Goal: Task Accomplishment & Management: Complete application form

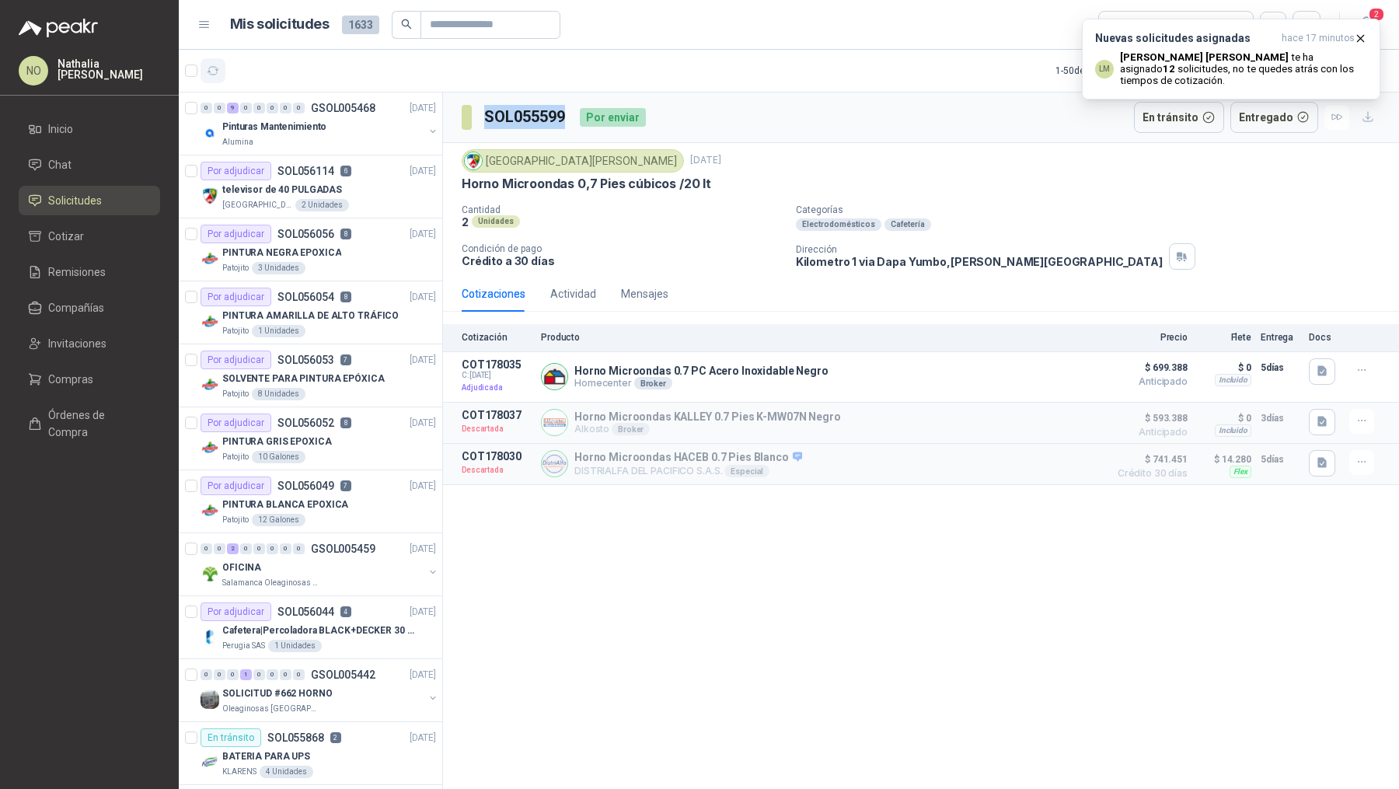
click at [207, 71] on icon "button" at bounding box center [213, 70] width 13 height 13
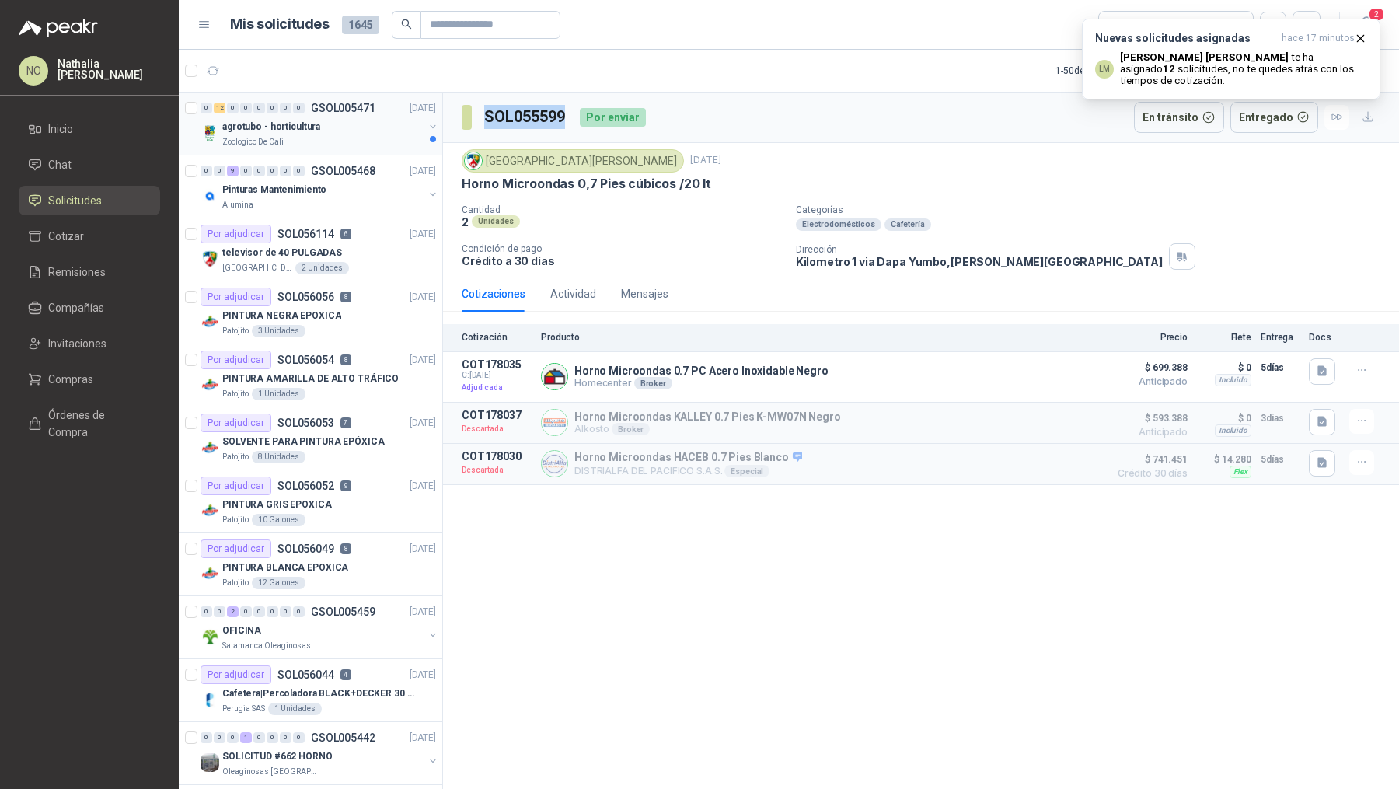
click at [330, 127] on div "agrotubo - horticultura" at bounding box center [322, 126] width 201 height 19
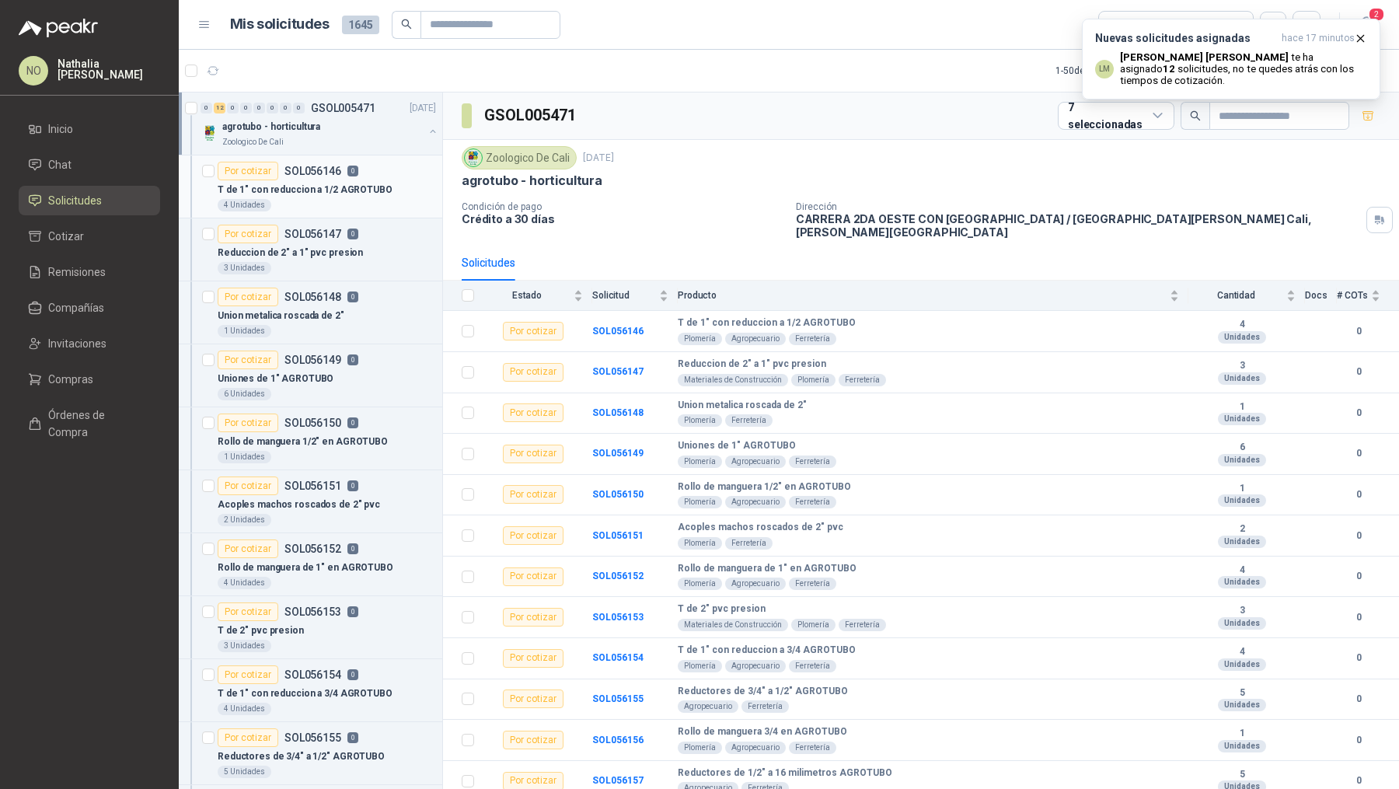
click at [319, 193] on p "T de 1" con reduccion a 1/2 AGROTUBO" at bounding box center [305, 190] width 175 height 15
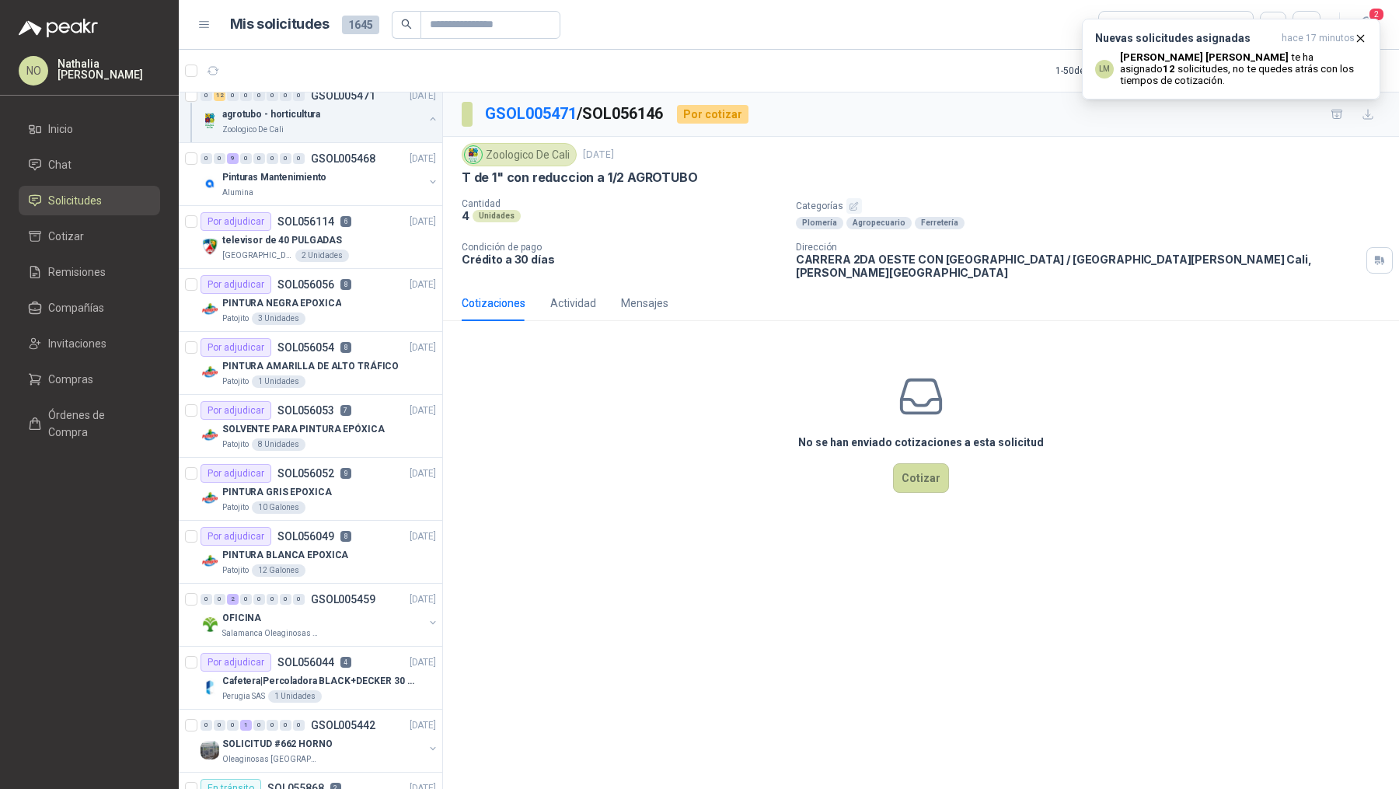
scroll to position [813, 0]
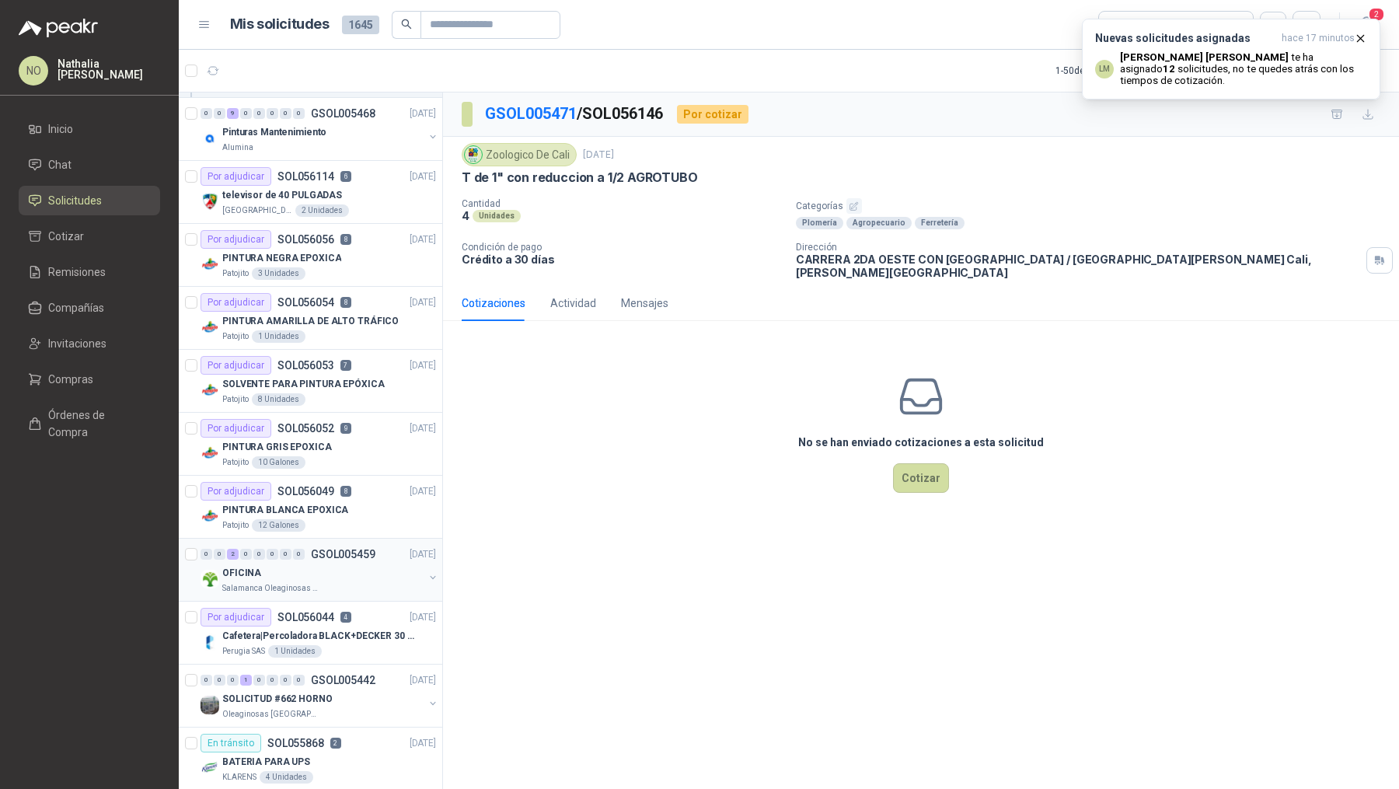
click at [298, 555] on div "0 0 2 0 0 0 0 0 GSOL005459 16/09/25" at bounding box center [319, 554] width 239 height 19
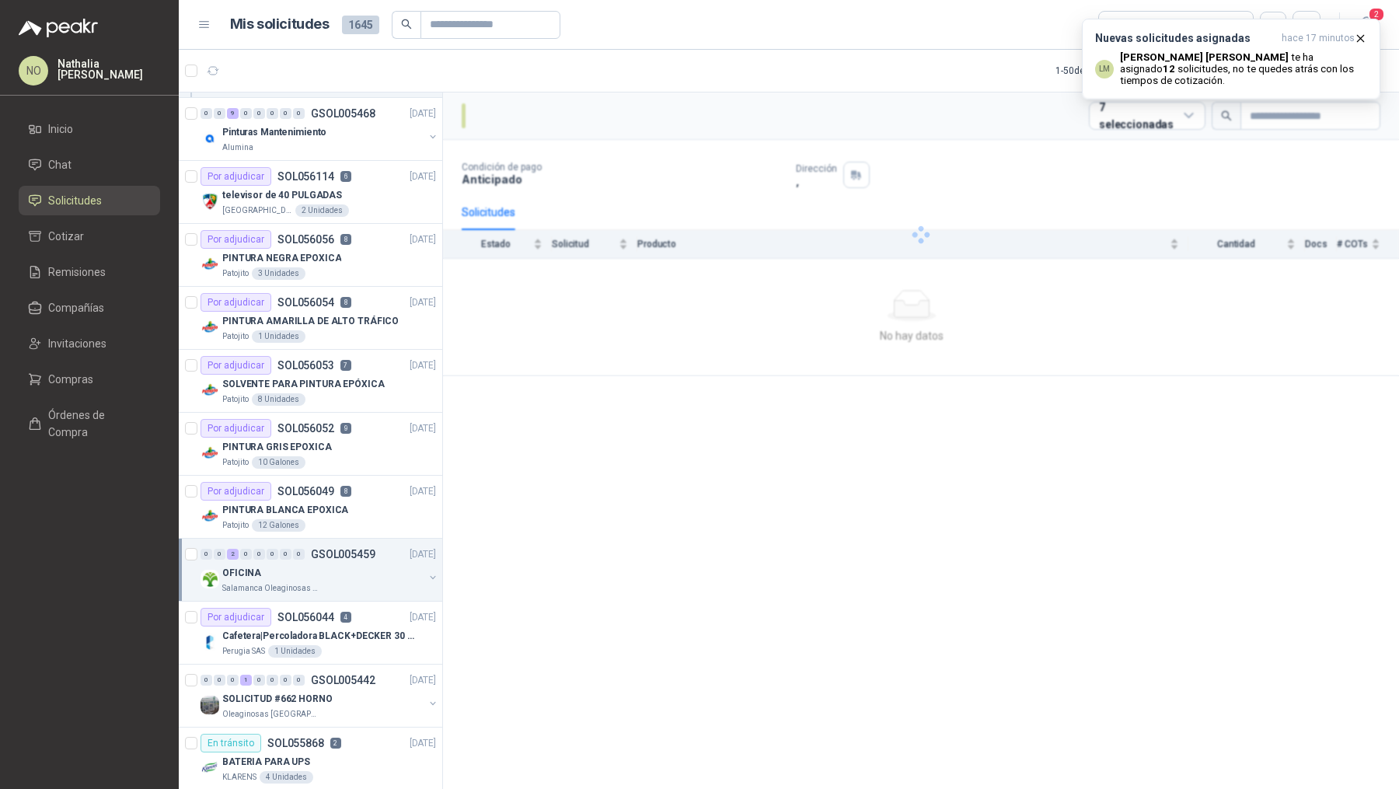
click at [298, 555] on div "0 0 2 0 0 0 0 0 GSOL005459 16/09/25" at bounding box center [319, 554] width 239 height 19
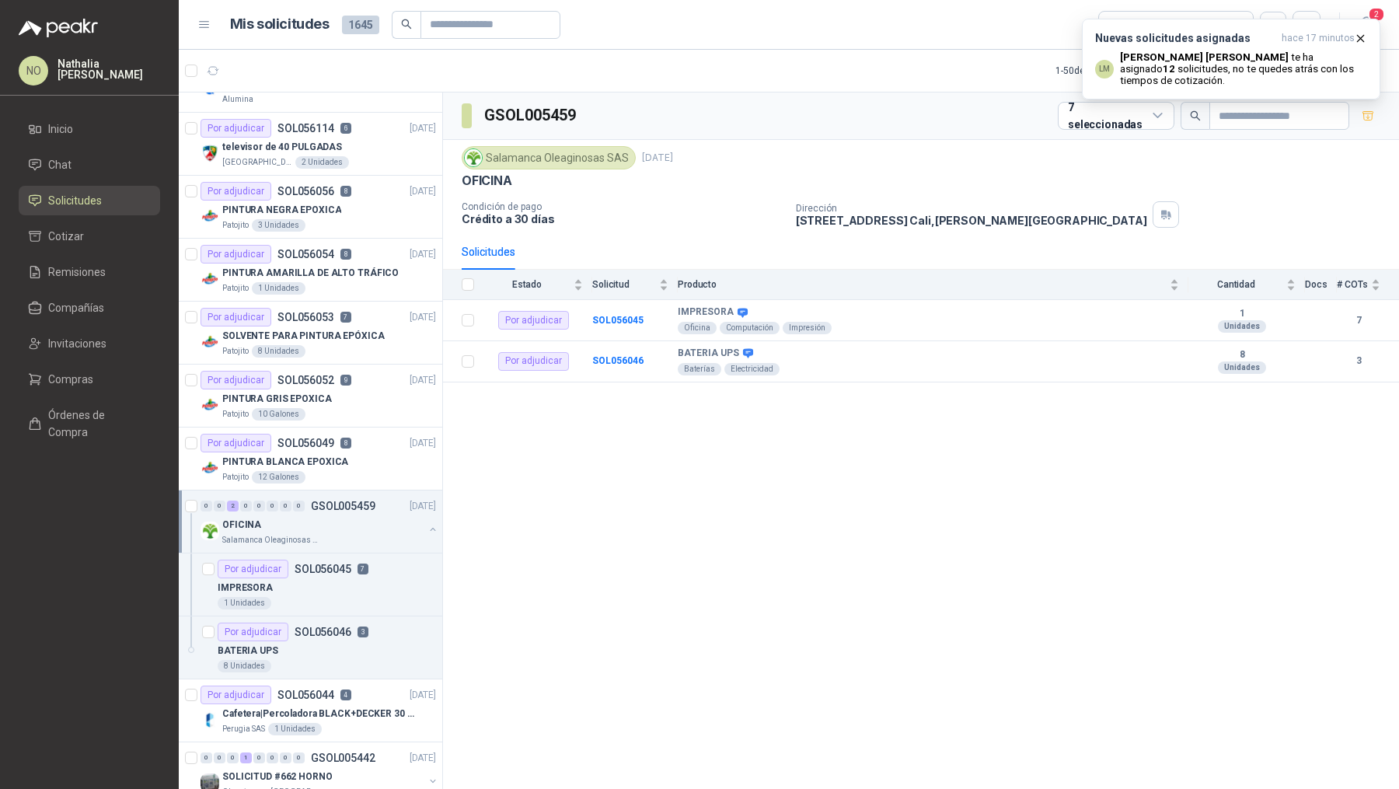
scroll to position [865, 0]
click at [298, 559] on p "SOL056045" at bounding box center [322, 564] width 57 height 11
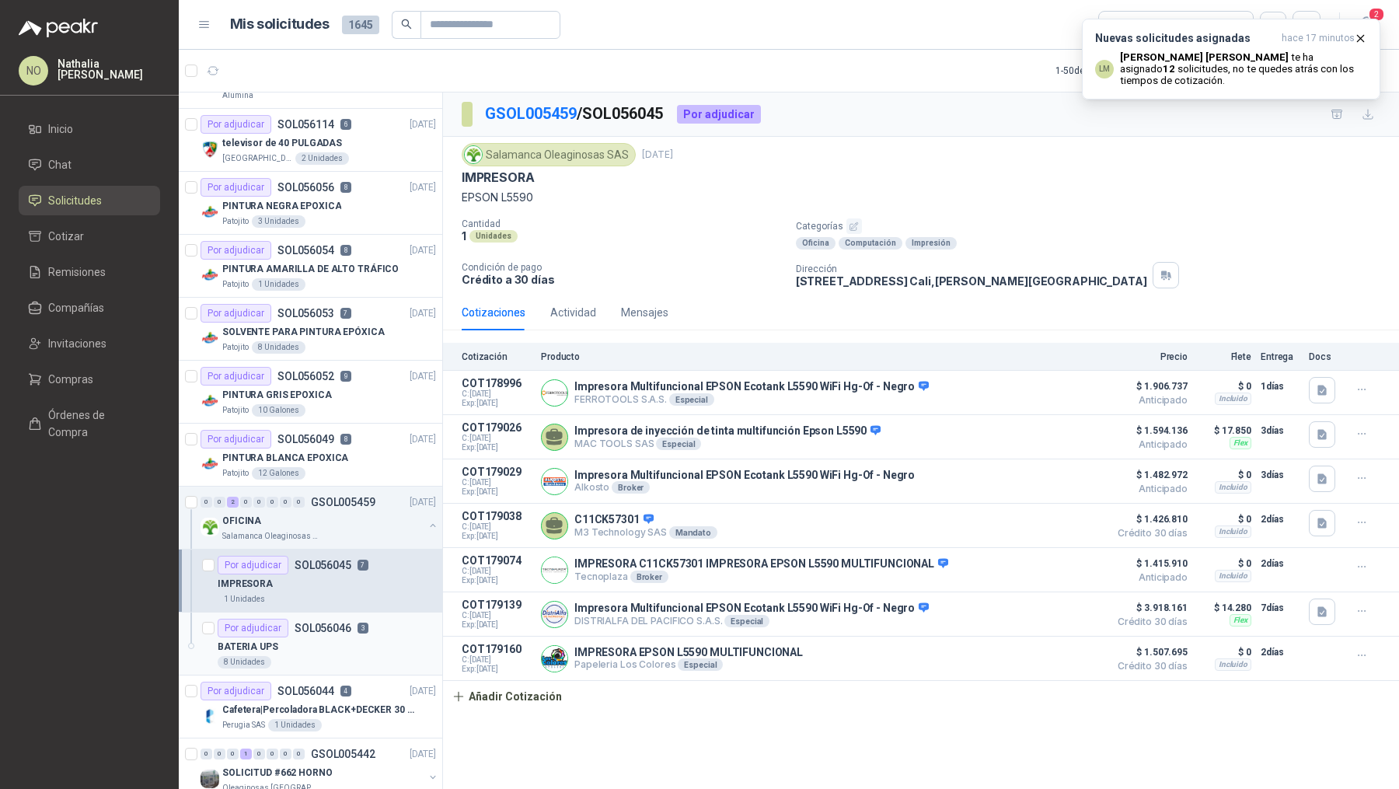
click at [312, 627] on div "Por adjudicar SOL056046 3" at bounding box center [293, 627] width 151 height 19
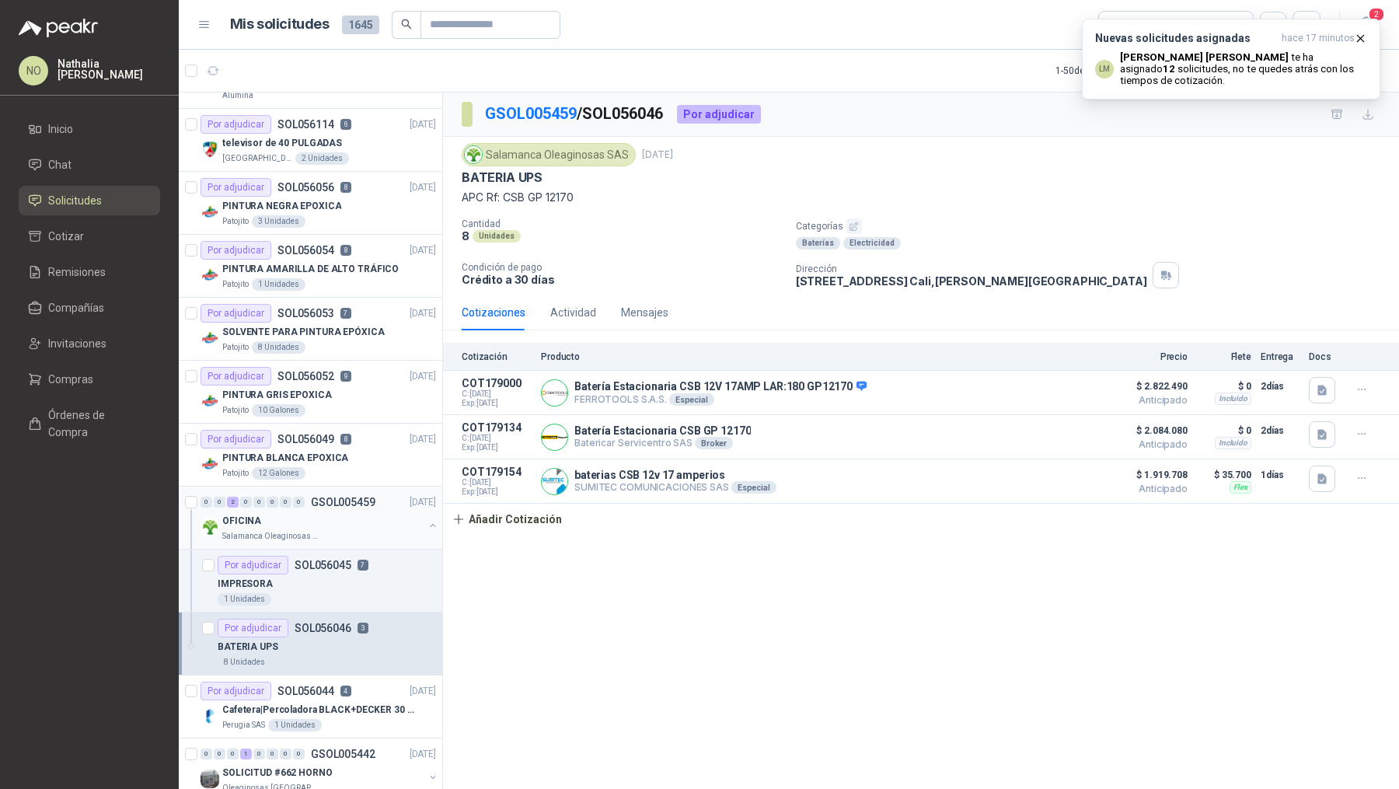
click at [345, 511] on div "OFICINA" at bounding box center [322, 520] width 201 height 19
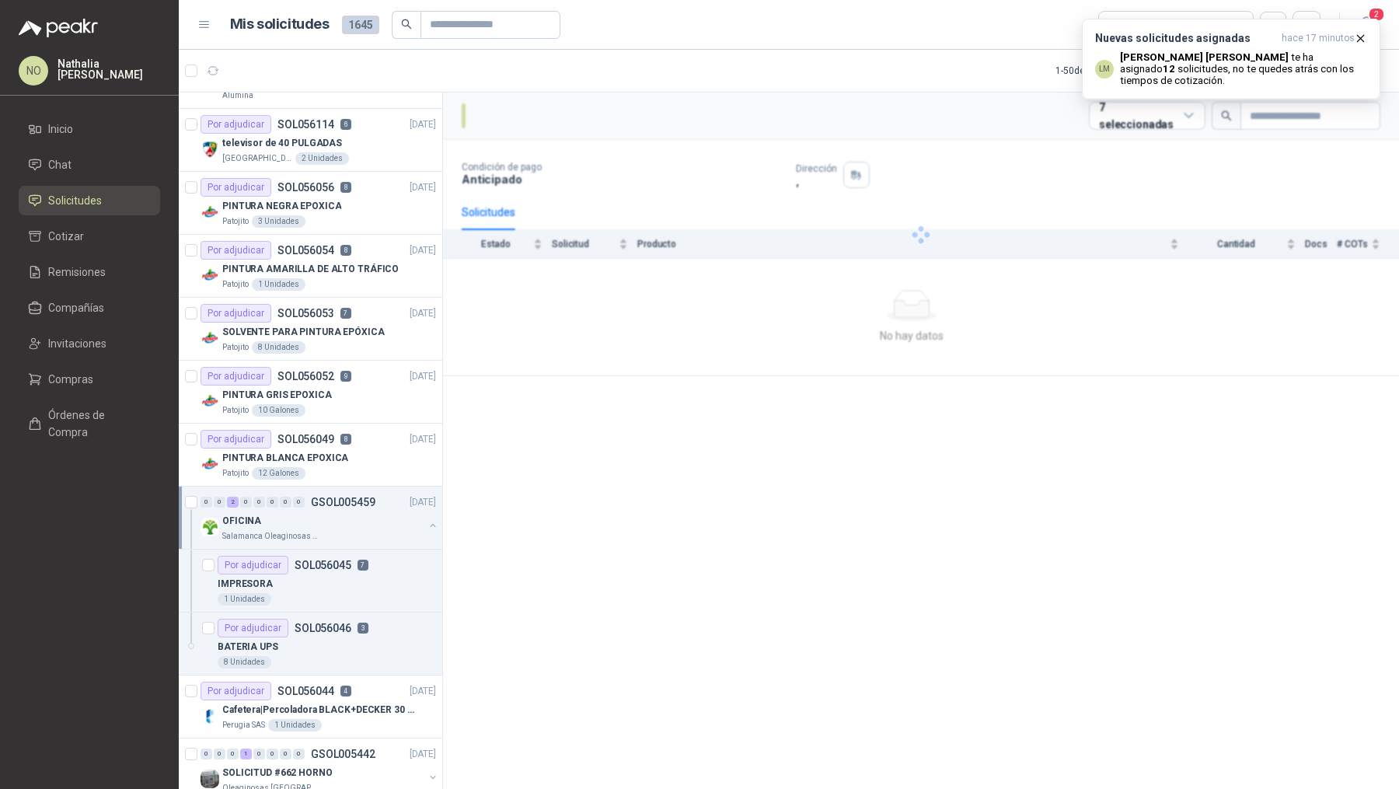
click at [345, 511] on div "OFICINA" at bounding box center [322, 520] width 201 height 19
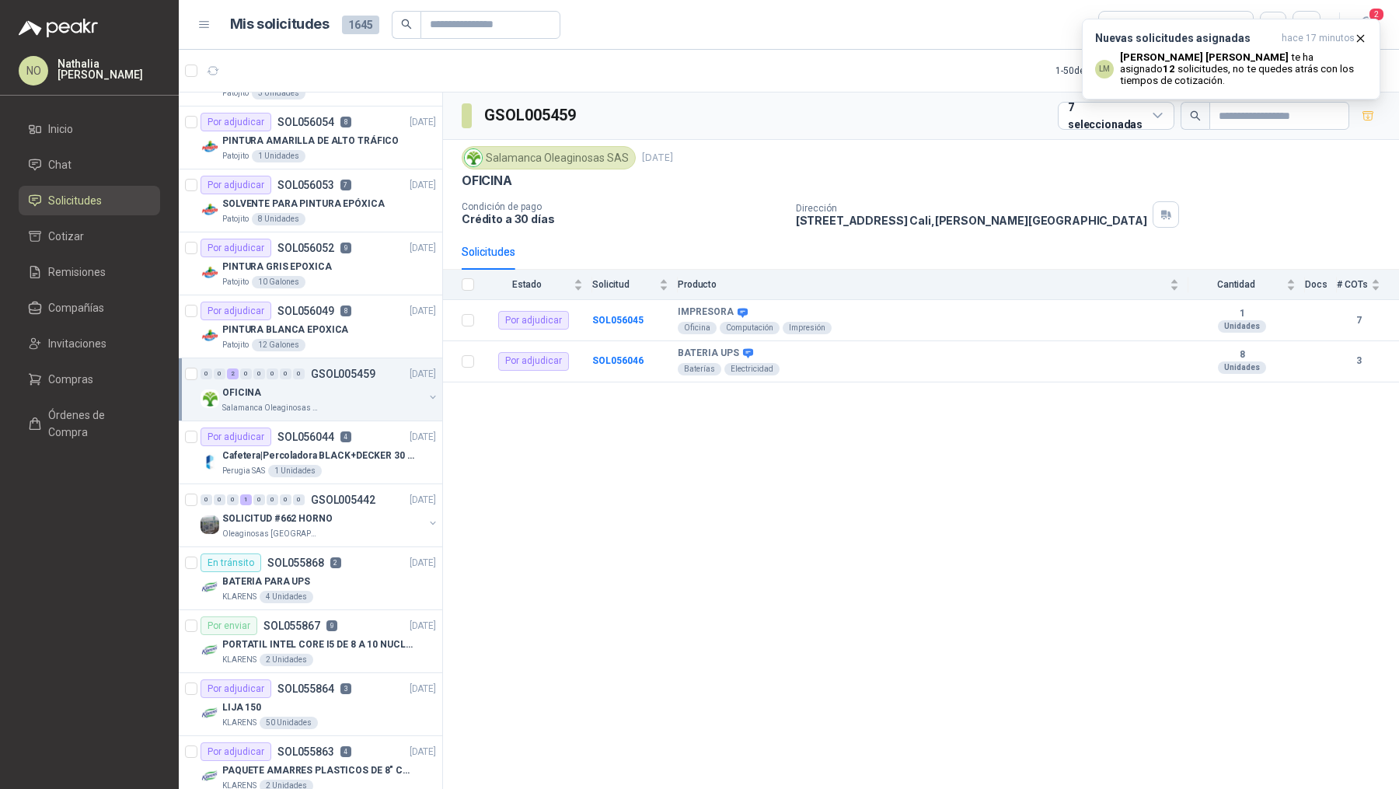
click at [345, 509] on div "SOLICITUD #662 HORNO" at bounding box center [322, 518] width 201 height 19
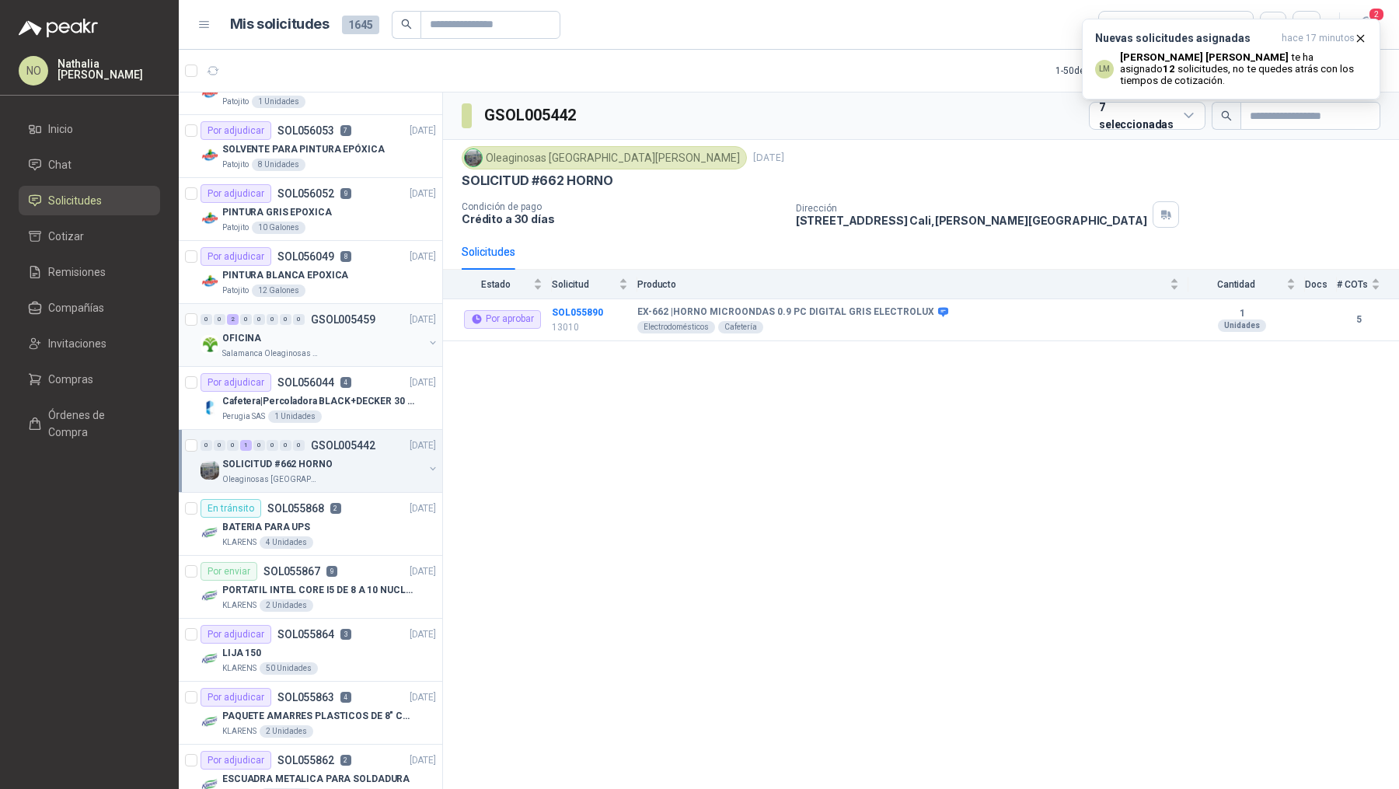
scroll to position [1061, 0]
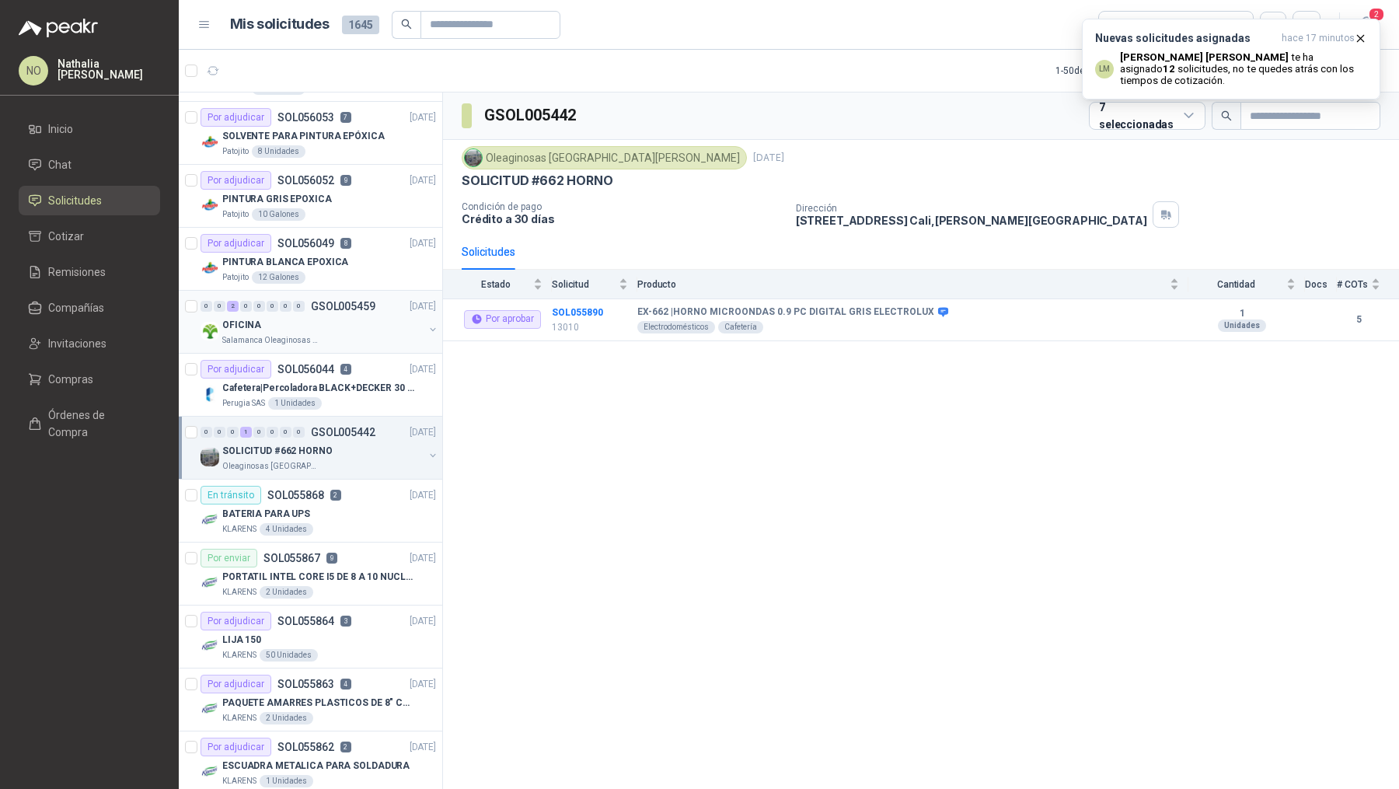
click at [345, 509] on div "BATERIA PARA UPS" at bounding box center [329, 513] width 214 height 19
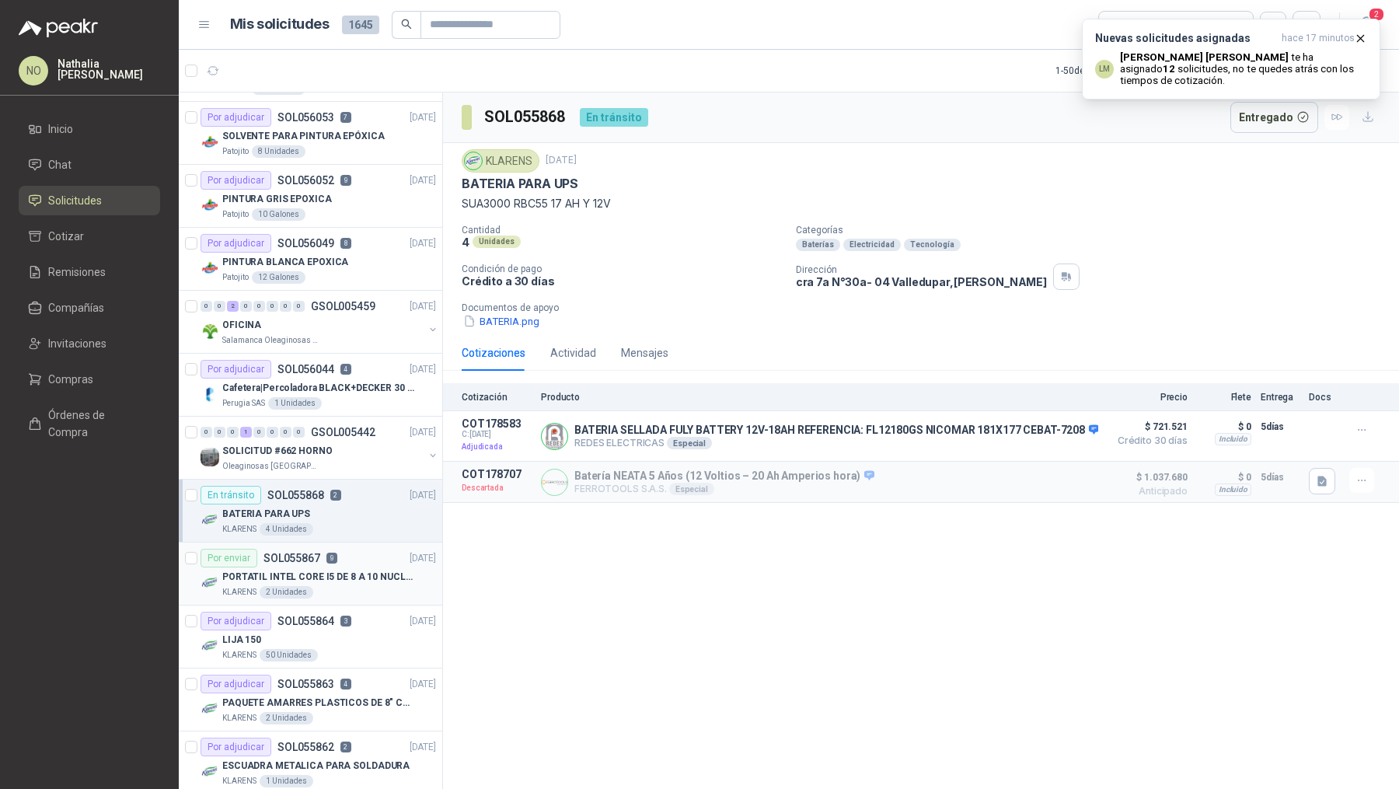
click at [346, 549] on div "Por enviar SOL055867 9 12/09/25" at bounding box center [317, 558] width 235 height 19
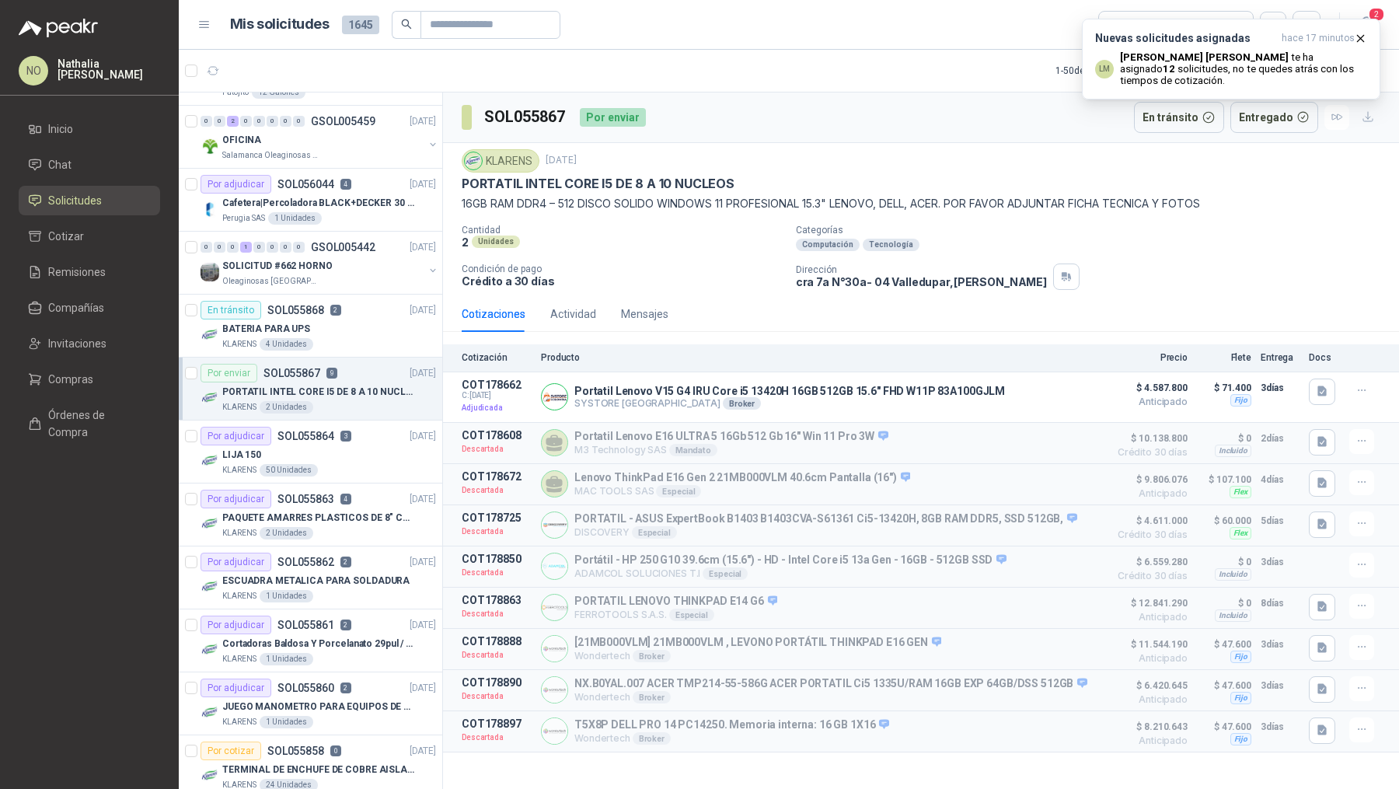
click at [346, 556] on p "2" at bounding box center [345, 561] width 11 height 11
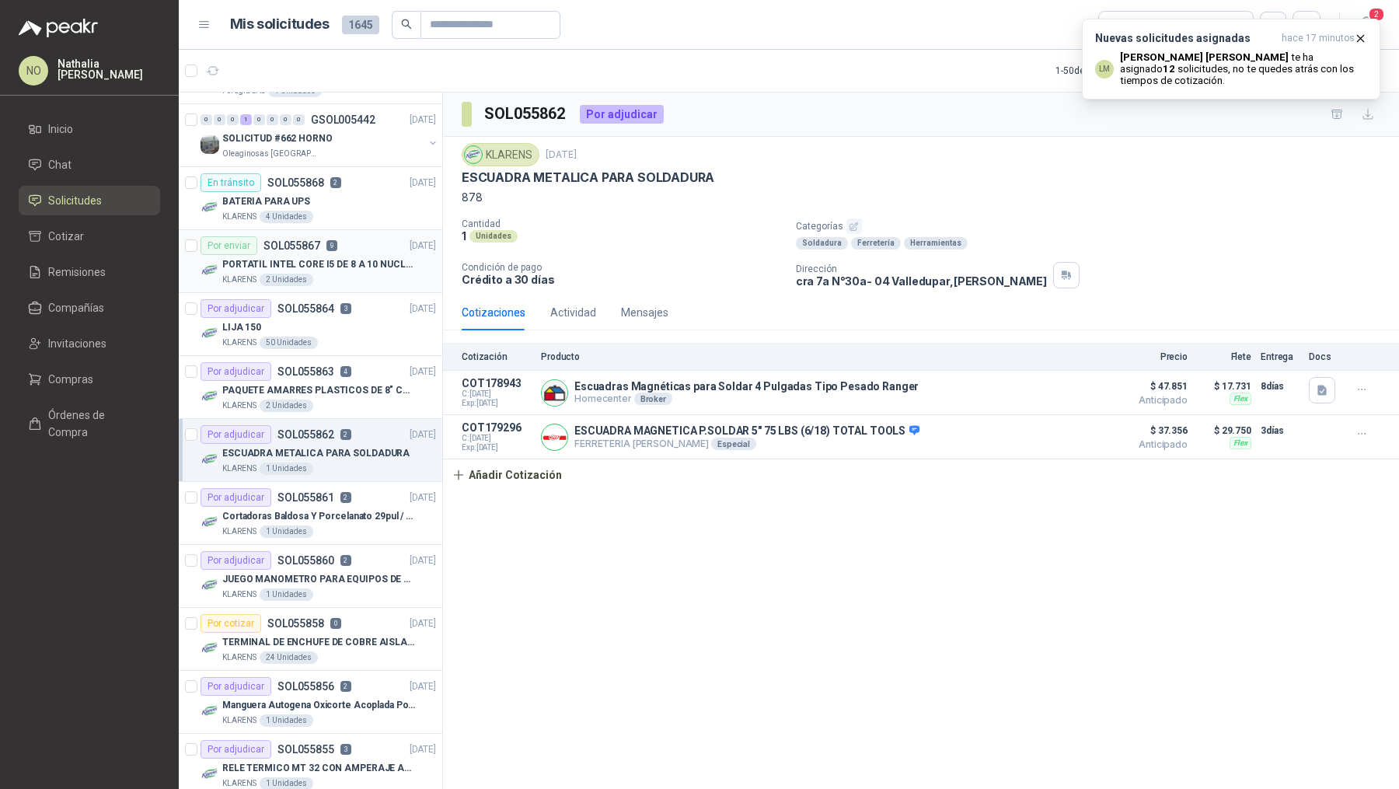
scroll to position [1374, 0]
click at [346, 554] on p "2" at bounding box center [345, 559] width 11 height 11
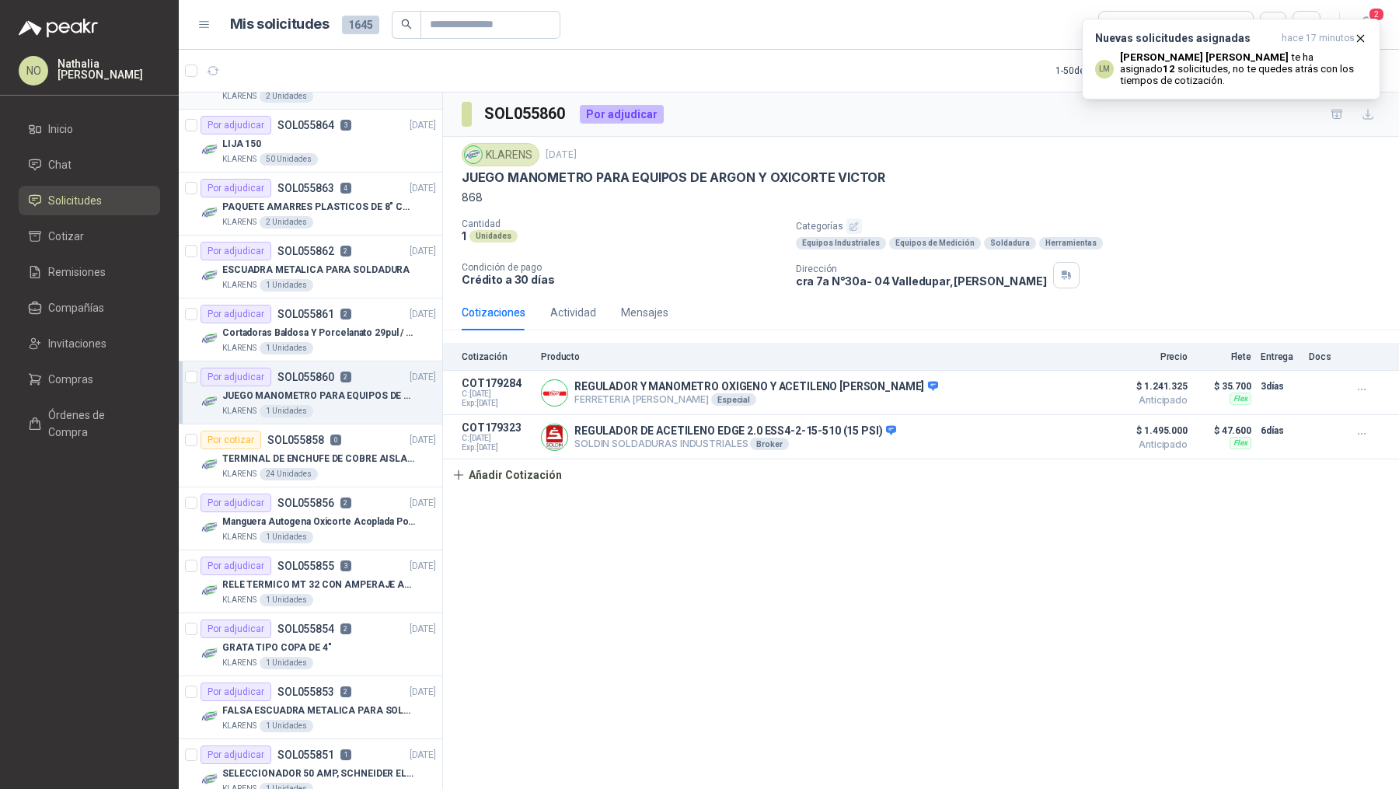
scroll to position [1558, 0]
click at [581, 305] on div "Actividad" at bounding box center [573, 312] width 46 height 17
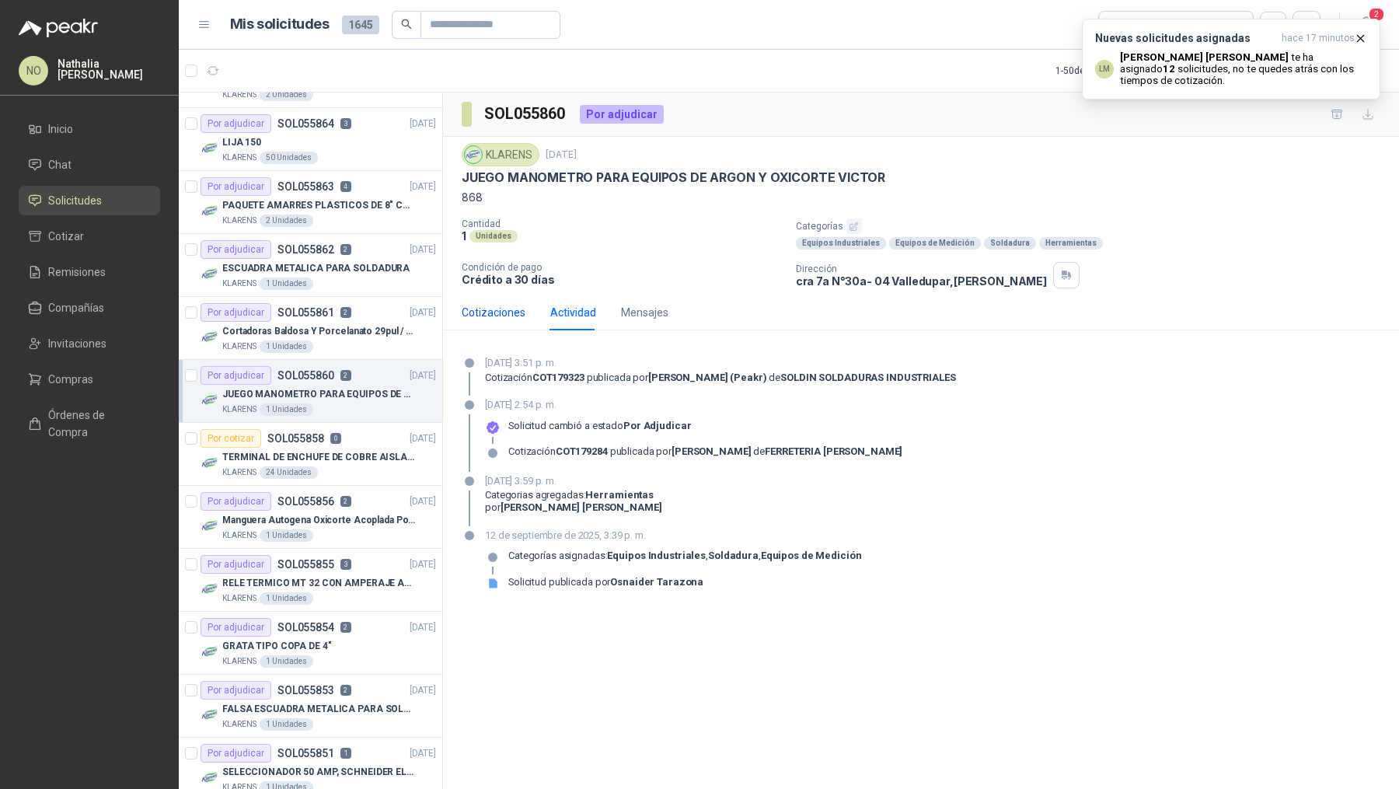
click at [482, 318] on div "Cotizaciones" at bounding box center [494, 312] width 64 height 17
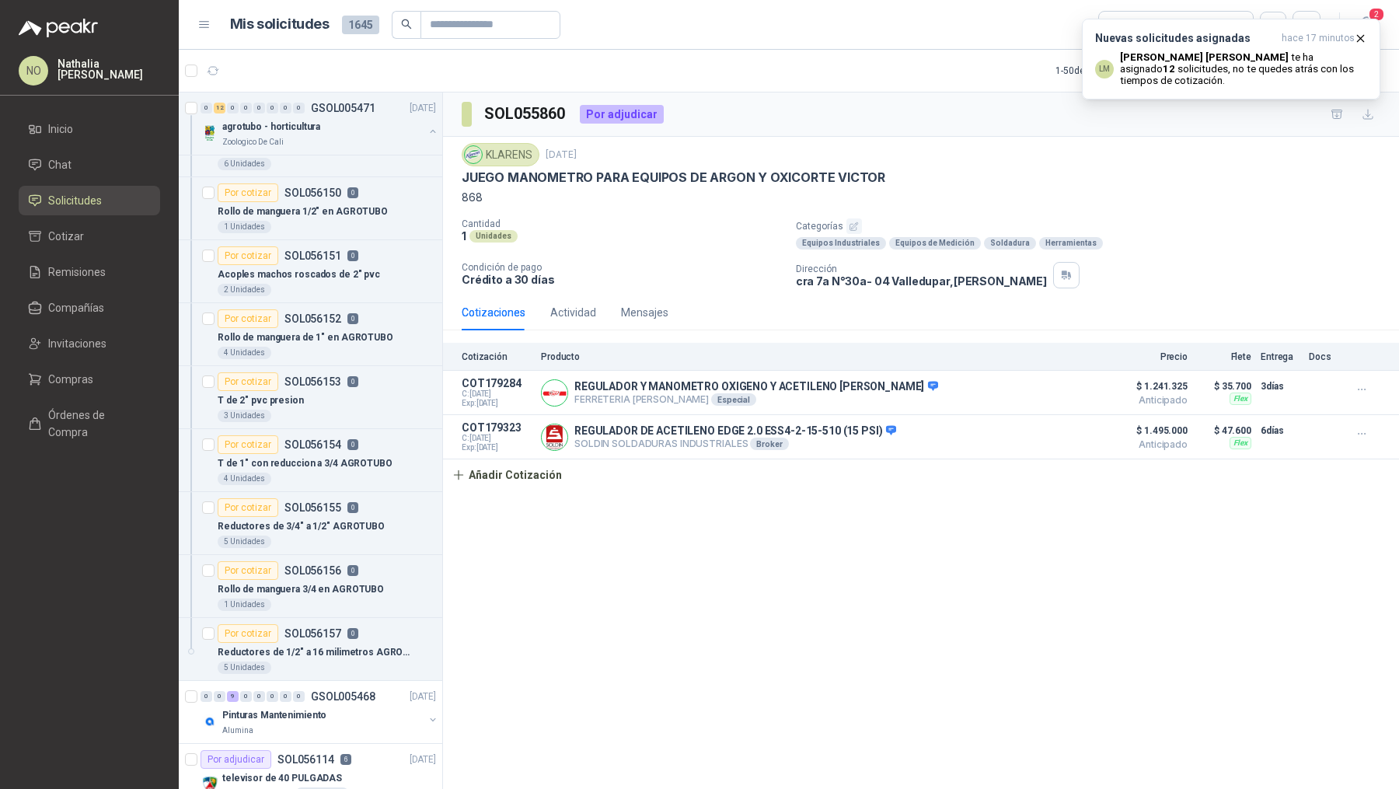
scroll to position [0, 0]
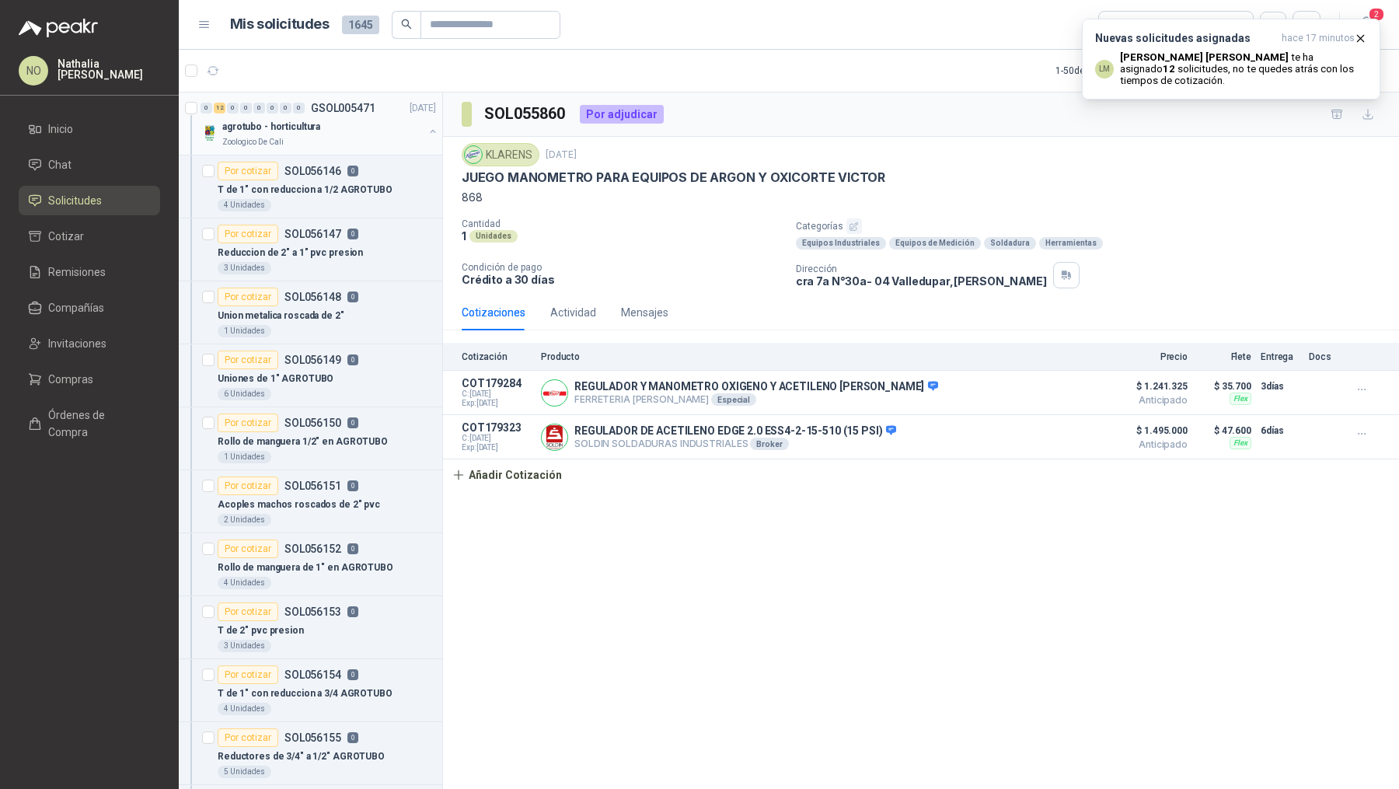
click at [375, 102] on div "0 12 0 0 0 0 0 0 GSOL005471 16/09/25" at bounding box center [319, 108] width 239 height 19
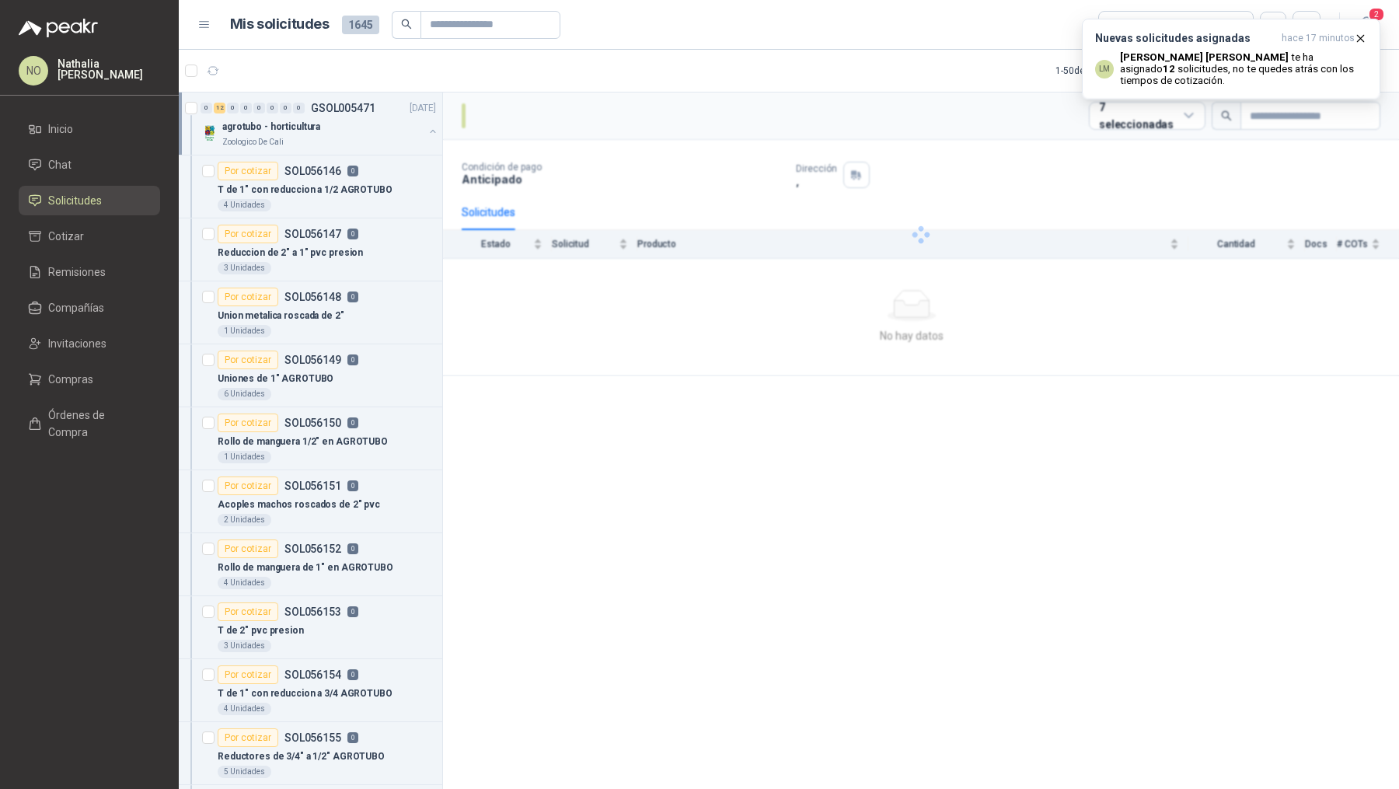
click at [375, 102] on div "0 12 0 0 0 0 0 0 GSOL005471 16/09/25" at bounding box center [319, 108] width 239 height 19
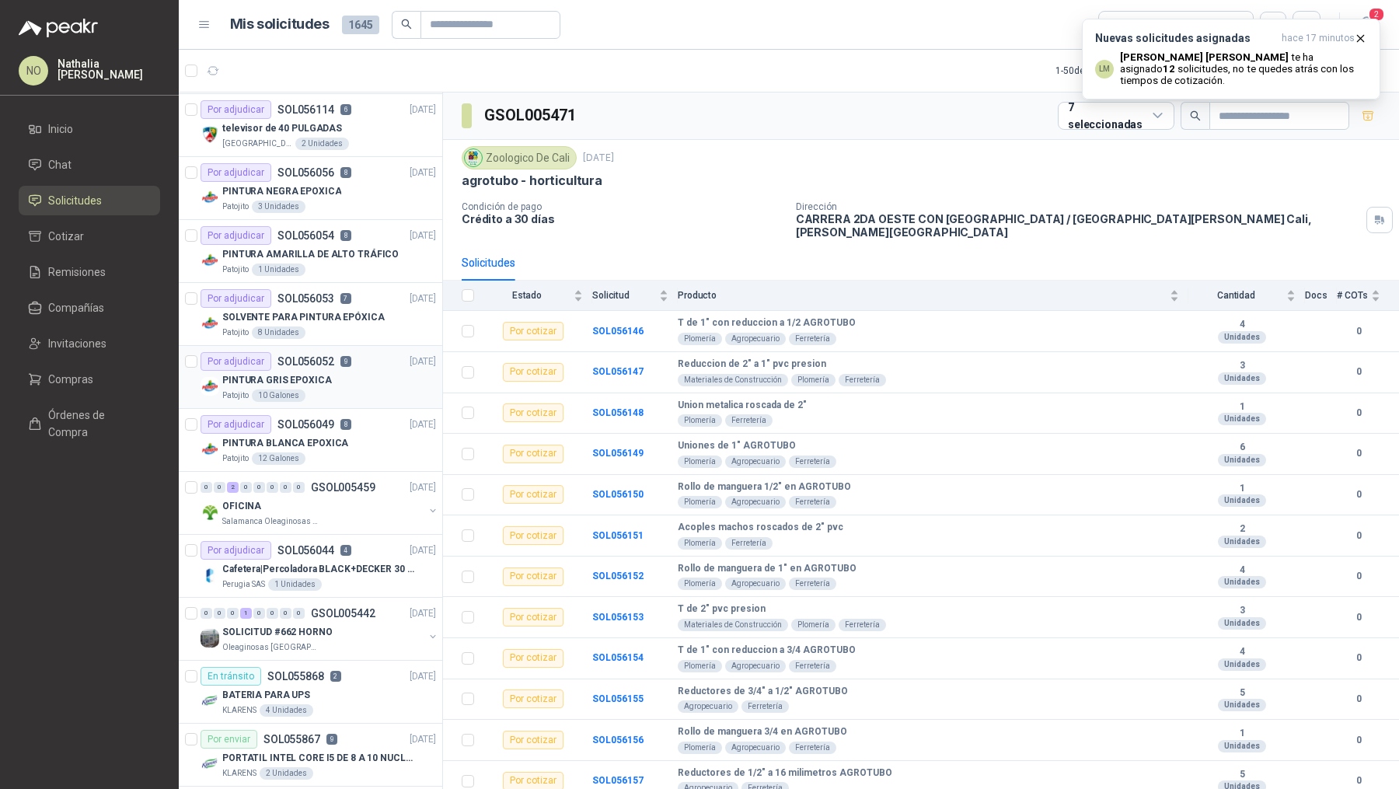
scroll to position [464, 0]
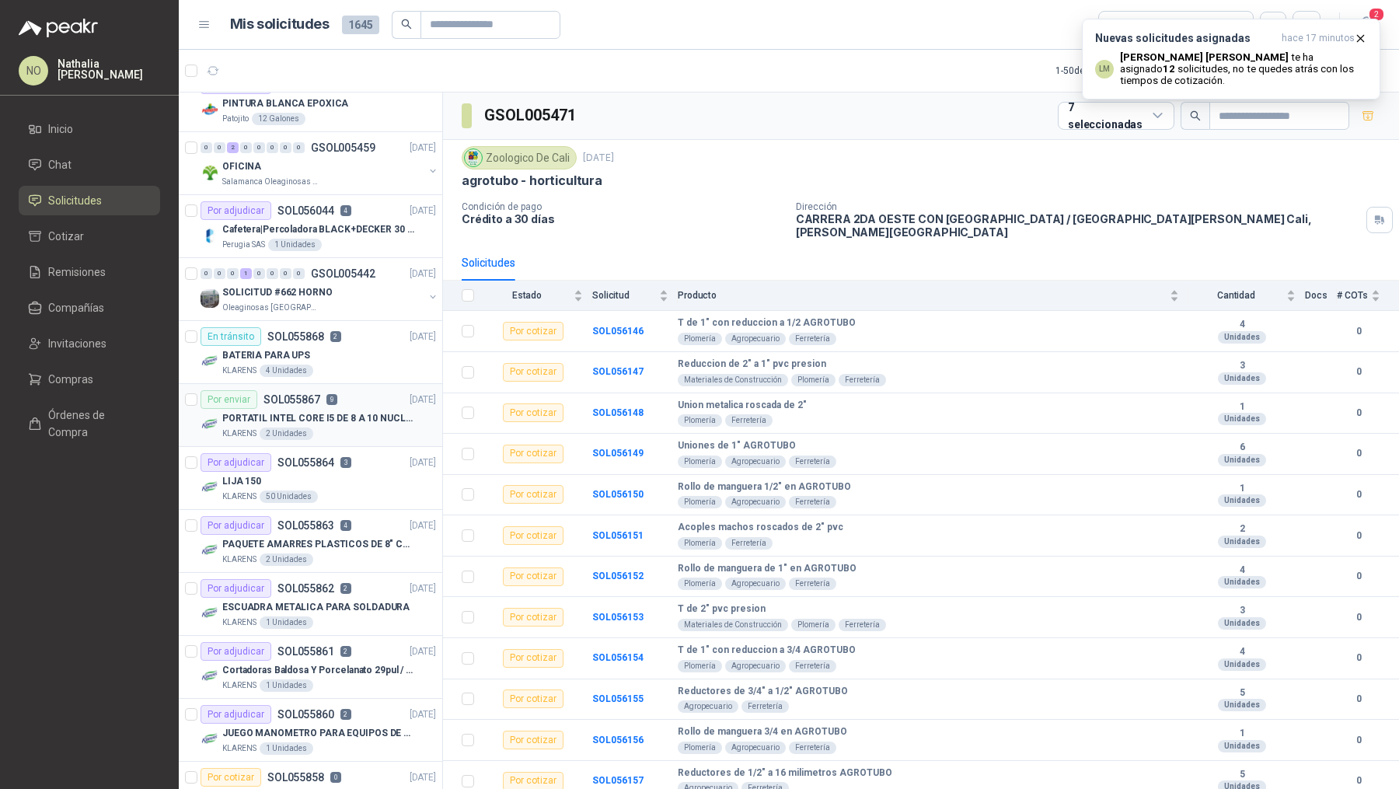
click at [345, 409] on div "PORTATIL INTEL CORE I5 DE 8 A 10 NUCLEOS" at bounding box center [329, 418] width 214 height 19
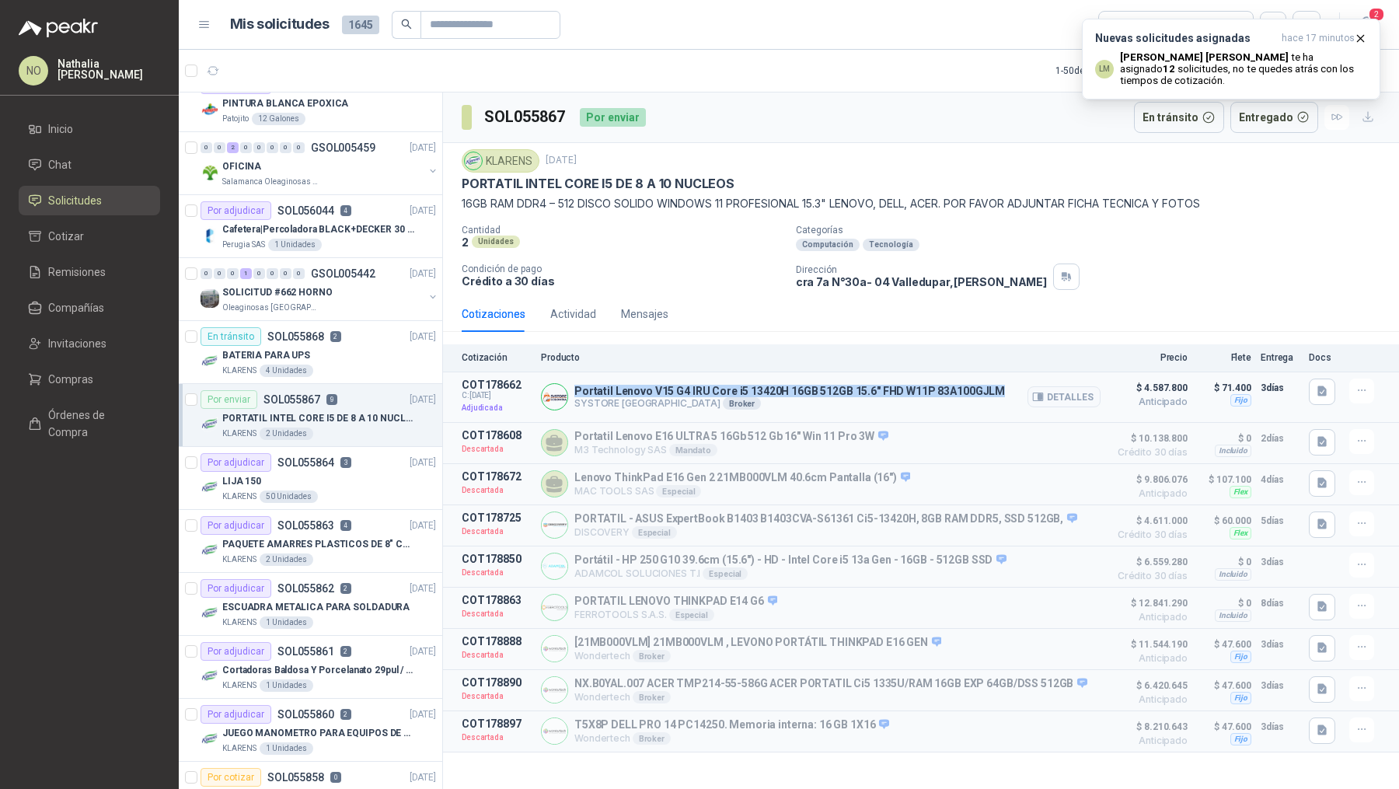
drag, startPoint x: 579, startPoint y: 389, endPoint x: 1004, endPoint y: 390, distance: 425.0
click at [1004, 390] on div "Portatil Lenovo V15 G4 IRU Core i5 13420H 16GB 512GB 15.6" FHD W11P 83A100GJLM …" at bounding box center [820, 396] width 559 height 37
copy p "Portatil Lenovo V15 G4 IRU Core i5 13420H 16GB 512GB 15.6" FHD W11P 83A100GJLM"
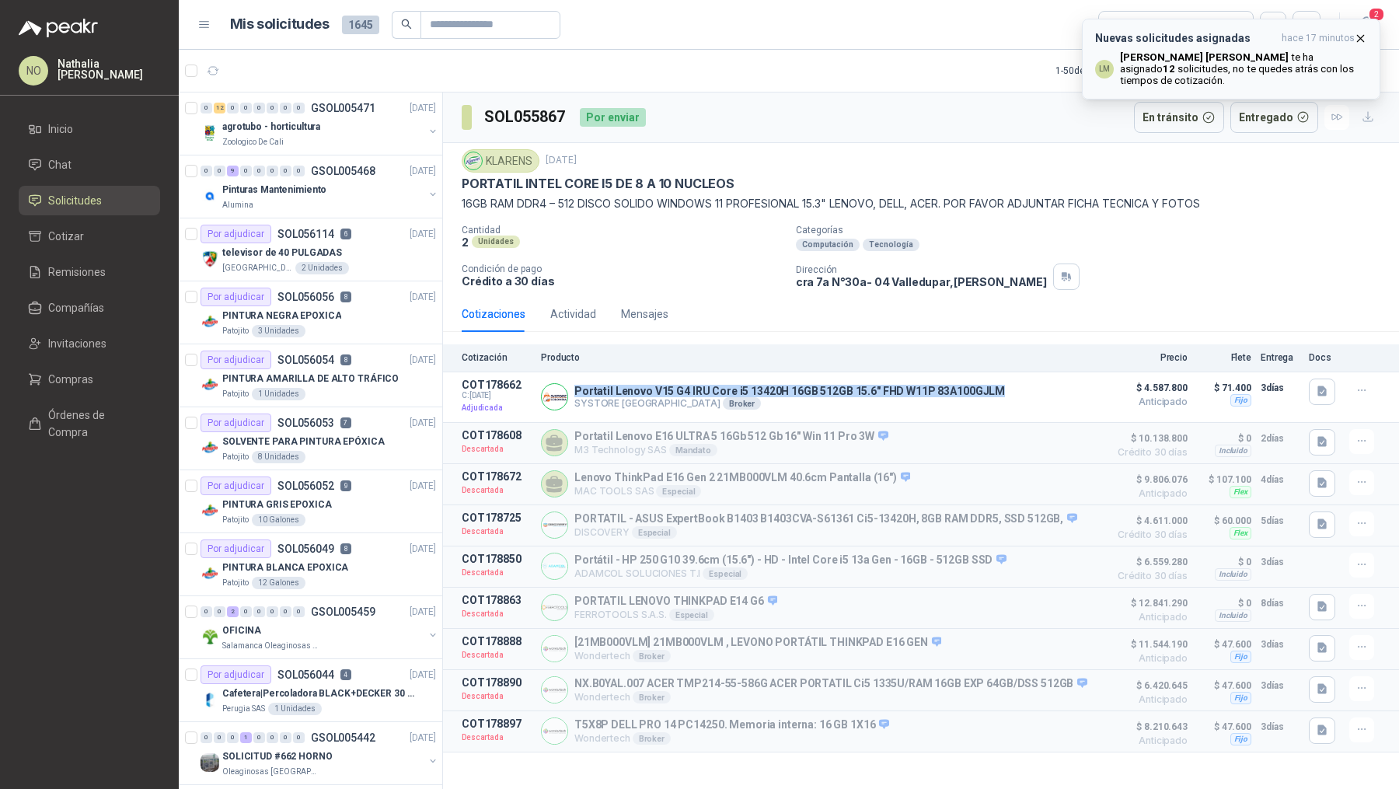
click at [1364, 37] on icon "button" at bounding box center [1359, 38] width 13 height 13
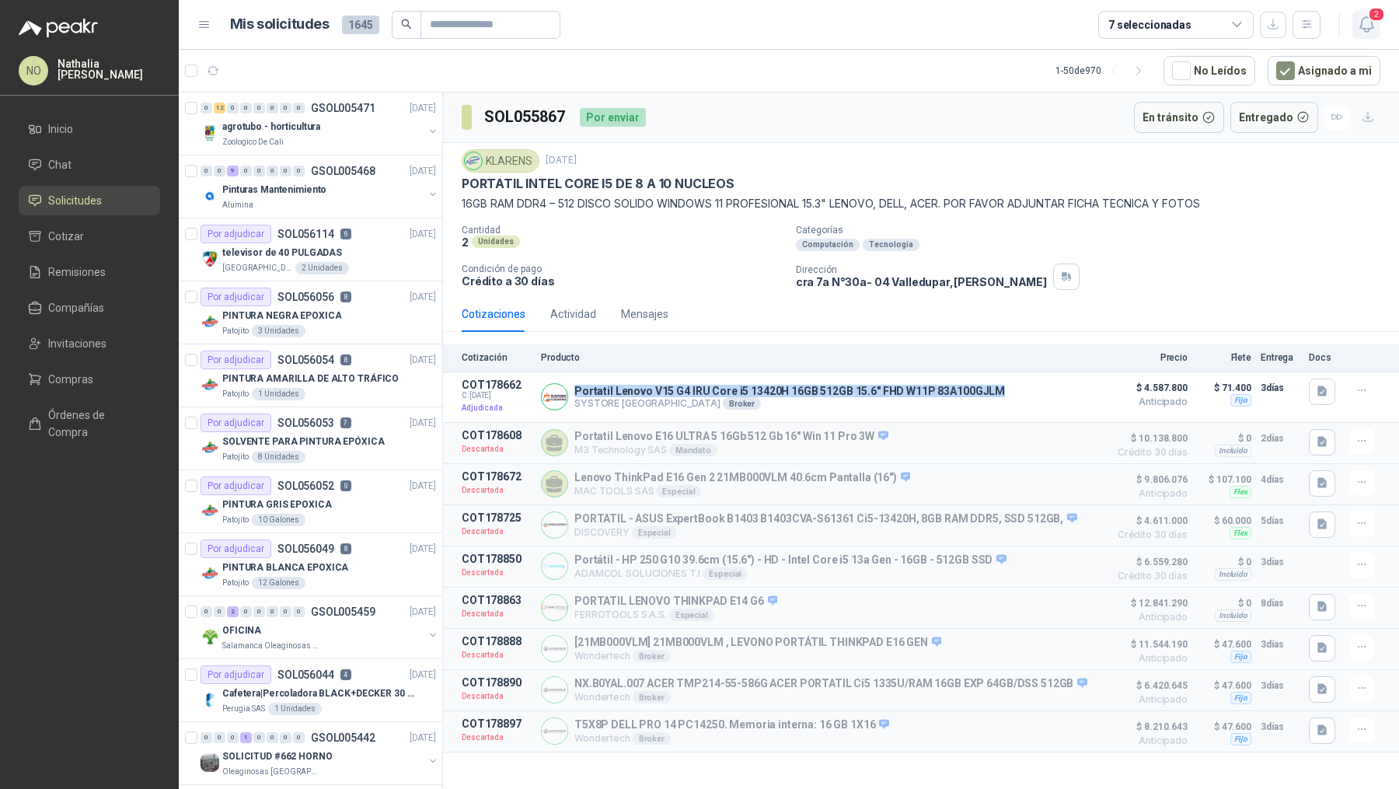
click at [1370, 18] on span "2" at bounding box center [1375, 14] width 17 height 15
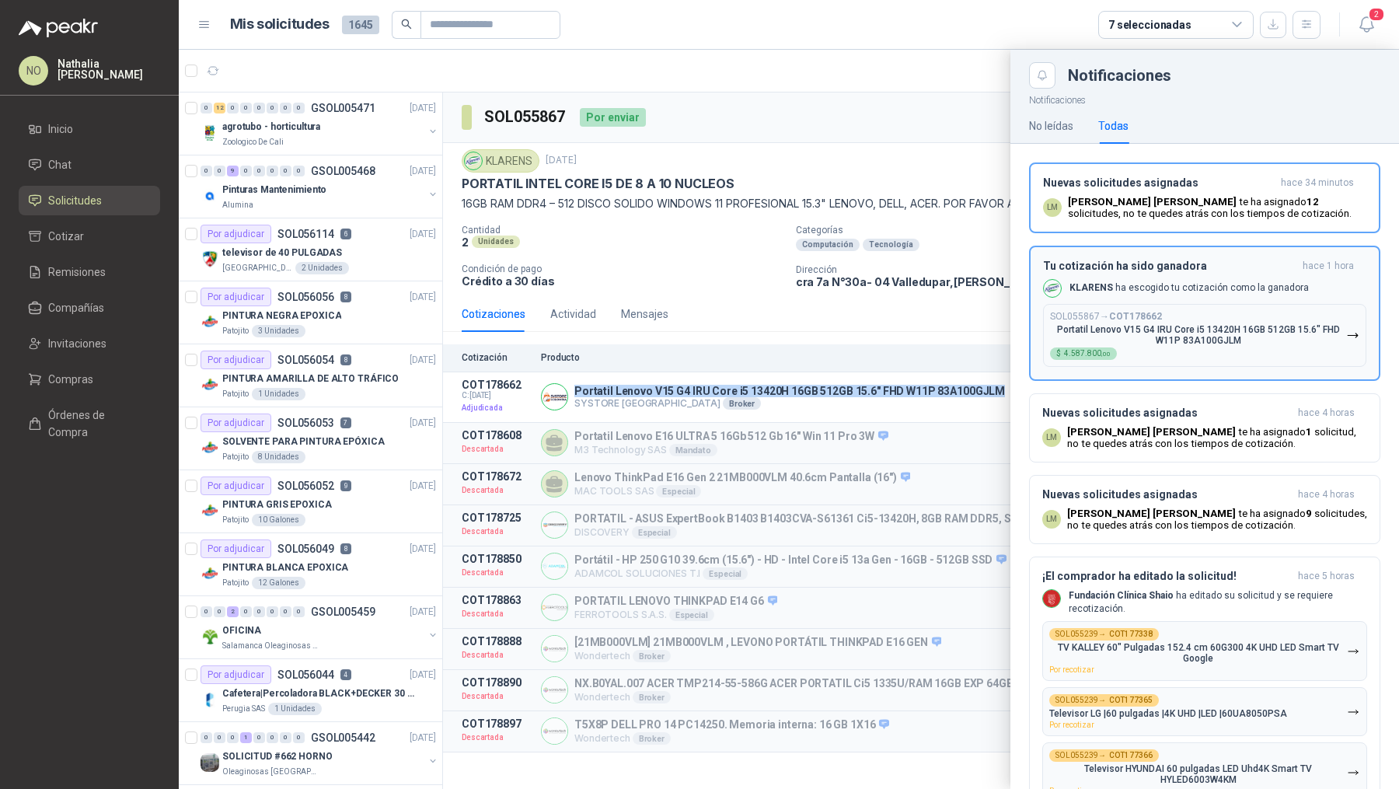
click at [1151, 294] on p "KLARENS ha escogido tu cotización como la ganadora" at bounding box center [1188, 287] width 239 height 13
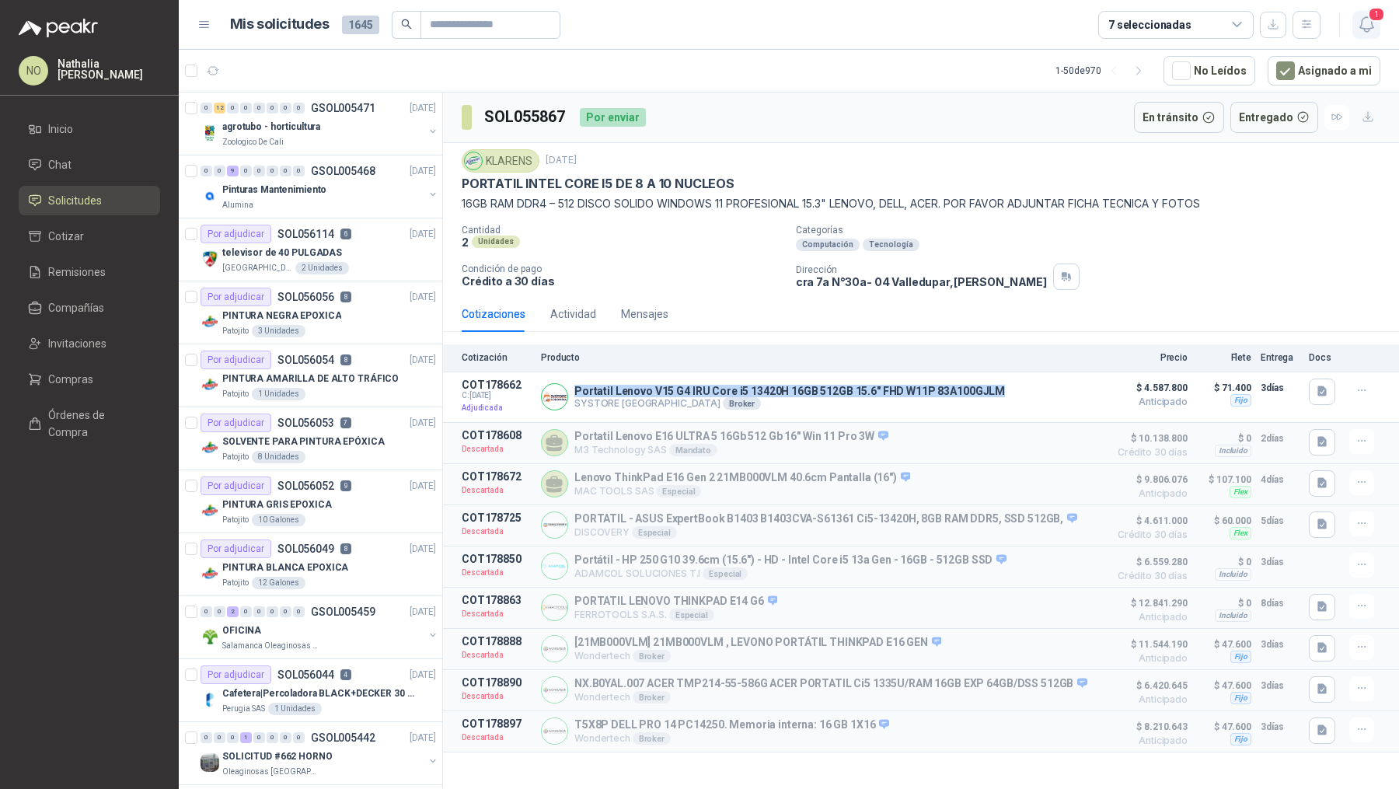
click at [1364, 31] on icon "button" at bounding box center [1365, 24] width 13 height 15
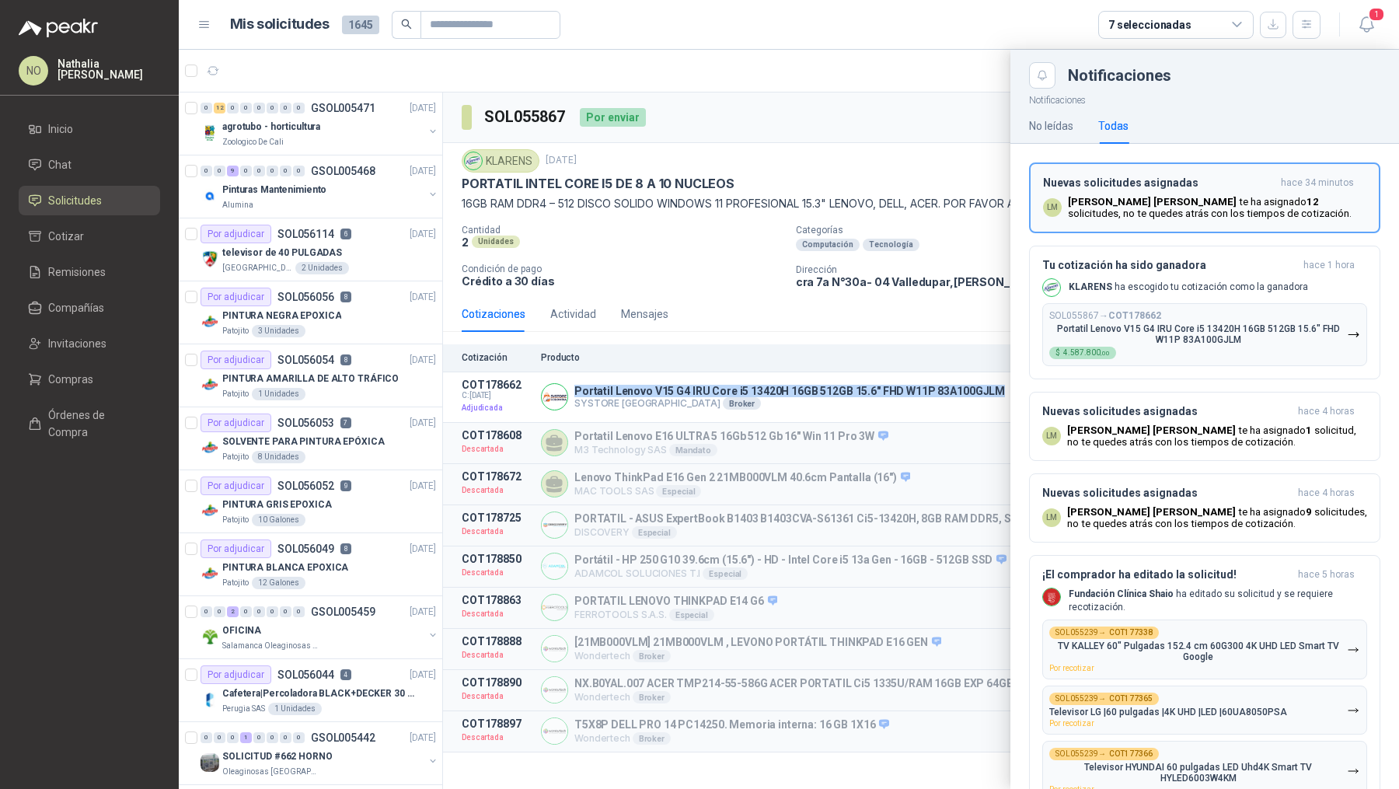
click at [1156, 216] on p "Luis Miguel Martinez te ha asignado 12 solicitudes , no te quedes atrás con los…" at bounding box center [1217, 207] width 298 height 23
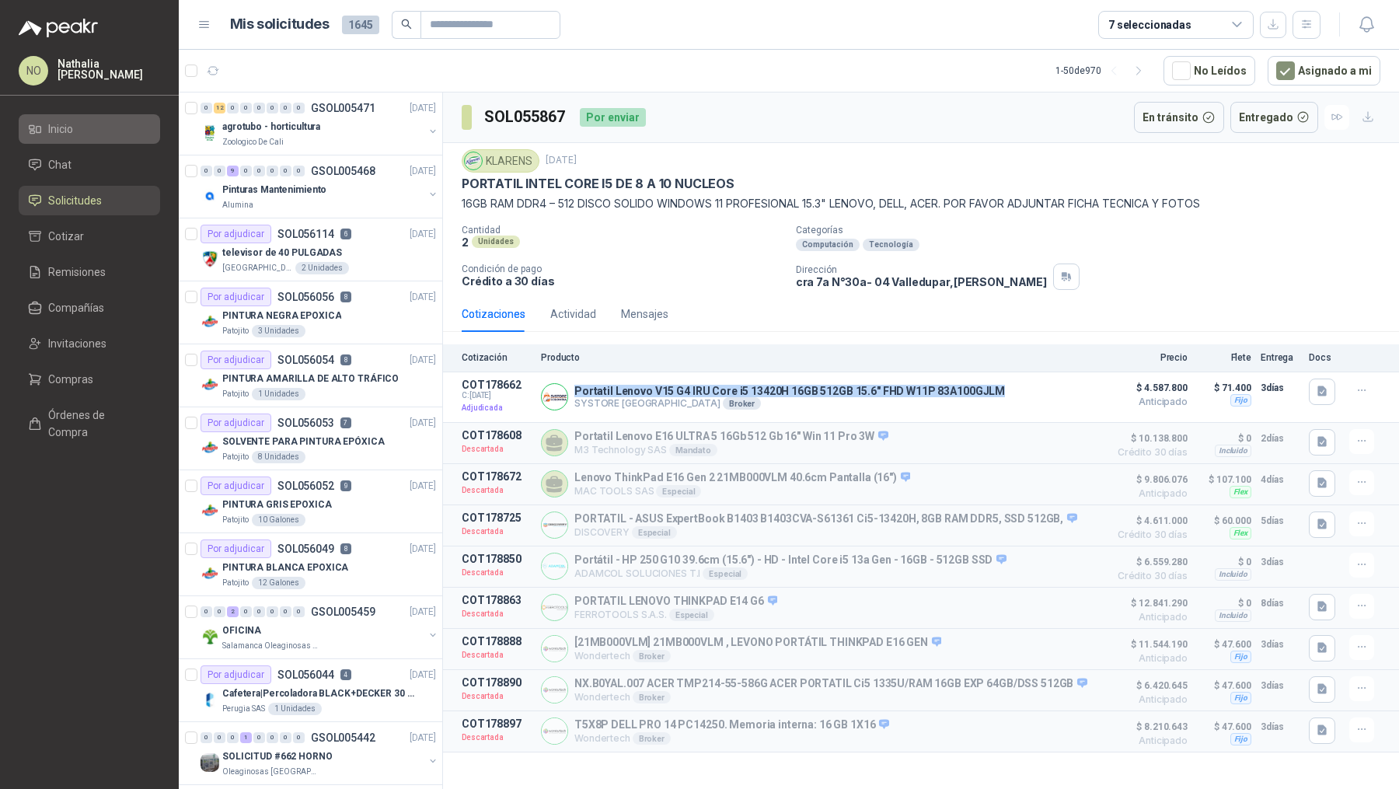
click at [63, 126] on span "Inicio" at bounding box center [60, 128] width 25 height 17
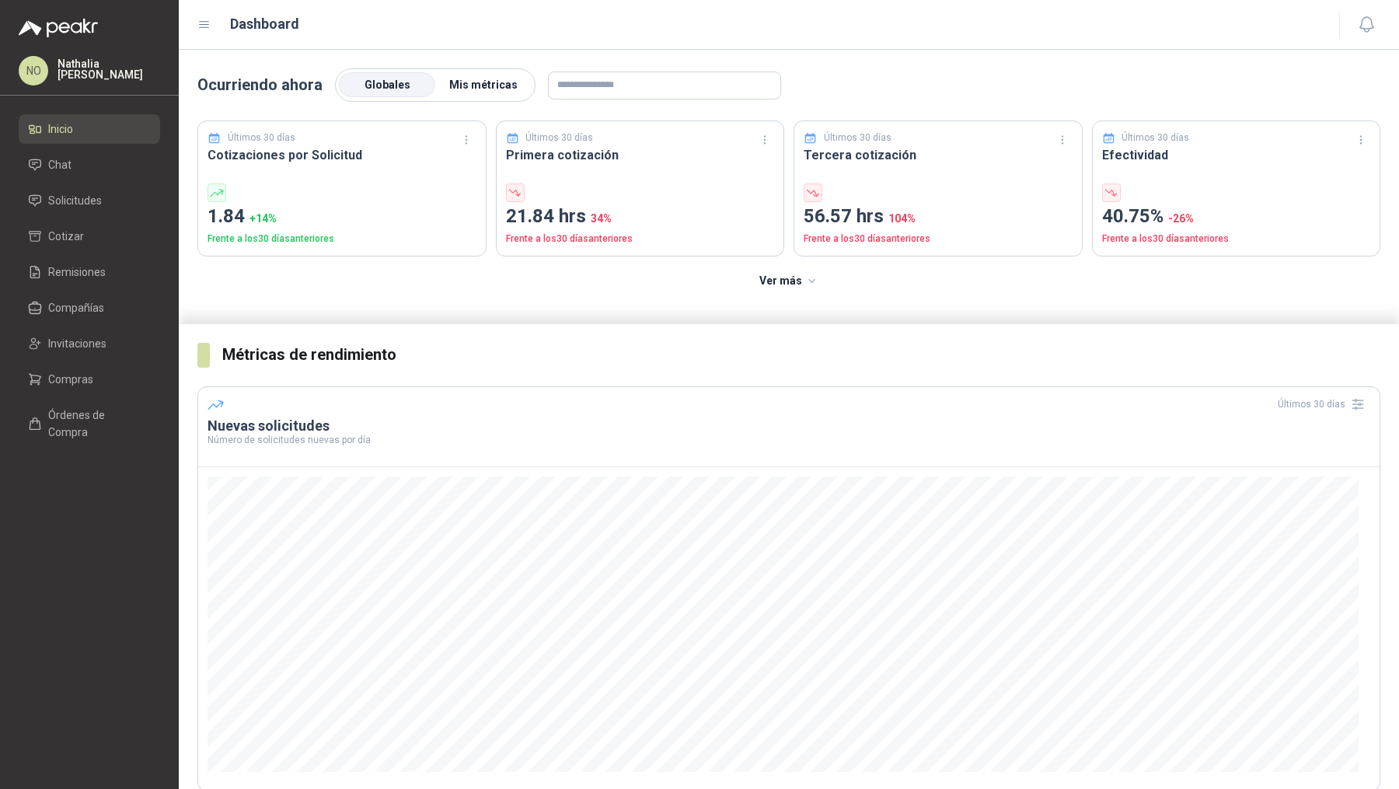
click at [491, 92] on label "Mis métricas" at bounding box center [483, 85] width 96 height 25
click at [373, 83] on span "Globales" at bounding box center [387, 84] width 46 height 12
click at [73, 197] on span "Solicitudes" at bounding box center [75, 200] width 54 height 17
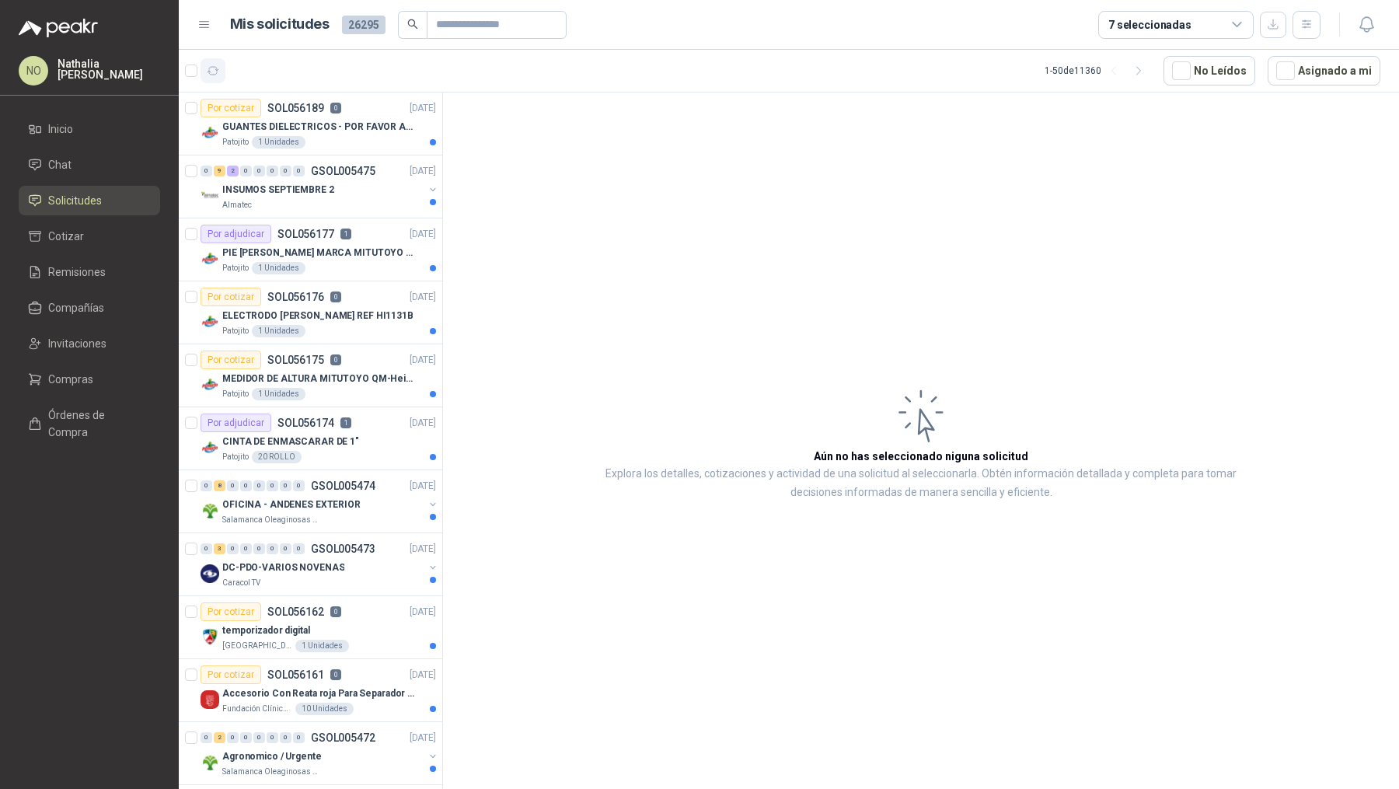
click at [213, 73] on icon "button" at bounding box center [213, 70] width 13 height 13
click at [363, 489] on div "0 8 0 0 0 0 0 0 GSOL005474 16/09/25" at bounding box center [319, 485] width 239 height 19
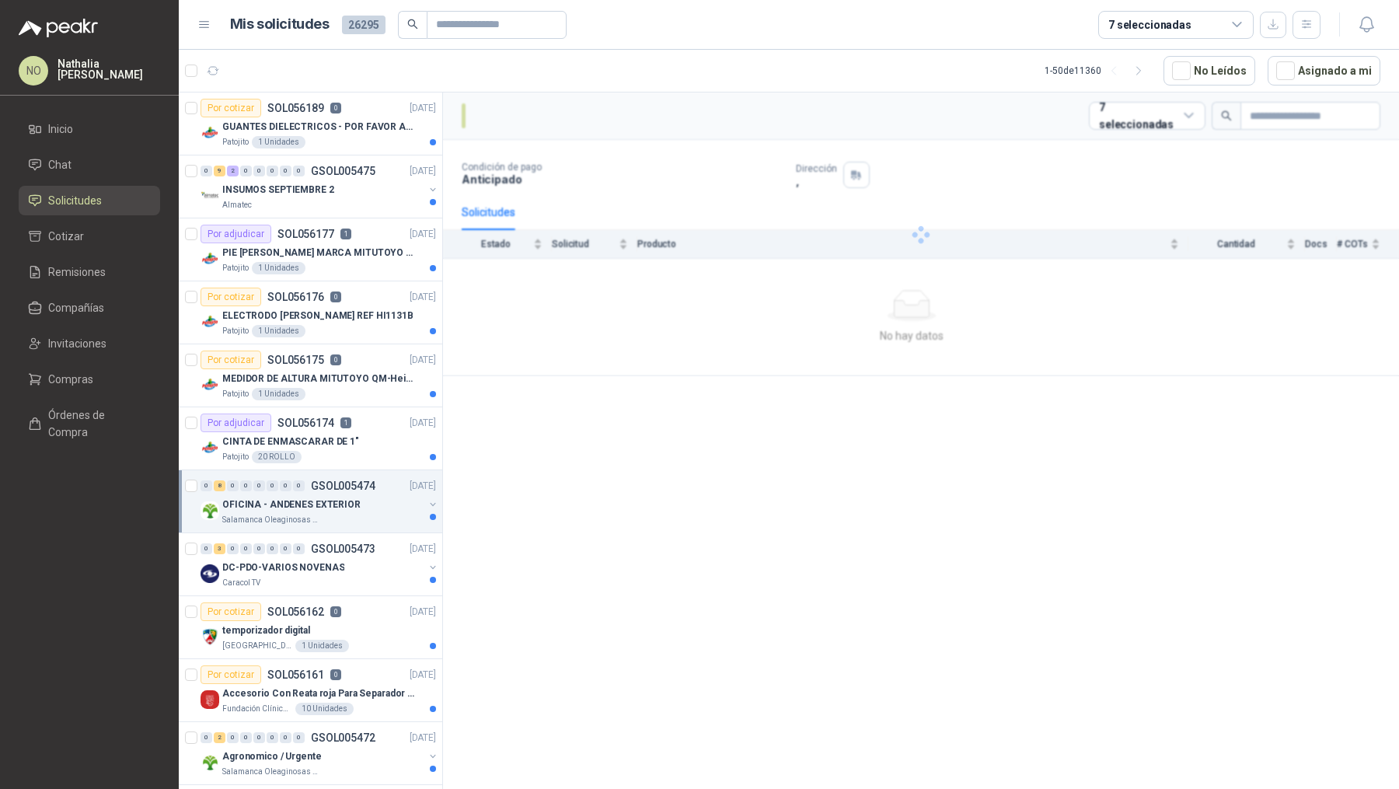
click at [363, 489] on div "0 8 0 0 0 0 0 0 GSOL005474 16/09/25" at bounding box center [319, 485] width 239 height 19
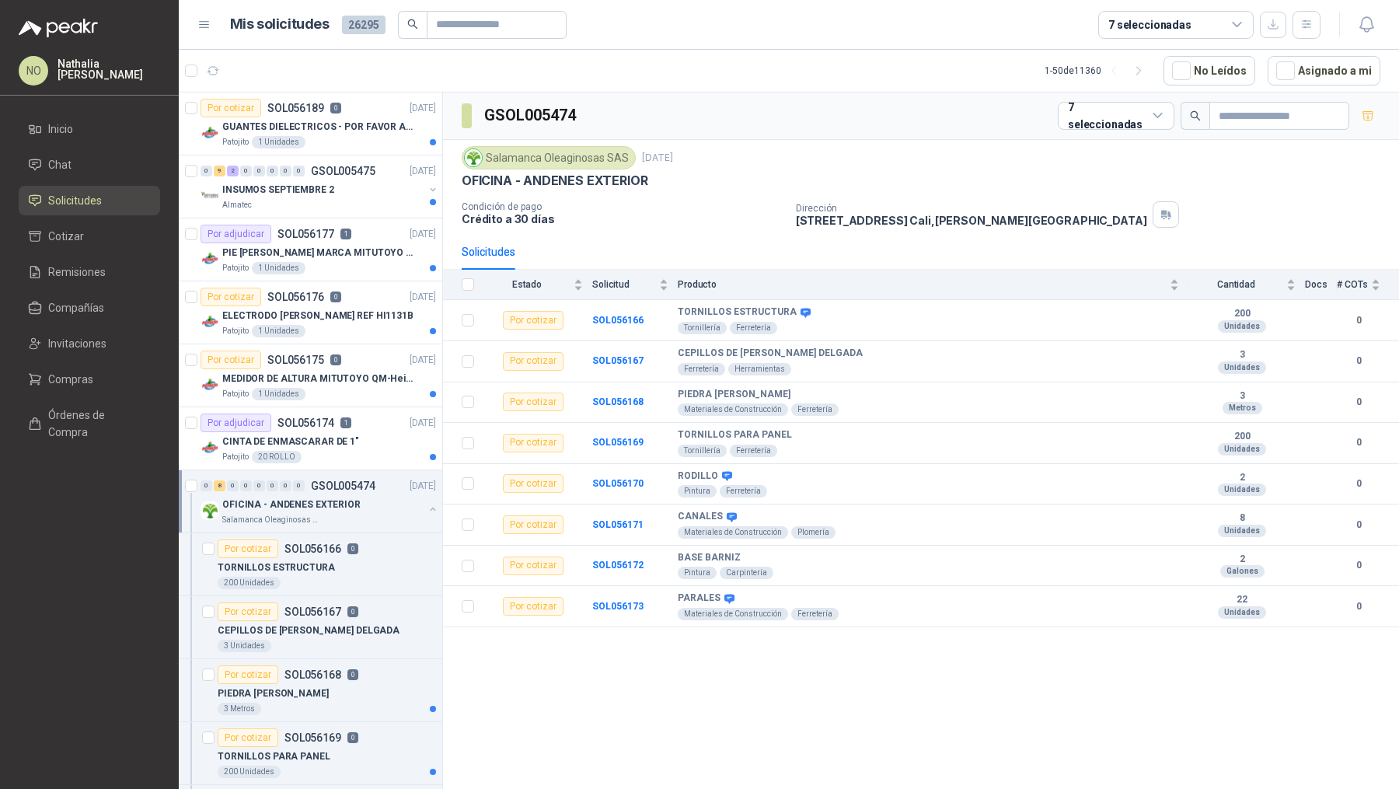
click at [363, 489] on div "0 8 0 0 0 0 0 0 GSOL005474 16/09/25" at bounding box center [319, 485] width 239 height 19
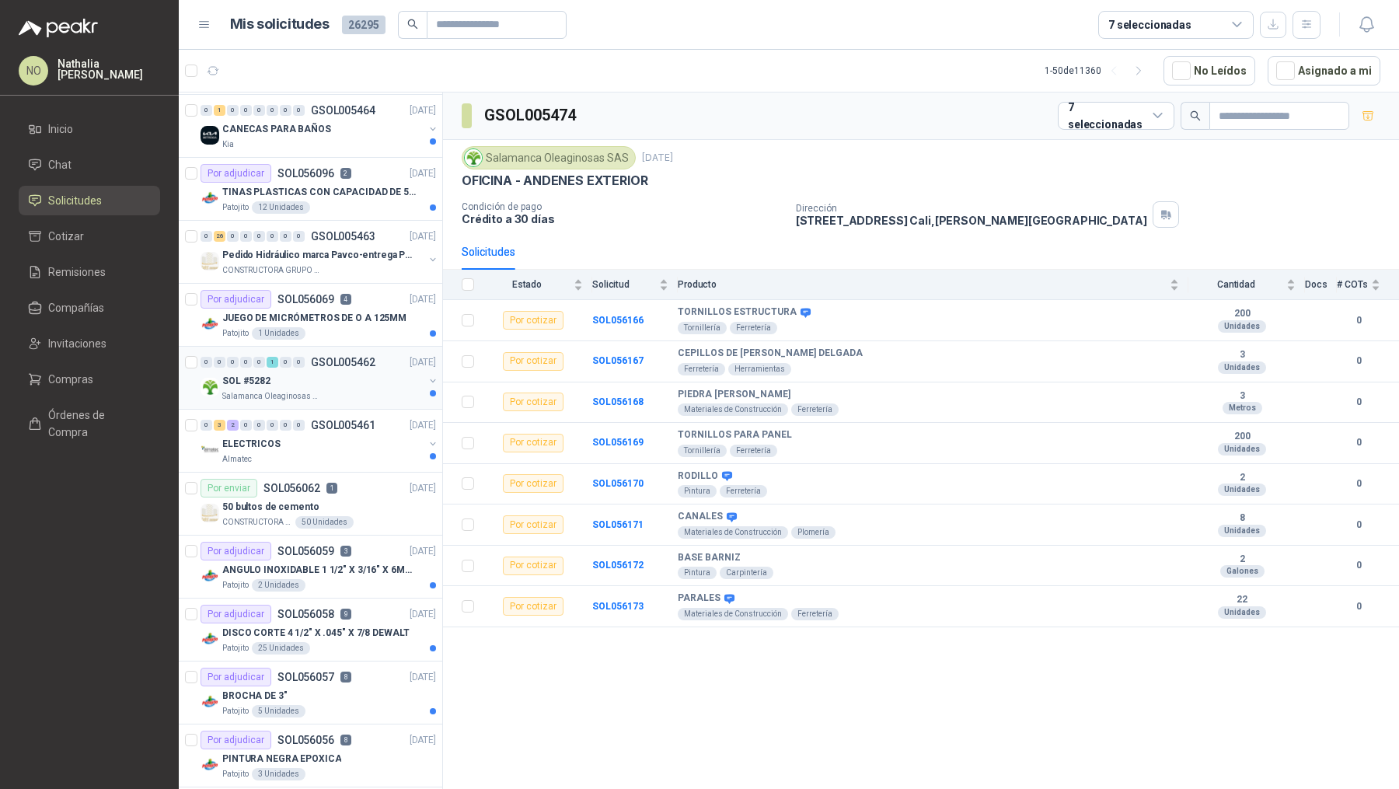
scroll to position [1761, 0]
click at [346, 496] on div "50 bultos de cemento" at bounding box center [329, 505] width 214 height 19
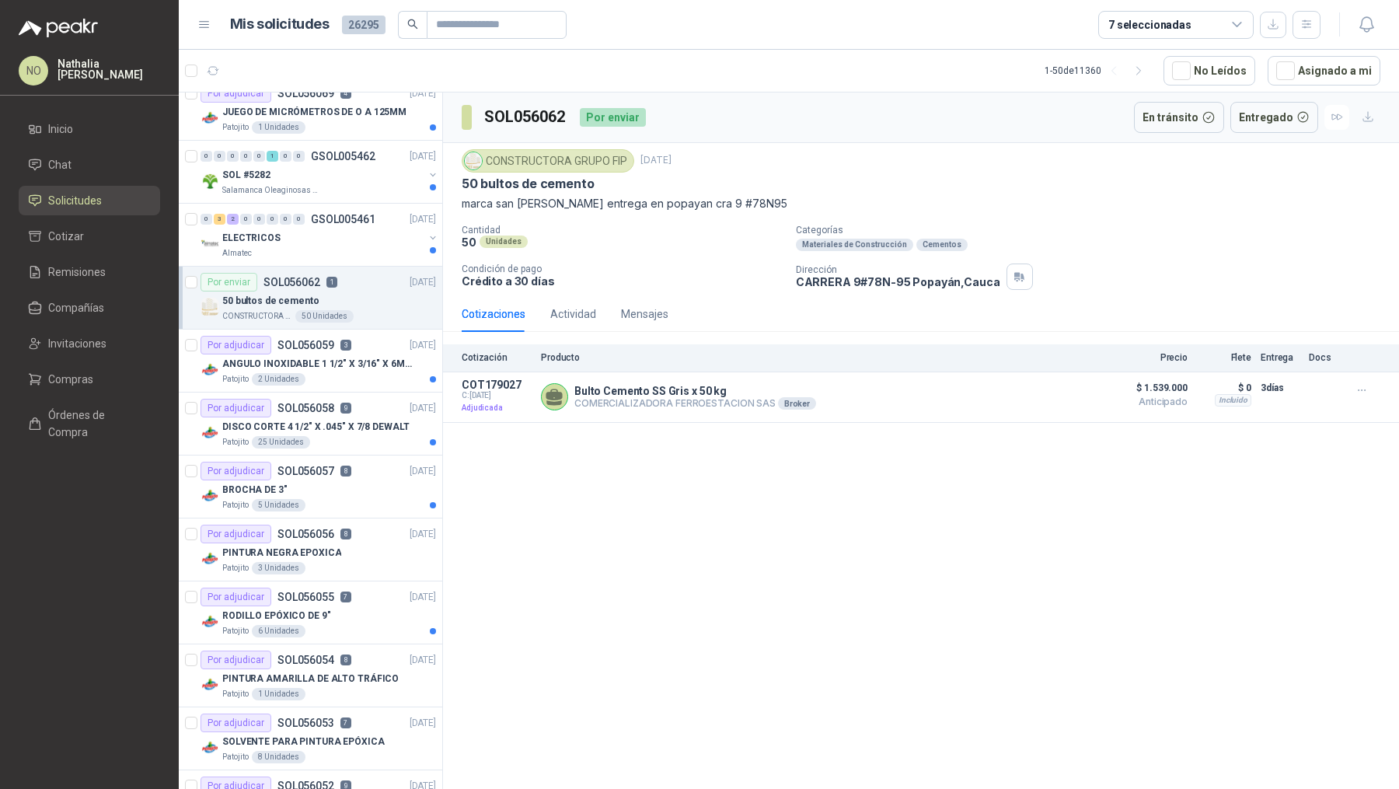
scroll to position [1966, 0]
click at [346, 498] on div "Patojito 5 Unidades" at bounding box center [329, 504] width 214 height 12
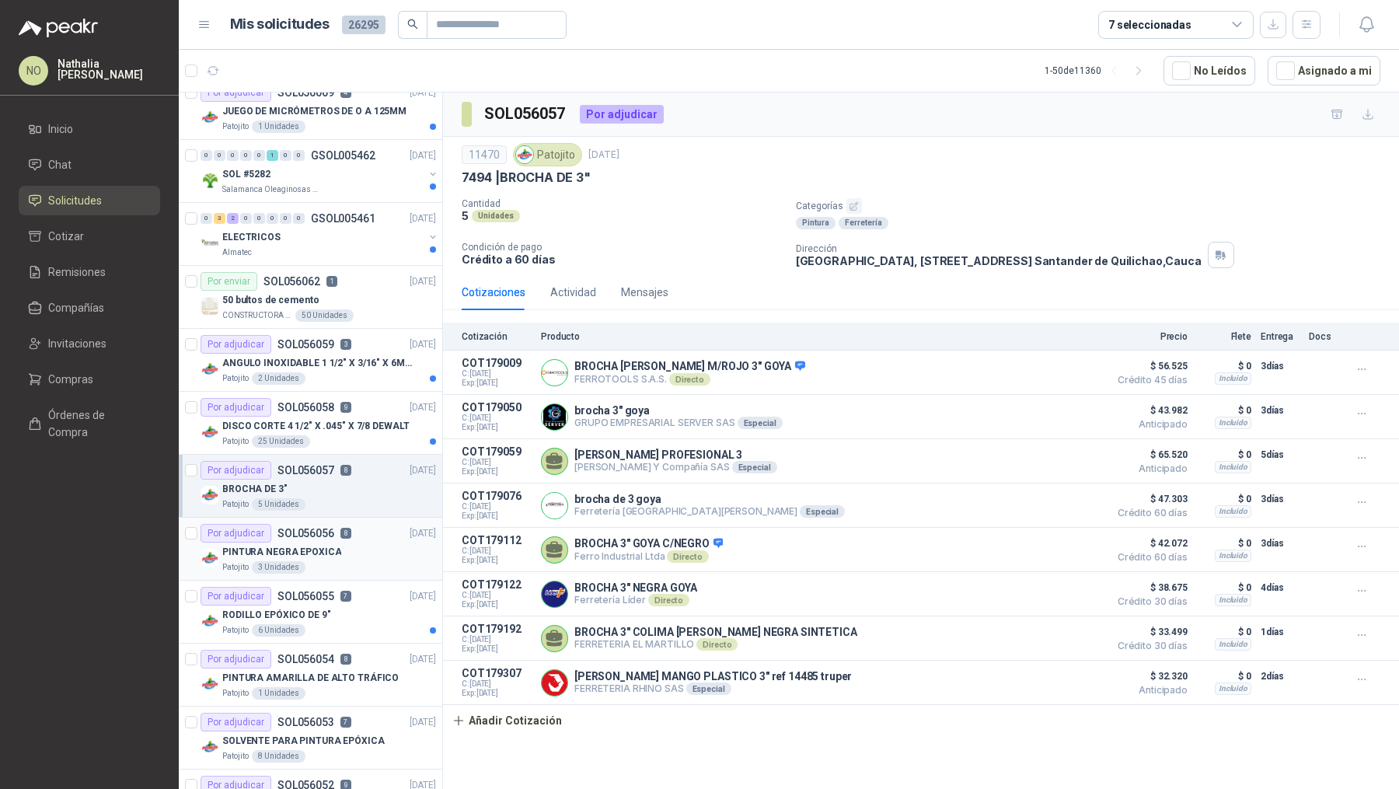
click at [350, 561] on div "Patojito 3 Unidades" at bounding box center [329, 567] width 214 height 12
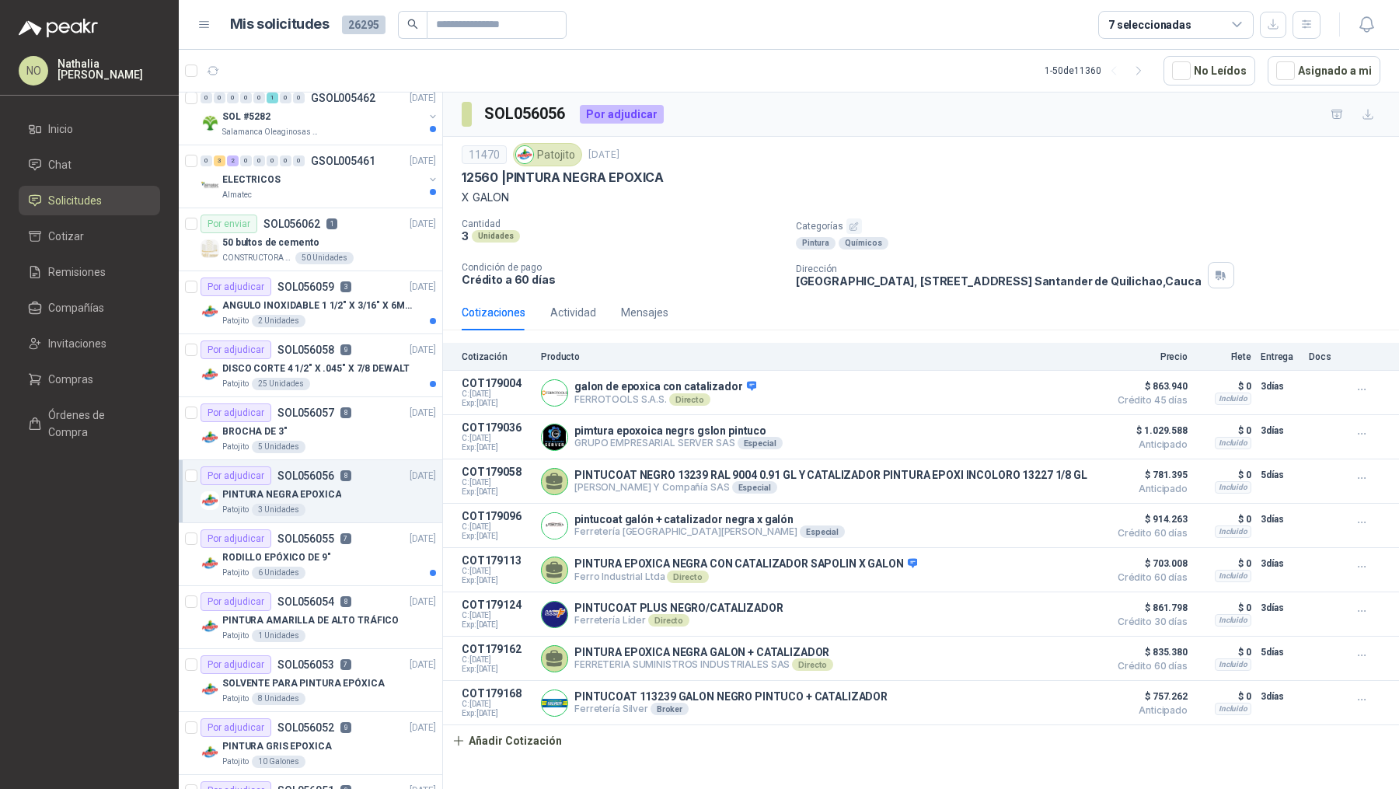
scroll to position [2034, 0]
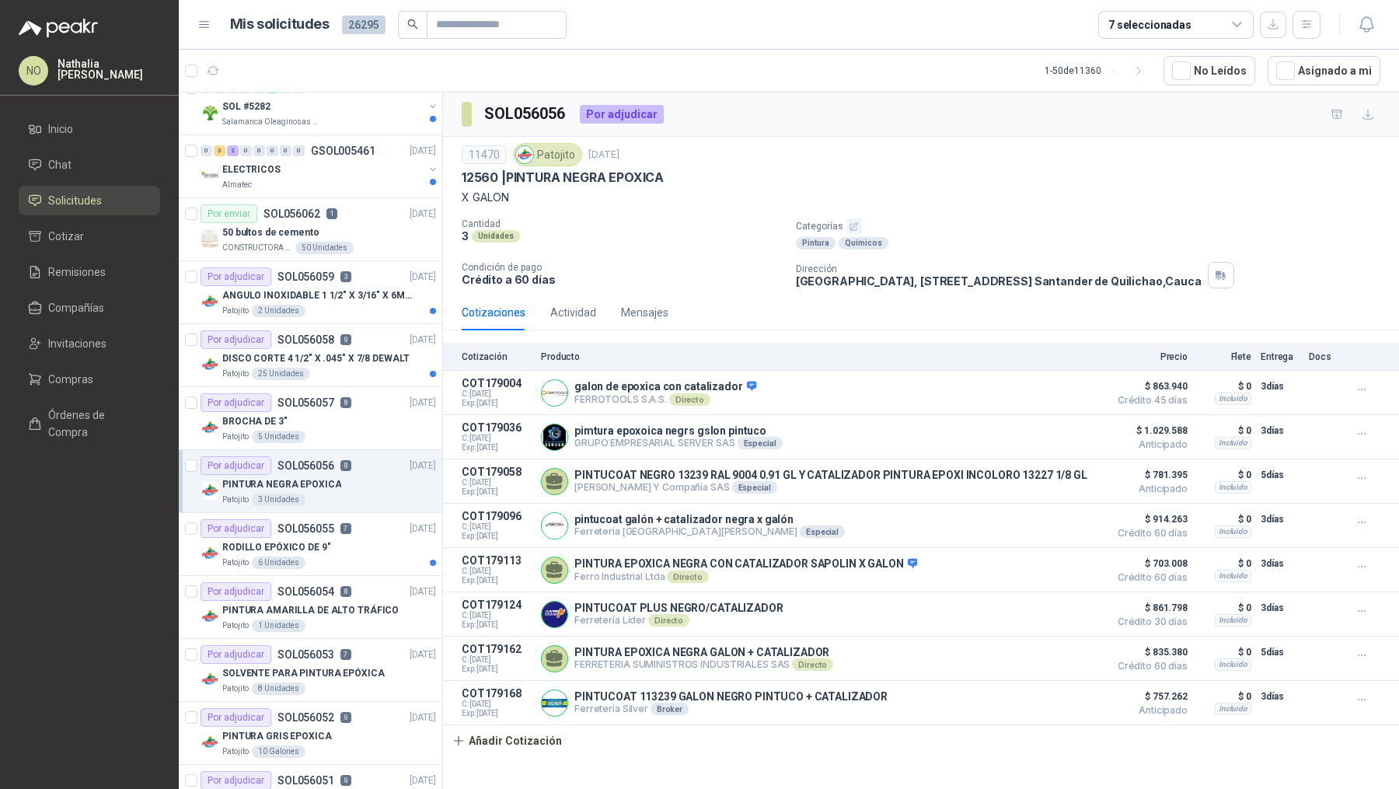
click at [350, 556] on article "Por adjudicar SOL056055 7 16/09/25 RODILLO EPÓXICO DE 9" Patojito 6 Unidades" at bounding box center [310, 544] width 263 height 63
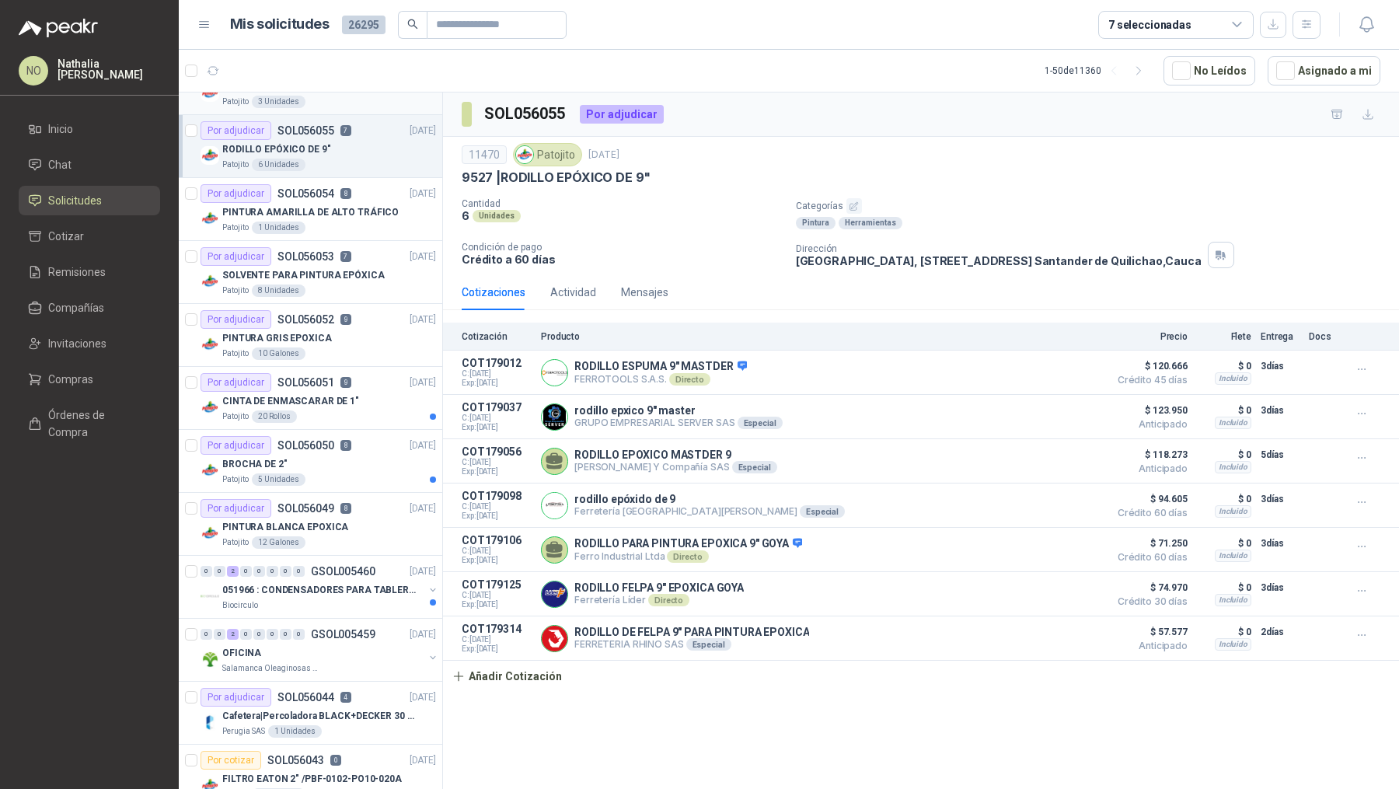
scroll to position [2463, 0]
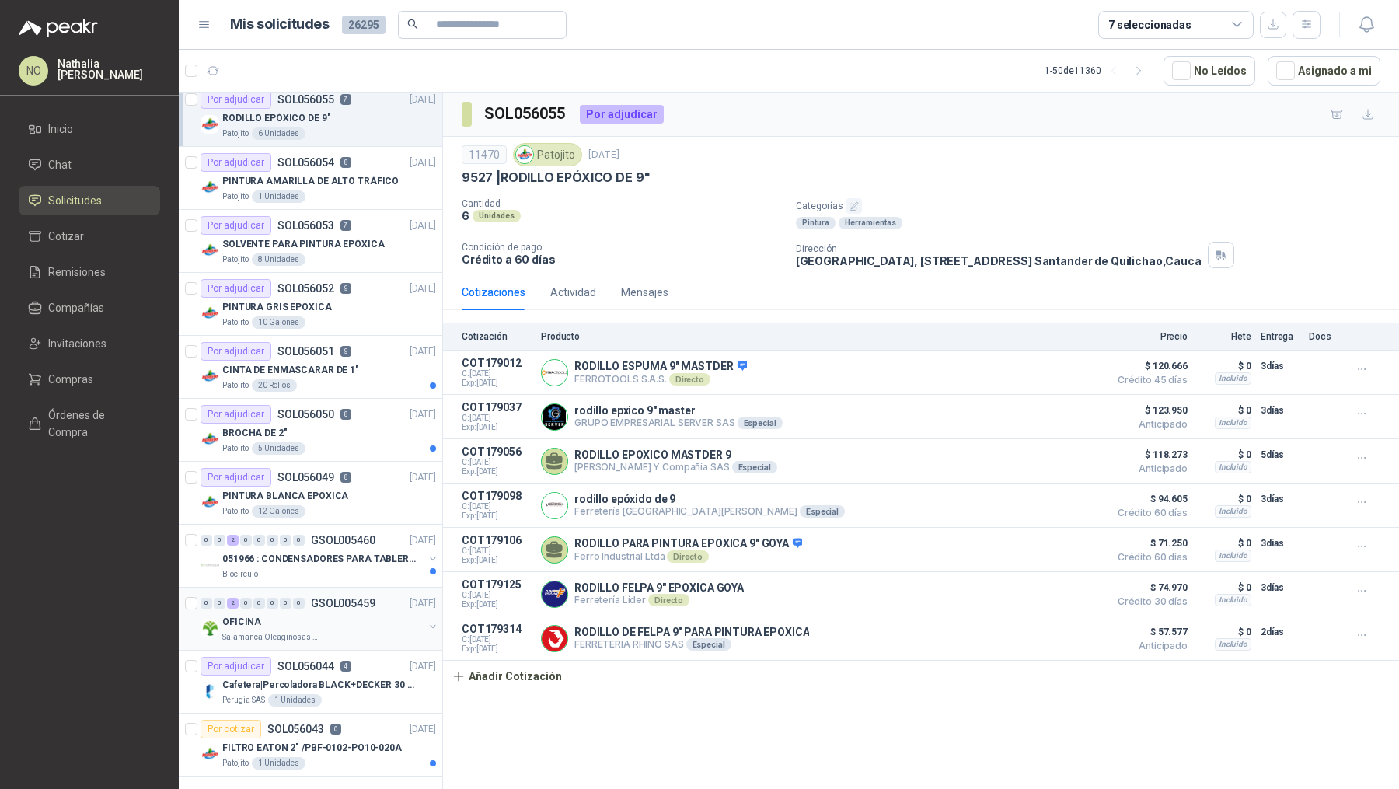
click at [350, 612] on div "OFICINA" at bounding box center [322, 621] width 201 height 19
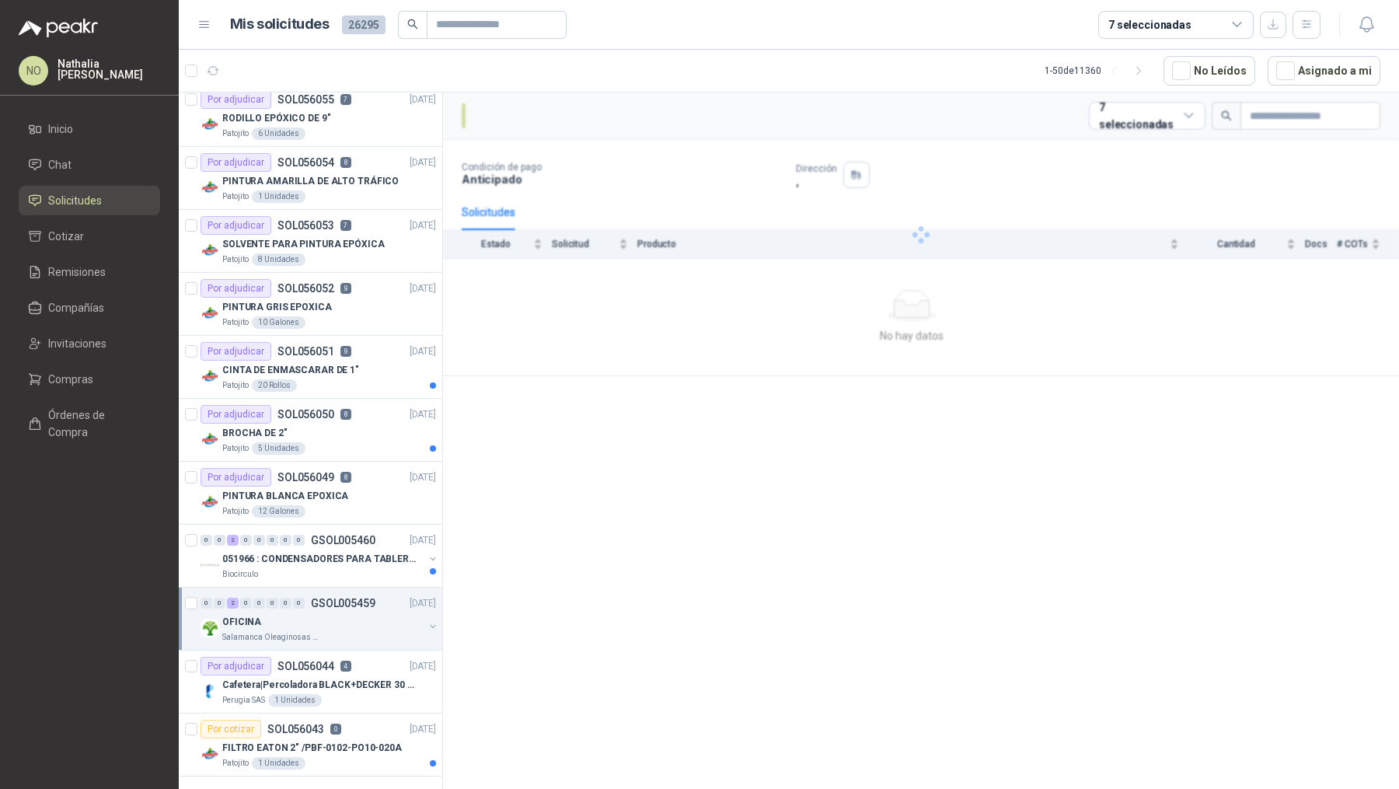
click at [350, 612] on div "OFICINA" at bounding box center [322, 621] width 201 height 19
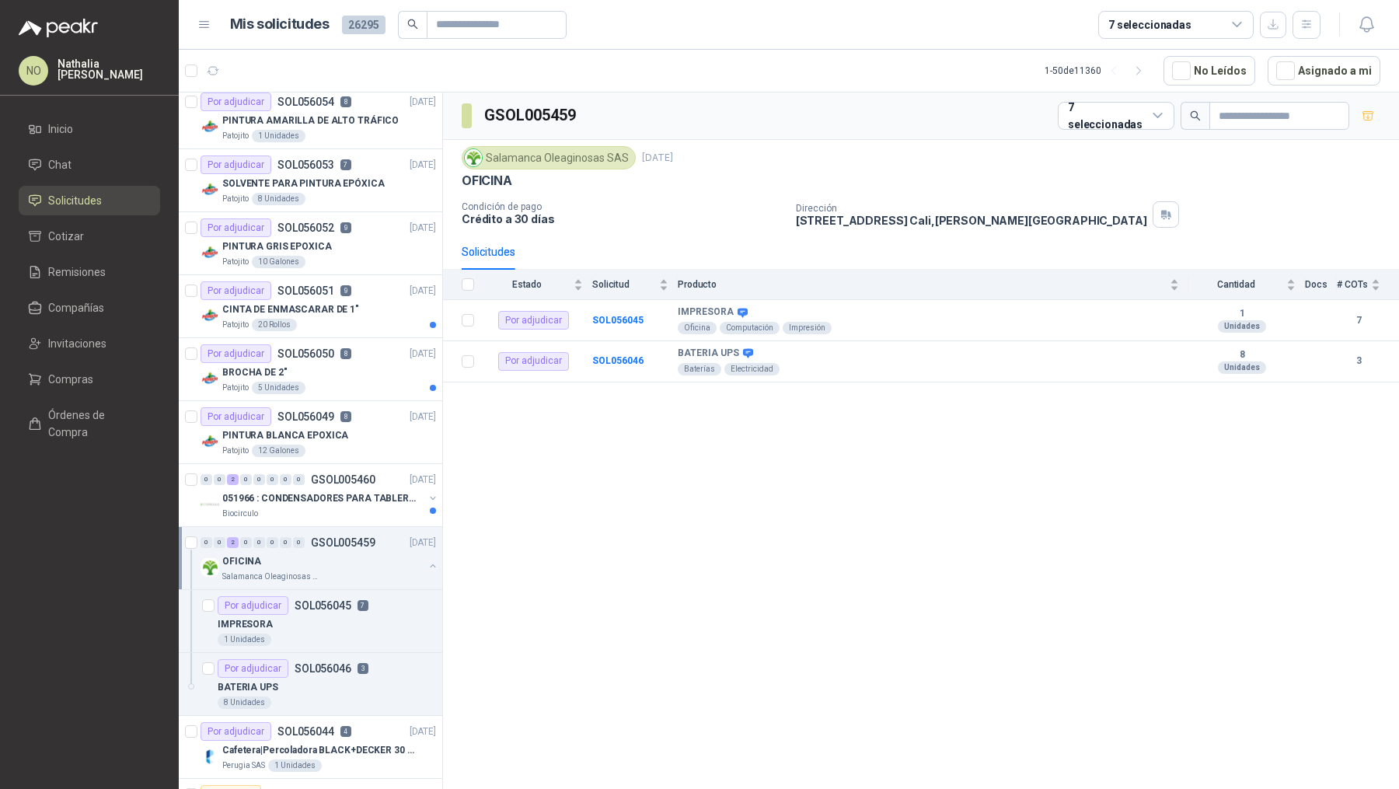
scroll to position [2528, 0]
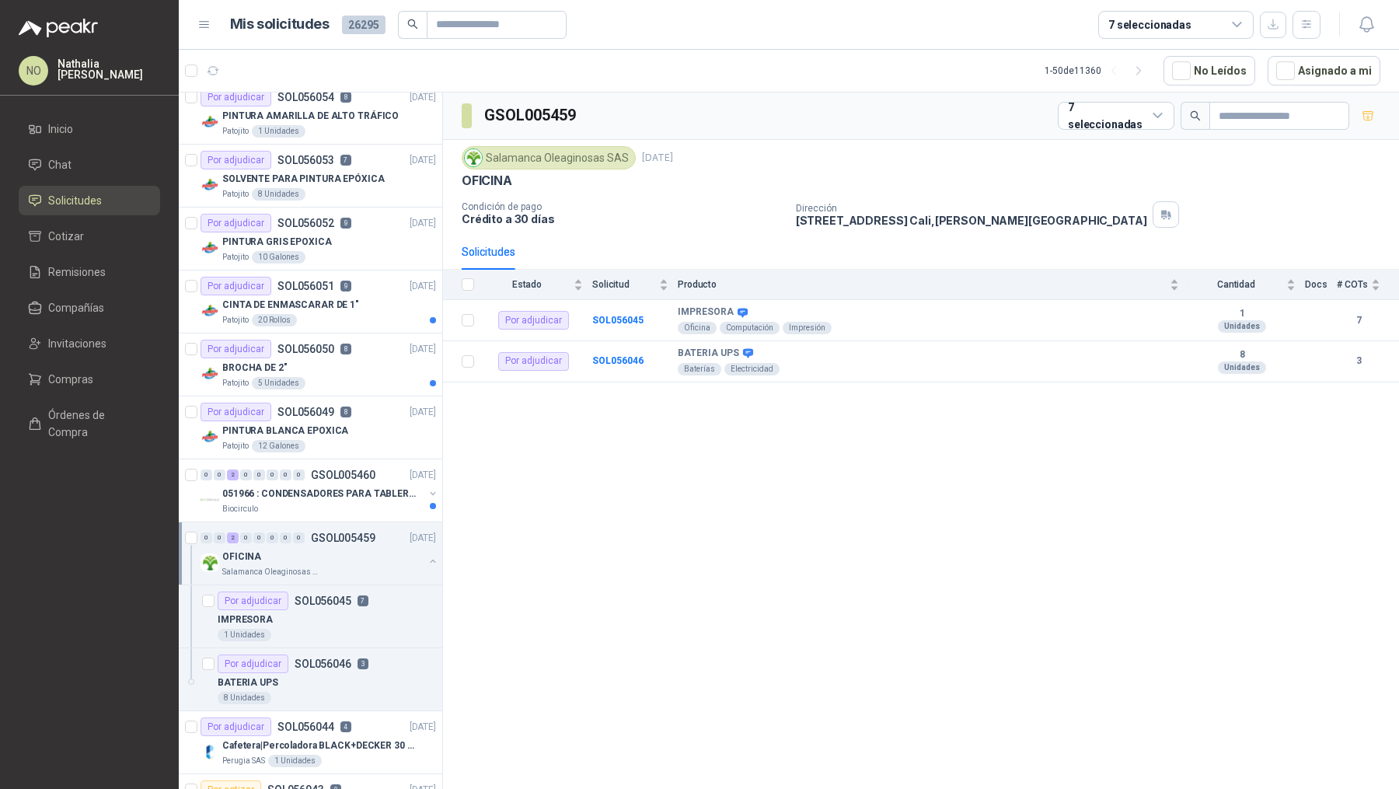
click at [350, 611] on div "IMPRESORA" at bounding box center [327, 619] width 218 height 19
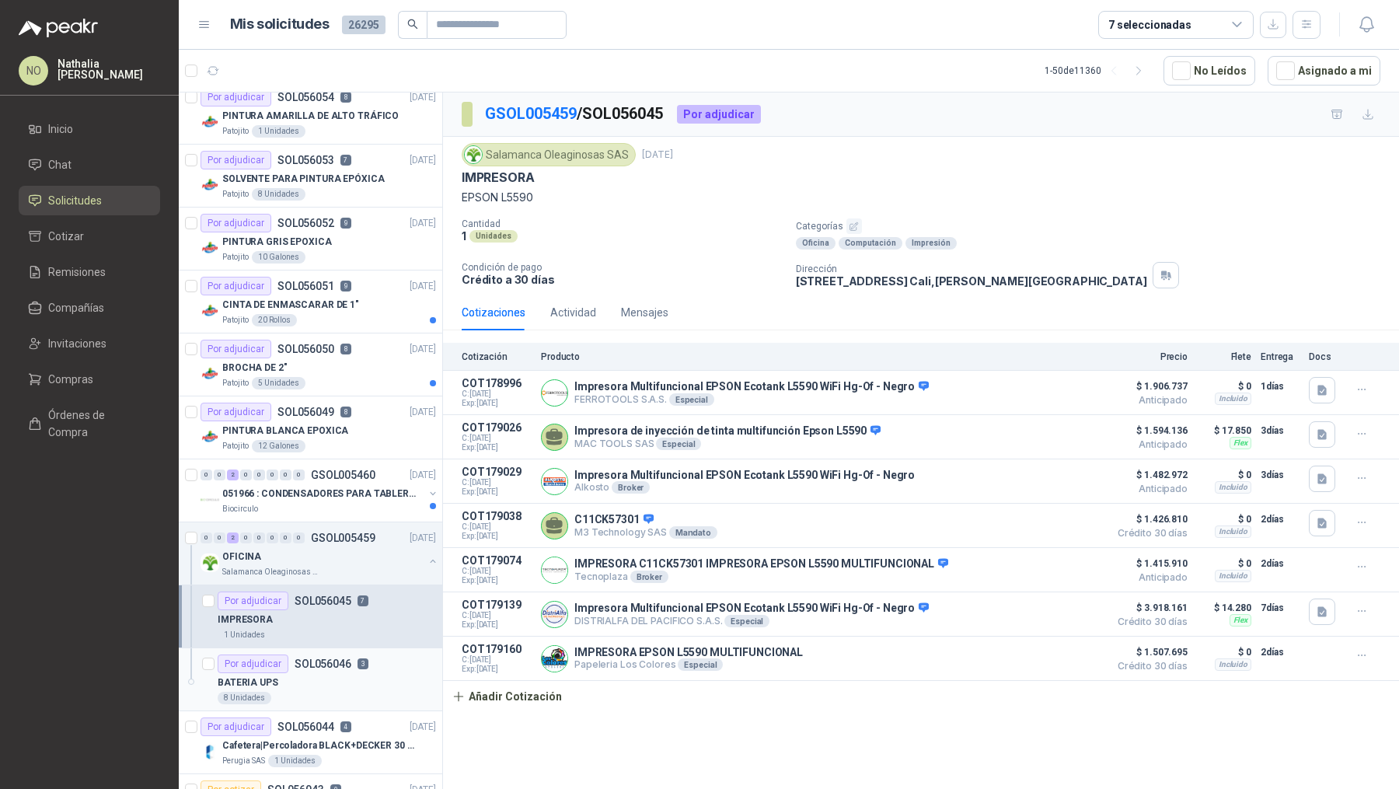
click at [350, 654] on div "Por adjudicar SOL056046 3" at bounding box center [293, 663] width 151 height 19
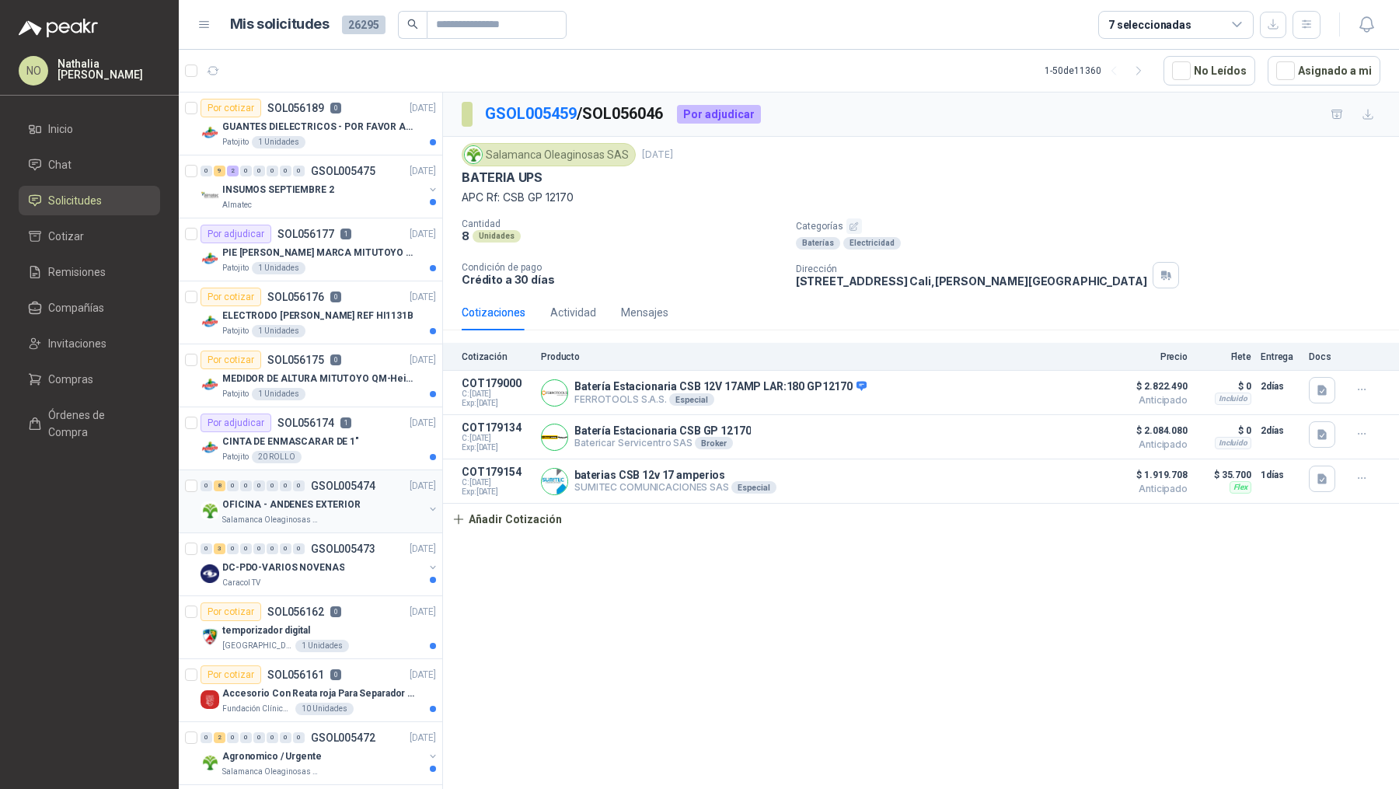
click at [347, 488] on p "GSOL005474" at bounding box center [343, 485] width 64 height 11
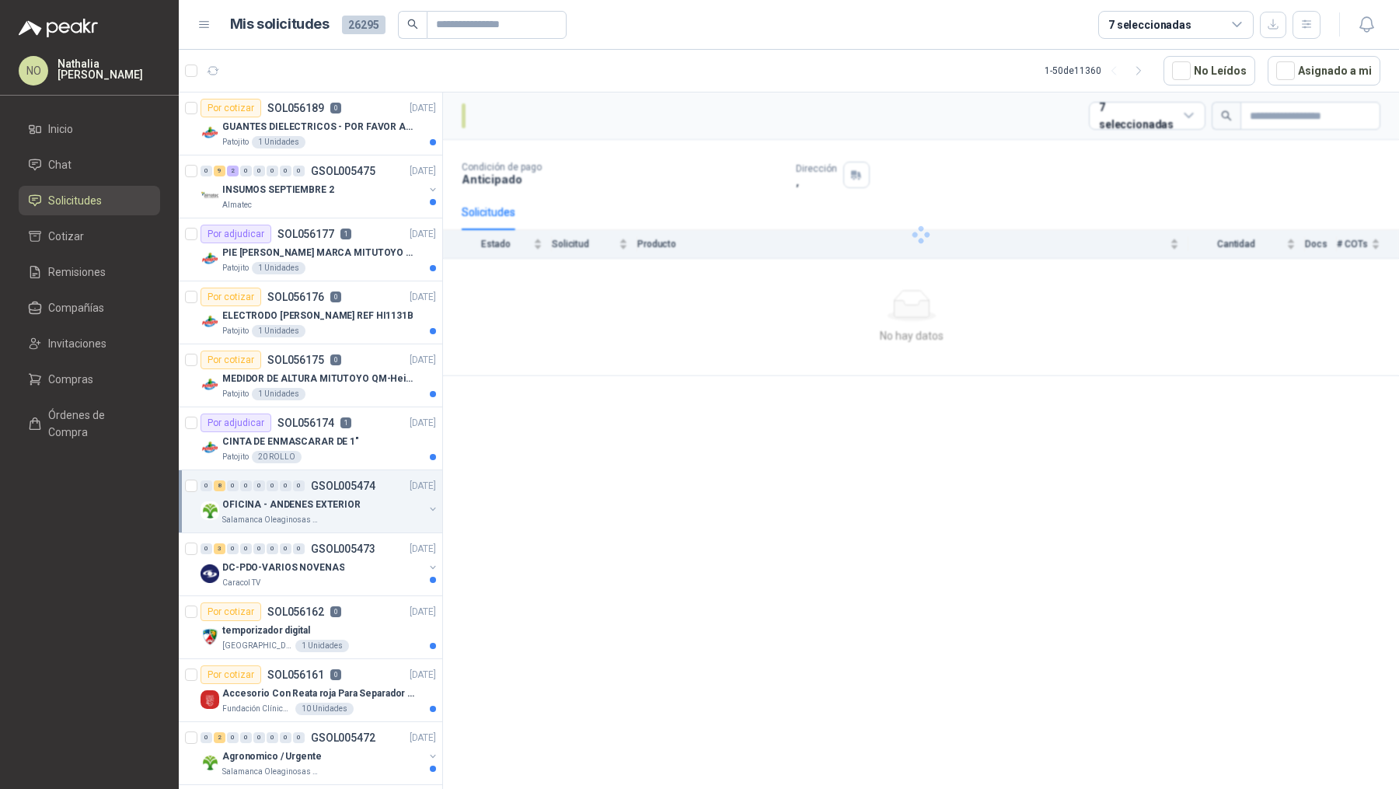
click at [347, 488] on p "GSOL005474" at bounding box center [343, 485] width 64 height 11
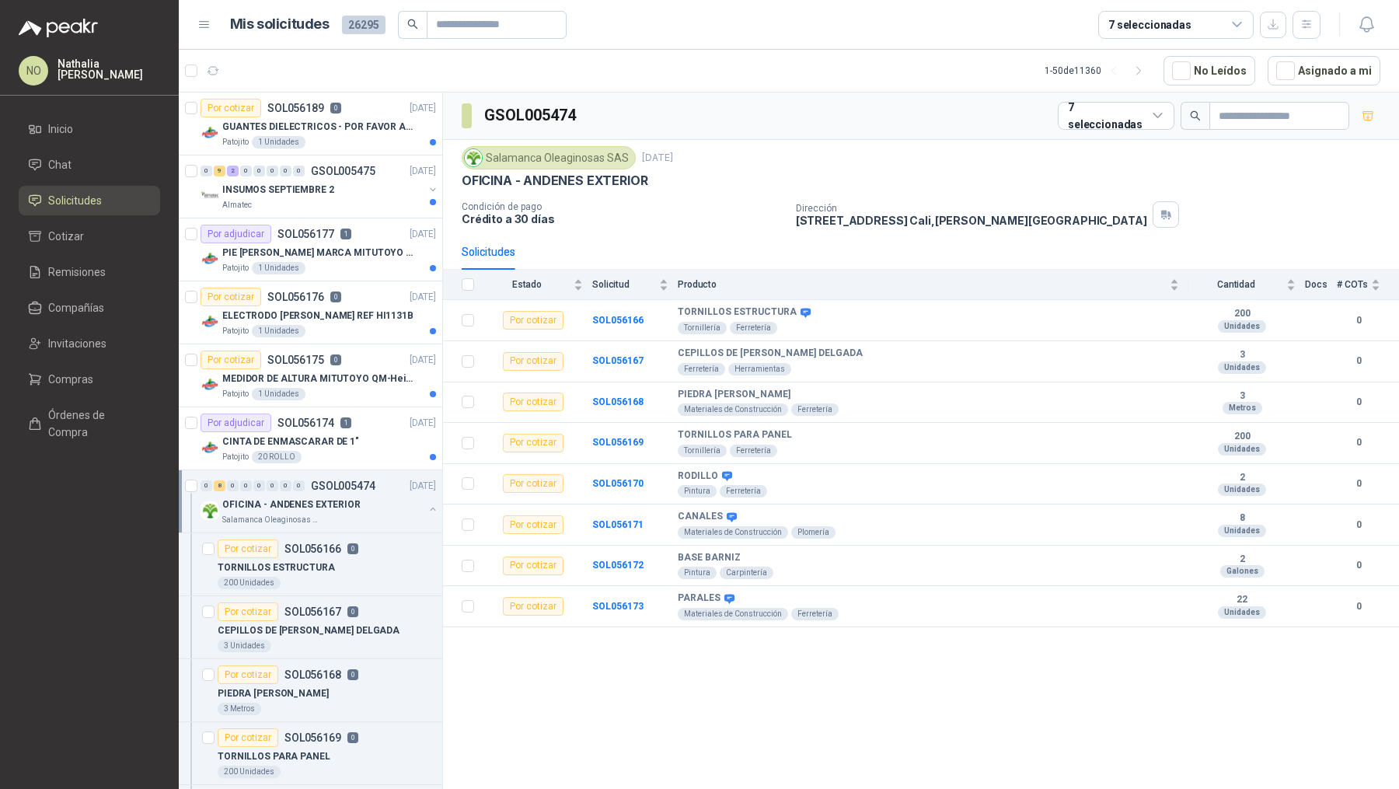
click at [347, 488] on p "GSOL005474" at bounding box center [343, 485] width 64 height 11
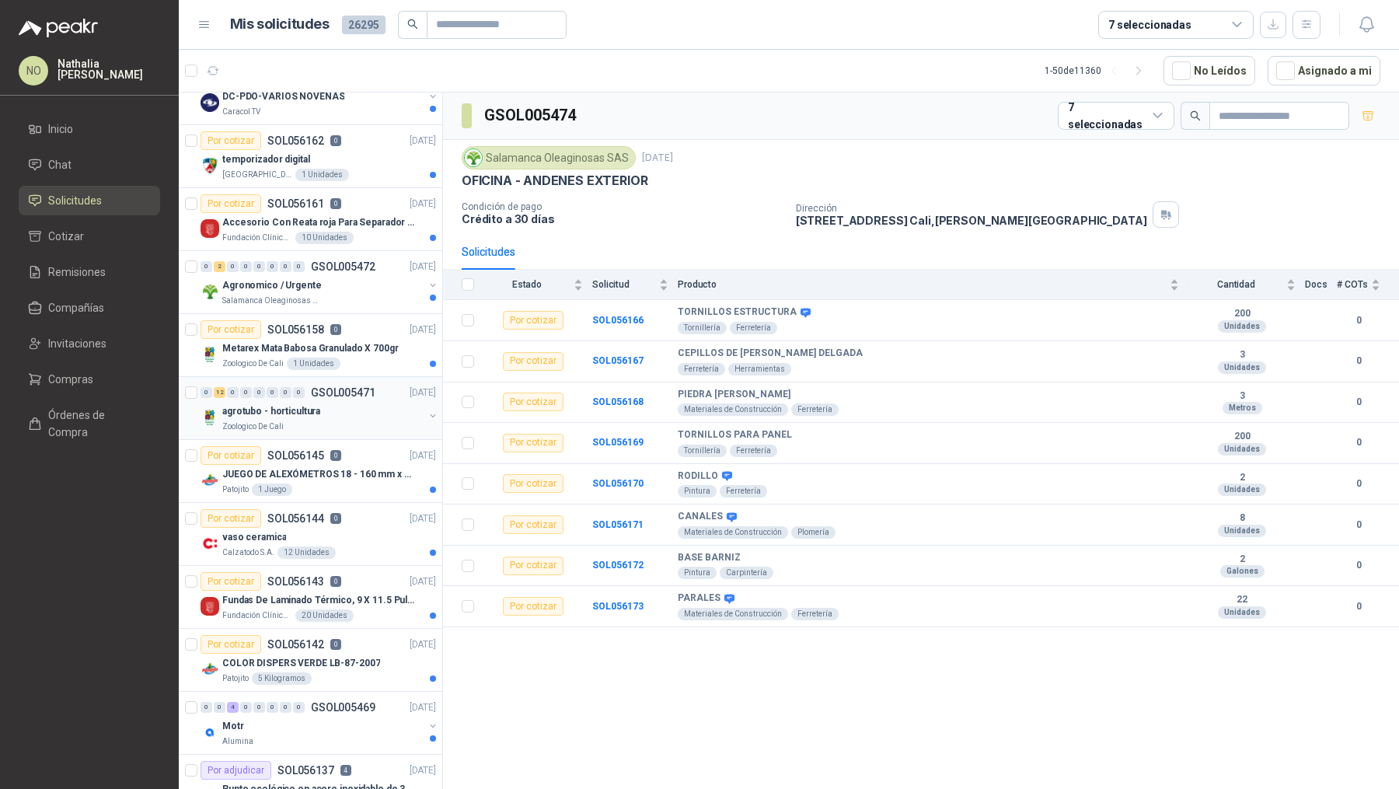
scroll to position [476, 0]
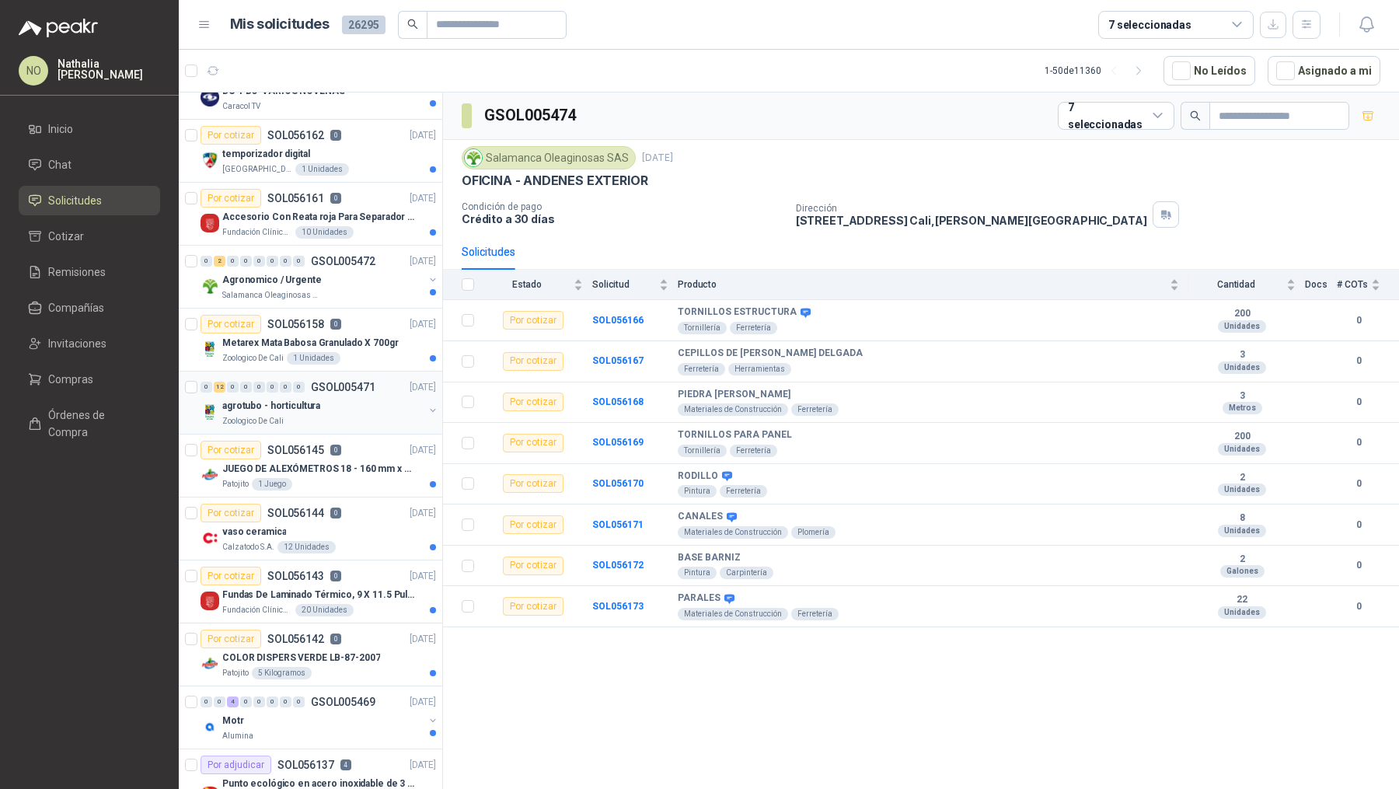
click at [333, 402] on div "agrotubo - horticultura" at bounding box center [322, 405] width 201 height 19
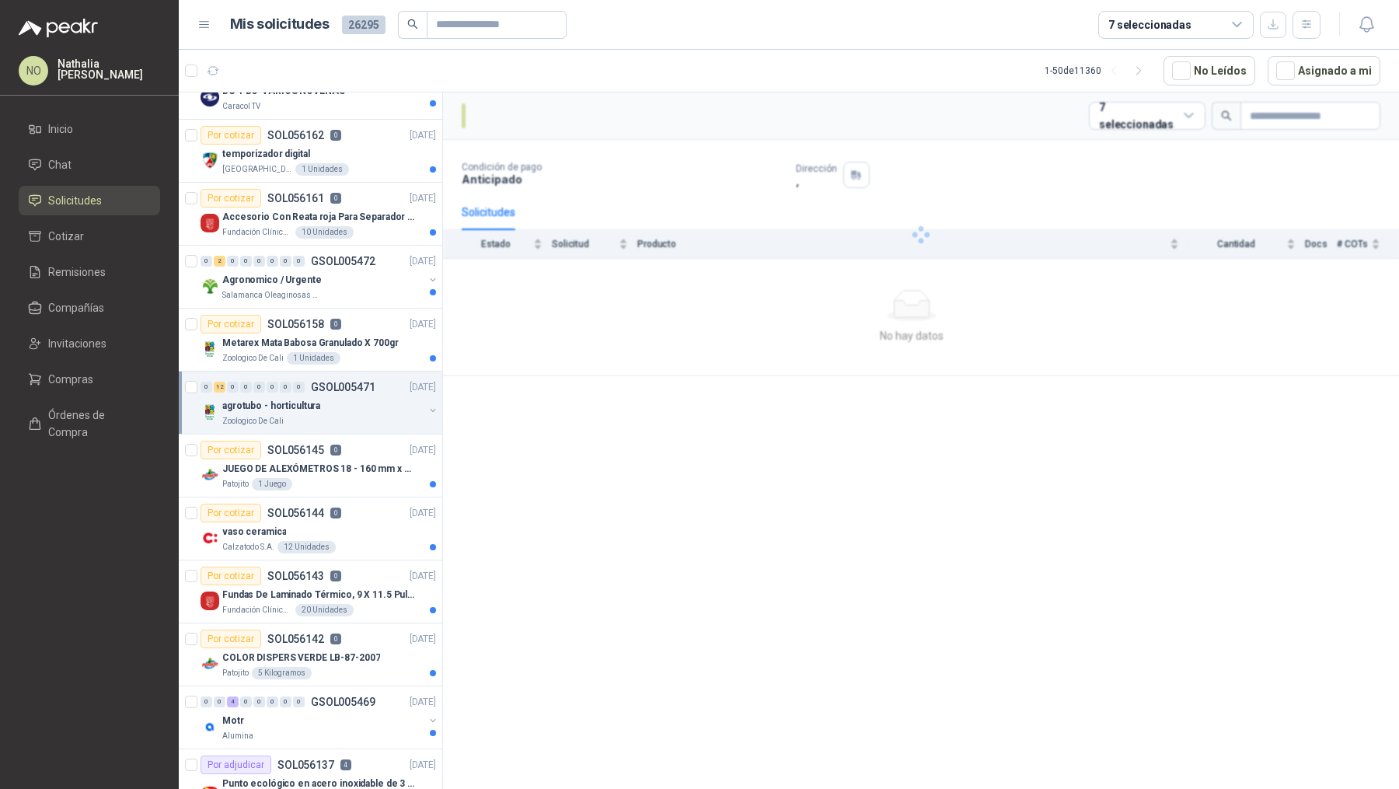
click at [333, 402] on div "agrotubo - horticultura" at bounding box center [322, 405] width 201 height 19
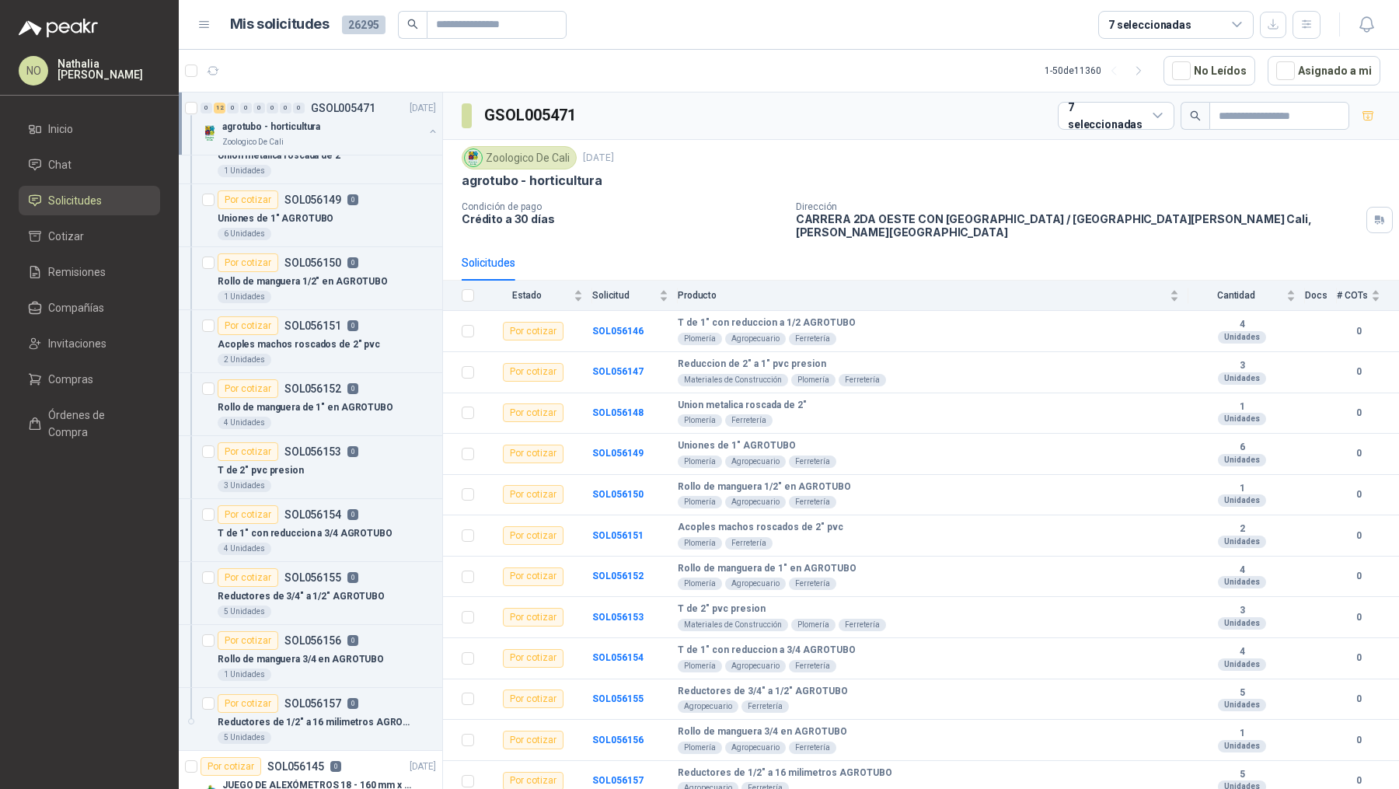
scroll to position [931, 0]
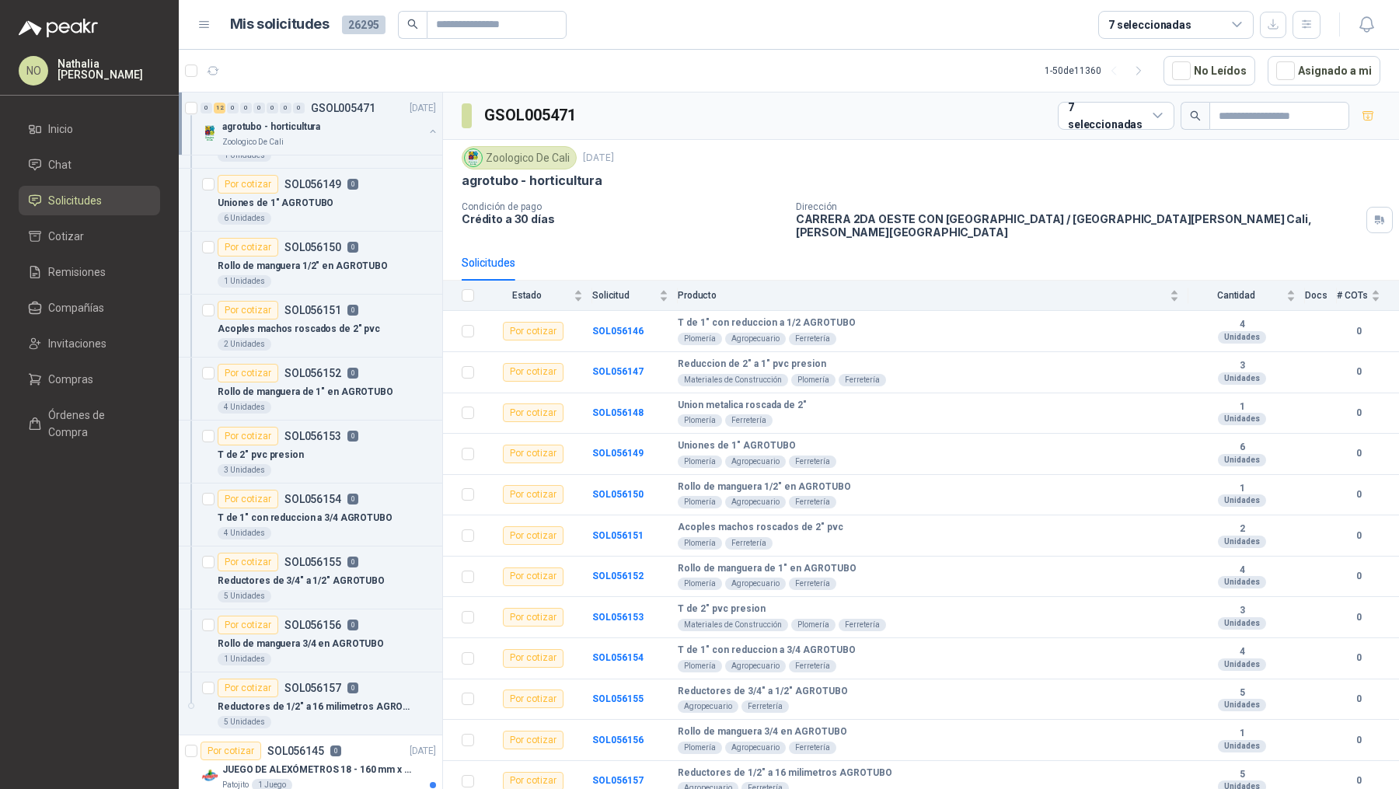
click at [333, 402] on div "4 Unidades" at bounding box center [327, 407] width 218 height 12
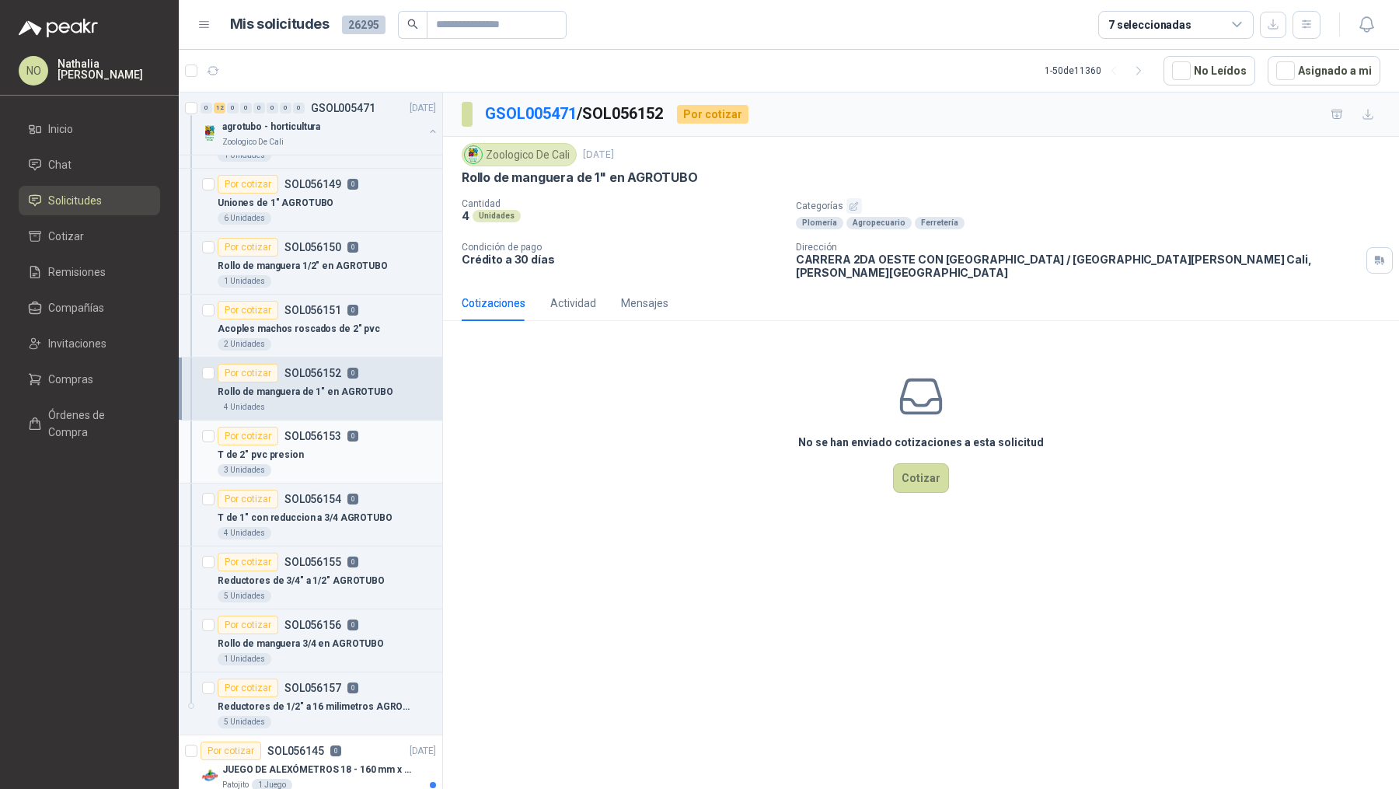
click at [333, 430] on p "SOL056153" at bounding box center [312, 435] width 57 height 11
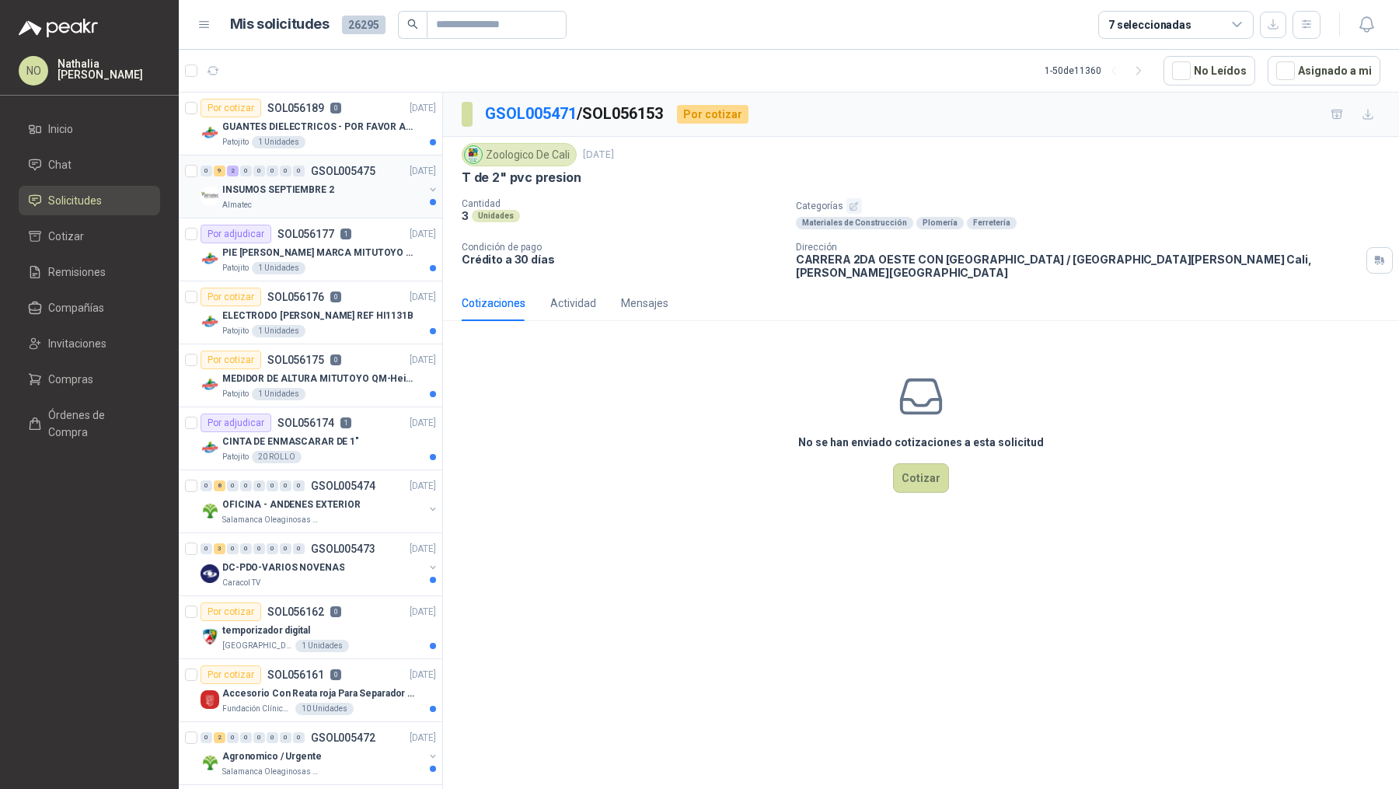
scroll to position [37, 0]
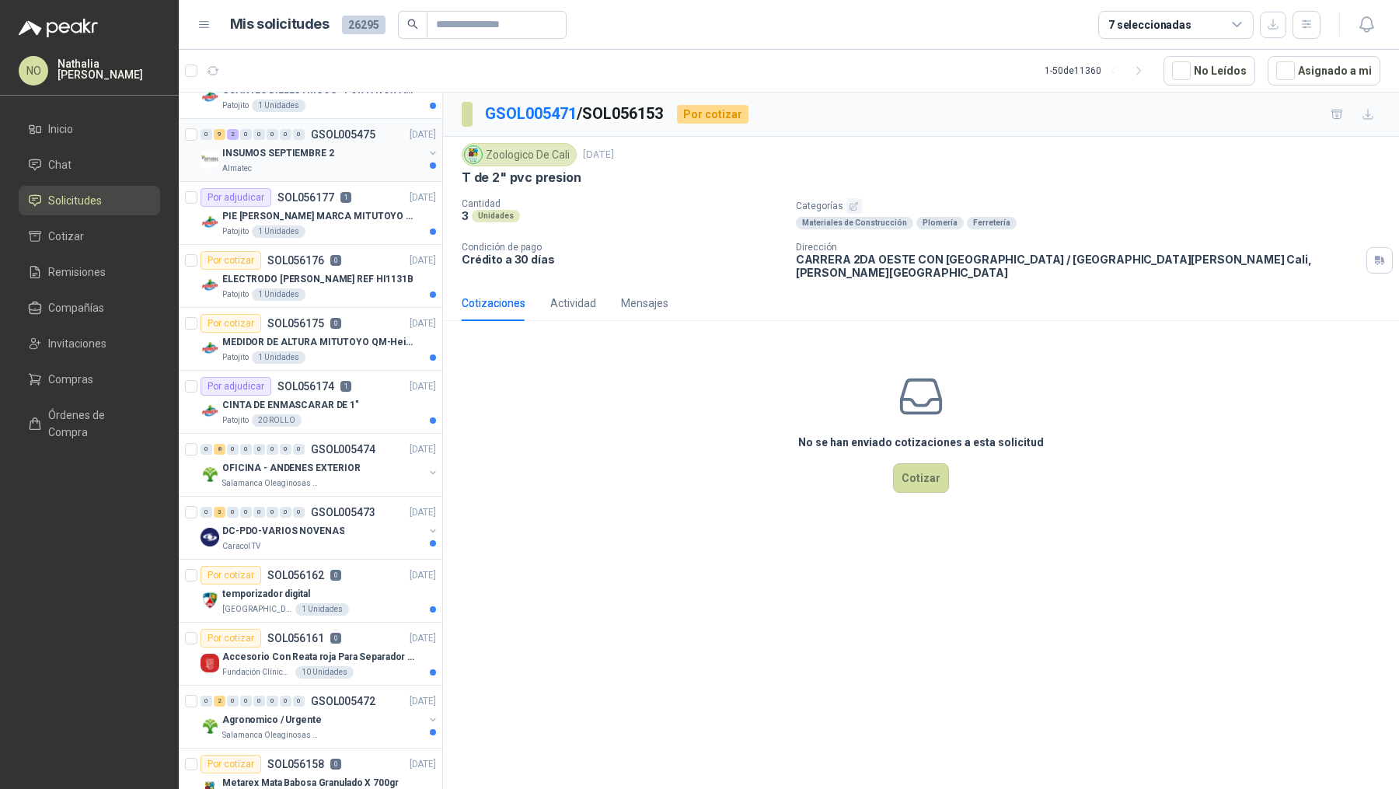
click at [256, 210] on p "PIE [PERSON_NAME] MARCA MITUTOYO REF [PHONE_NUMBER]" at bounding box center [318, 216] width 193 height 15
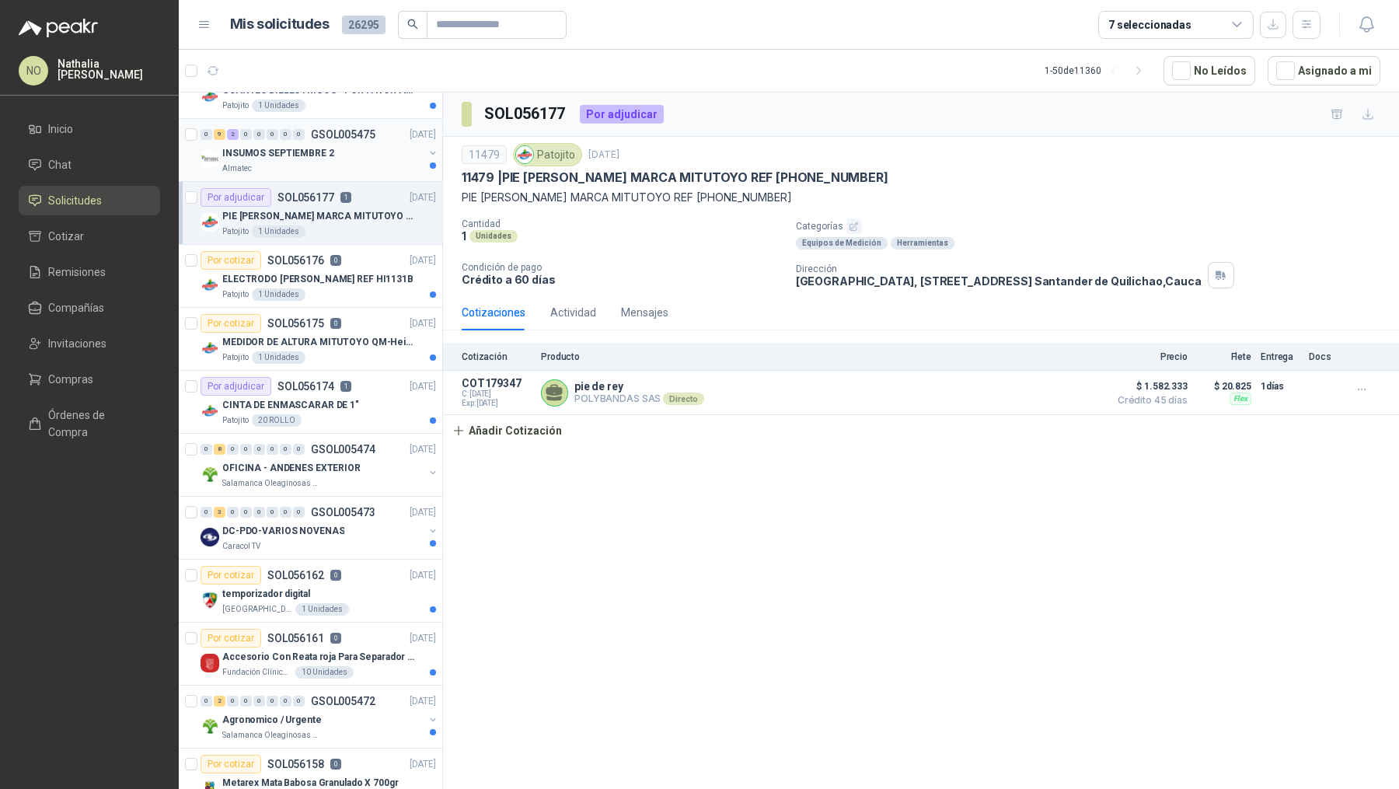
scroll to position [175, 0]
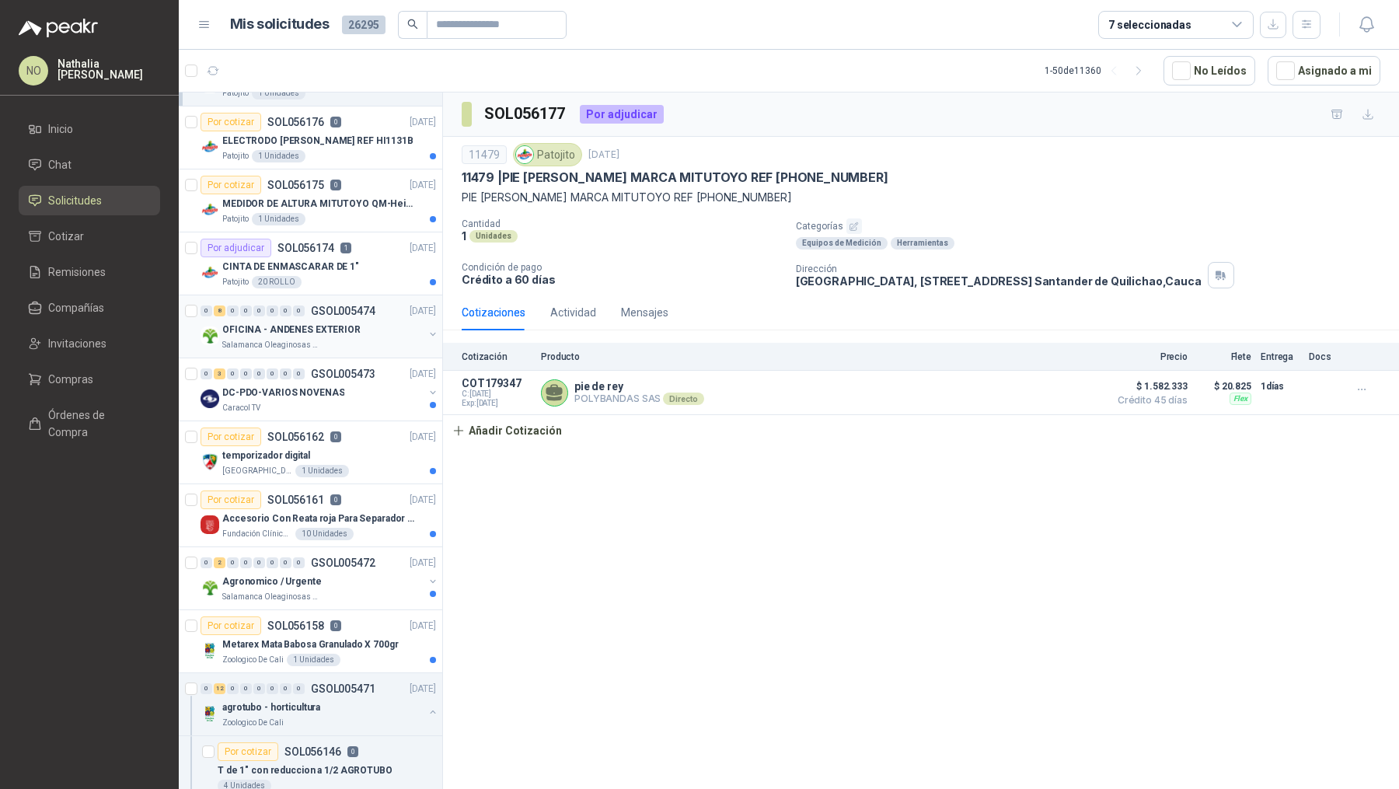
click at [285, 322] on p "OFICINA - ANDENES EXTERIOR" at bounding box center [291, 329] width 138 height 15
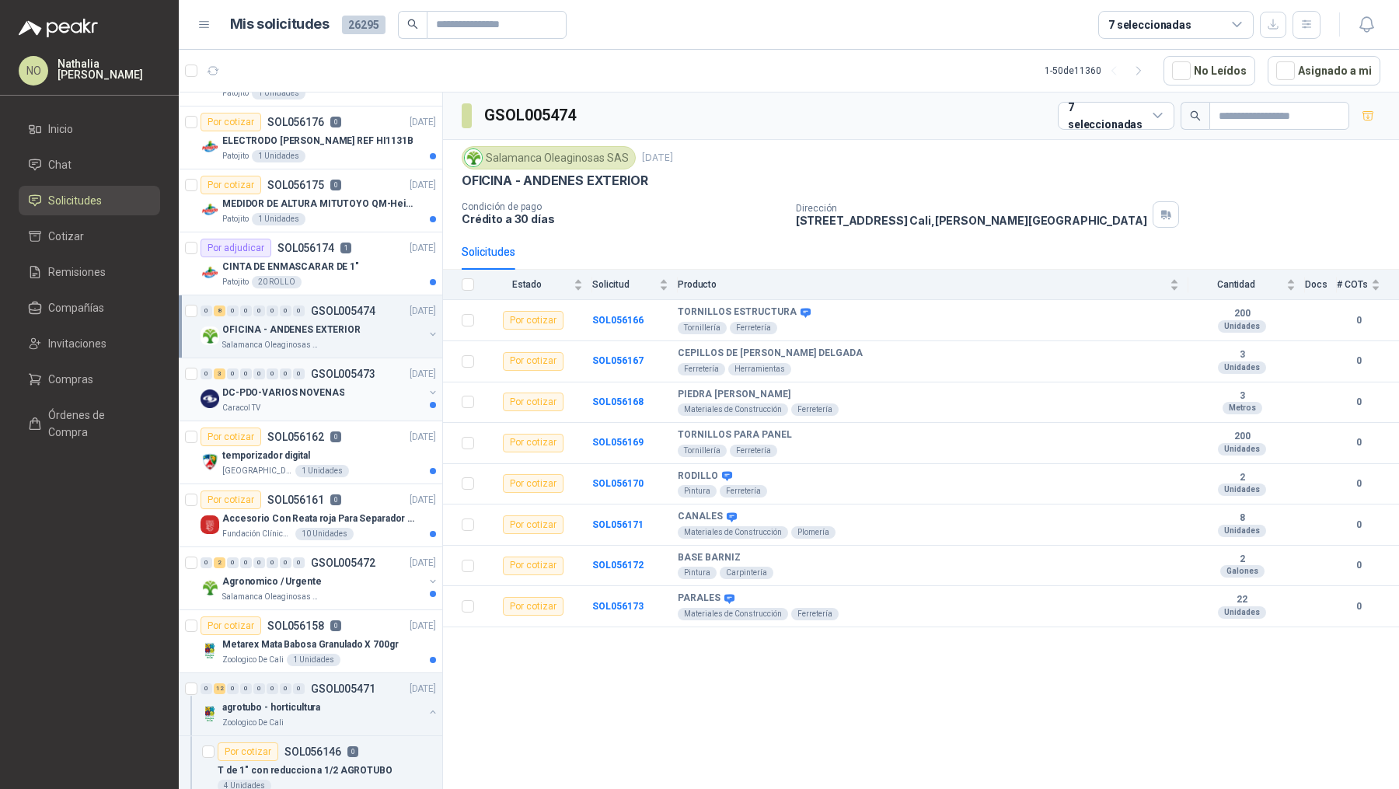
click at [302, 393] on p "DC-PDO-VARIOS NOVENAS" at bounding box center [283, 392] width 122 height 15
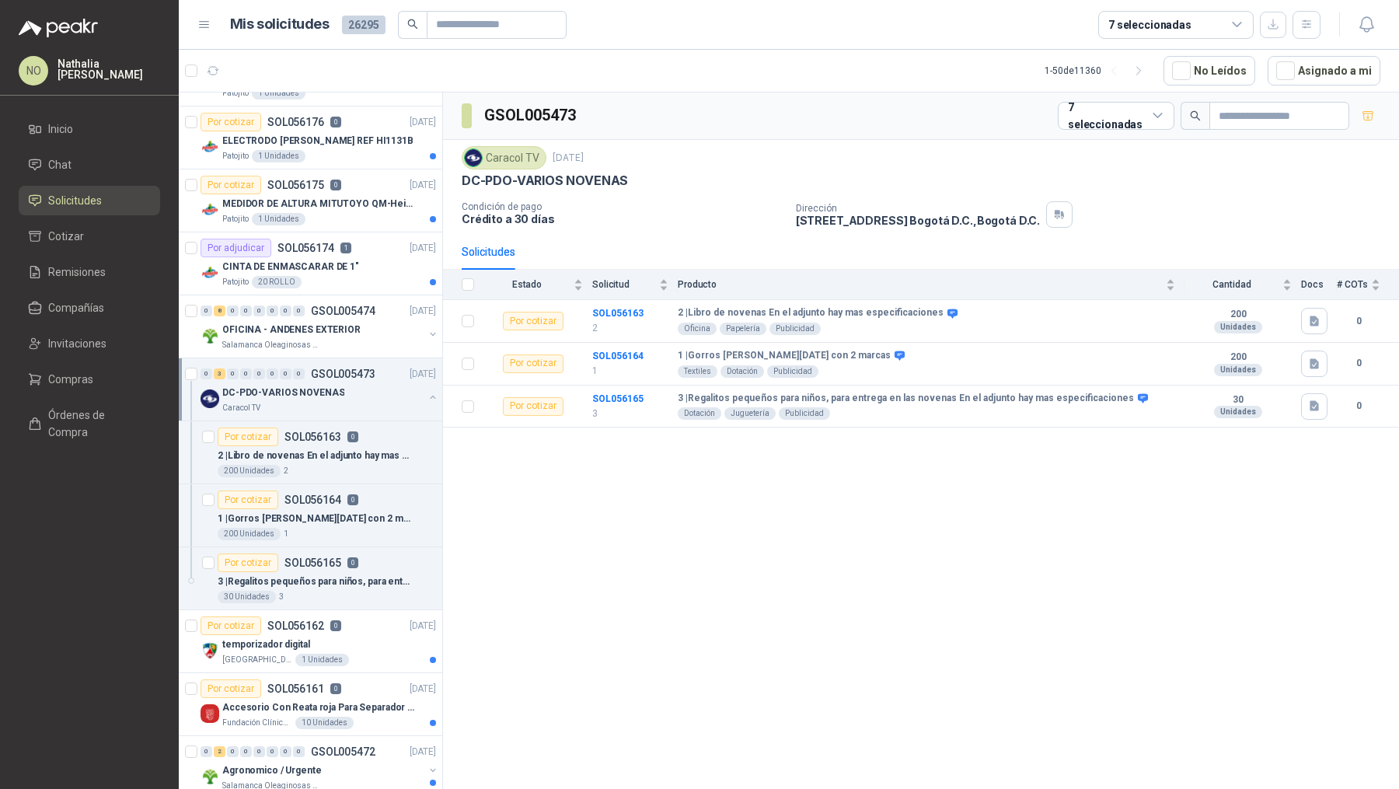
click at [302, 393] on p "DC-PDO-VARIOS NOVENAS" at bounding box center [283, 392] width 122 height 15
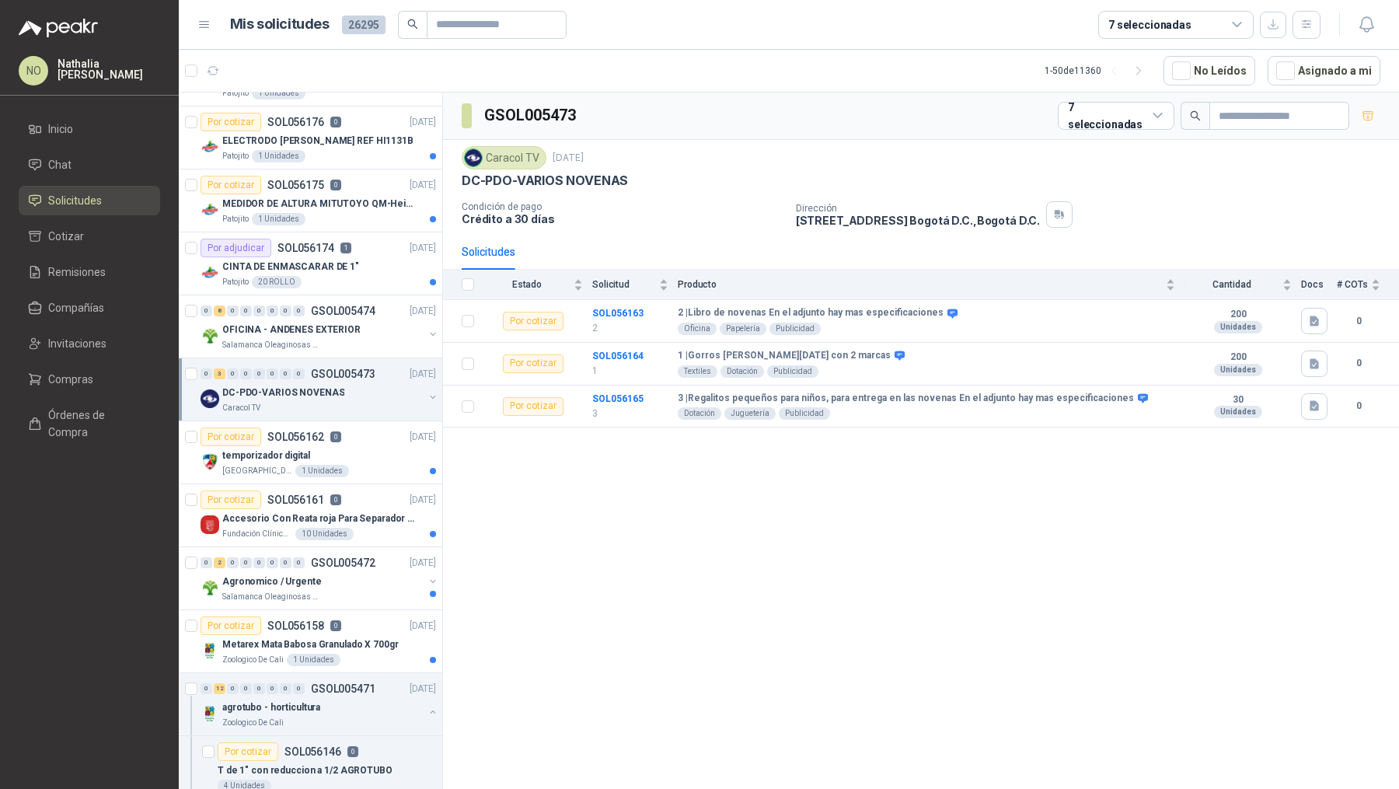
click at [302, 393] on p "DC-PDO-VARIOS NOVENAS" at bounding box center [283, 392] width 122 height 15
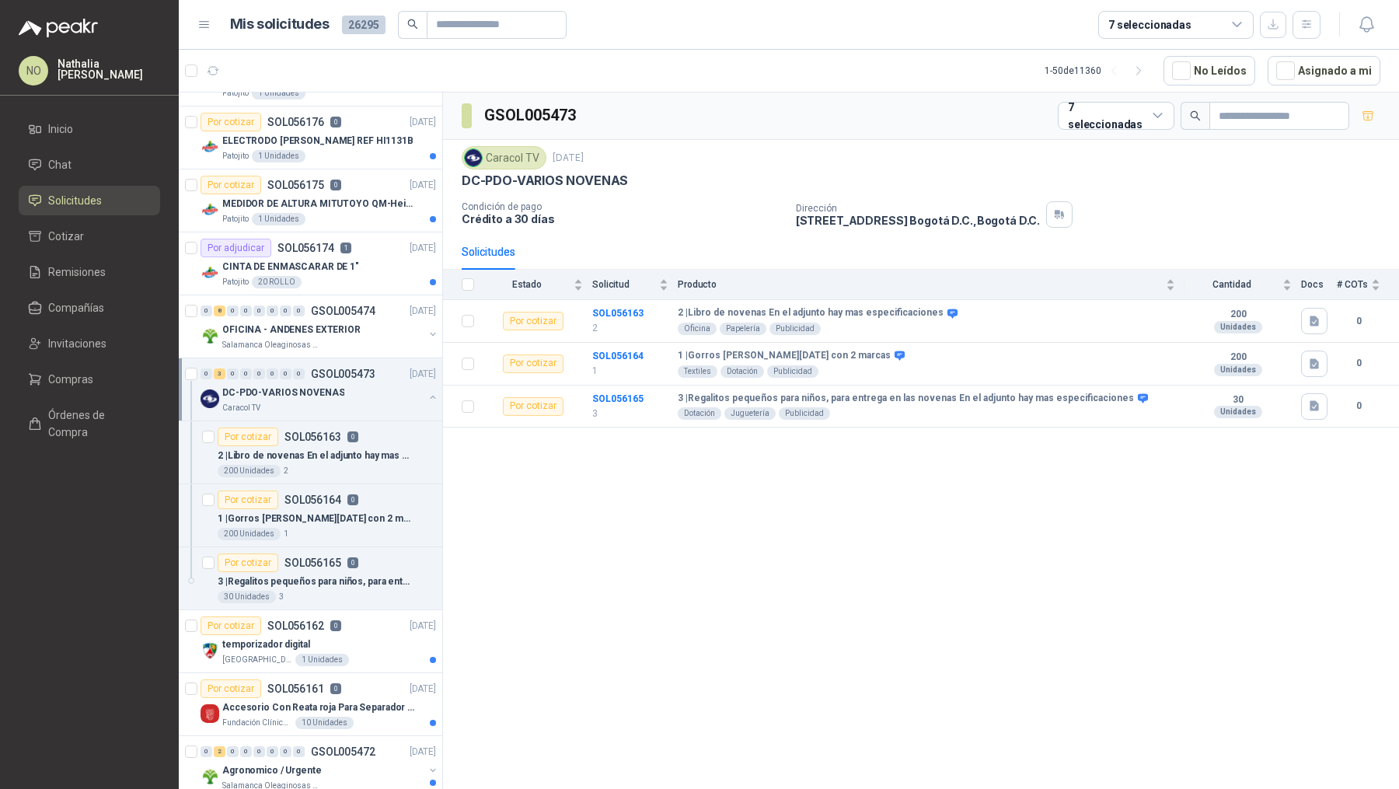
click at [302, 392] on p "DC-PDO-VARIOS NOVENAS" at bounding box center [283, 392] width 122 height 15
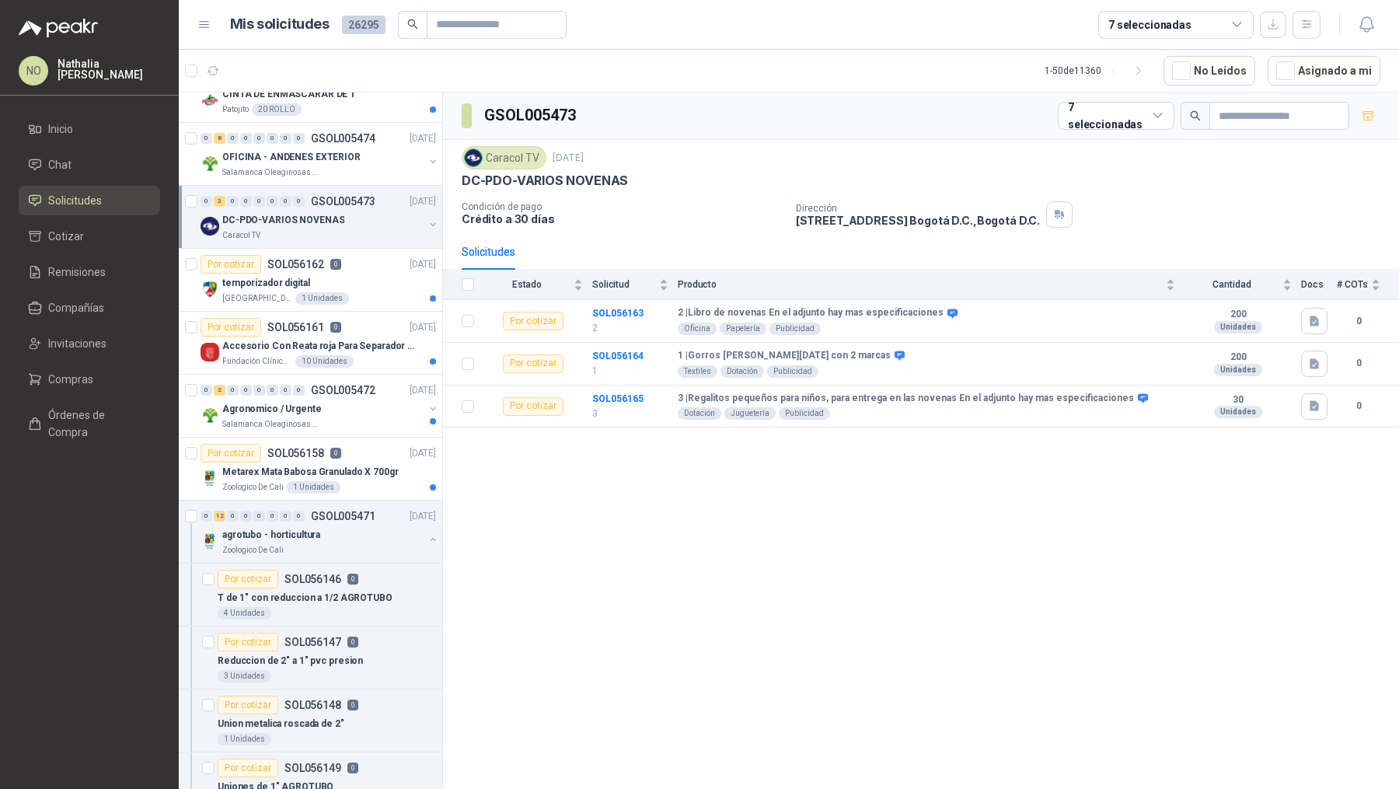
scroll to position [348, 0]
click at [304, 408] on p "Agronomico / Urgente" at bounding box center [271, 408] width 99 height 15
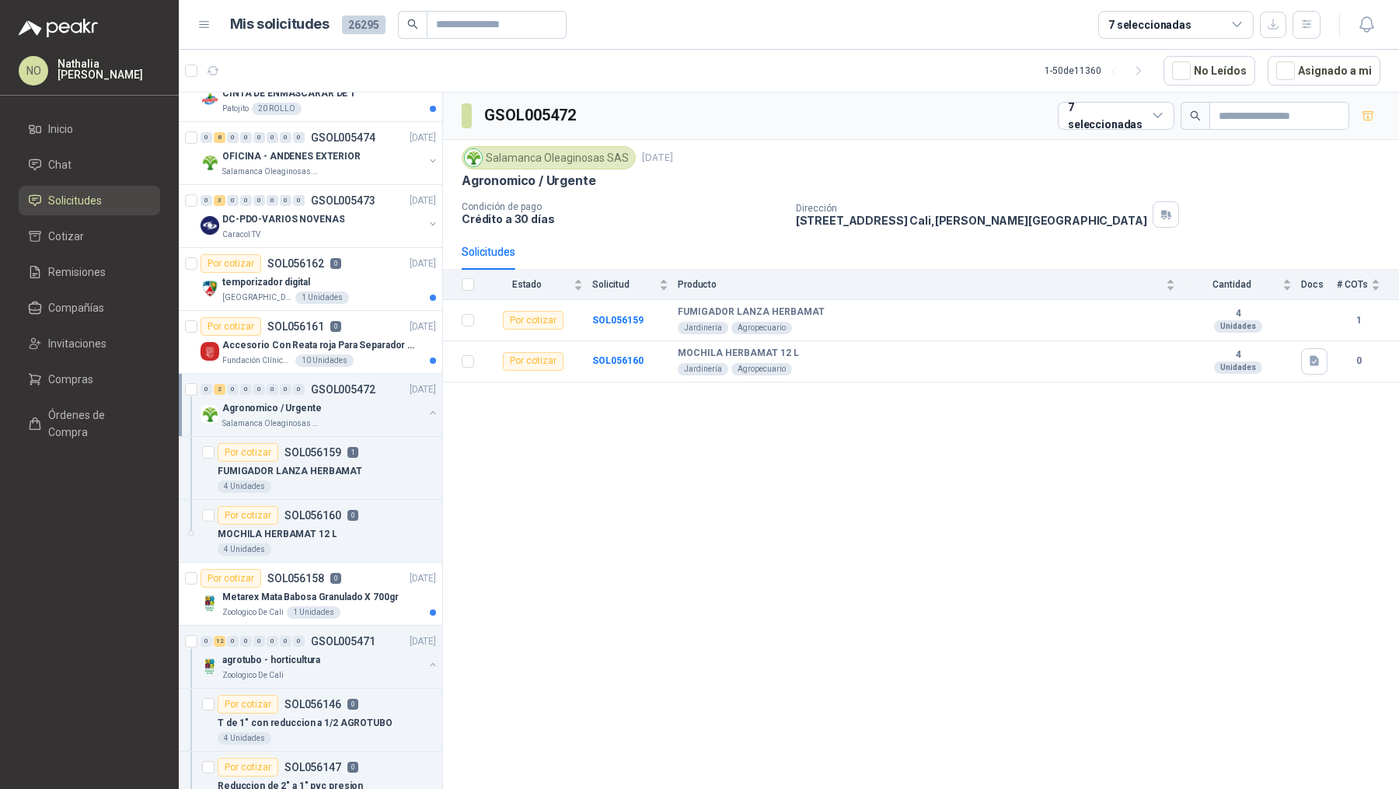
click at [304, 408] on p "Agronomico / Urgente" at bounding box center [271, 408] width 99 height 15
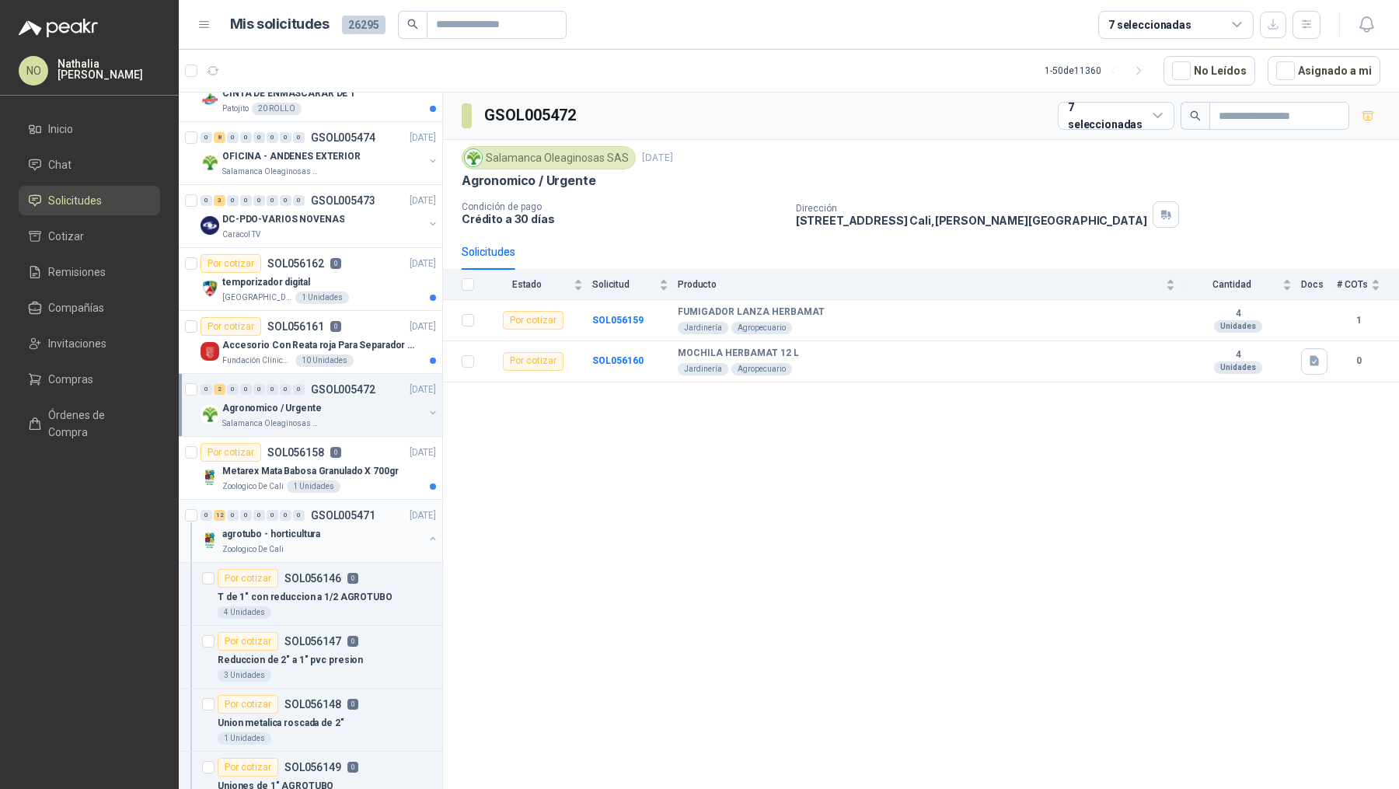
click at [318, 528] on div "agrotubo - horticultura" at bounding box center [322, 533] width 201 height 19
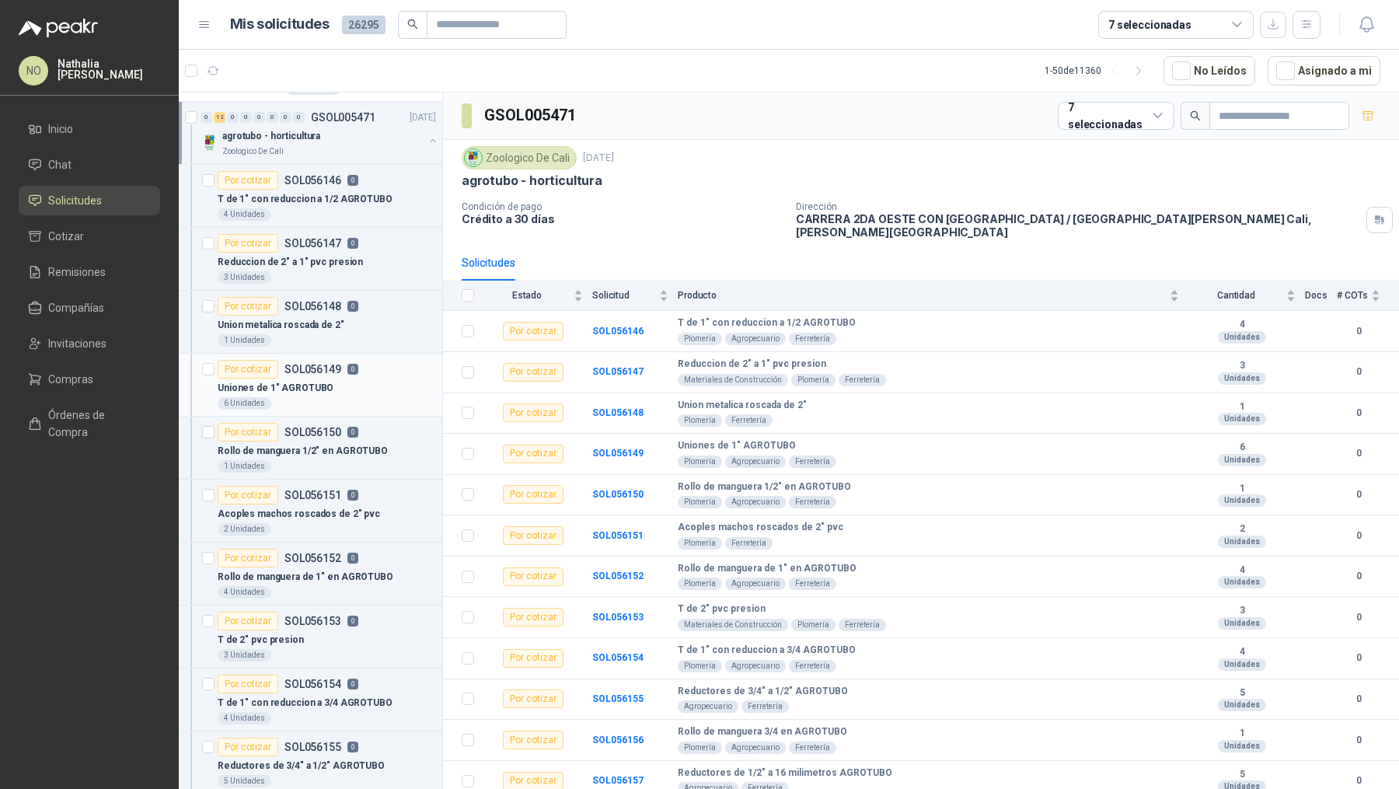
scroll to position [754, 0]
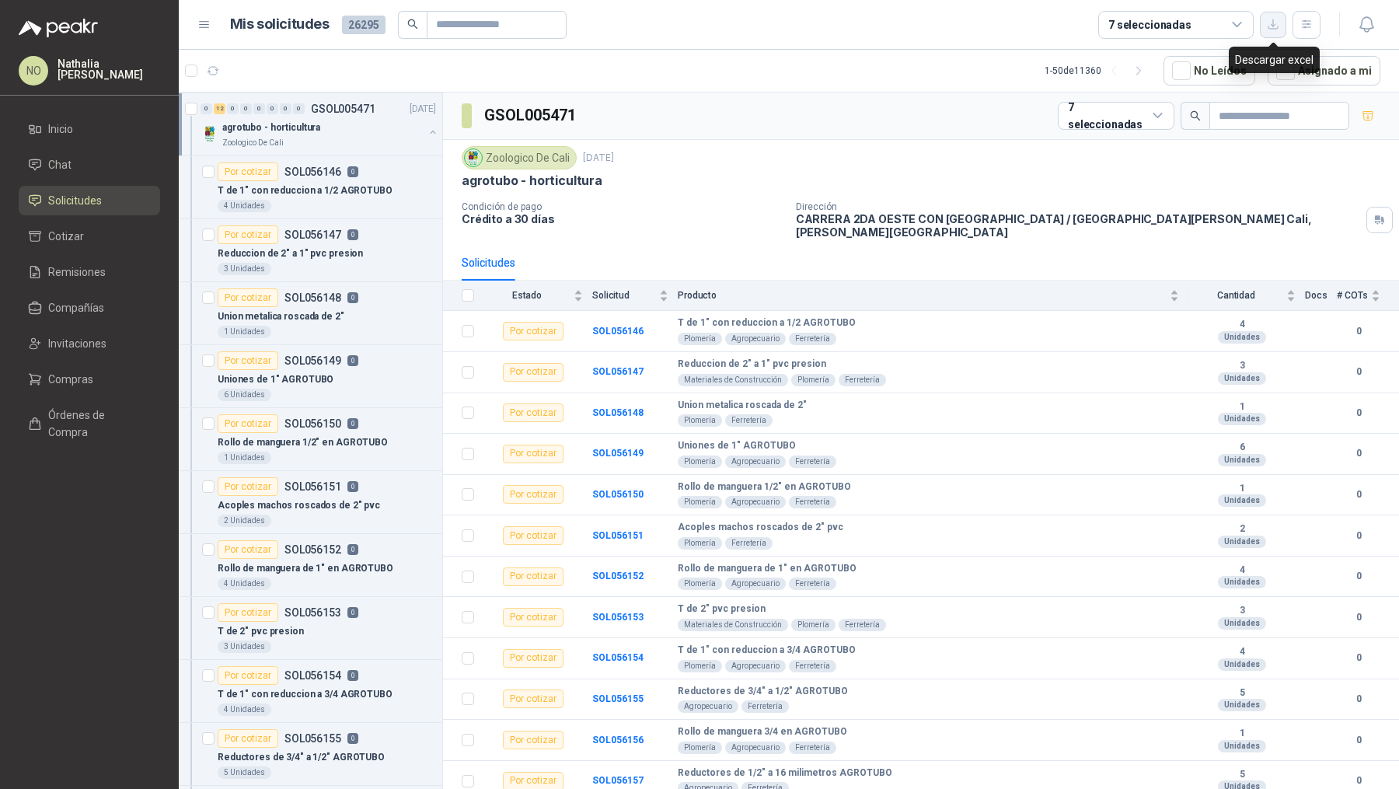
click at [1266, 27] on icon "button" at bounding box center [1272, 24] width 13 height 13
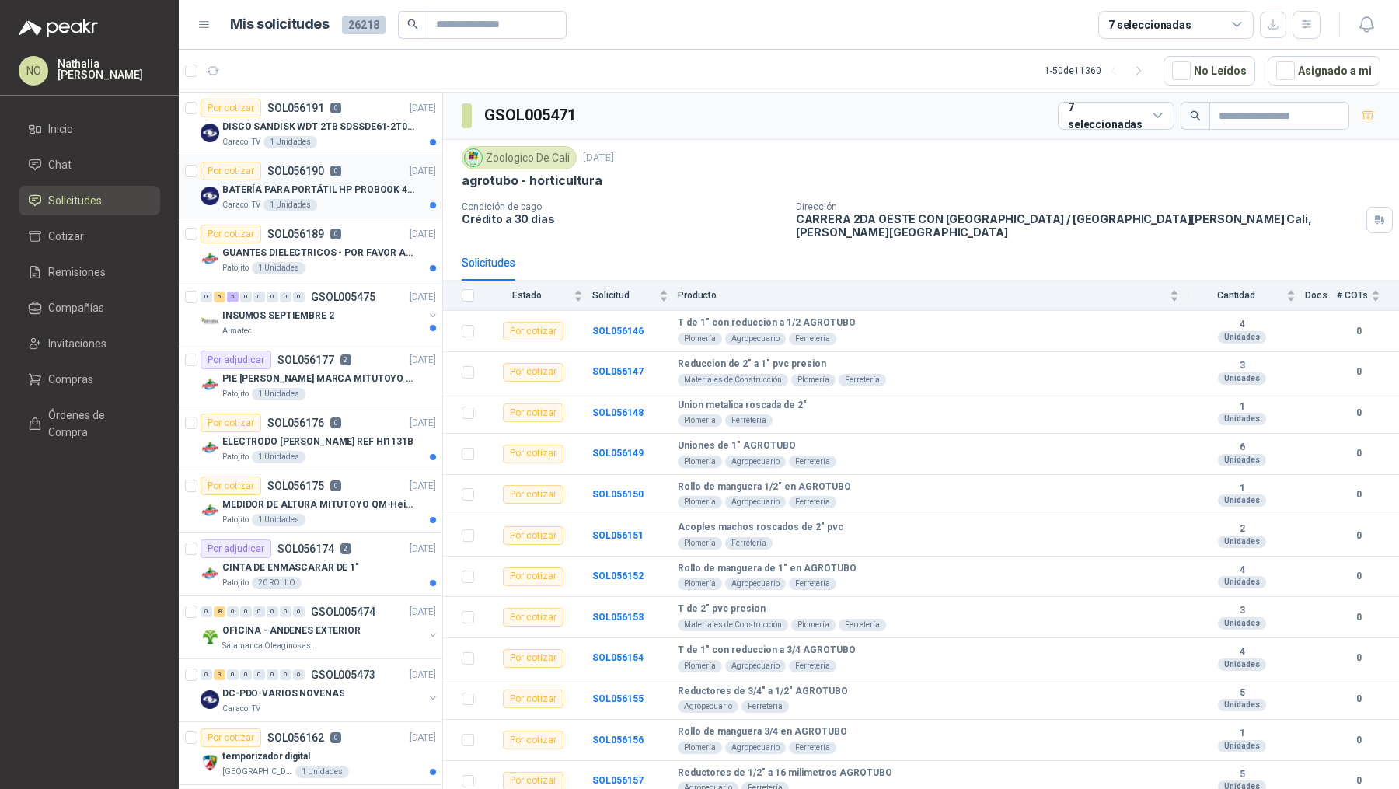
click at [357, 190] on p "BATERÍA PARA PORTÁTIL HP PROBOOK 430 G8" at bounding box center [318, 190] width 193 height 15
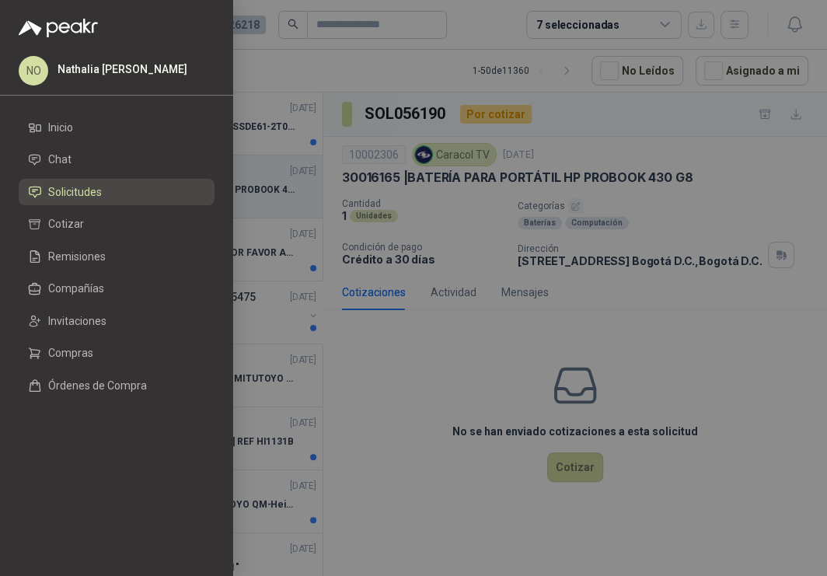
click at [650, 216] on div at bounding box center [413, 288] width 827 height 576
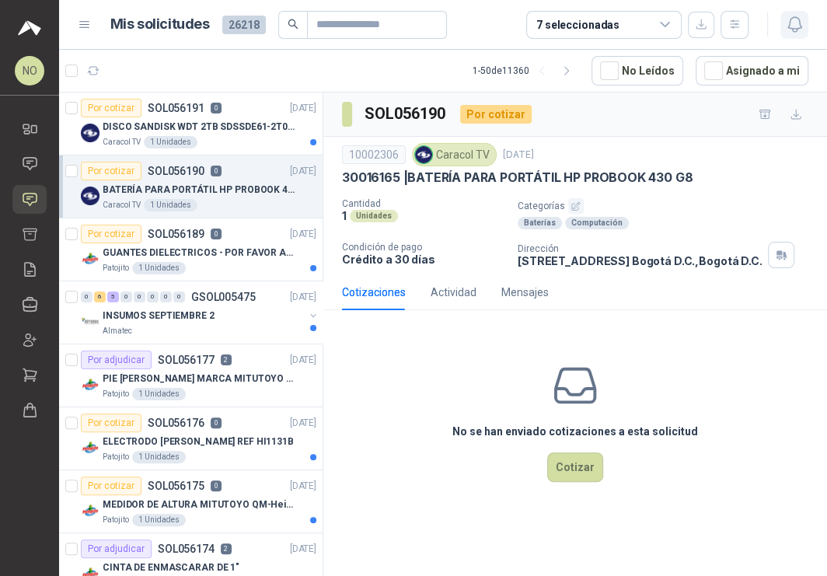
click at [795, 36] on button "button" at bounding box center [794, 25] width 28 height 28
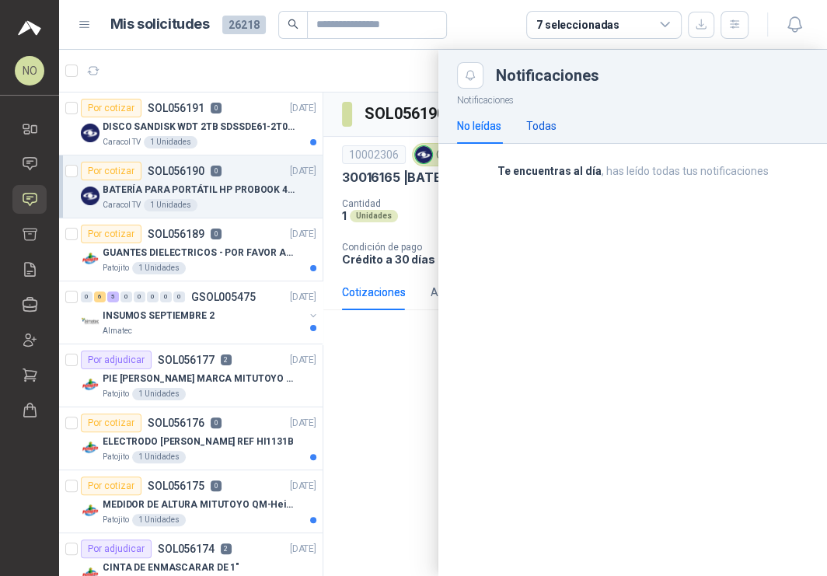
click at [545, 121] on div "Todas" at bounding box center [541, 125] width 30 height 17
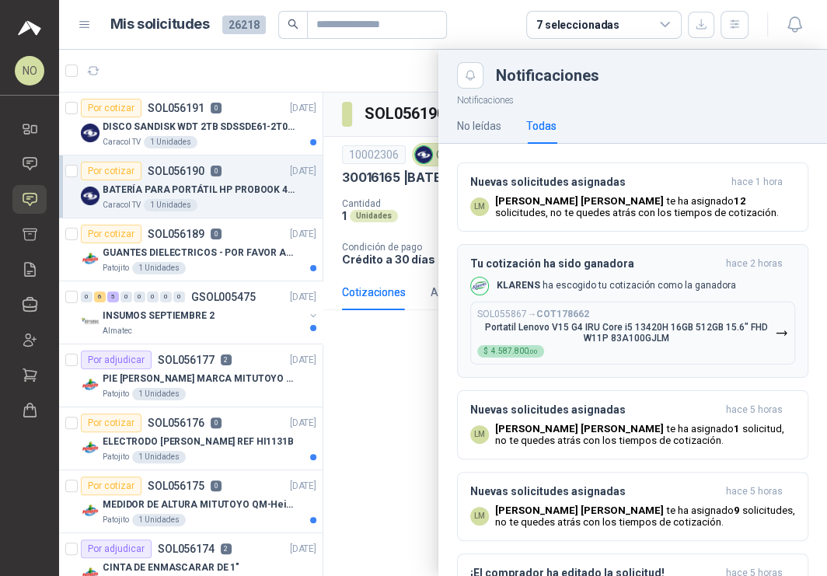
click at [626, 273] on div "Tu cotización ha sido ganadora hace 2 horas KLARENS ha escogido tu cotización c…" at bounding box center [632, 310] width 325 height 107
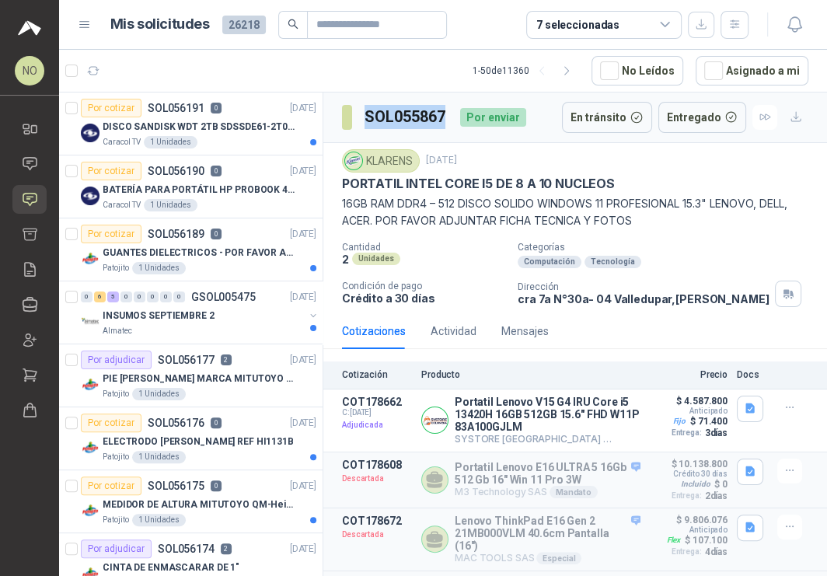
drag, startPoint x: 362, startPoint y: 116, endPoint x: 449, endPoint y: 117, distance: 87.0
click at [449, 117] on div "SOL055867 Por enviar" at bounding box center [434, 117] width 184 height 31
copy h3 "SOL055867"
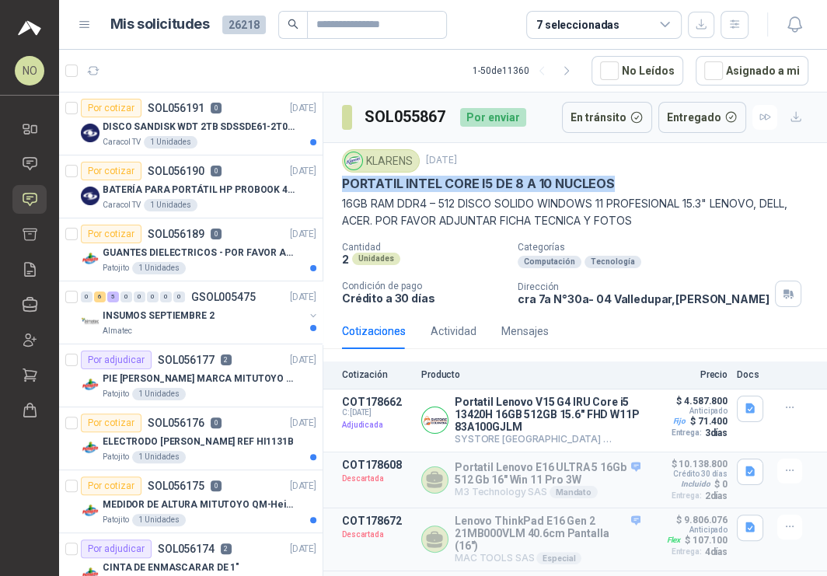
drag, startPoint x: 341, startPoint y: 181, endPoint x: 629, endPoint y: 181, distance: 288.2
click at [630, 181] on div "PORTATIL INTEL CORE I5 DE 8 A 10 NUCLEOS" at bounding box center [575, 184] width 466 height 16
copy p "PORTATIL INTEL CORE I5 DE 8 A 10 NUCLEOS"
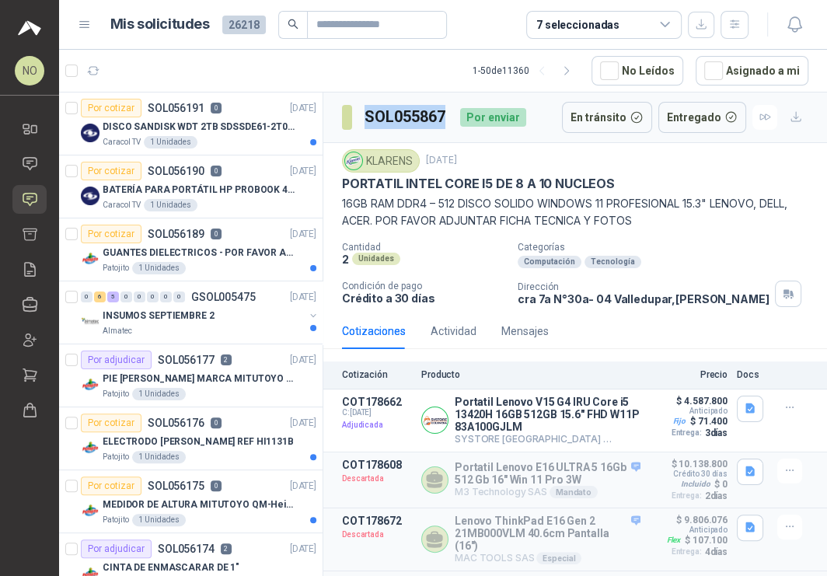
drag, startPoint x: 364, startPoint y: 115, endPoint x: 454, endPoint y: 116, distance: 89.4
click at [454, 116] on div "SOL055867 Por enviar" at bounding box center [434, 117] width 184 height 31
copy h3 "SOL055867"
click at [583, 413] on button "Detalles" at bounding box center [603, 419] width 73 height 21
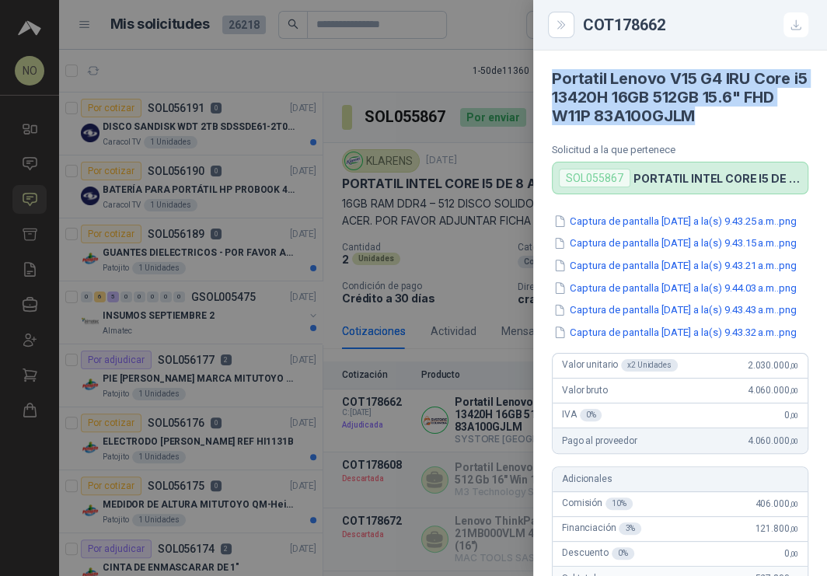
drag, startPoint x: 547, startPoint y: 74, endPoint x: 774, endPoint y: 114, distance: 230.4
click at [774, 114] on article "Portatil Lenovo V15 G4 IRU Core i5 13420H 16GB 512GB 15.6" FHD W11P 83A100GJLM …" at bounding box center [680, 123] width 294 height 144
copy h4 "Portatil Lenovo V15 G4 IRU Core i5 13420H 16GB 512GB 15.6" FHD W11P 83A100GJLM"
click at [474, 190] on div at bounding box center [413, 288] width 827 height 576
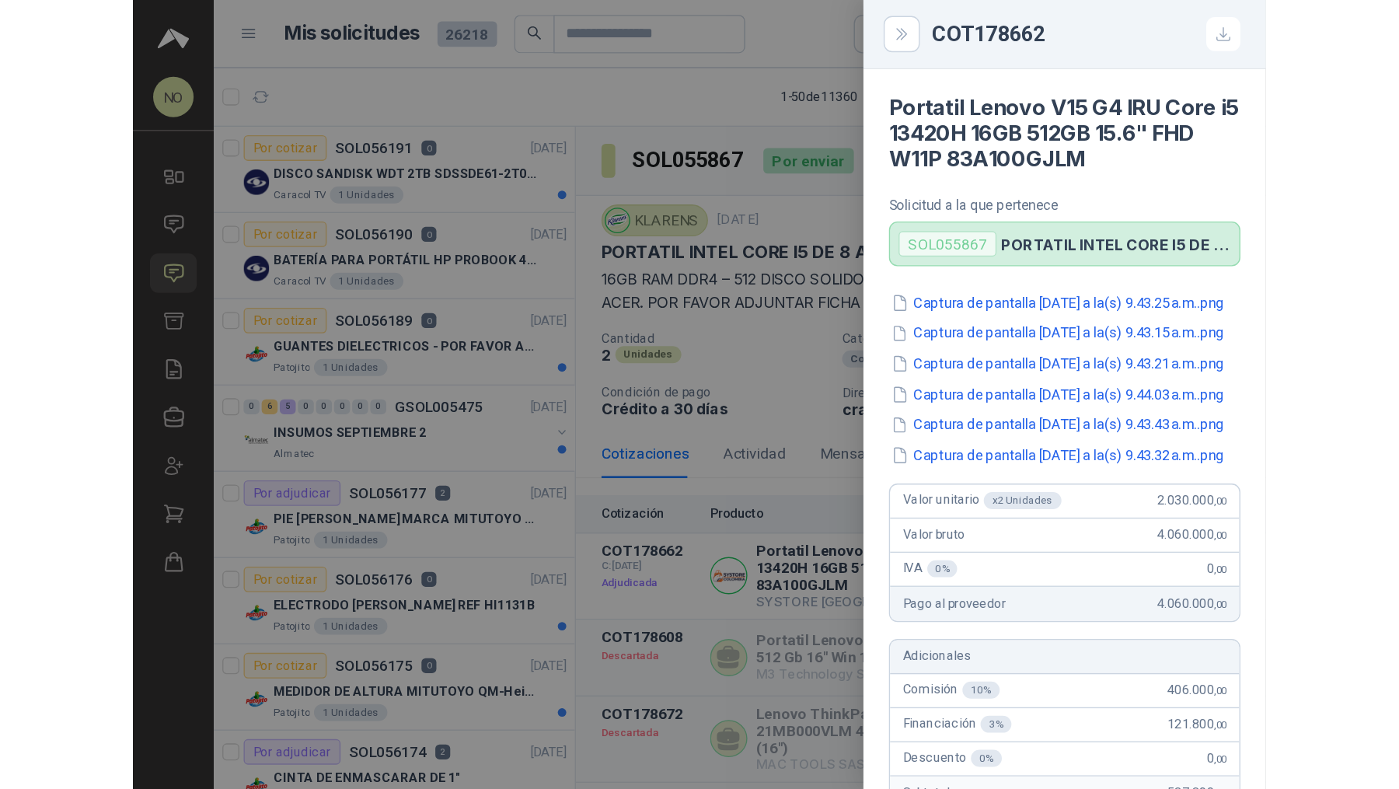
scroll to position [636, 0]
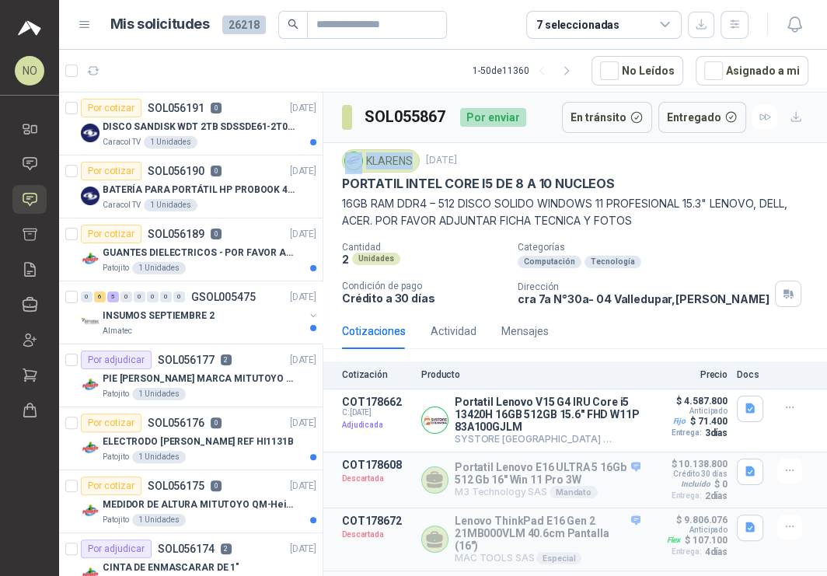
drag, startPoint x: 364, startPoint y: 159, endPoint x: 412, endPoint y: 158, distance: 47.4
click at [411, 158] on div "KLARENS" at bounding box center [381, 160] width 78 height 23
copy div "KLARENS"
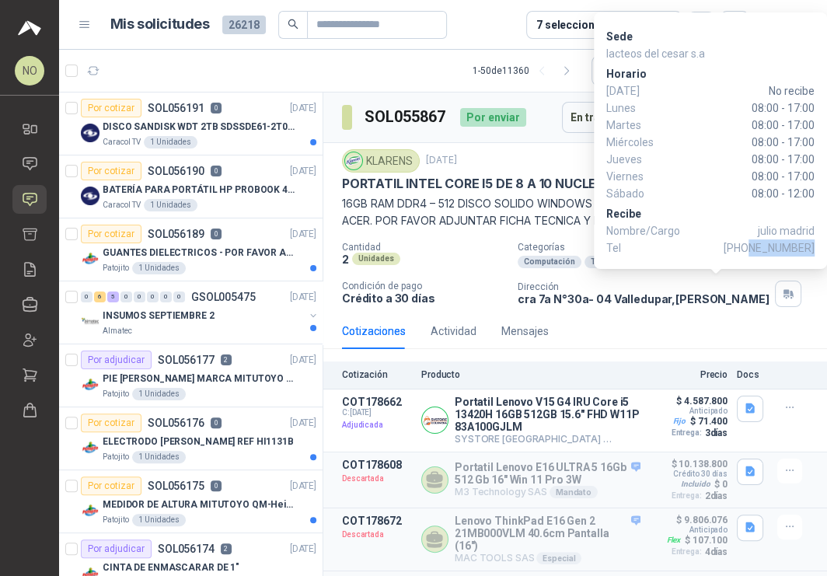
drag, startPoint x: 754, startPoint y: 247, endPoint x: 813, endPoint y: 247, distance: 59.8
click at [813, 247] on span "+57 3157954744" at bounding box center [768, 247] width 91 height 17
copy span "3157954744"
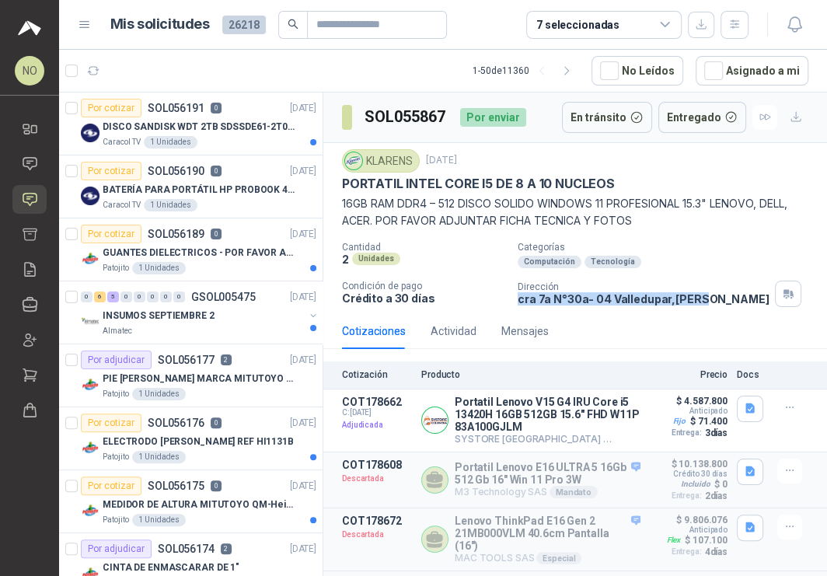
drag, startPoint x: 513, startPoint y: 297, endPoint x: 696, endPoint y: 298, distance: 183.4
click at [696, 298] on p "cra 7a N°30a- 04 Valledupar , Cesar" at bounding box center [642, 298] width 251 height 13
copy p "cra 7a N°30a- 04 Valledupar , Cesar"
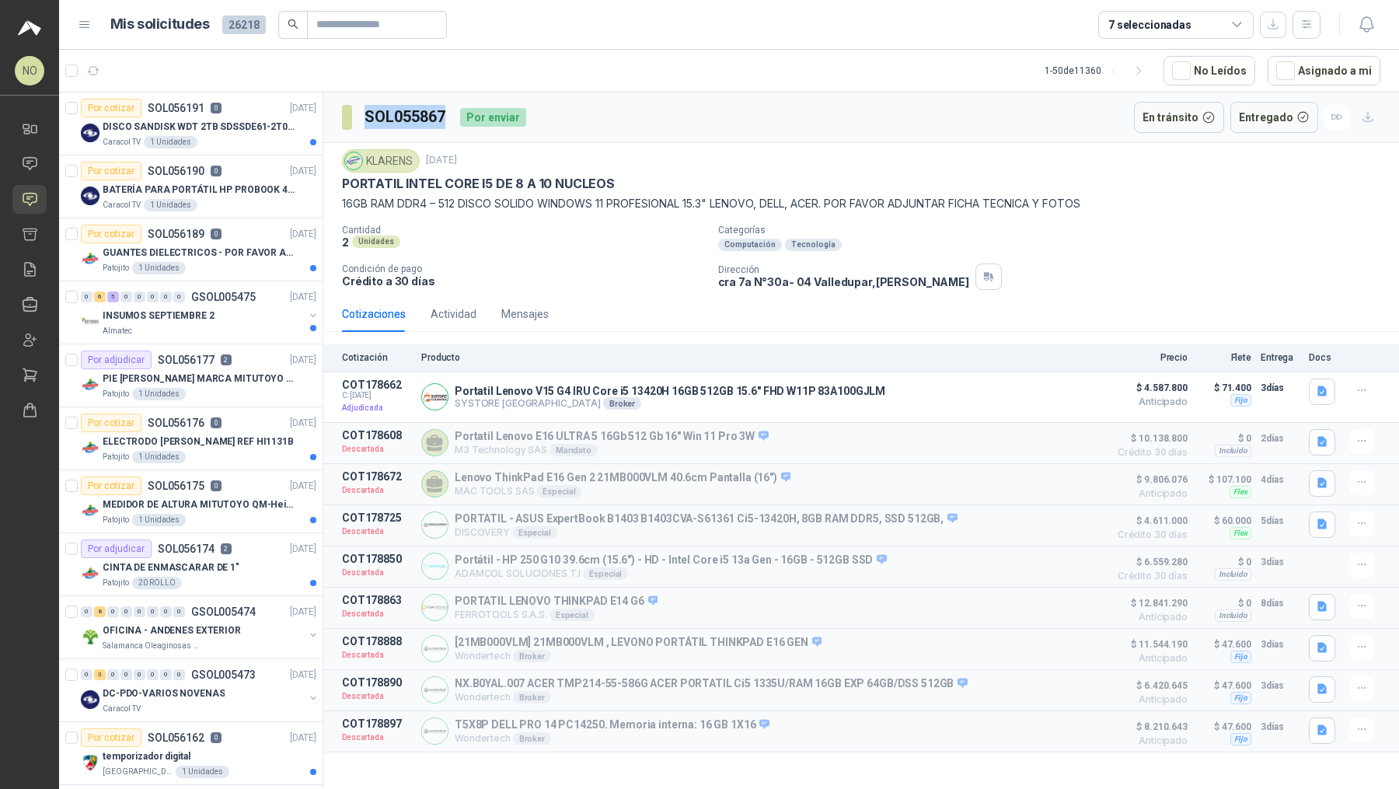
drag, startPoint x: 365, startPoint y: 117, endPoint x: 444, endPoint y: 120, distance: 79.3
click at [445, 120] on h3 "SOL055867" at bounding box center [405, 117] width 83 height 24
copy h3 "SOL055867"
click at [378, 117] on h3 "SOL055867" at bounding box center [405, 117] width 83 height 24
drag, startPoint x: 361, startPoint y: 114, endPoint x: 447, endPoint y: 115, distance: 86.2
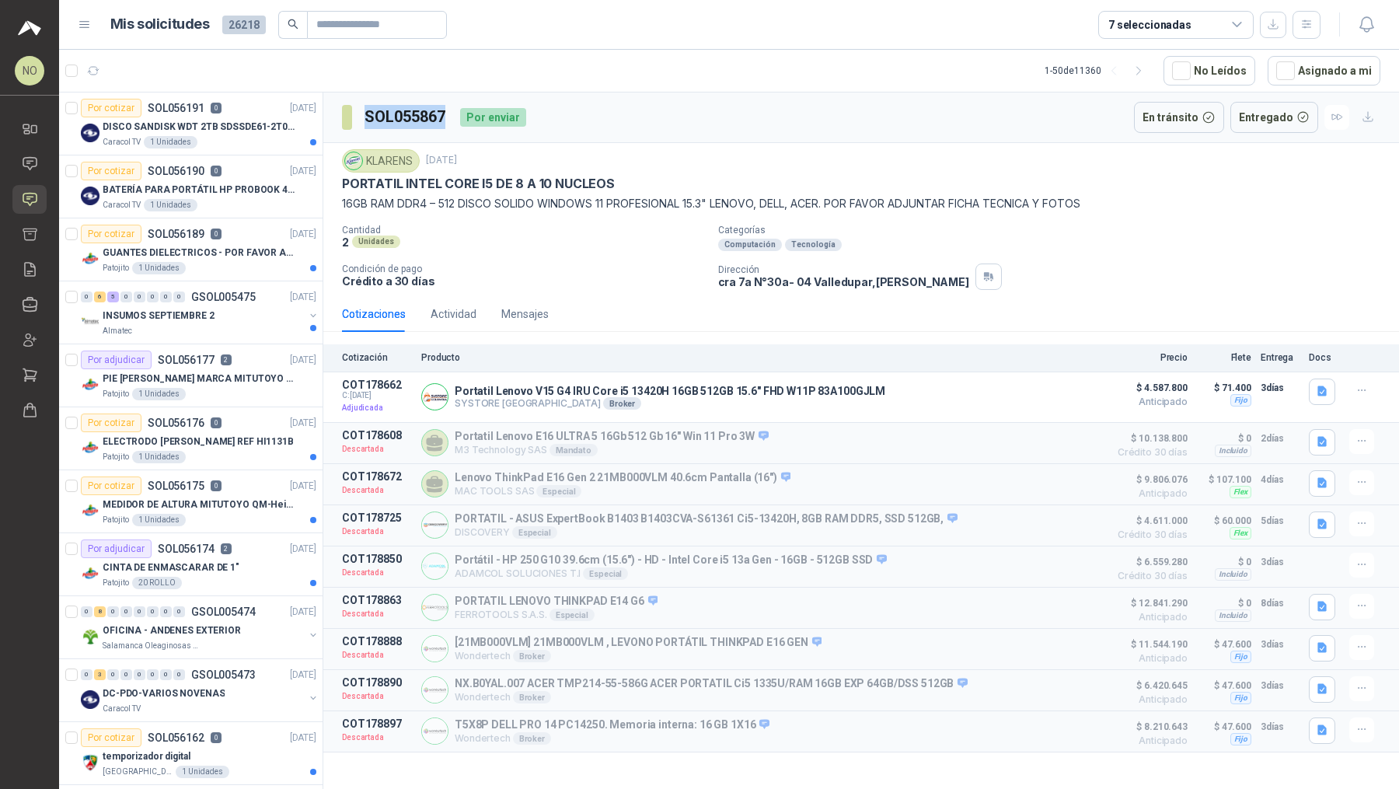
click at [447, 115] on section "SOL055867" at bounding box center [395, 117] width 106 height 25
copy h3 "SOL055867"
click at [33, 271] on icon at bounding box center [30, 269] width 16 height 16
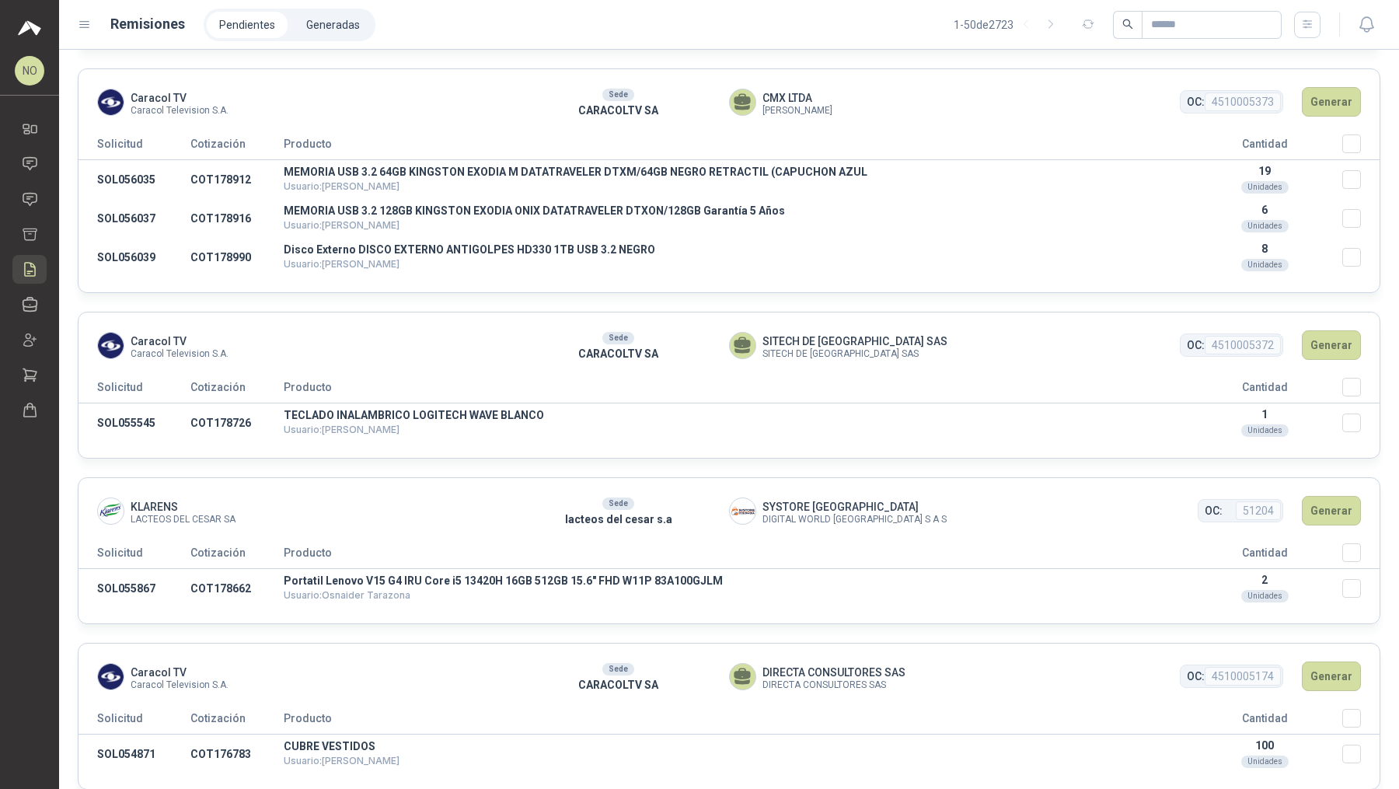
scroll to position [409, 0]
click at [1318, 506] on button "Generar" at bounding box center [1330, 510] width 59 height 30
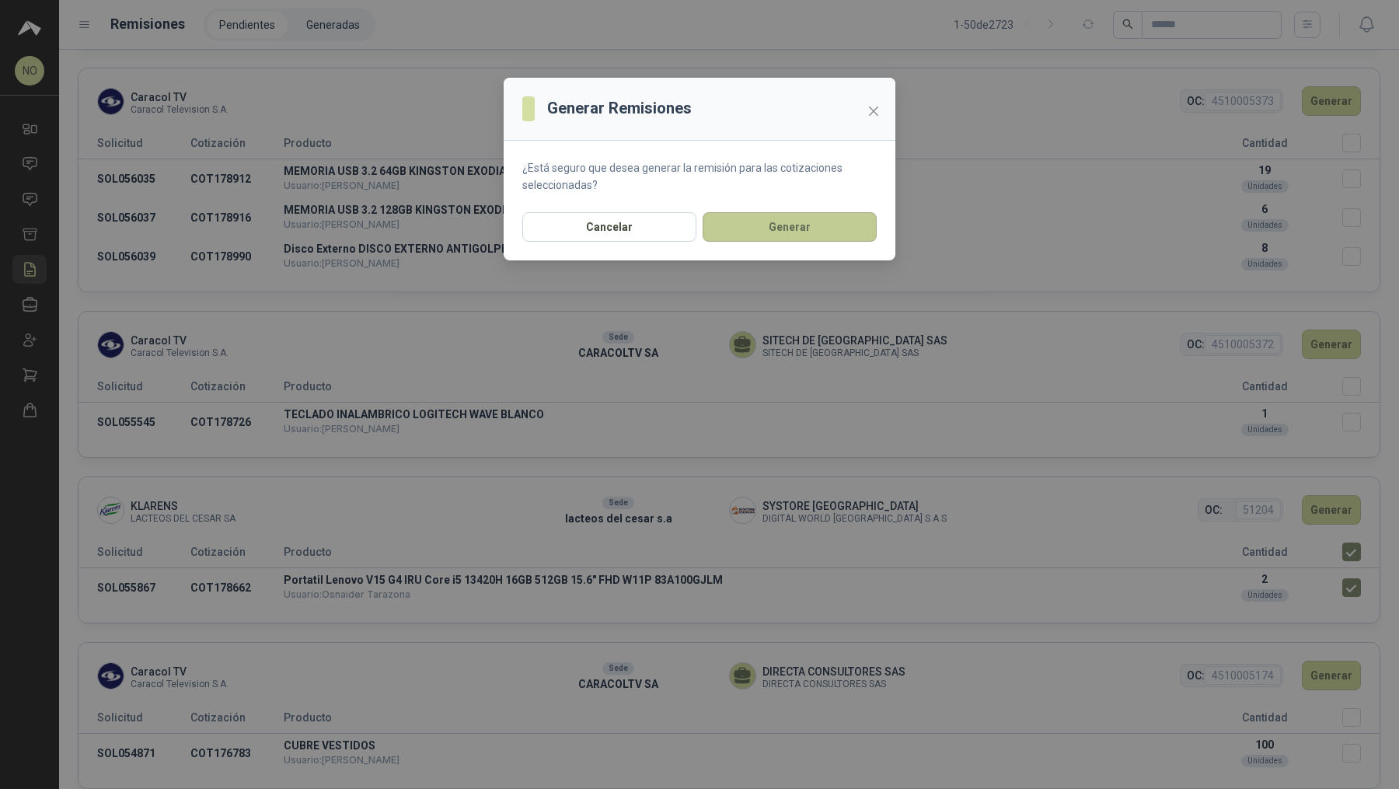
click at [824, 225] on button "Generar" at bounding box center [789, 227] width 174 height 30
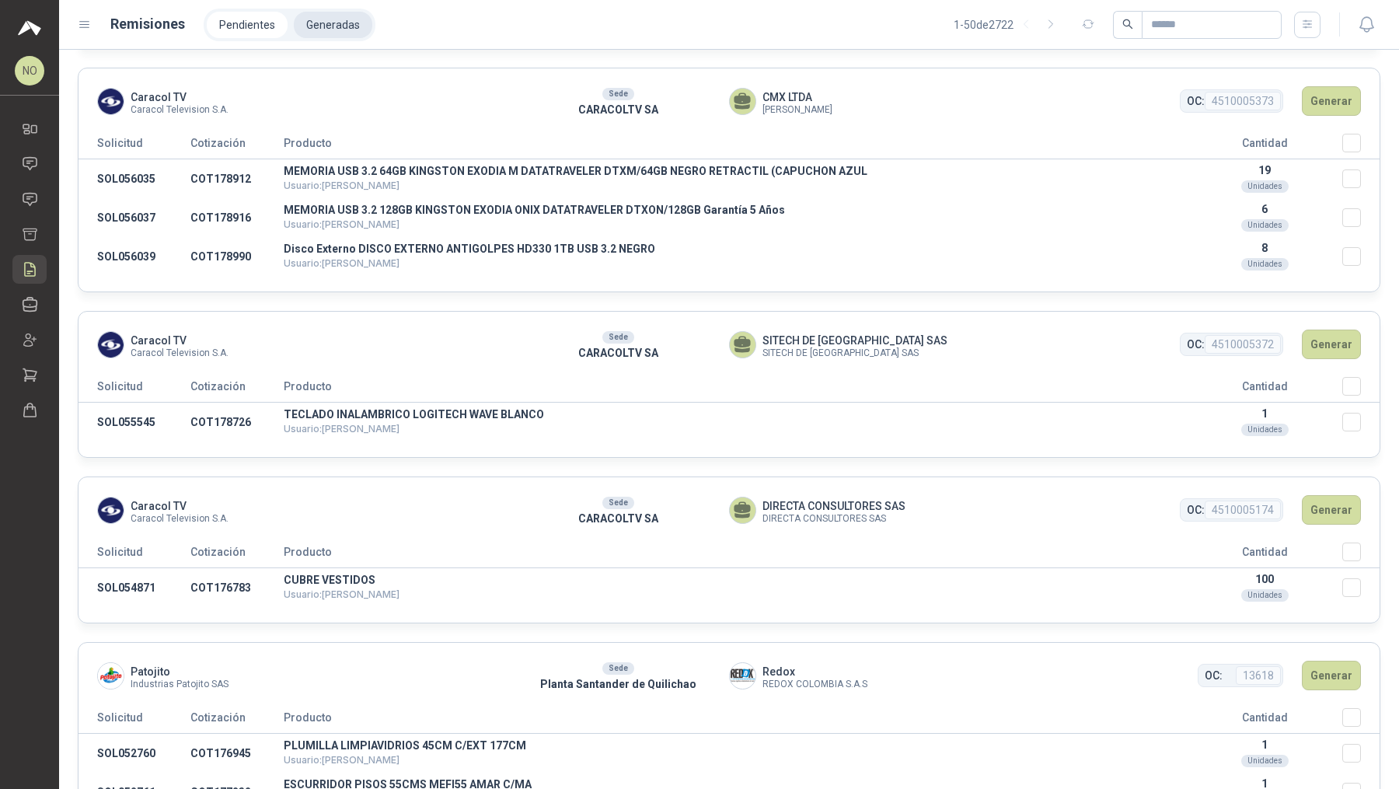
click at [338, 25] on li "Generadas" at bounding box center [333, 25] width 78 height 26
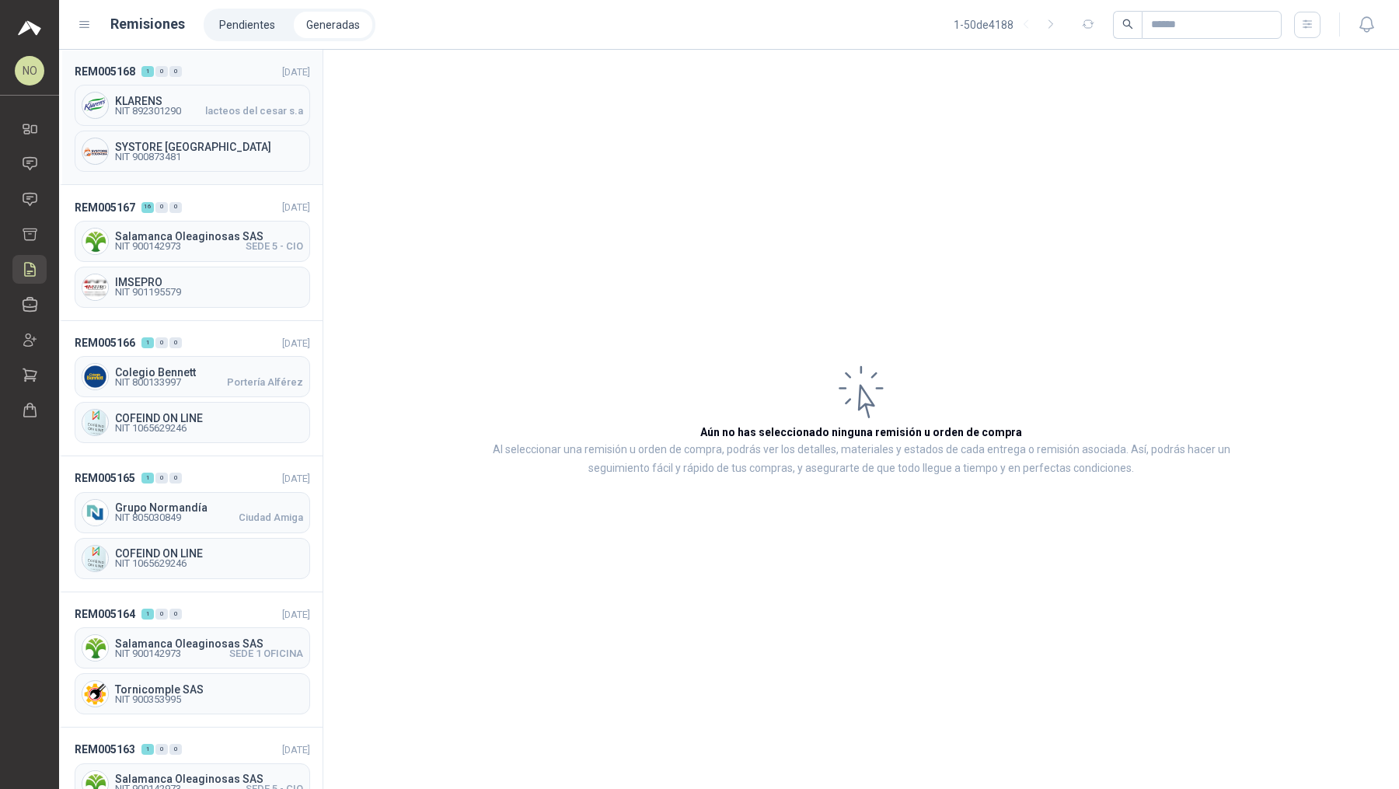
click at [232, 118] on div "KLARENS NIT 892301290 lacteos del cesar s.a" at bounding box center [192, 105] width 235 height 41
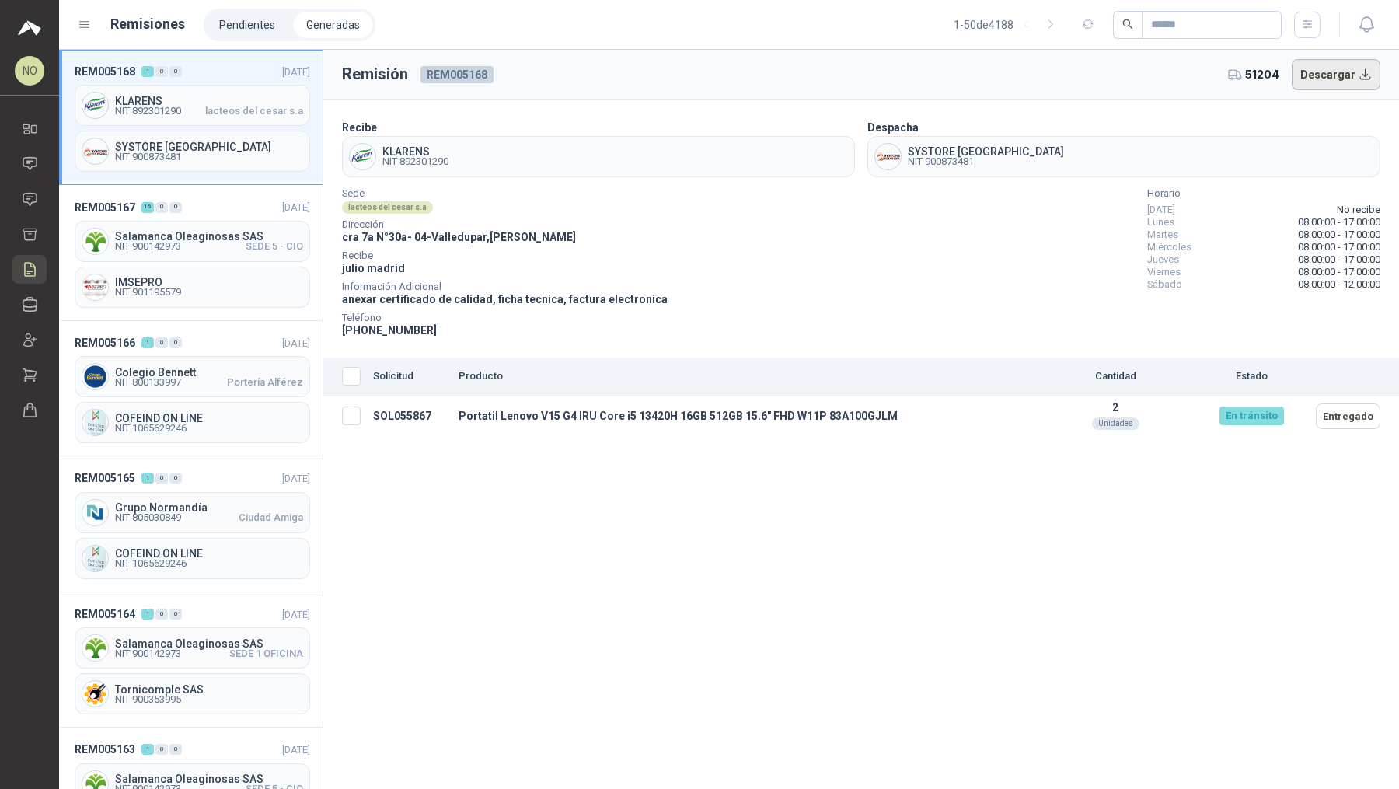
click at [1343, 71] on button "Descargar" at bounding box center [1335, 74] width 89 height 31
click at [23, 201] on icon at bounding box center [29, 199] width 13 height 12
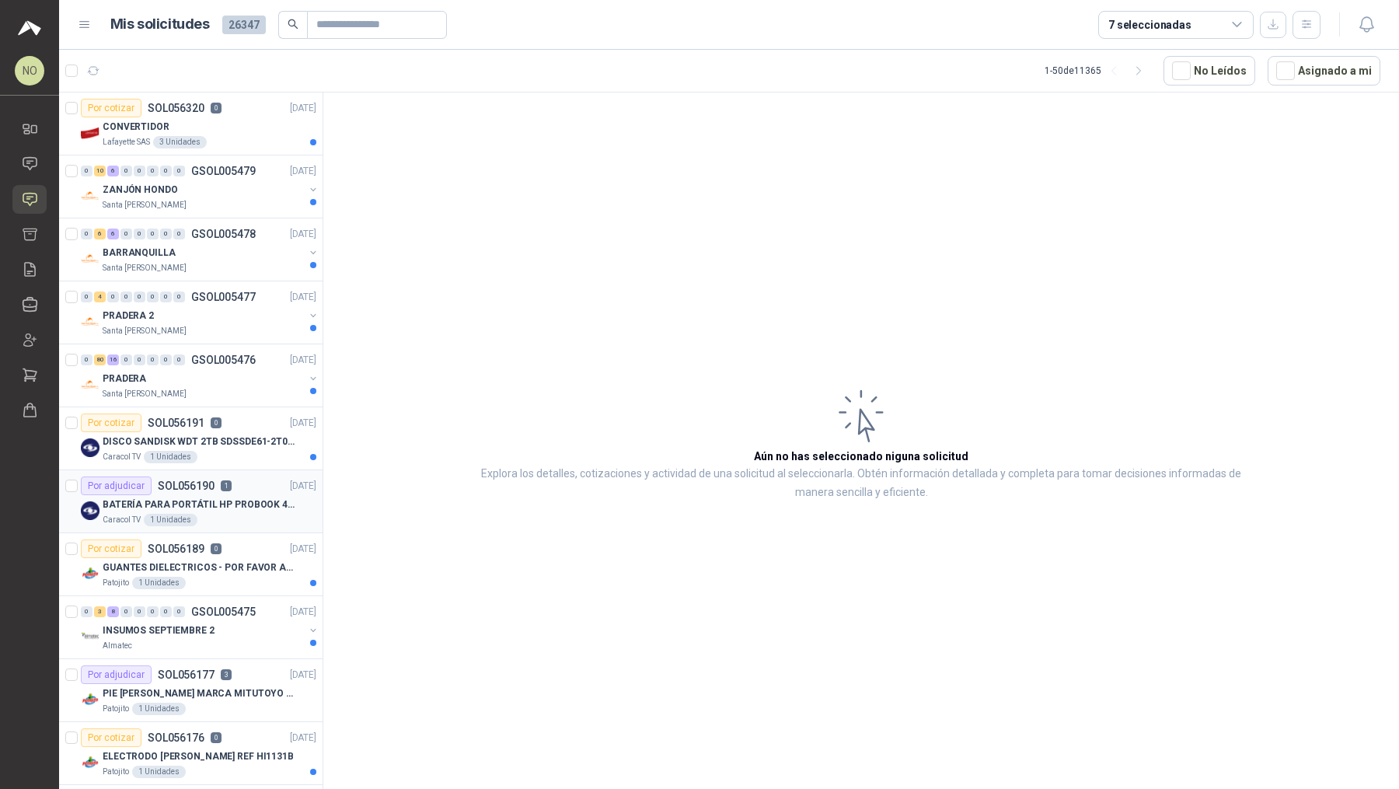
click at [222, 480] on p "1" at bounding box center [226, 485] width 11 height 11
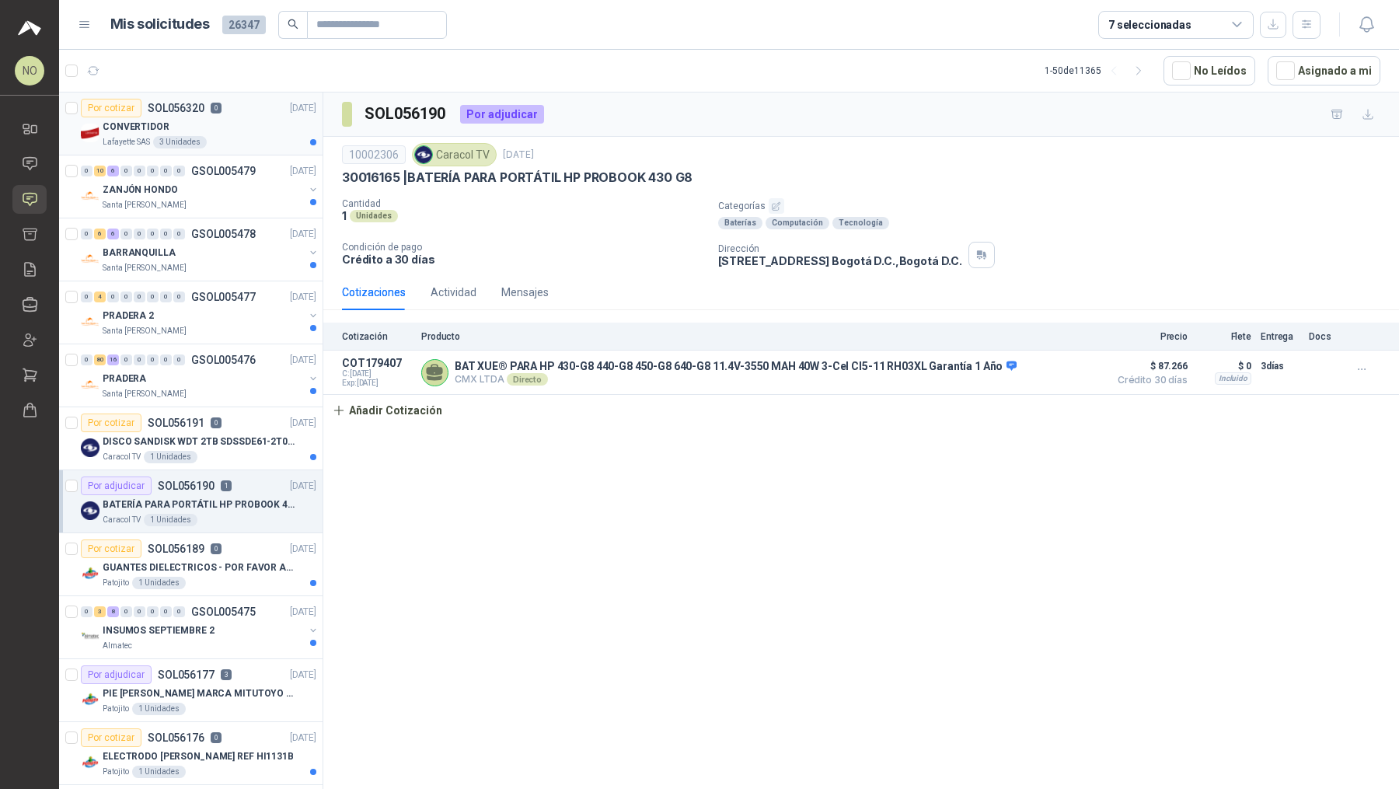
click at [239, 114] on div "Por cotizar SOL056320 0 16/09/25" at bounding box center [198, 108] width 235 height 19
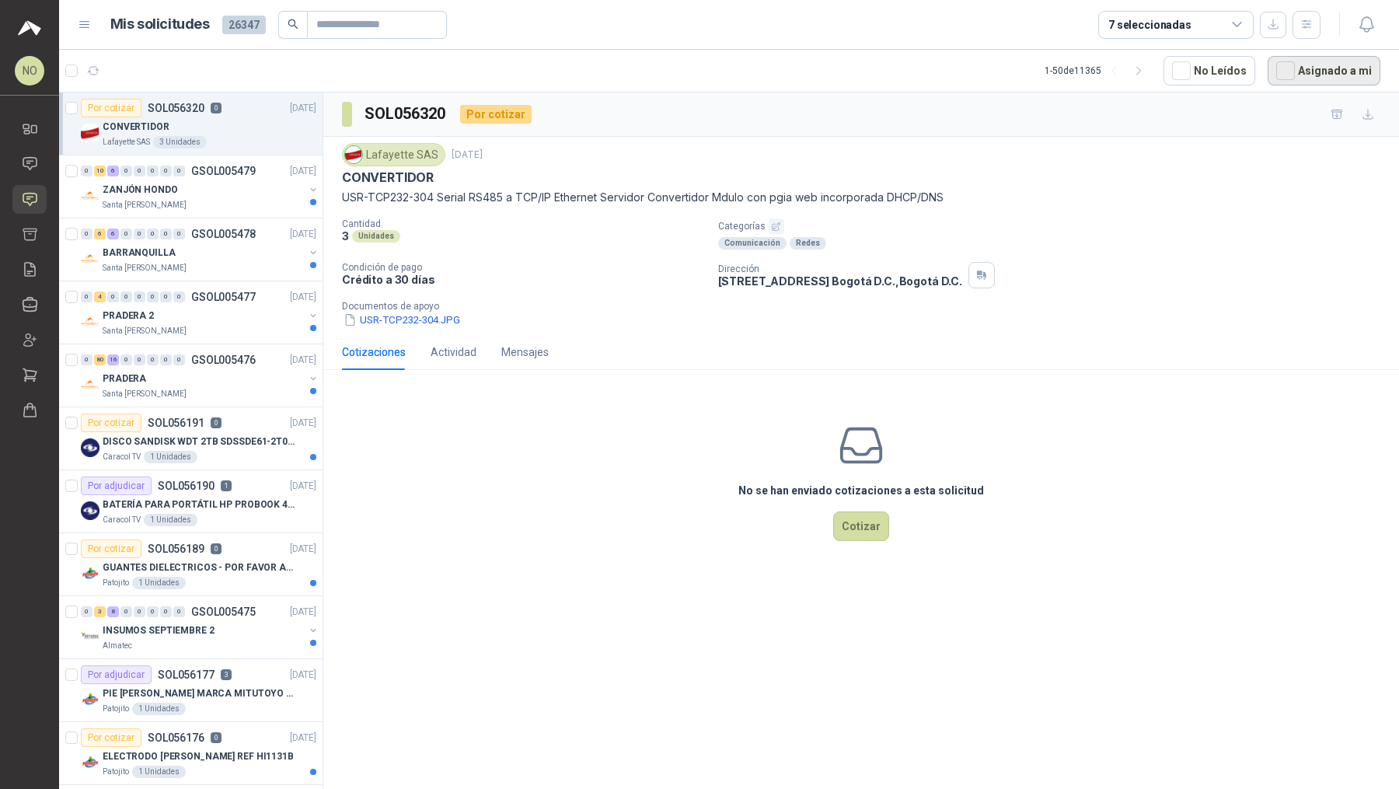
click at [1311, 76] on button "Asignado a mi" at bounding box center [1323, 71] width 113 height 30
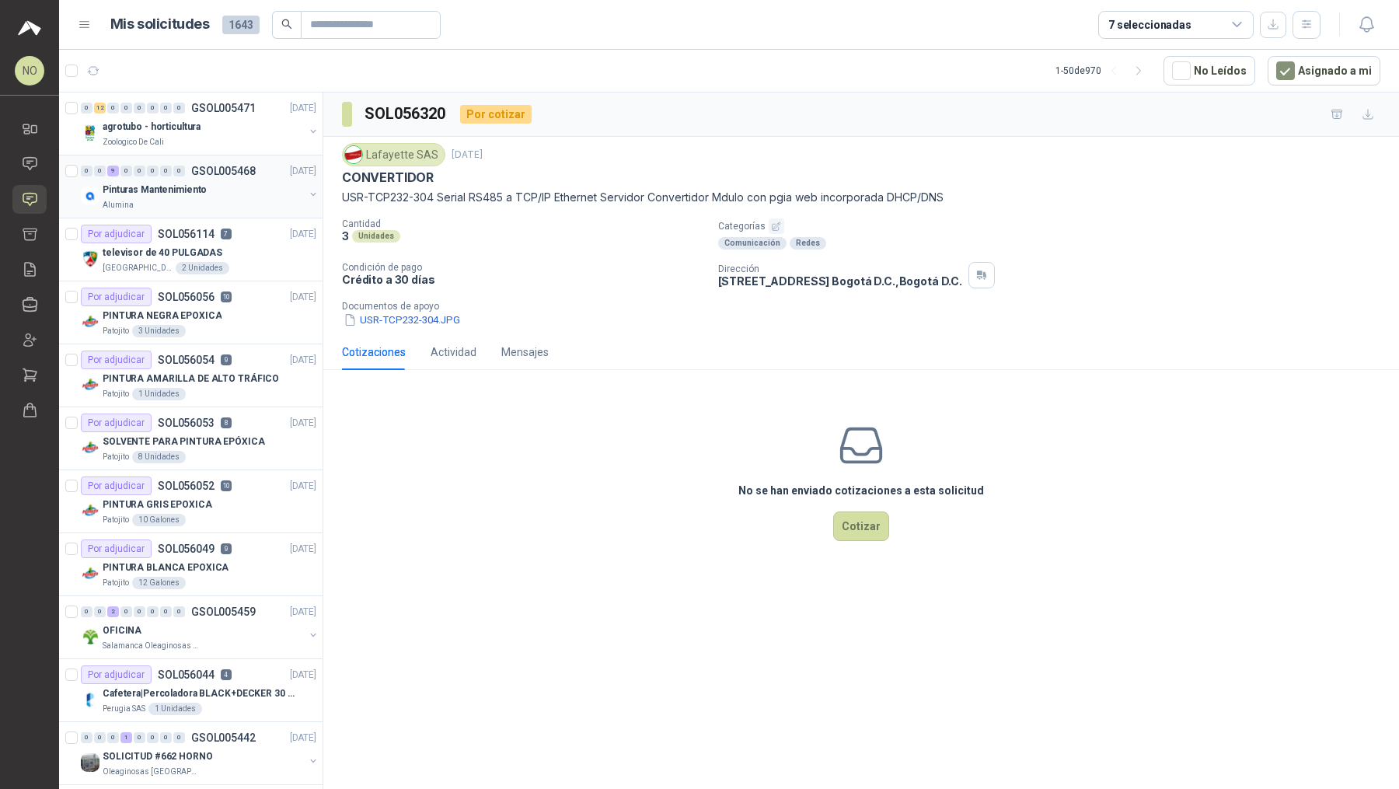
click at [239, 190] on div "Pinturas Mantenimiento" at bounding box center [203, 189] width 201 height 19
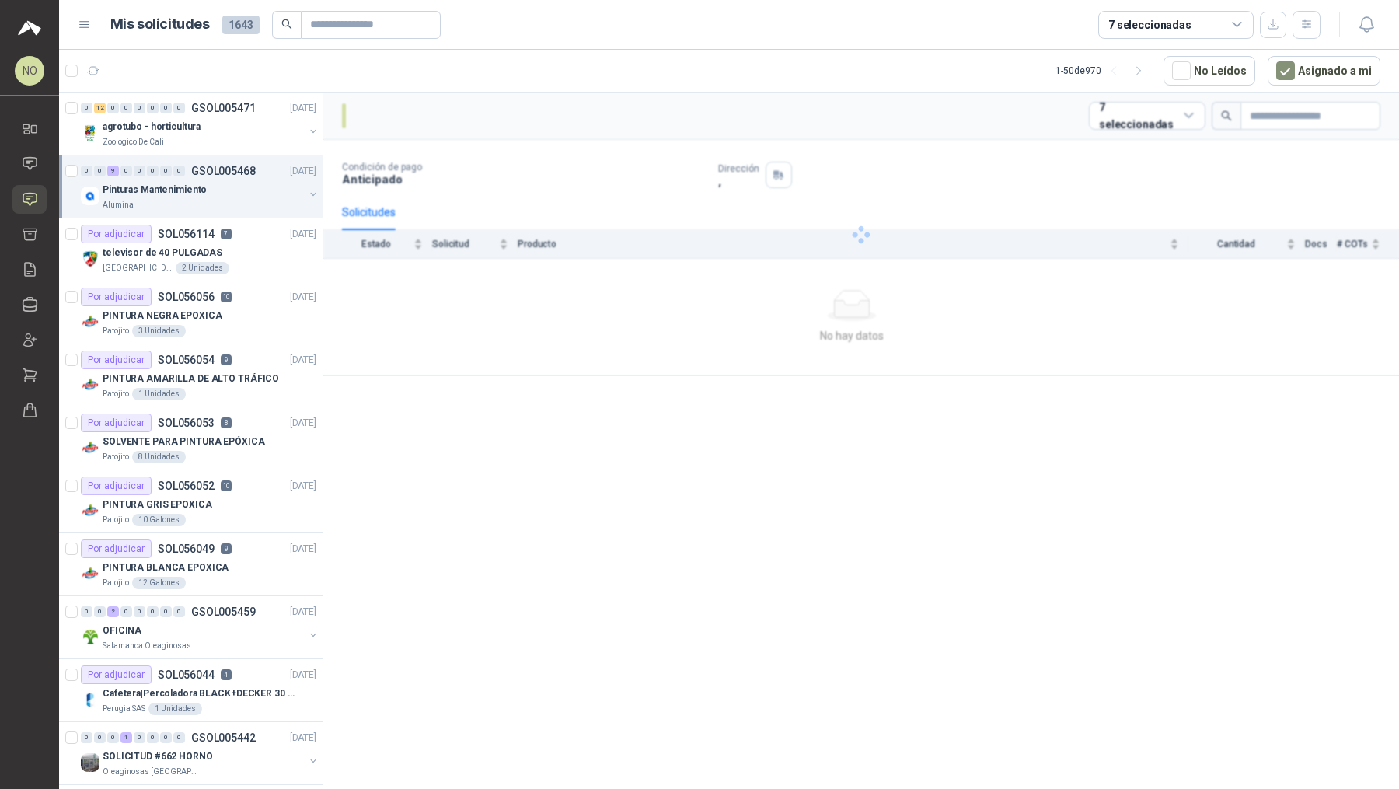
click at [239, 190] on div "Pinturas Mantenimiento" at bounding box center [203, 189] width 201 height 19
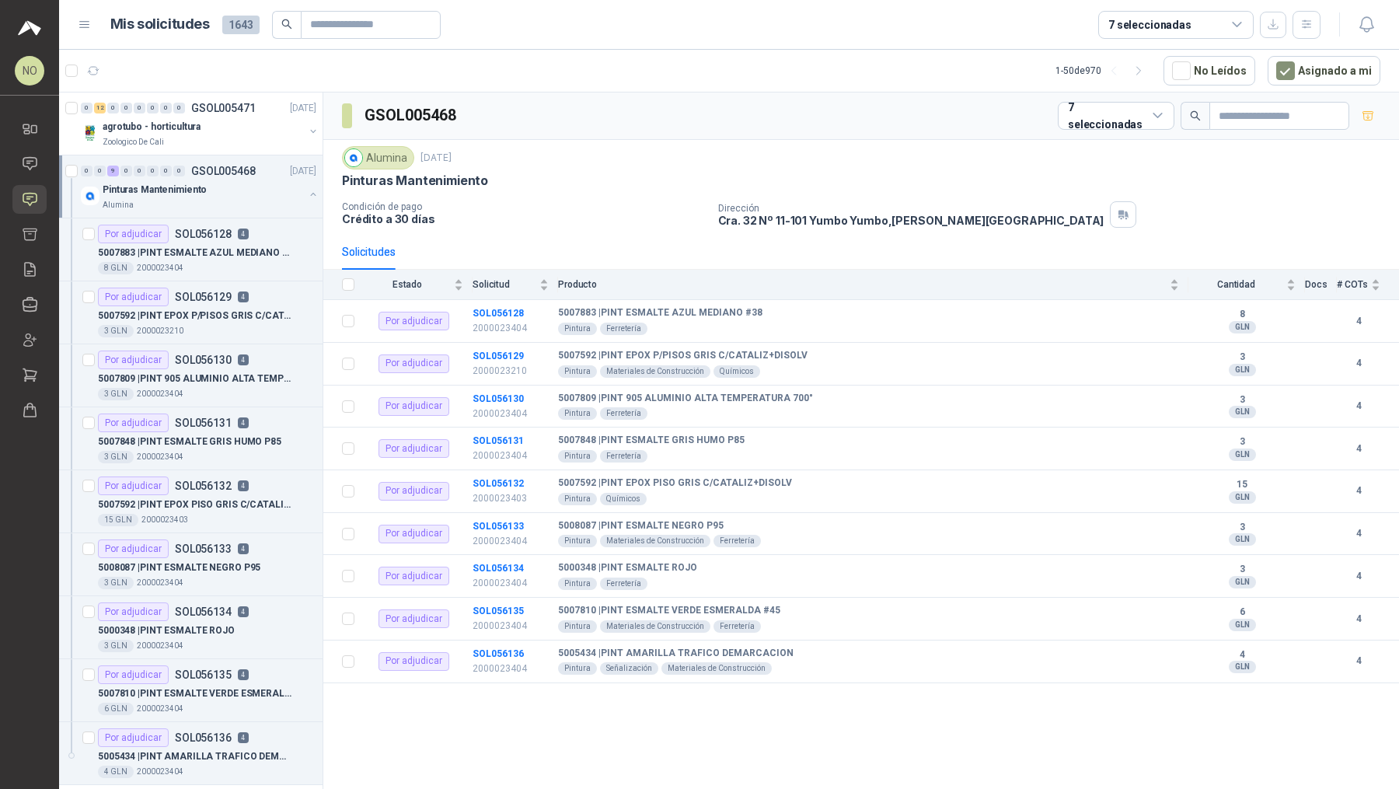
click at [239, 190] on div "Pinturas Mantenimiento" at bounding box center [203, 189] width 201 height 19
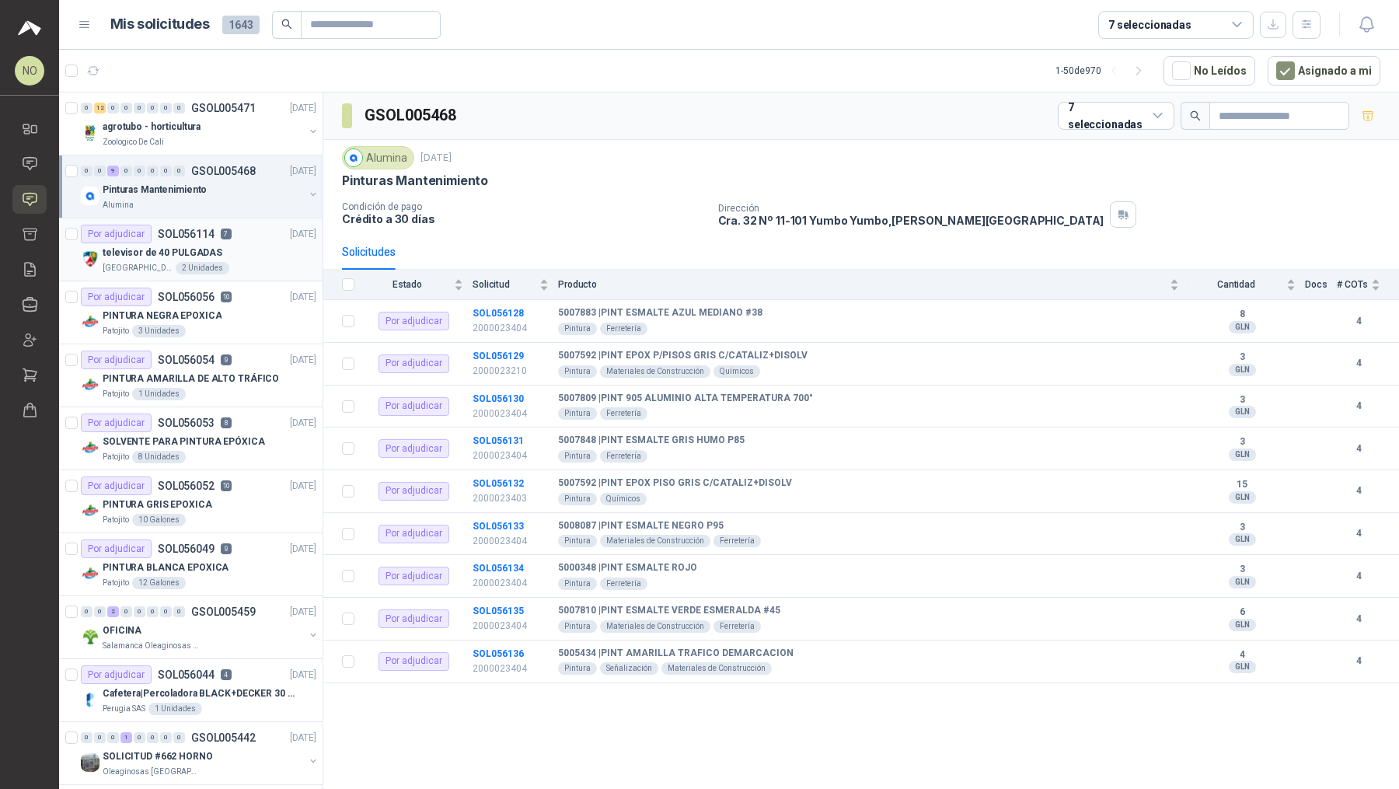
click at [235, 262] on div "Colegio Jefferson 2 Unidades" at bounding box center [210, 268] width 214 height 12
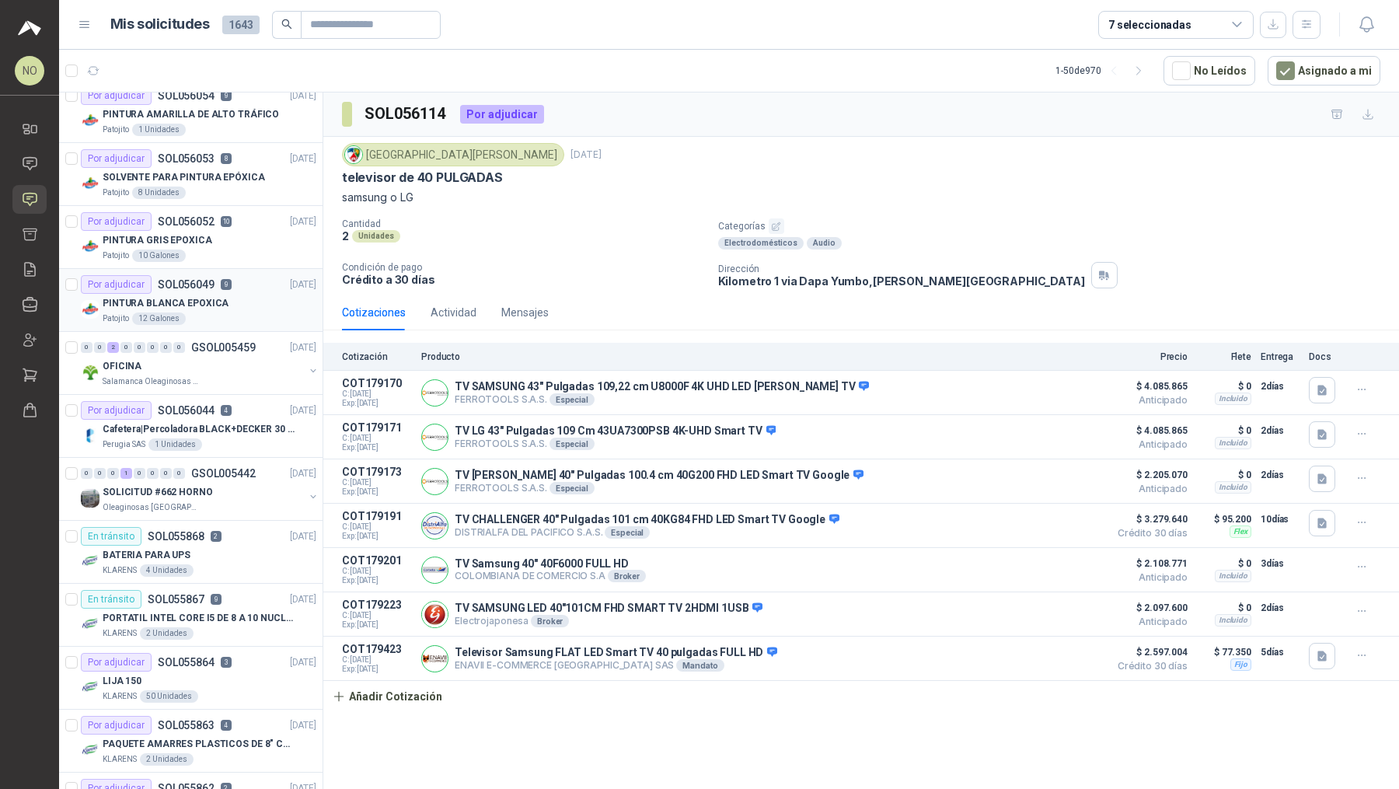
scroll to position [269, 0]
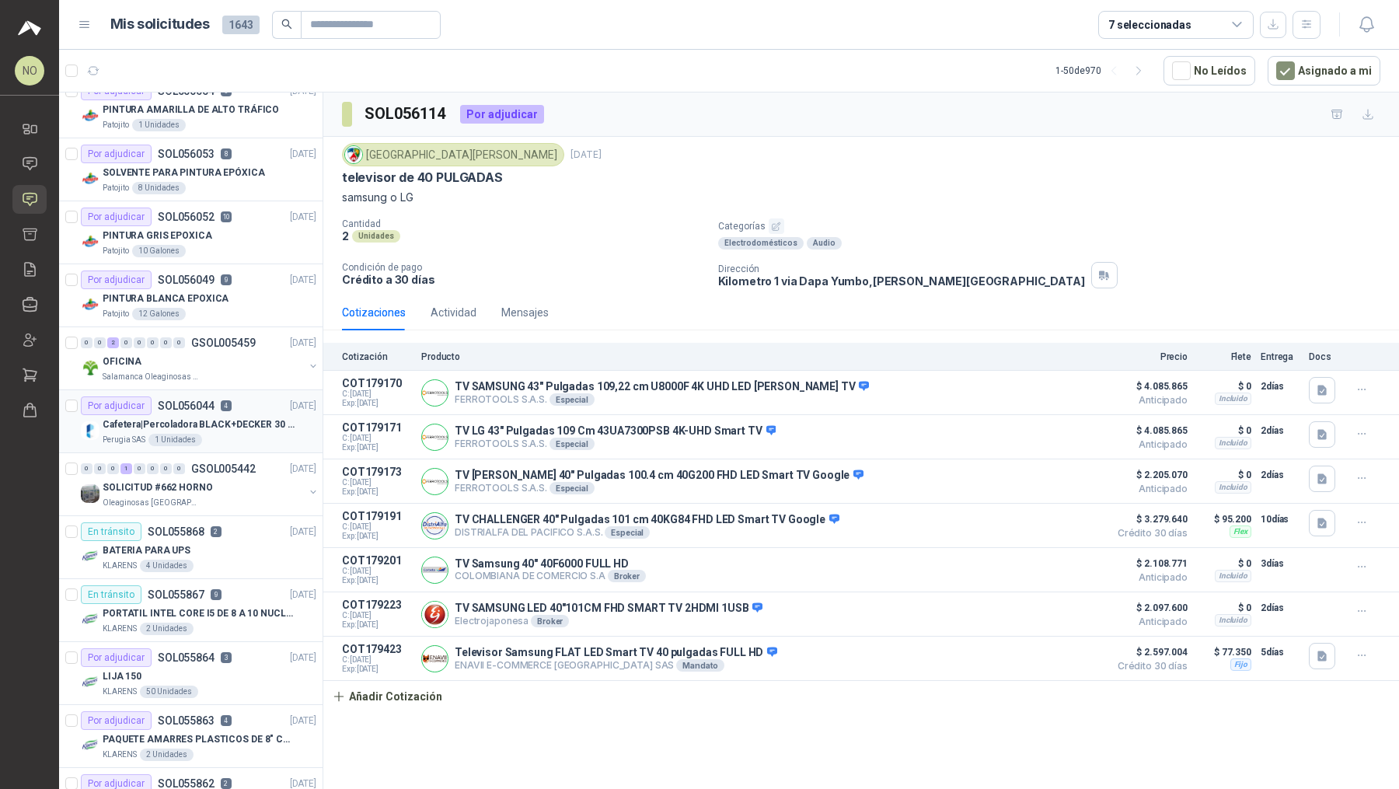
click at [240, 415] on div "Cafetera|Percoladora BLACK+DECKER 30 Tazas CMU3000 Plateado" at bounding box center [210, 424] width 214 height 19
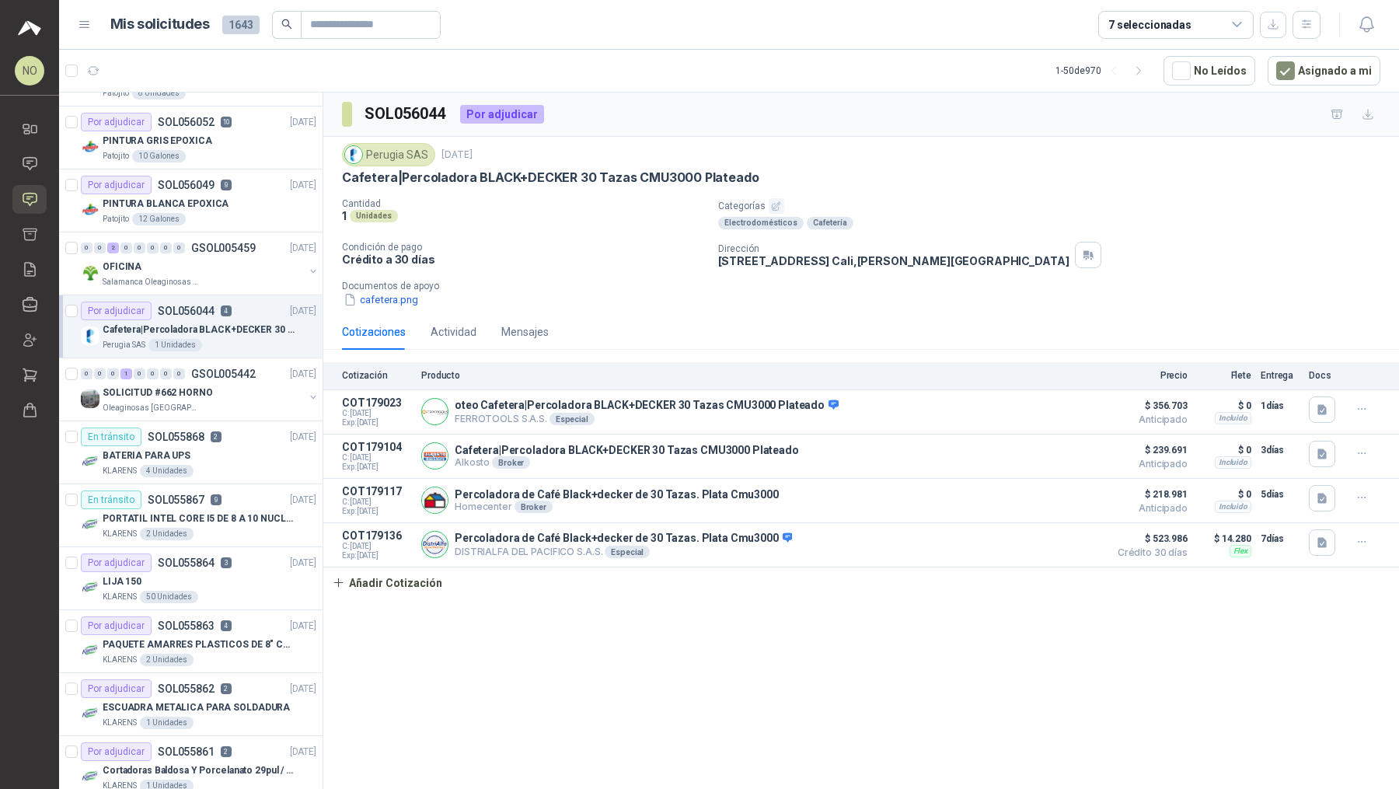
scroll to position [370, 0]
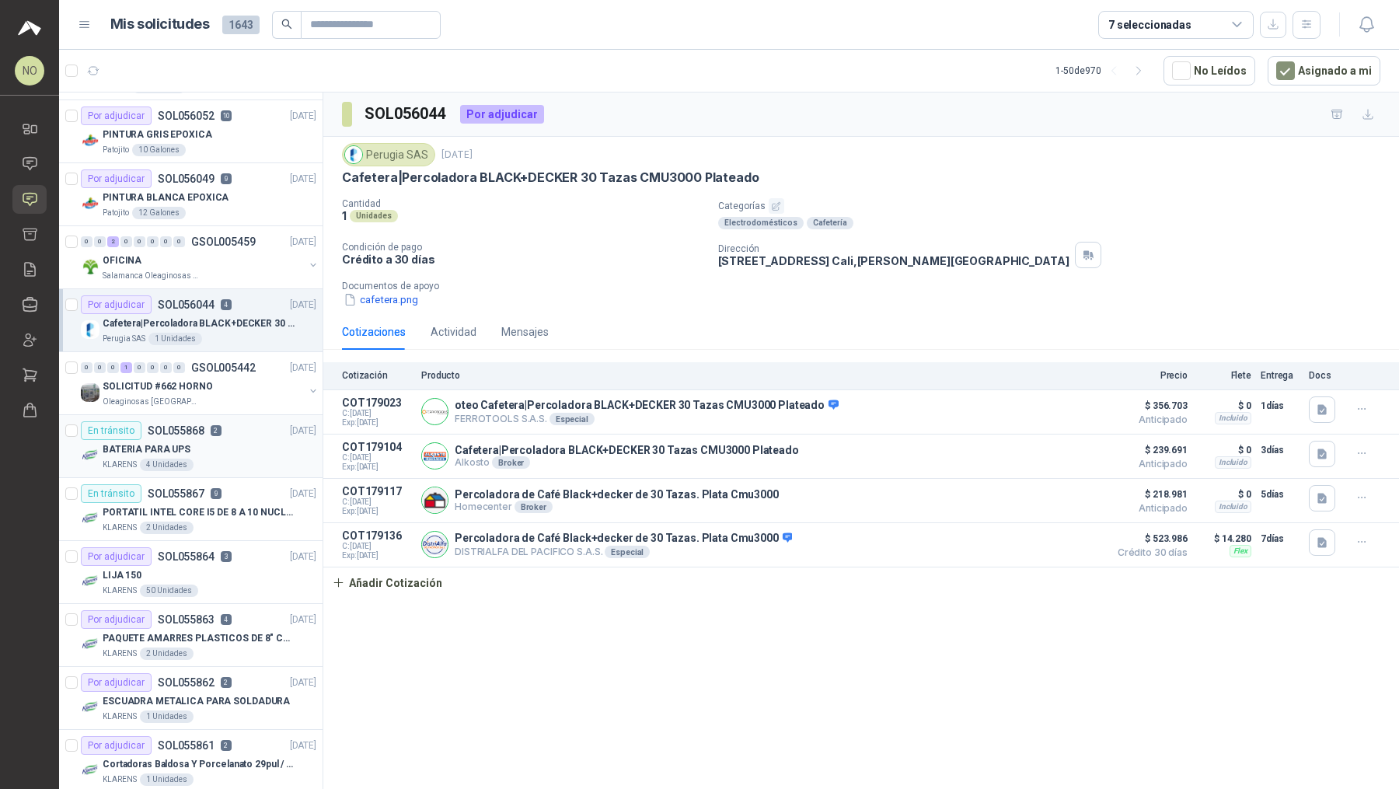
click at [253, 443] on div "BATERIA PARA UPS" at bounding box center [210, 449] width 214 height 19
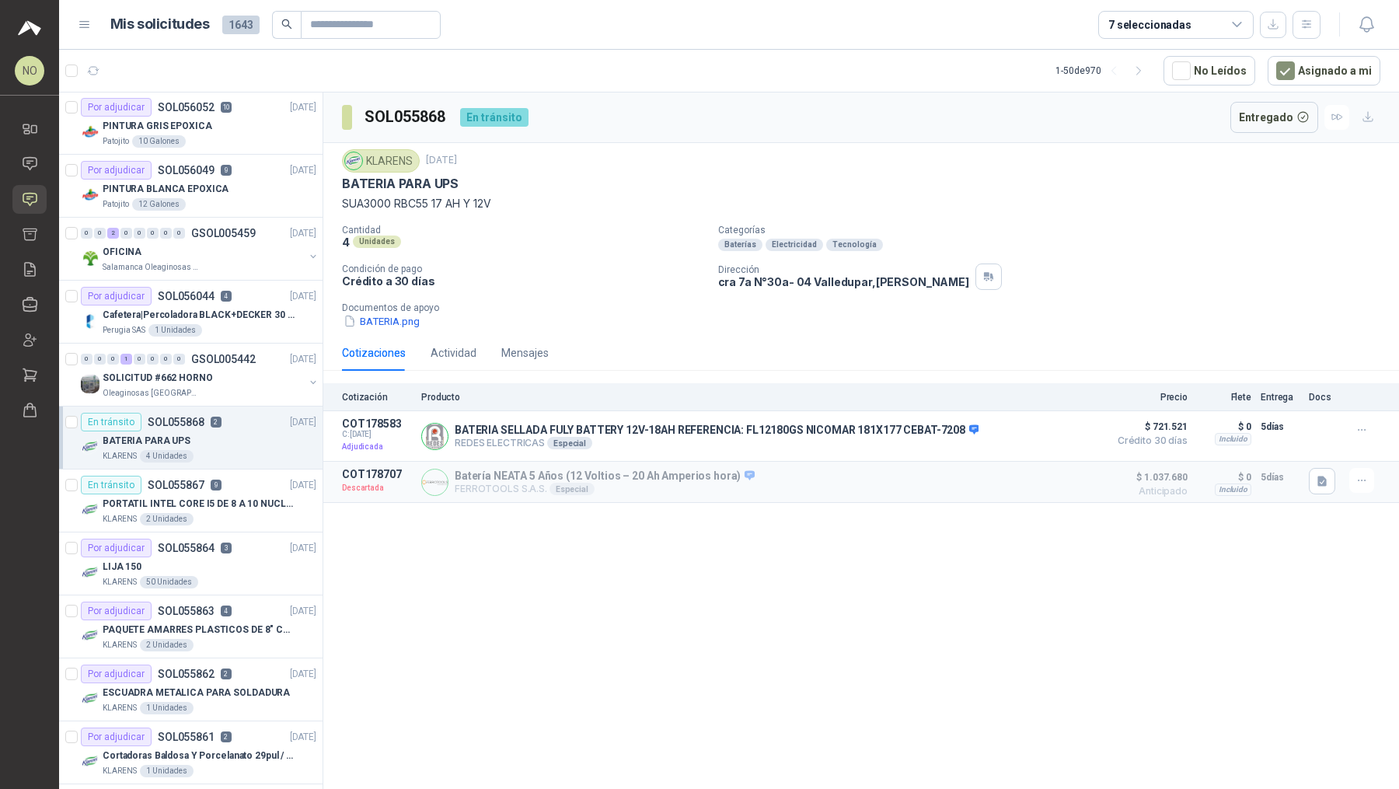
scroll to position [379, 0]
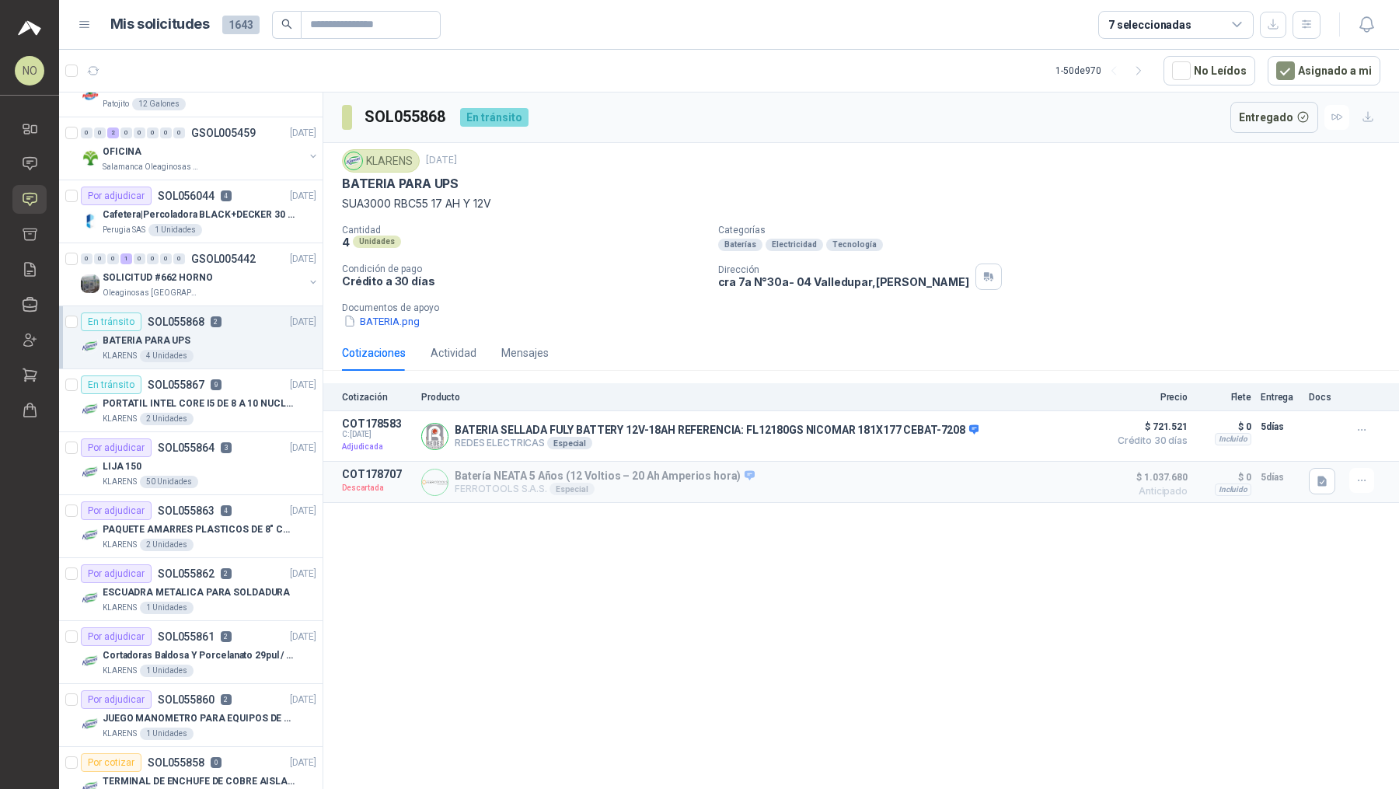
click at [253, 443] on div "Por adjudicar SOL055864 3 12/09/25" at bounding box center [198, 447] width 235 height 19
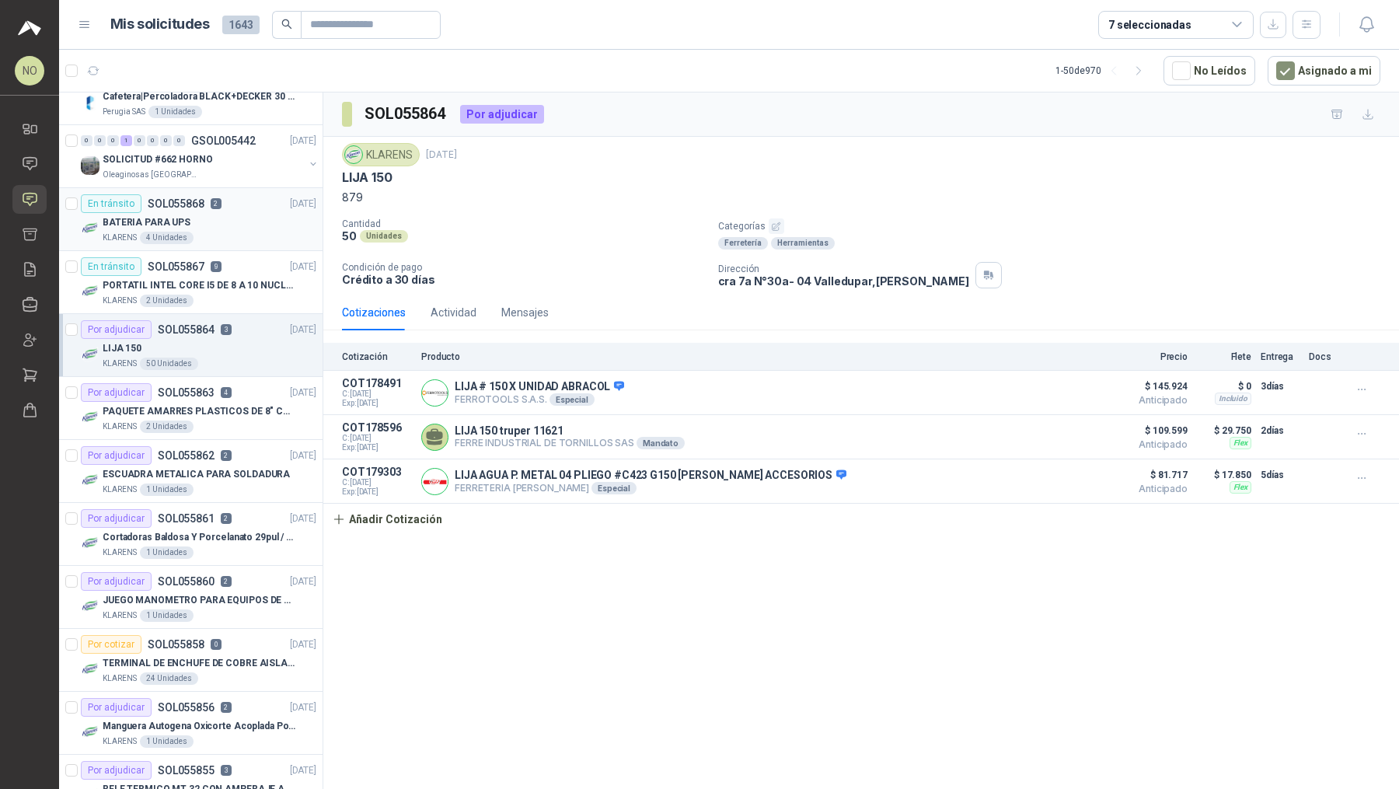
click at [253, 446] on div "Por adjudicar SOL055862 2 12/09/25" at bounding box center [198, 455] width 235 height 19
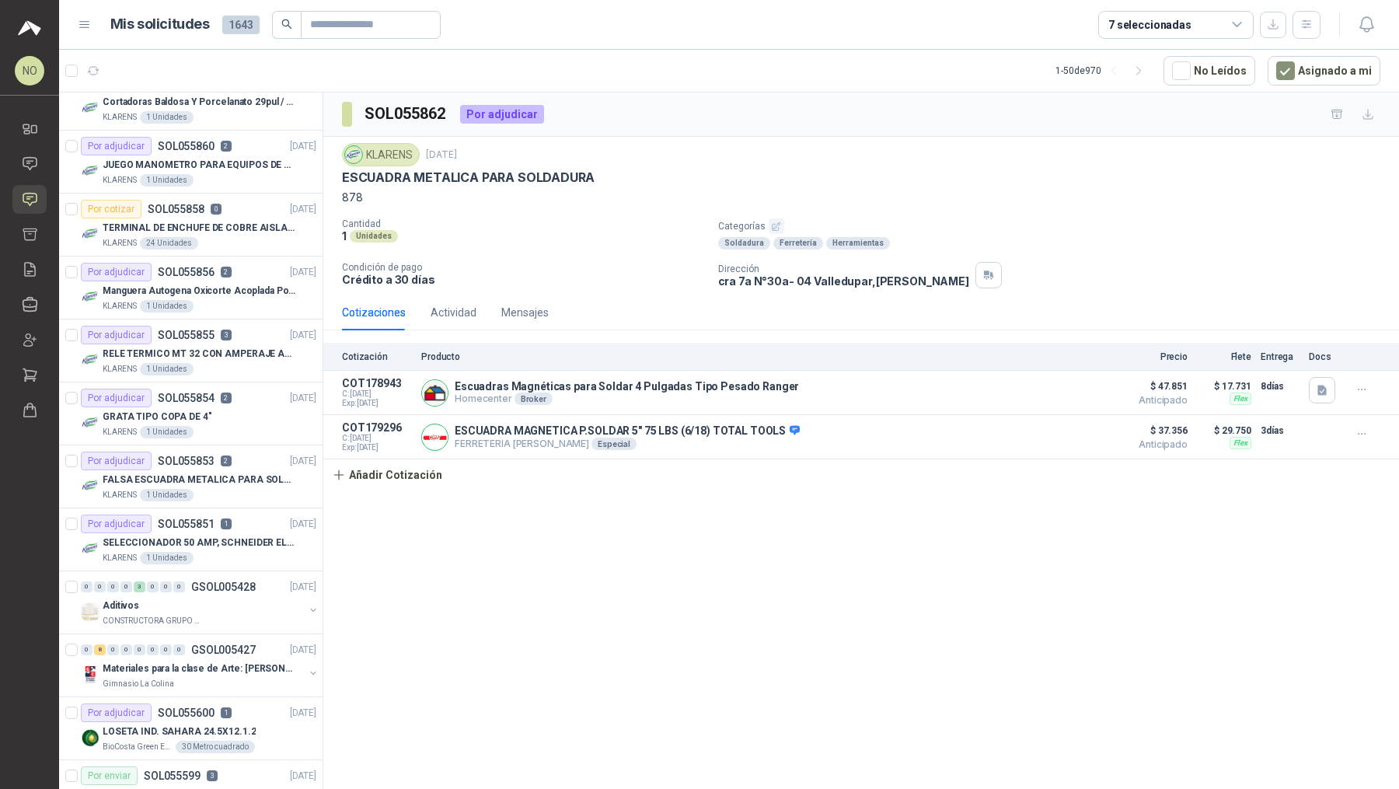
scroll to position [1029, 0]
click at [253, 535] on div "SELECCIONADOR 50 AMP, SCHNEIDER ELECTRIC, NSC100N" at bounding box center [210, 544] width 214 height 19
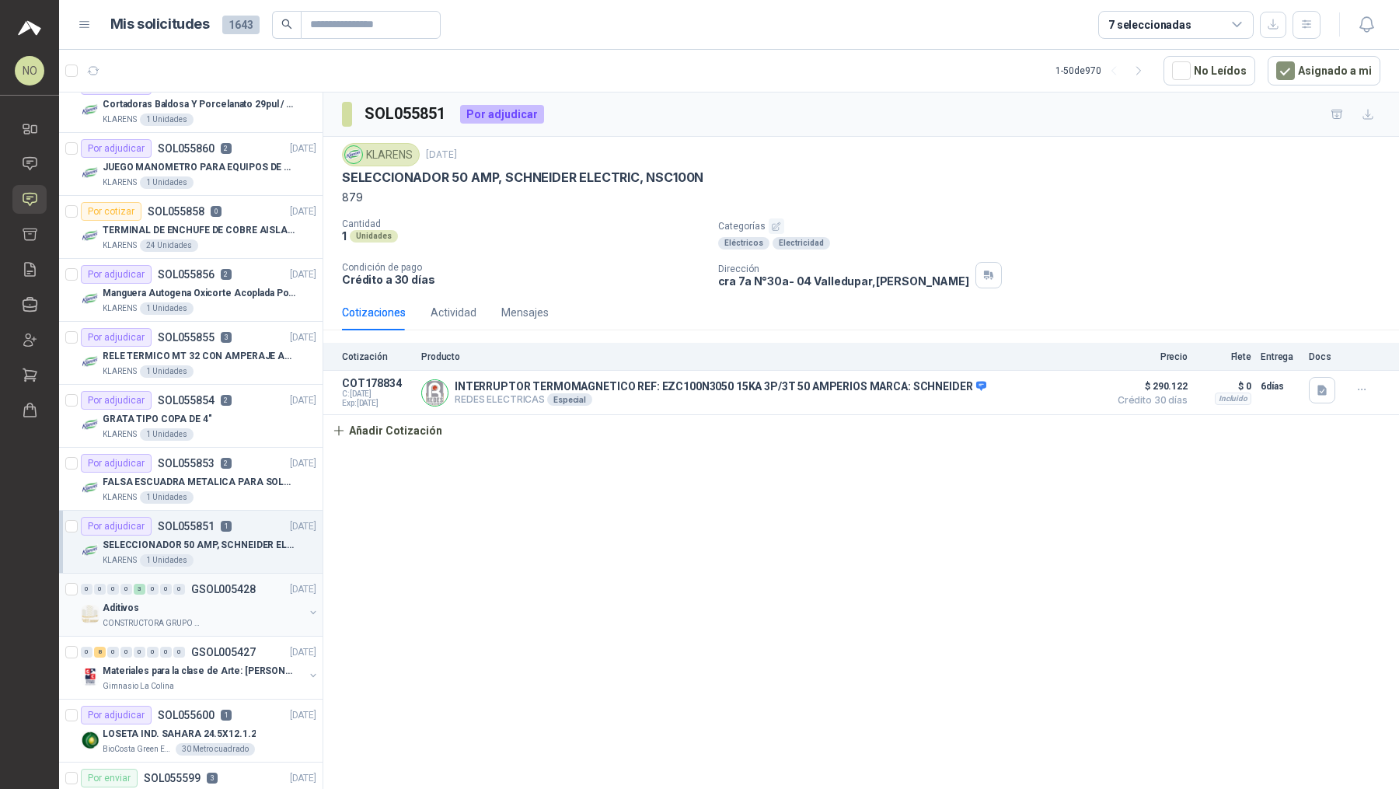
click at [241, 598] on div "Aditivos" at bounding box center [203, 607] width 201 height 19
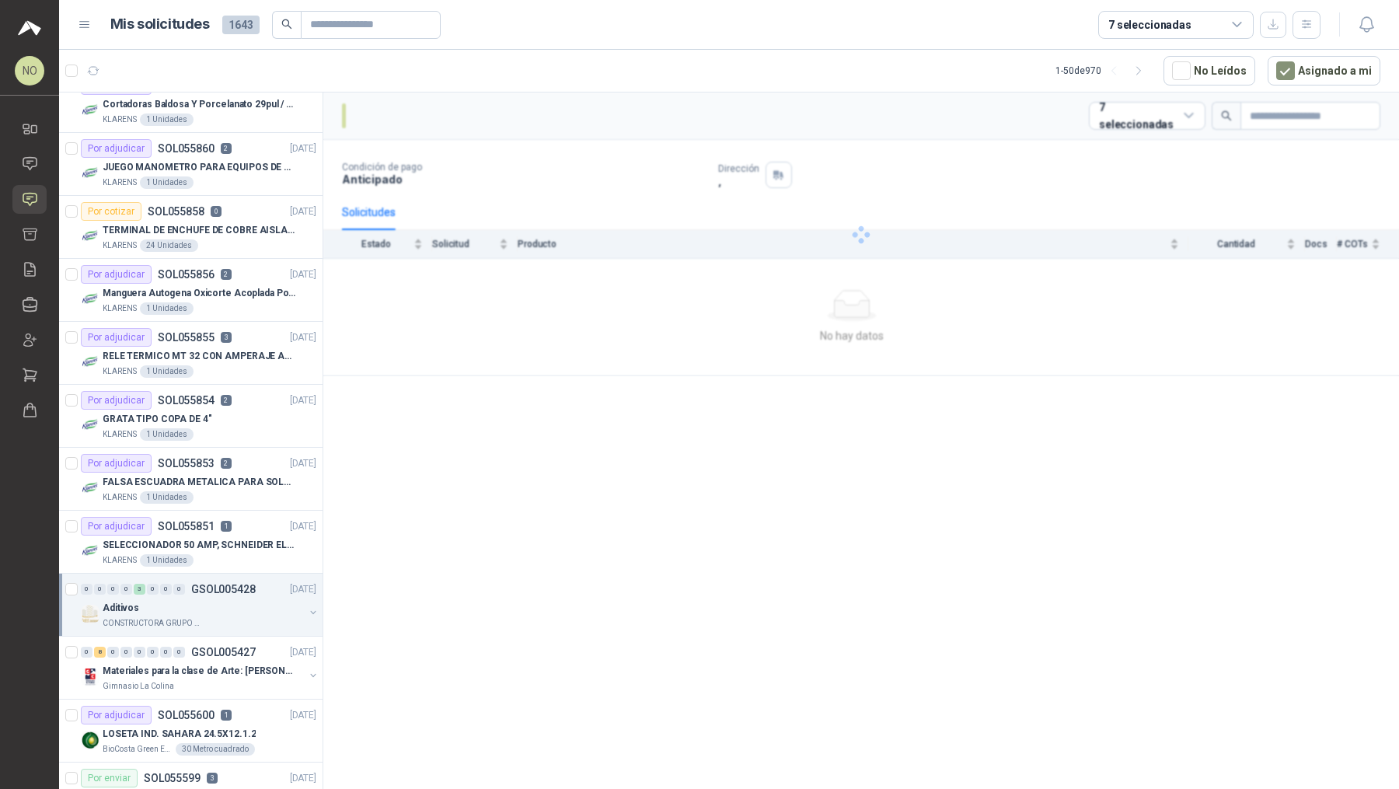
click at [241, 598] on div "Aditivos" at bounding box center [203, 607] width 201 height 19
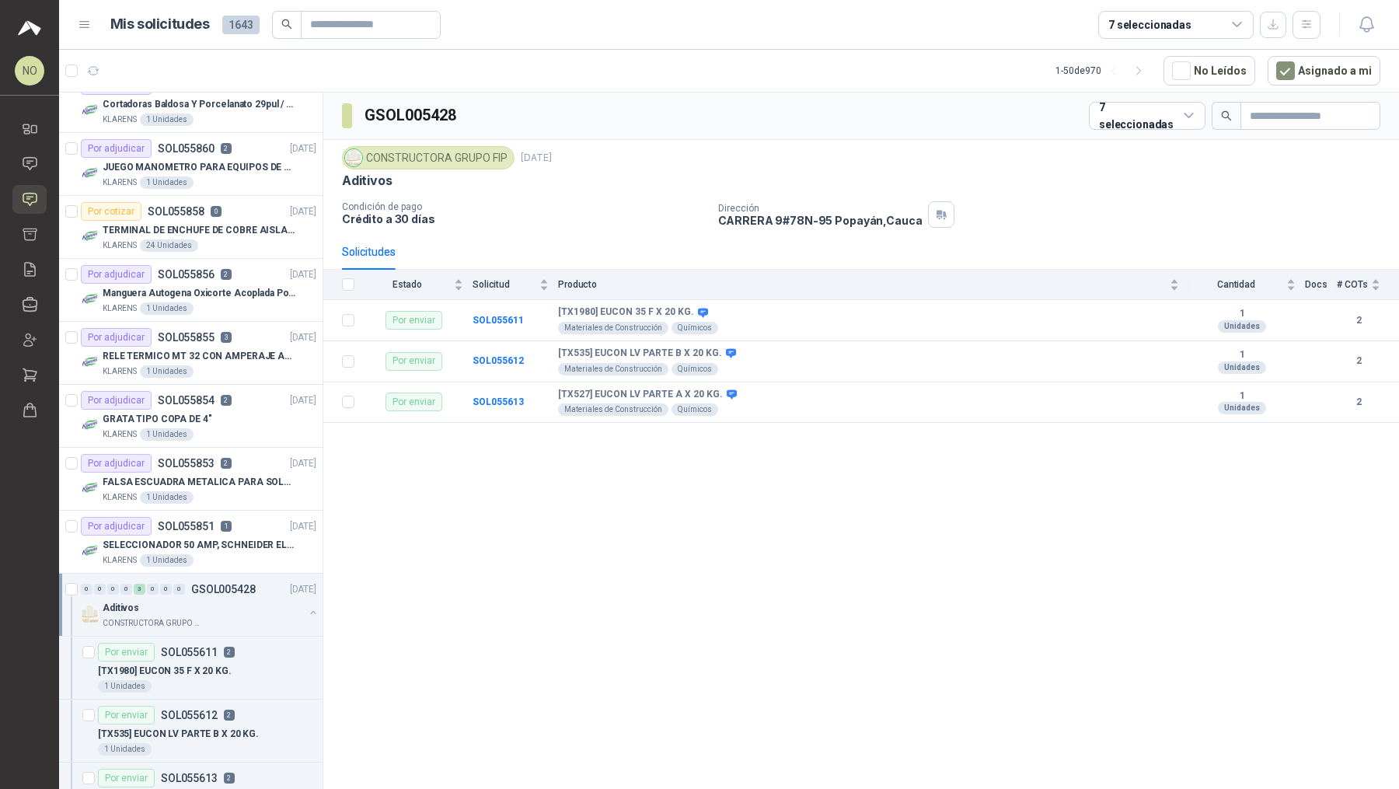
scroll to position [1172, 0]
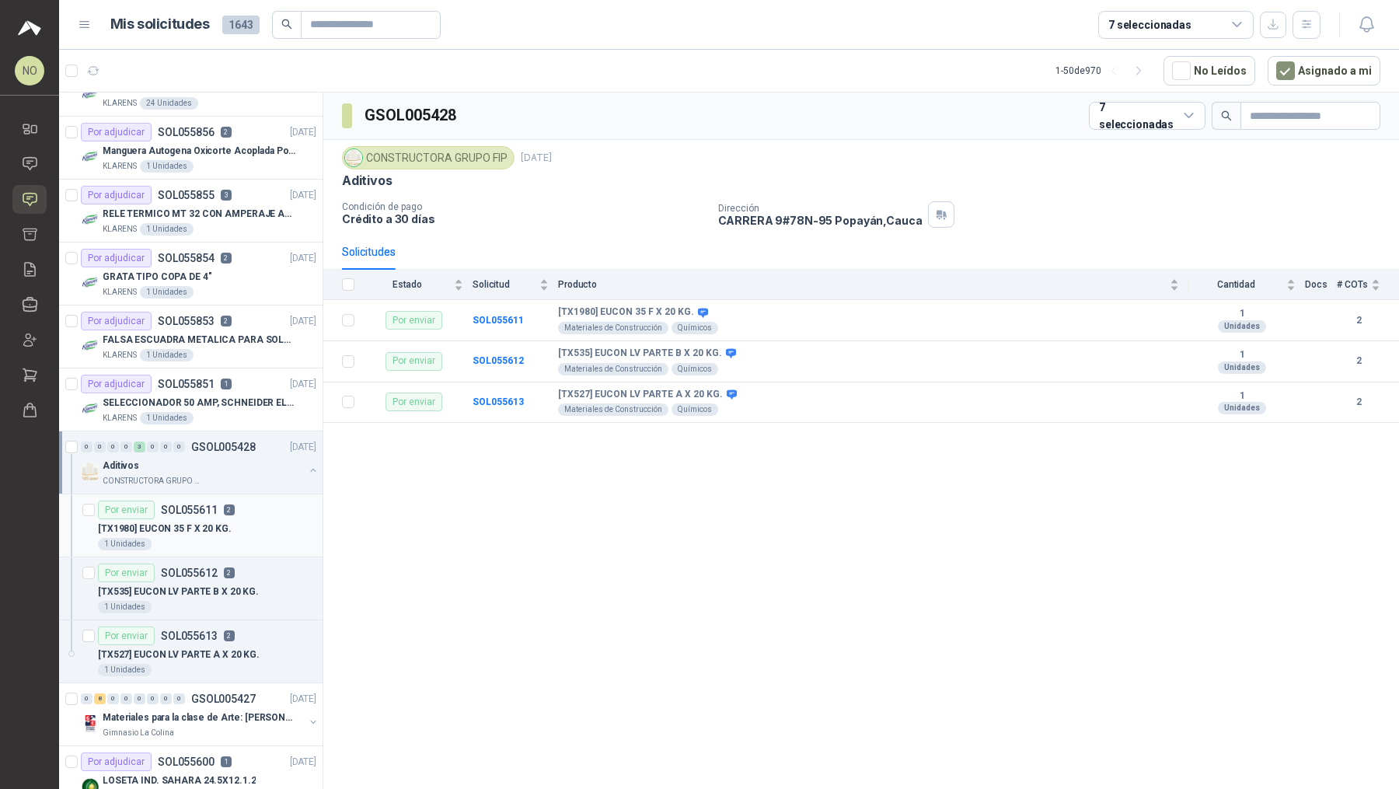
click at [225, 504] on p "2" at bounding box center [229, 509] width 11 height 11
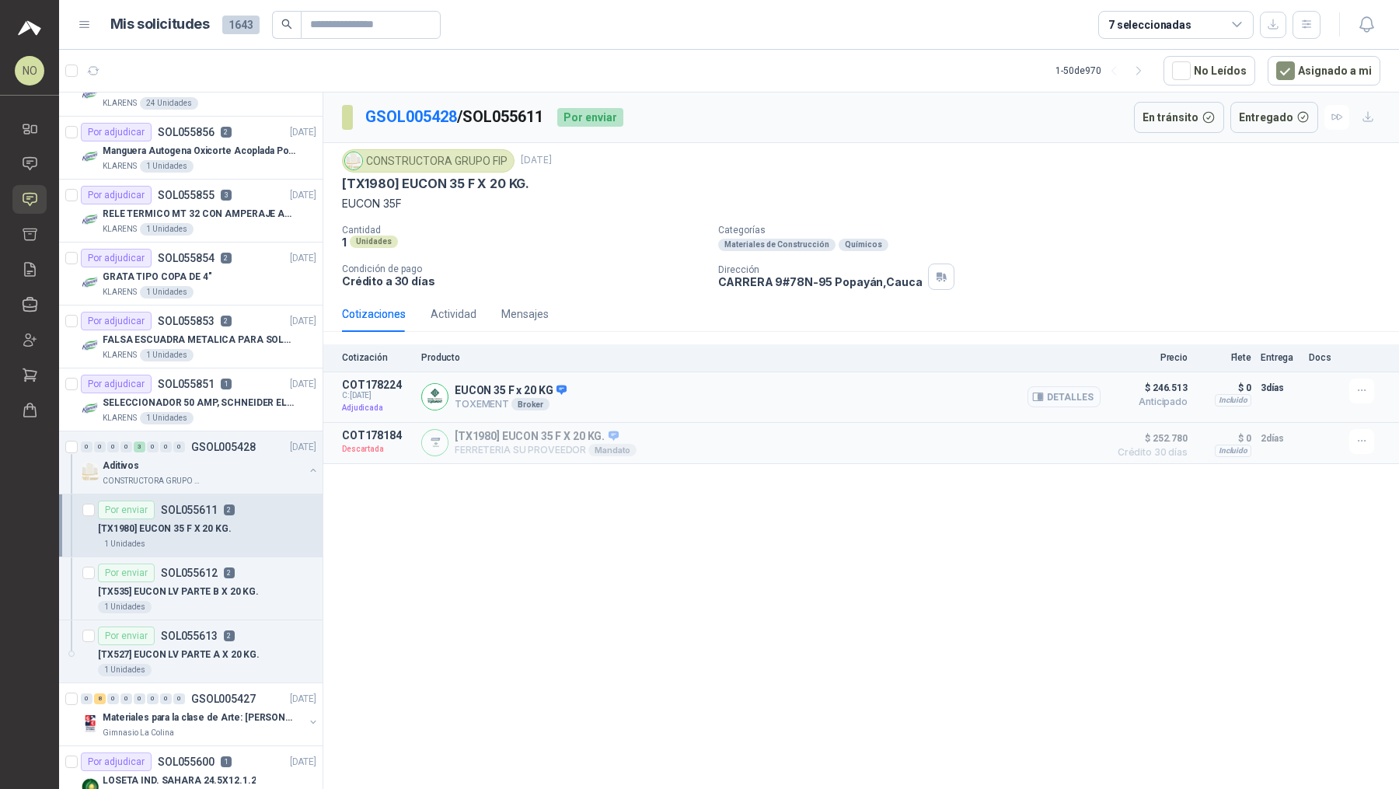
click at [1040, 391] on icon "button" at bounding box center [1038, 397] width 12 height 12
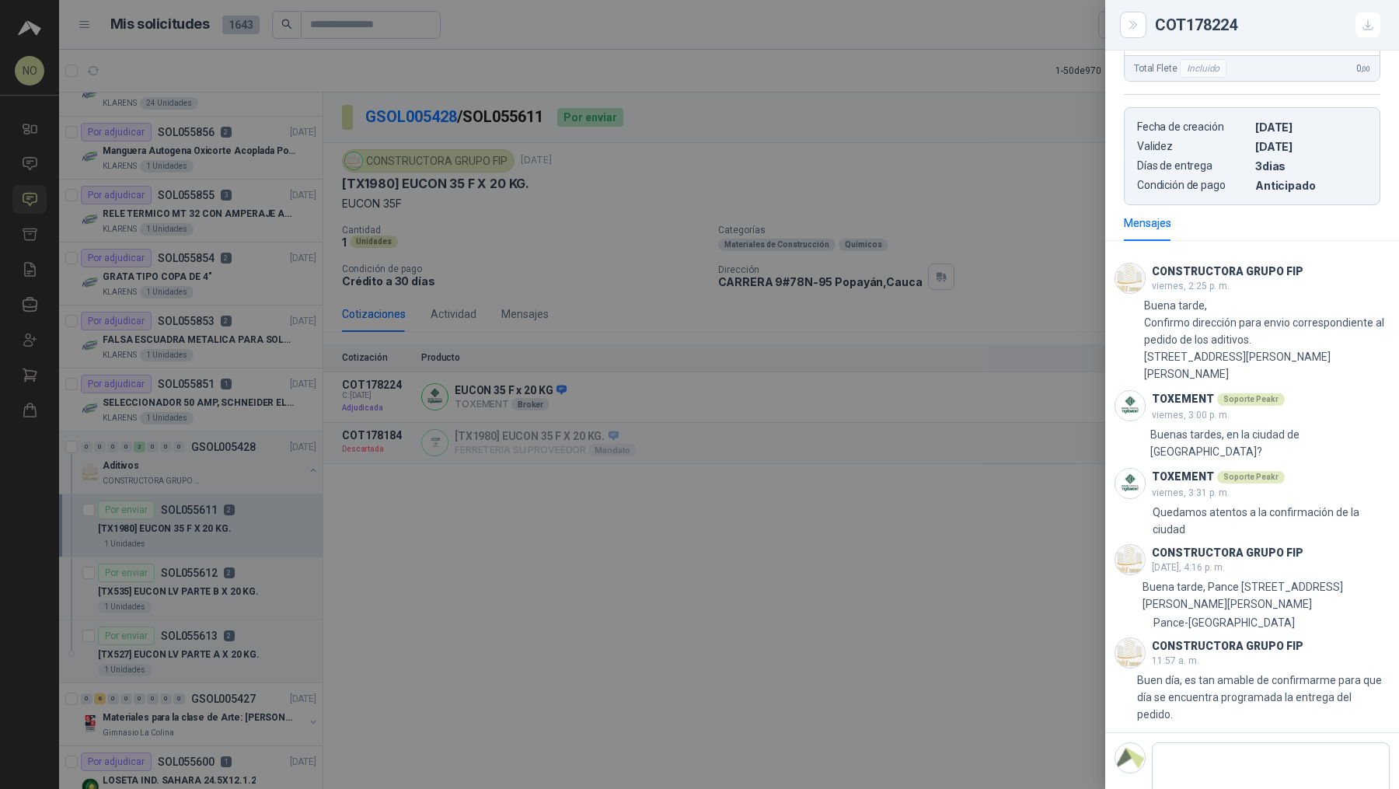
scroll to position [578, 0]
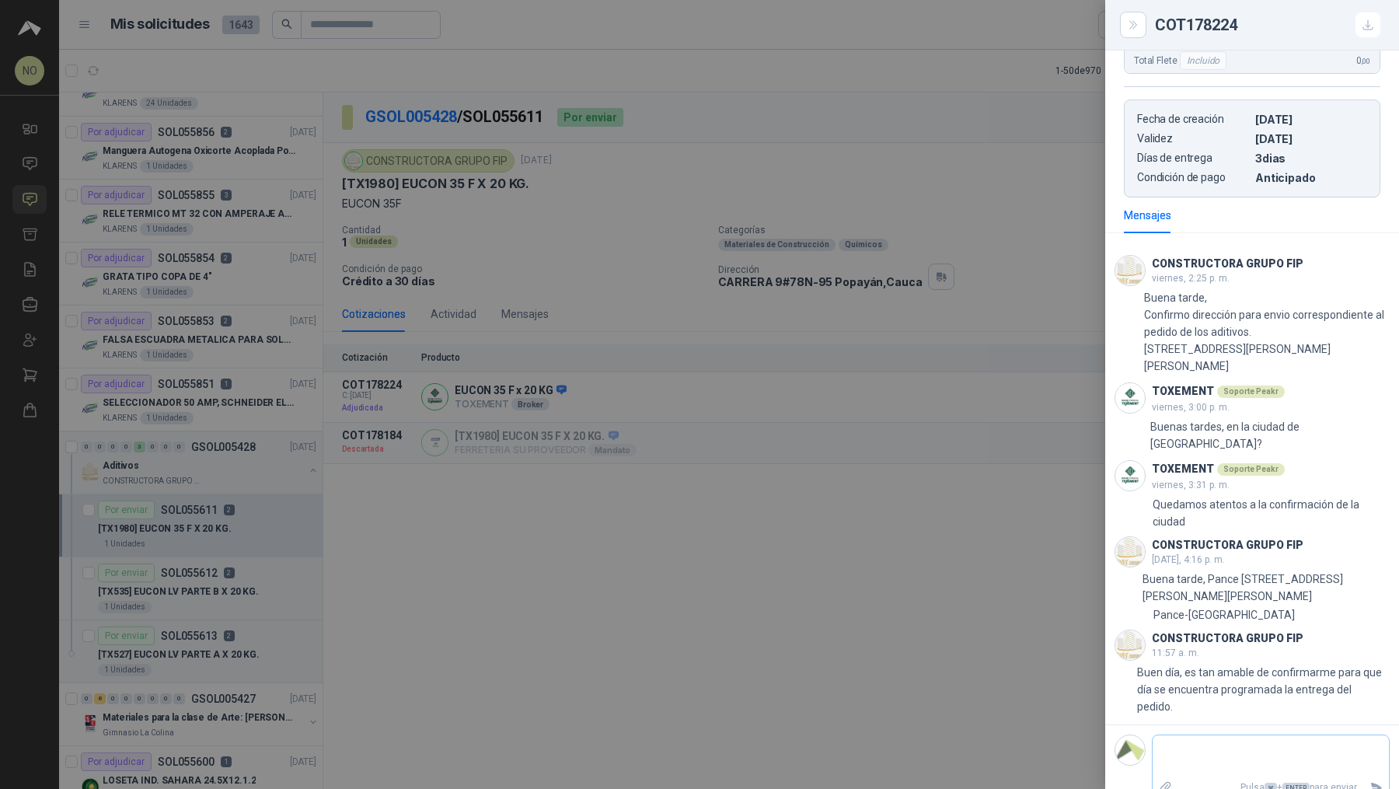
click at [1240, 738] on textarea at bounding box center [1270, 756] width 236 height 36
type textarea "*"
type textarea "**"
type textarea "***"
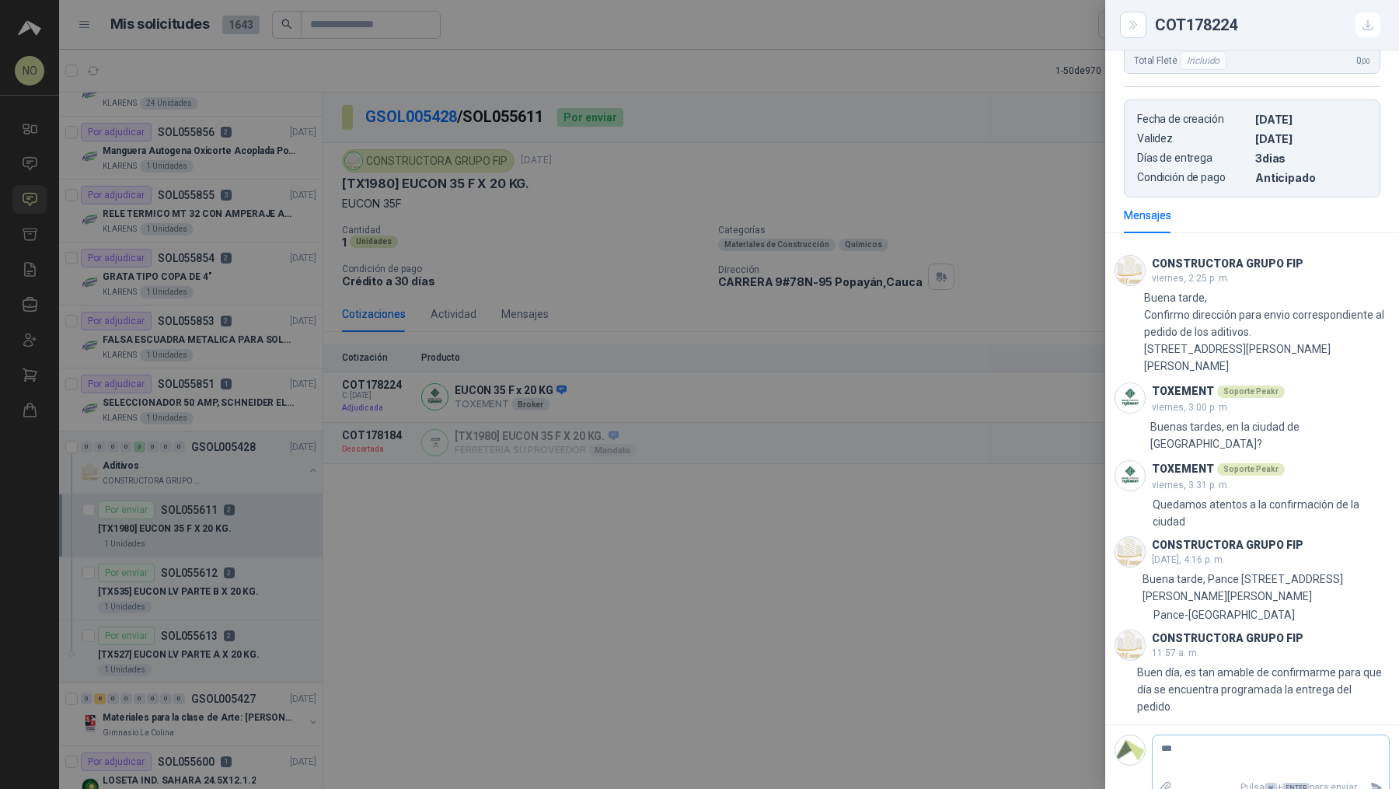
type textarea "****"
type textarea "*****"
type textarea "******"
type textarea "**********"
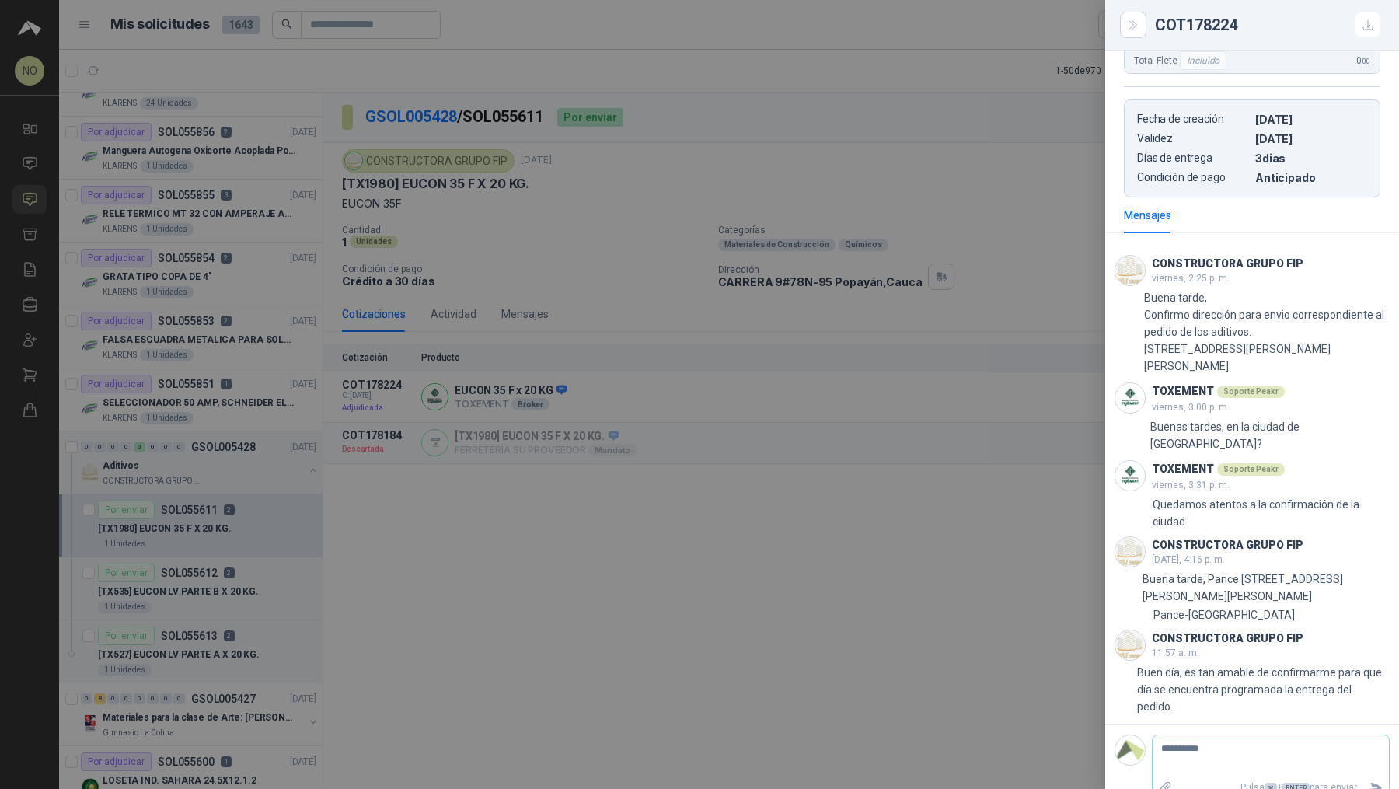
type textarea "**********"
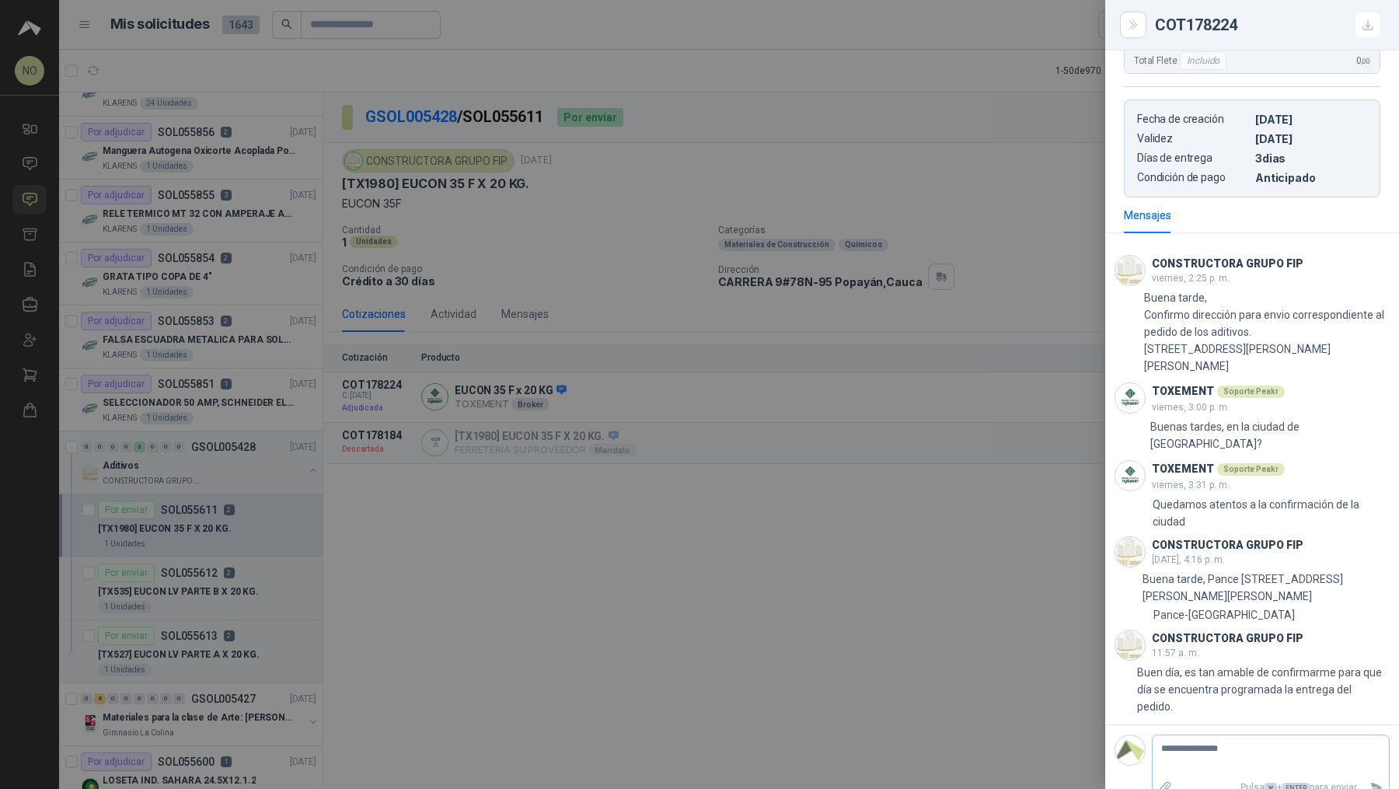
type textarea "**********"
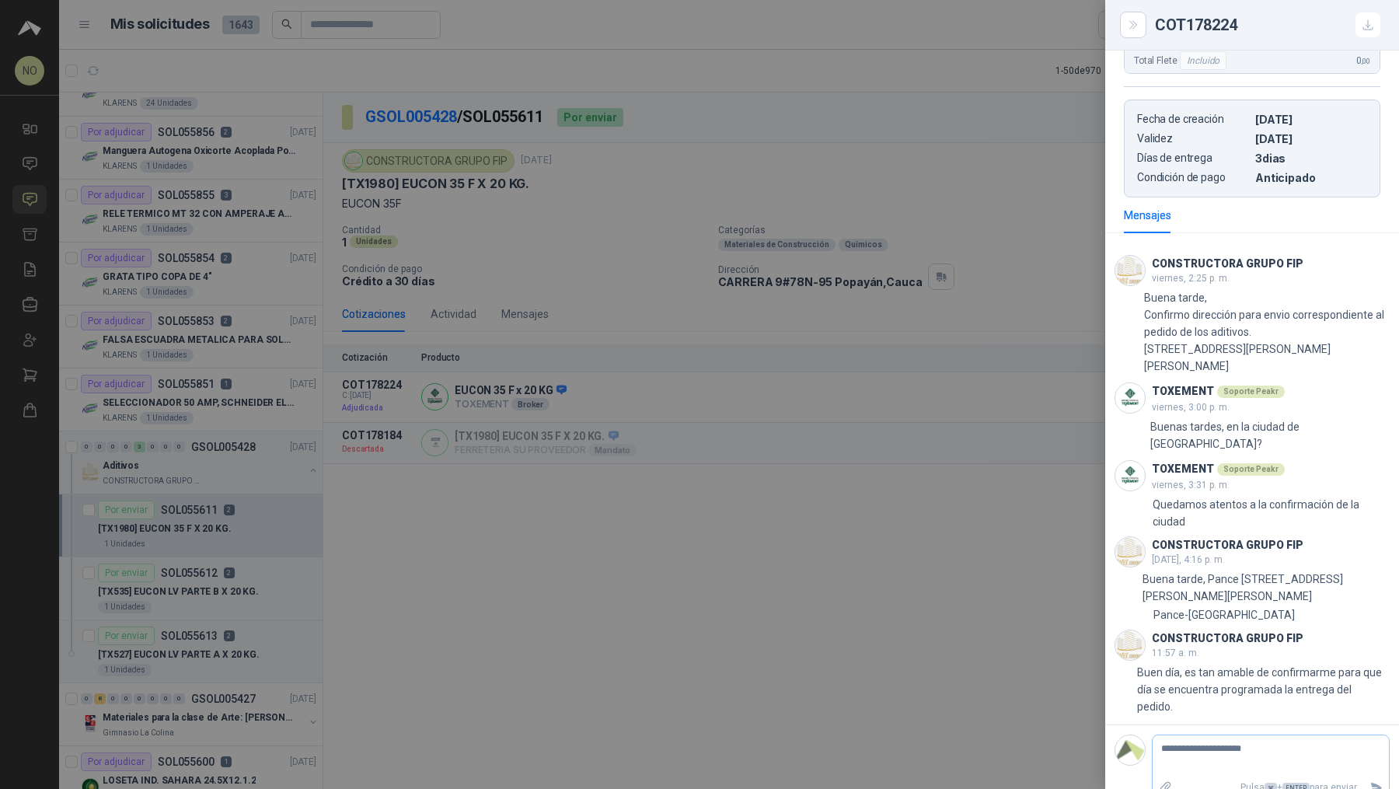
type textarea "**********"
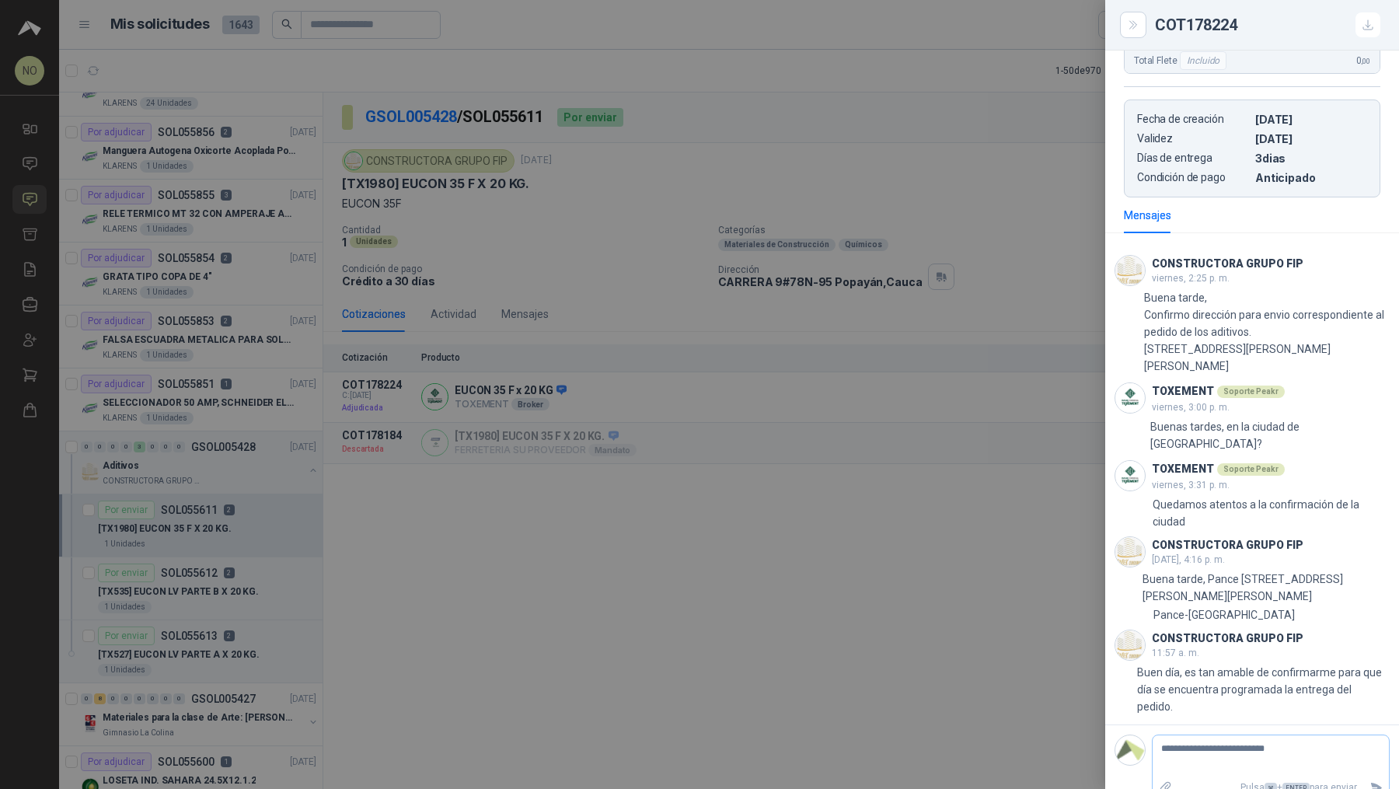
type textarea "**********"
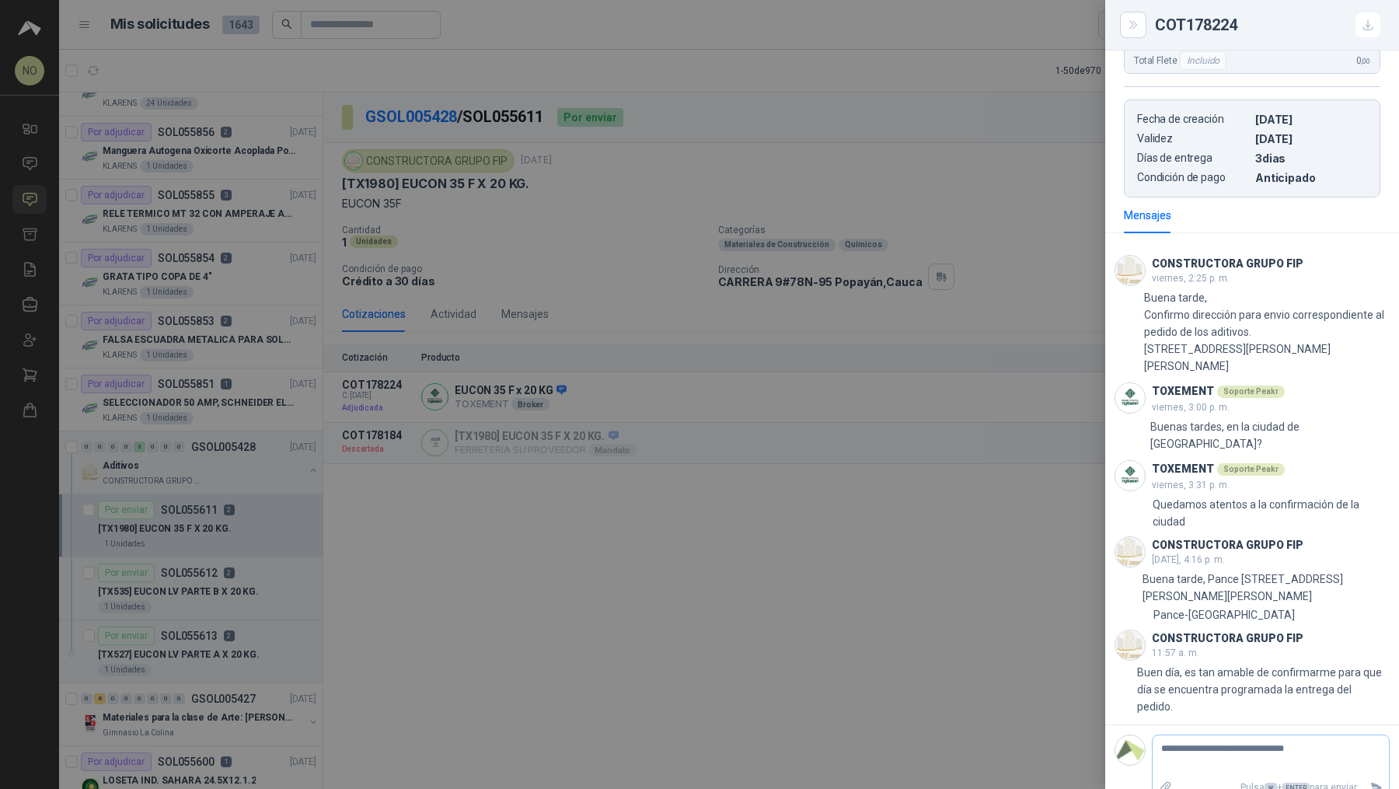
type textarea "**********"
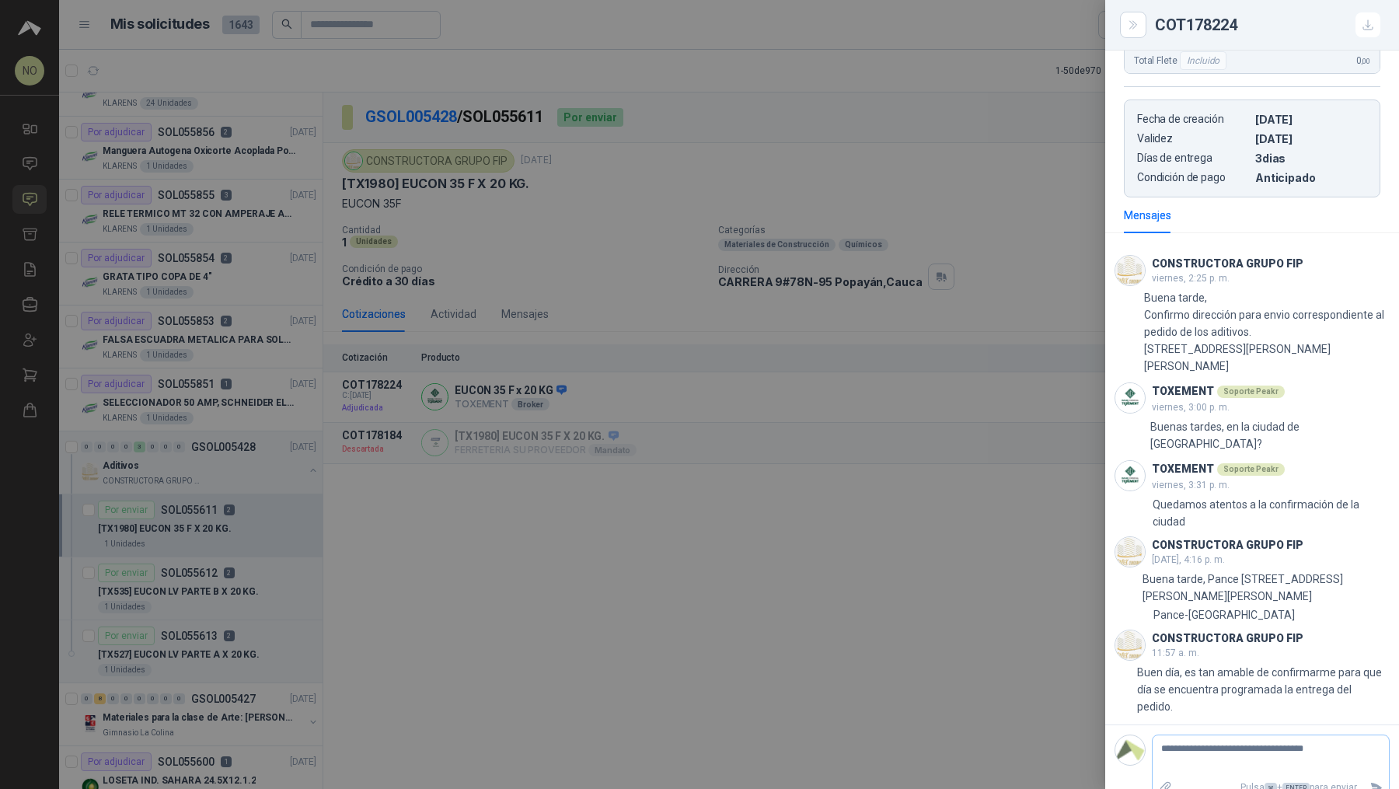
type textarea "**********"
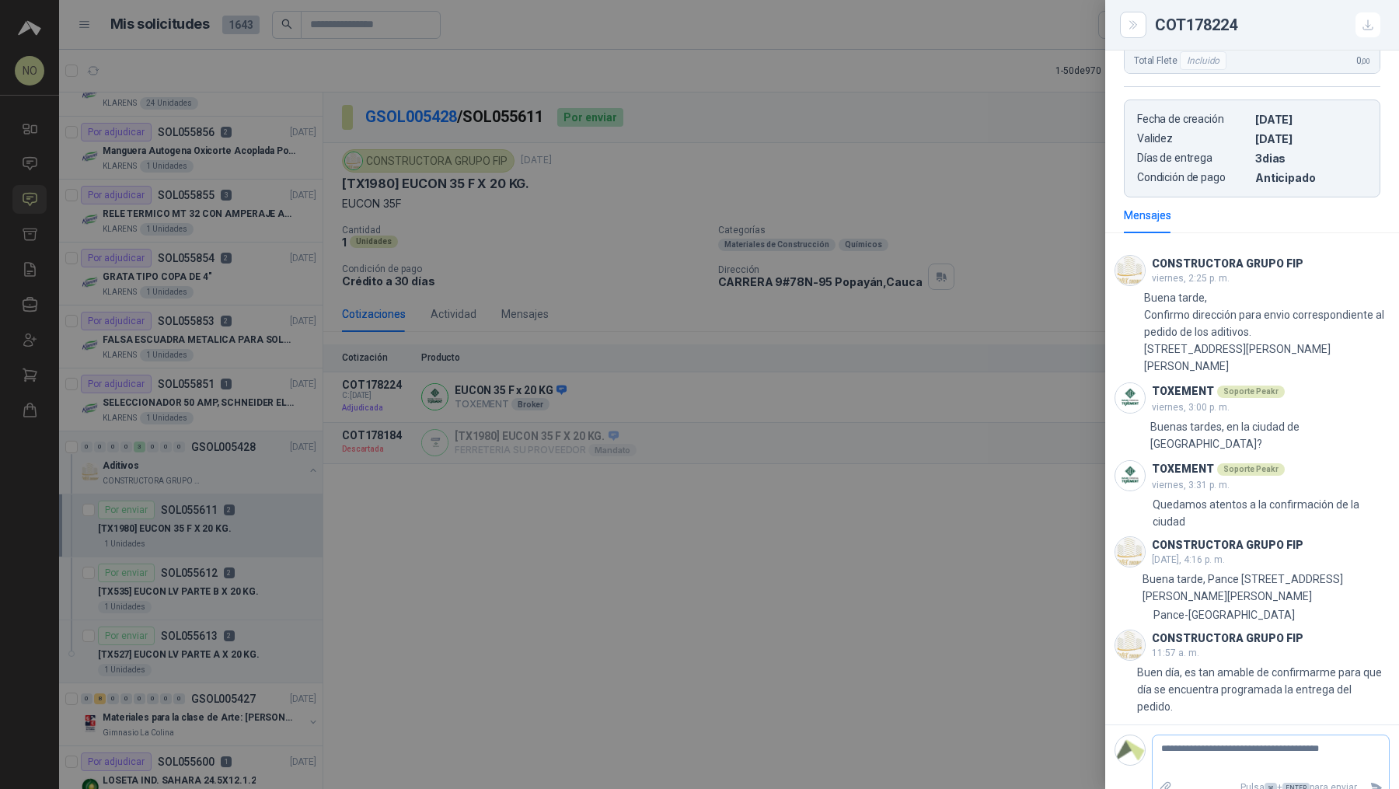
type textarea "**********"
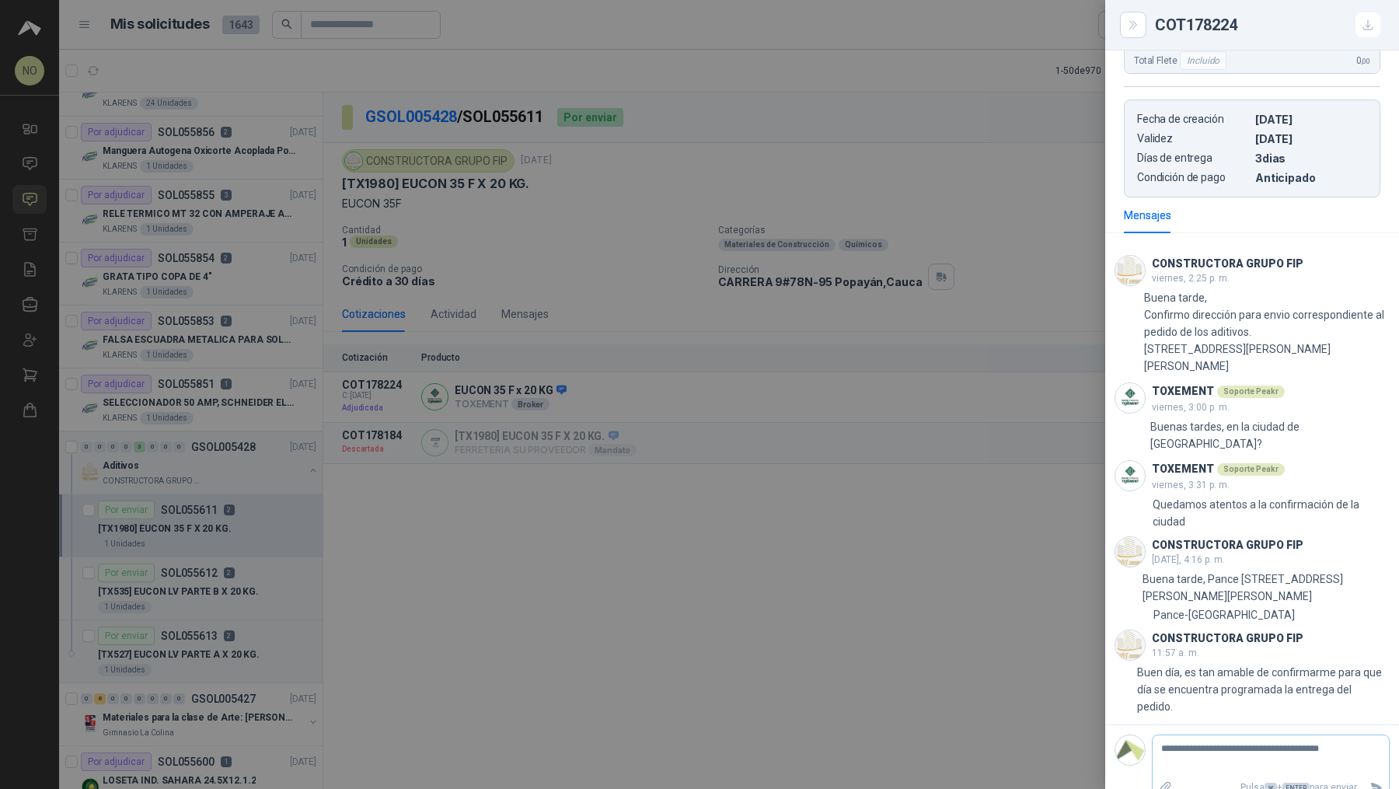
type textarea "**********"
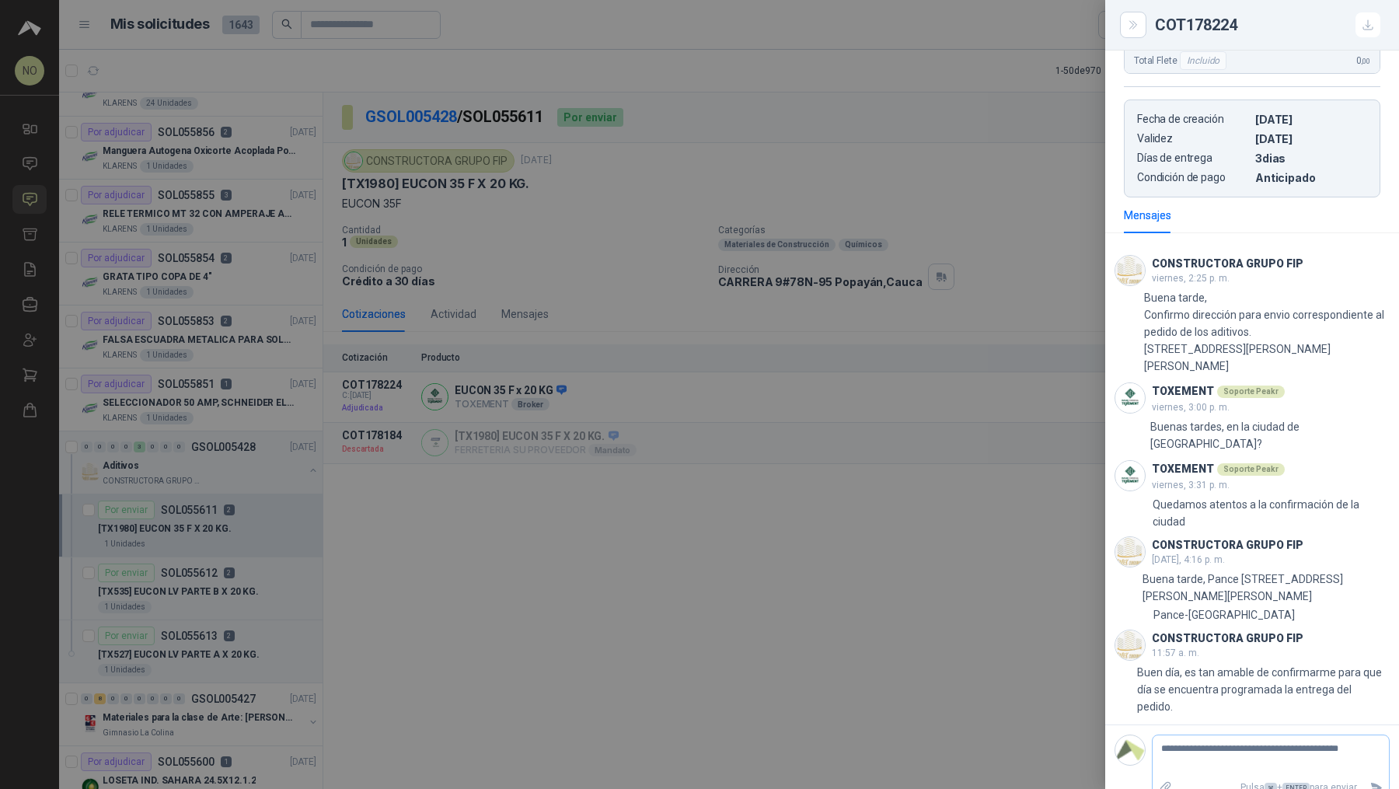
type textarea "**********"
click at [1360, 738] on textarea "**********" at bounding box center [1264, 756] width 225 height 36
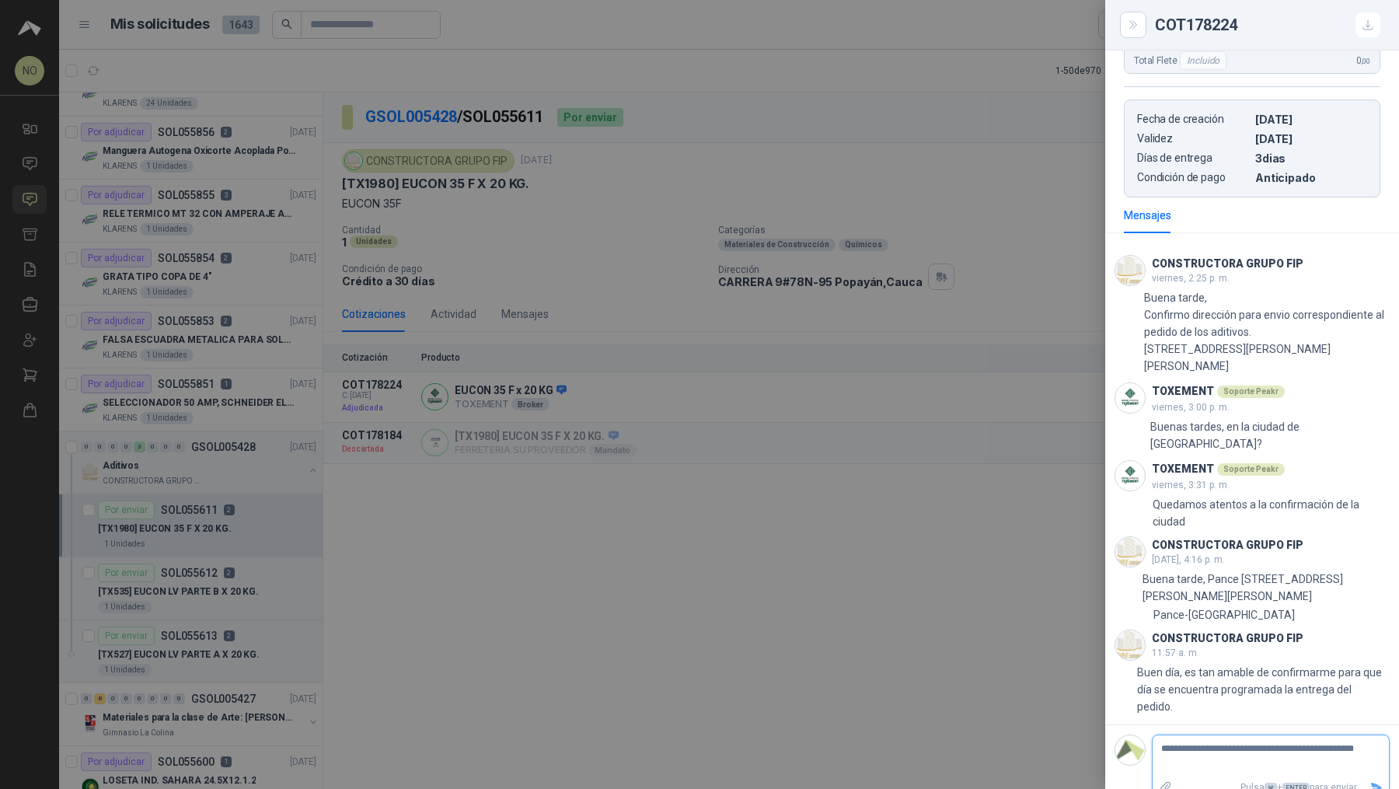
type textarea "**********"
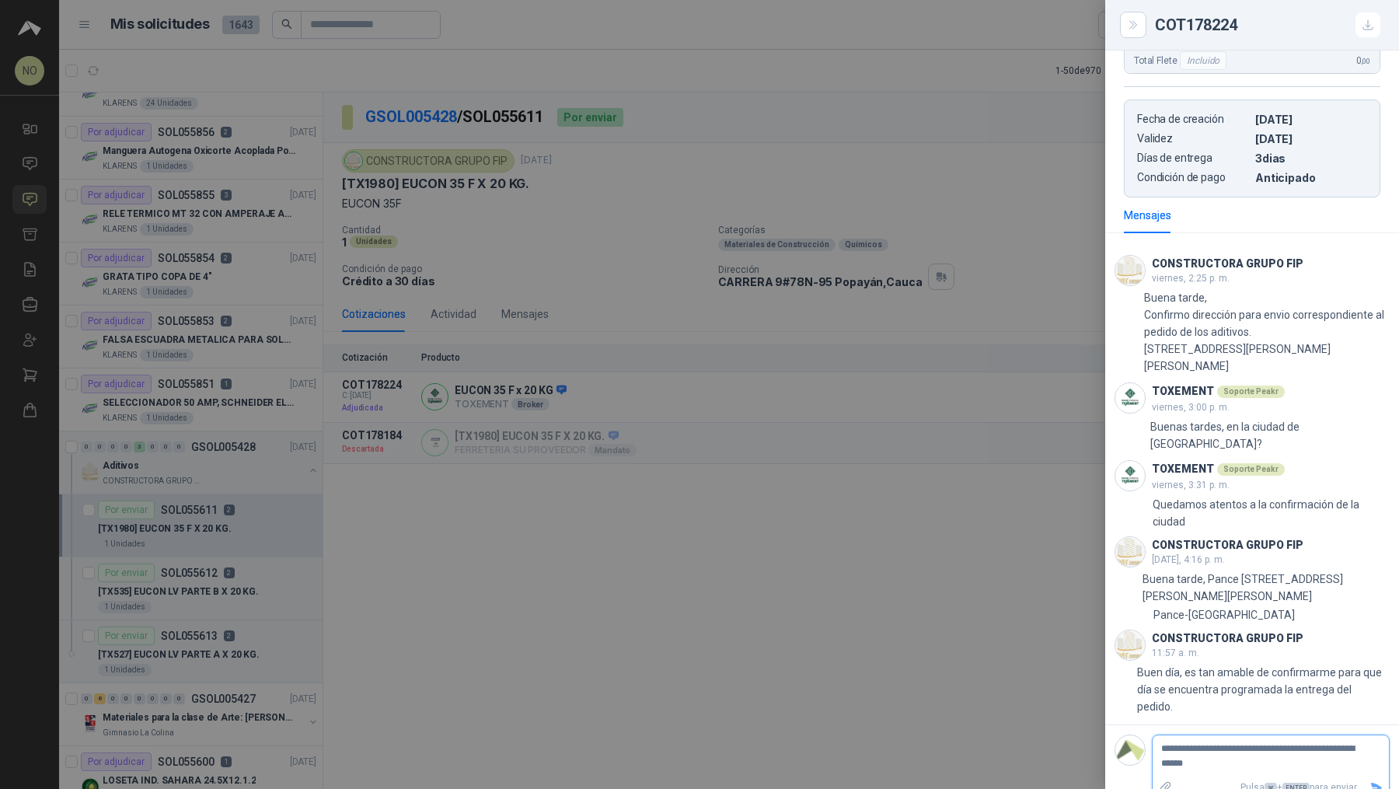
type textarea "**********"
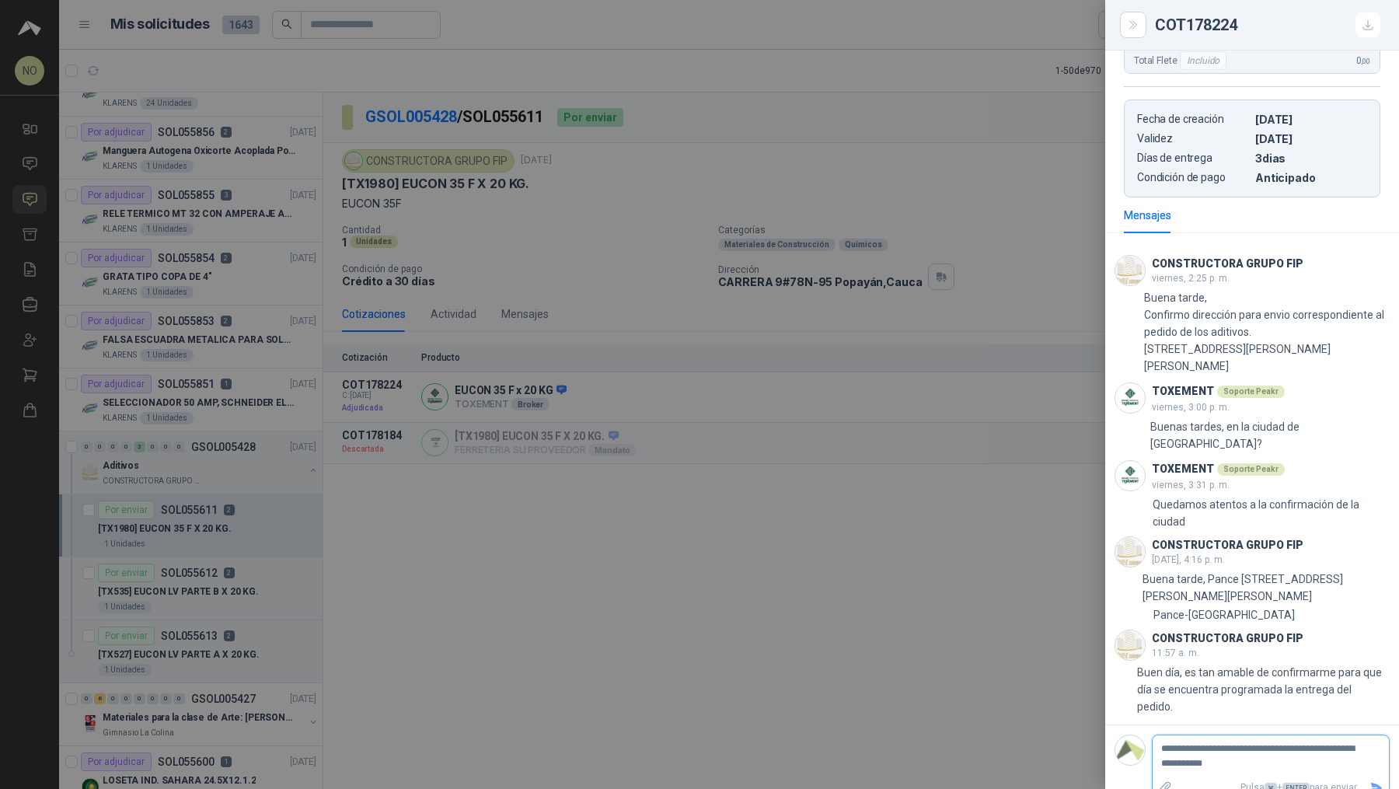
type textarea "**********"
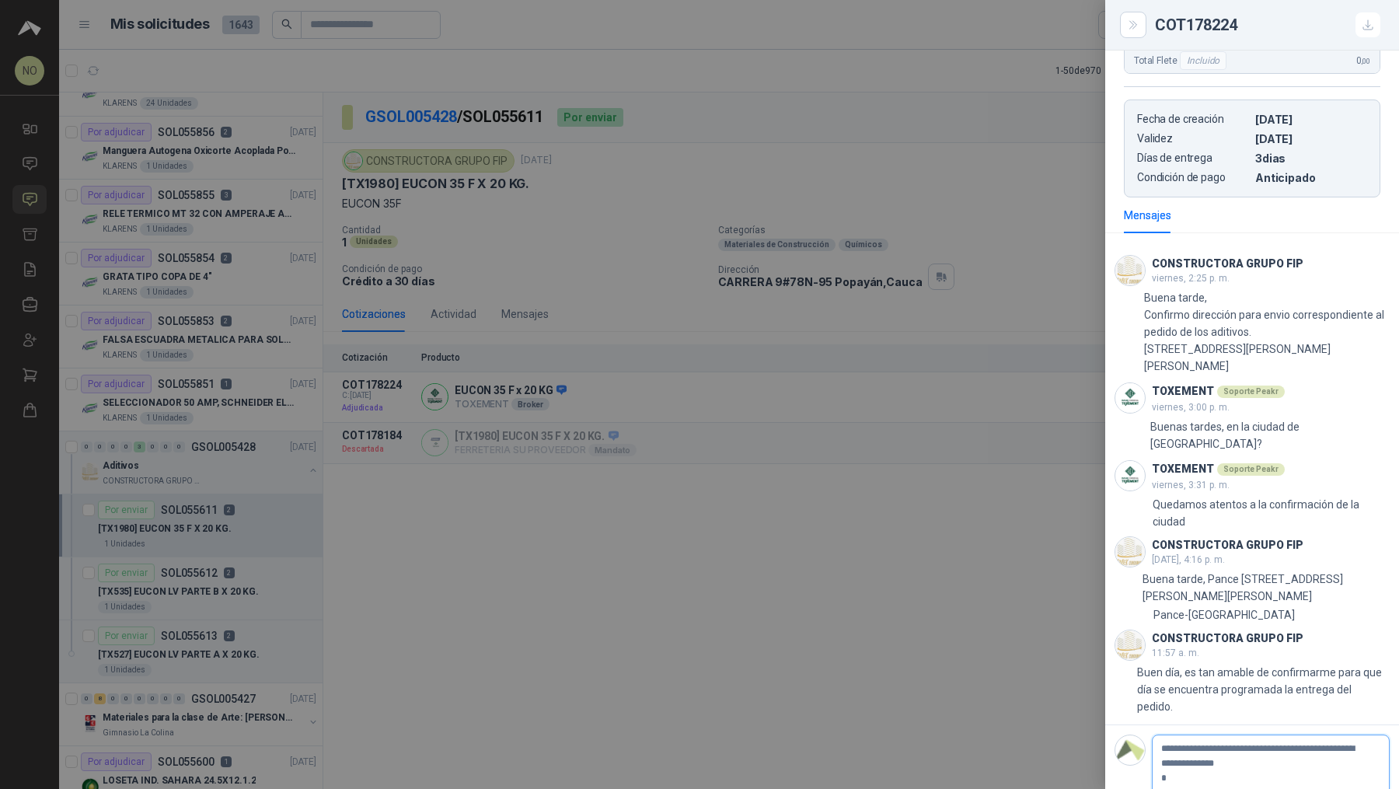
type textarea "**********"
click at [1363, 774] on button "Enviar" at bounding box center [1376, 787] width 26 height 27
click at [668, 441] on div at bounding box center [699, 394] width 1399 height 789
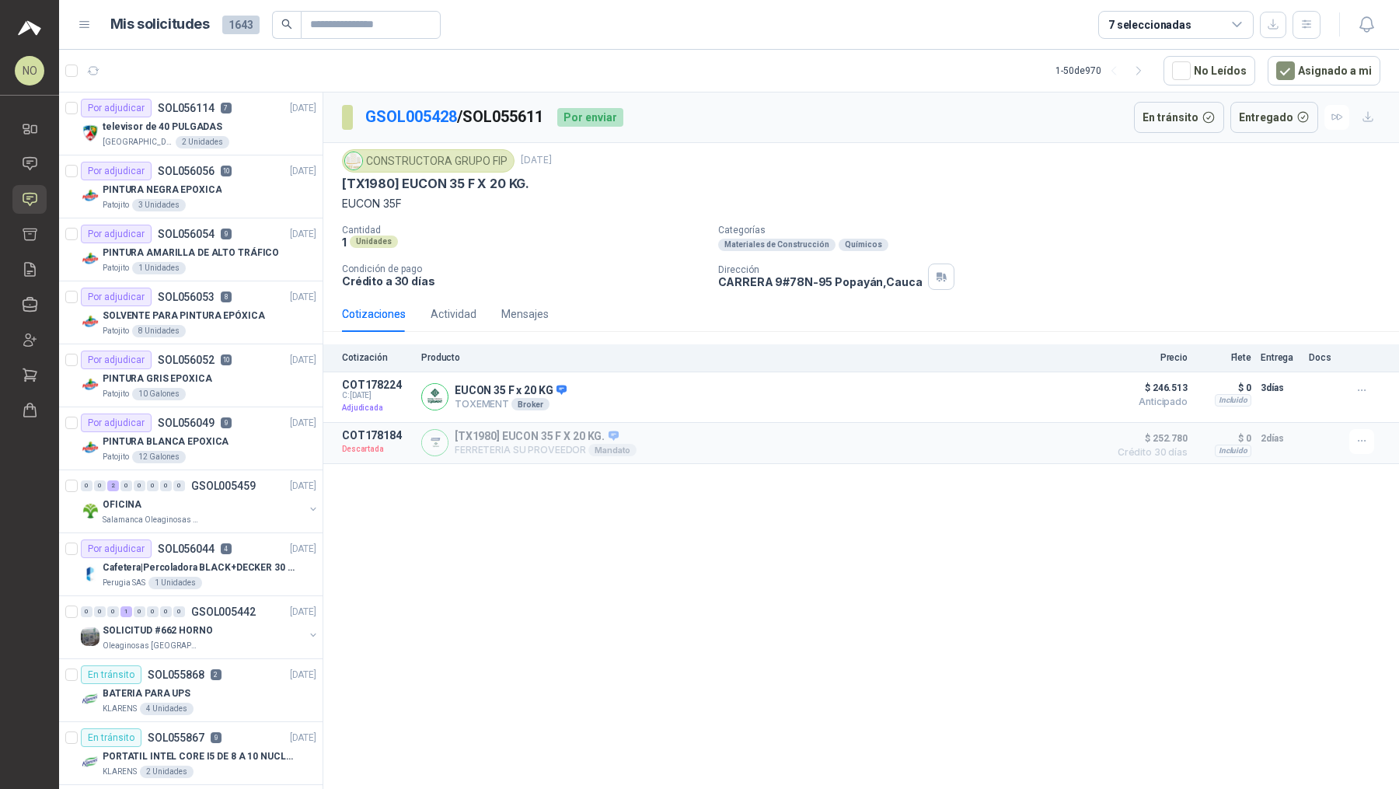
scroll to position [0, 0]
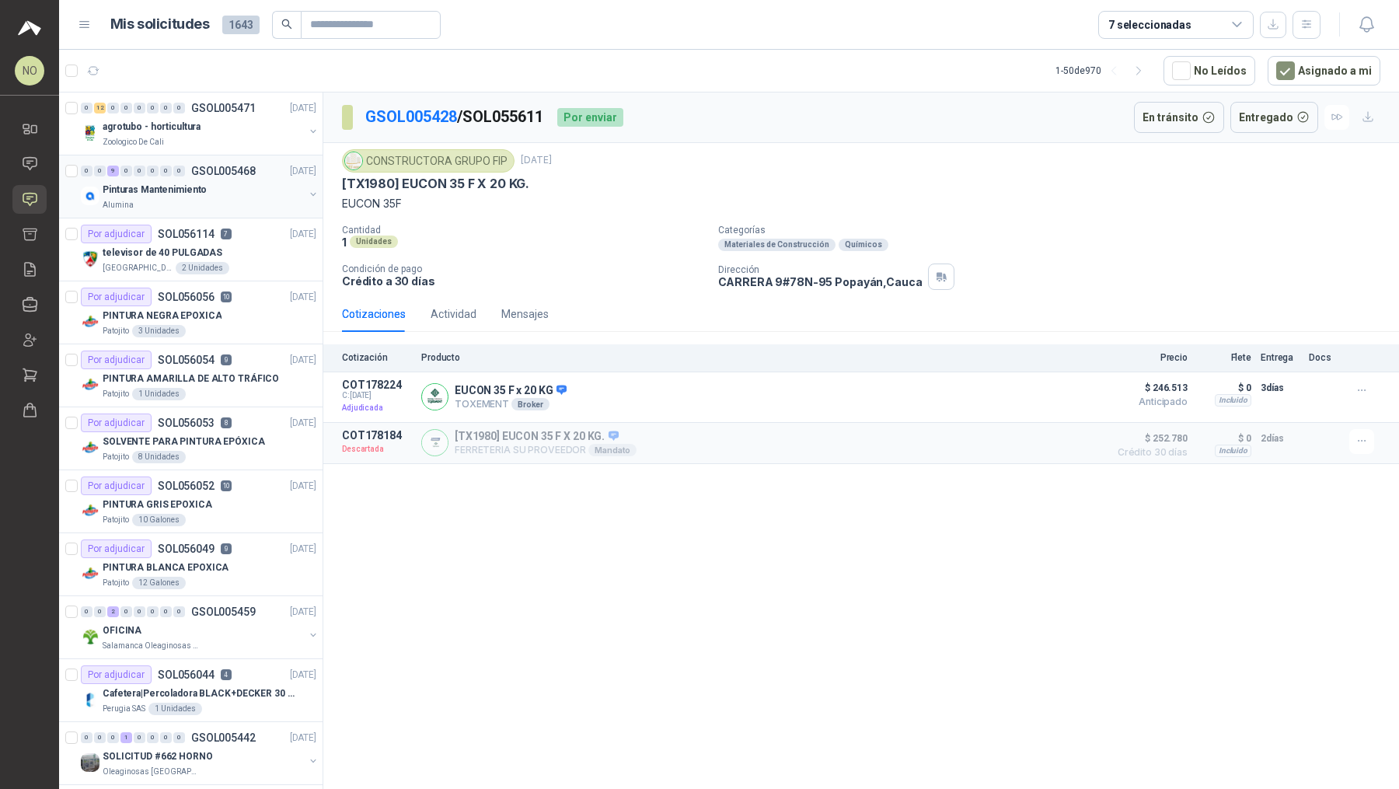
click at [230, 203] on div "Alumina" at bounding box center [203, 205] width 201 height 12
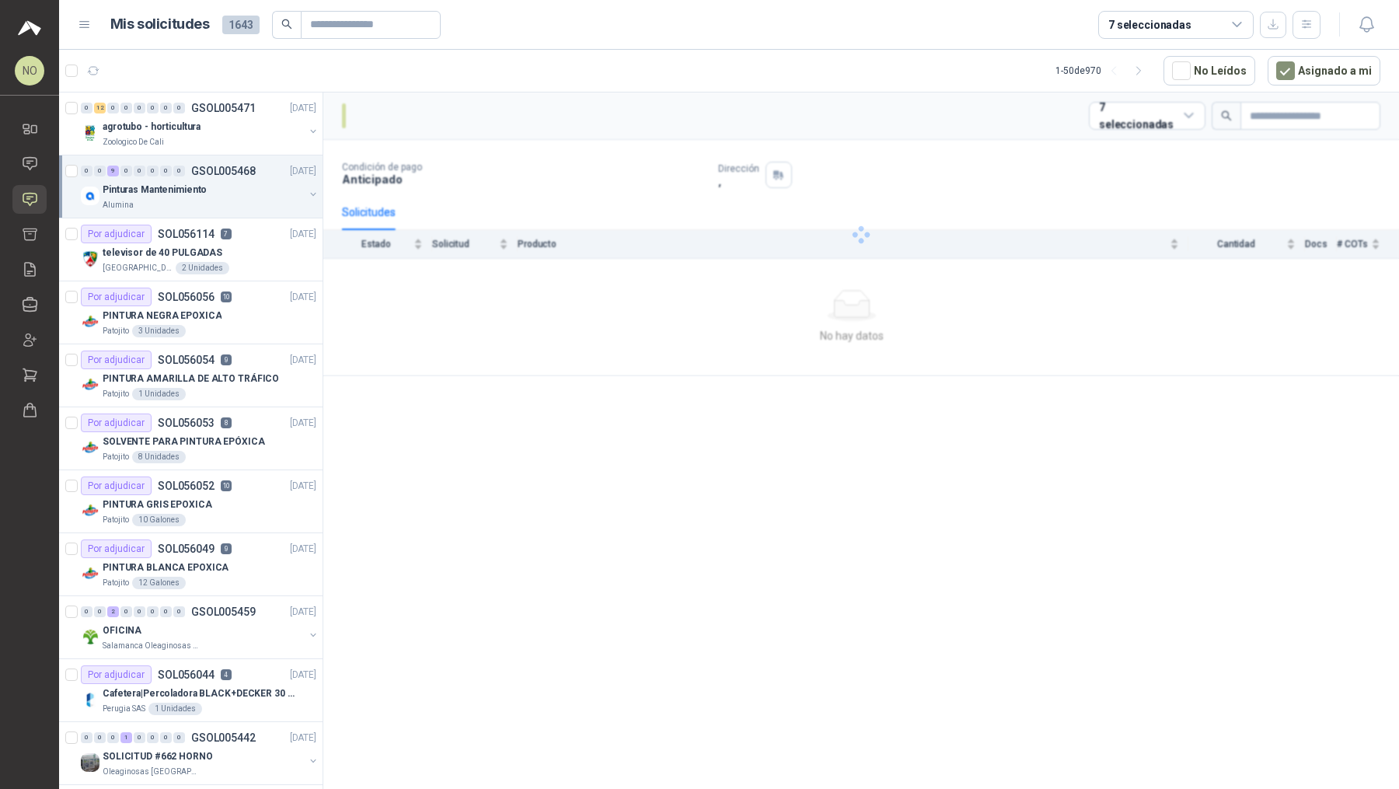
click at [230, 203] on div "Alumina" at bounding box center [203, 205] width 201 height 12
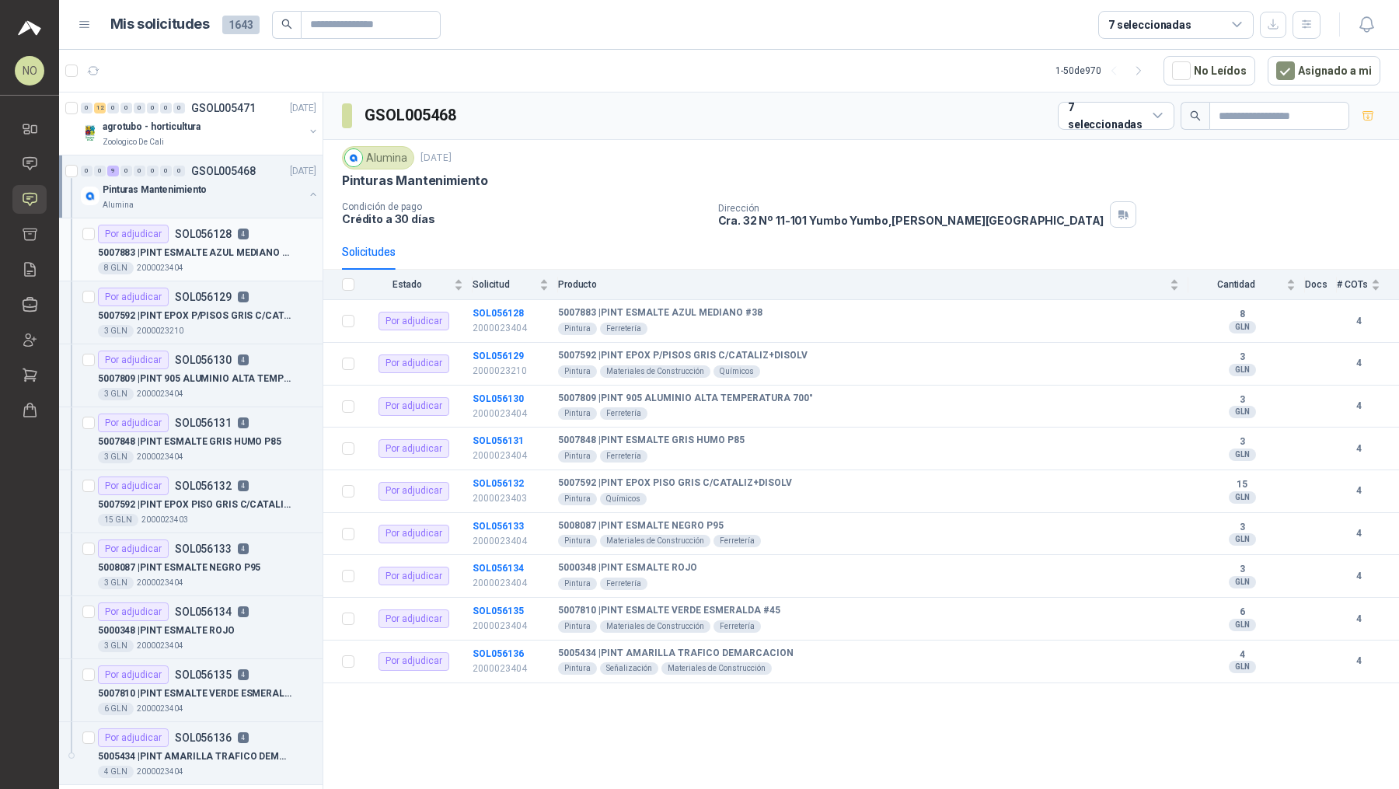
click at [229, 268] on div "8 GLN 2000023404" at bounding box center [207, 268] width 218 height 12
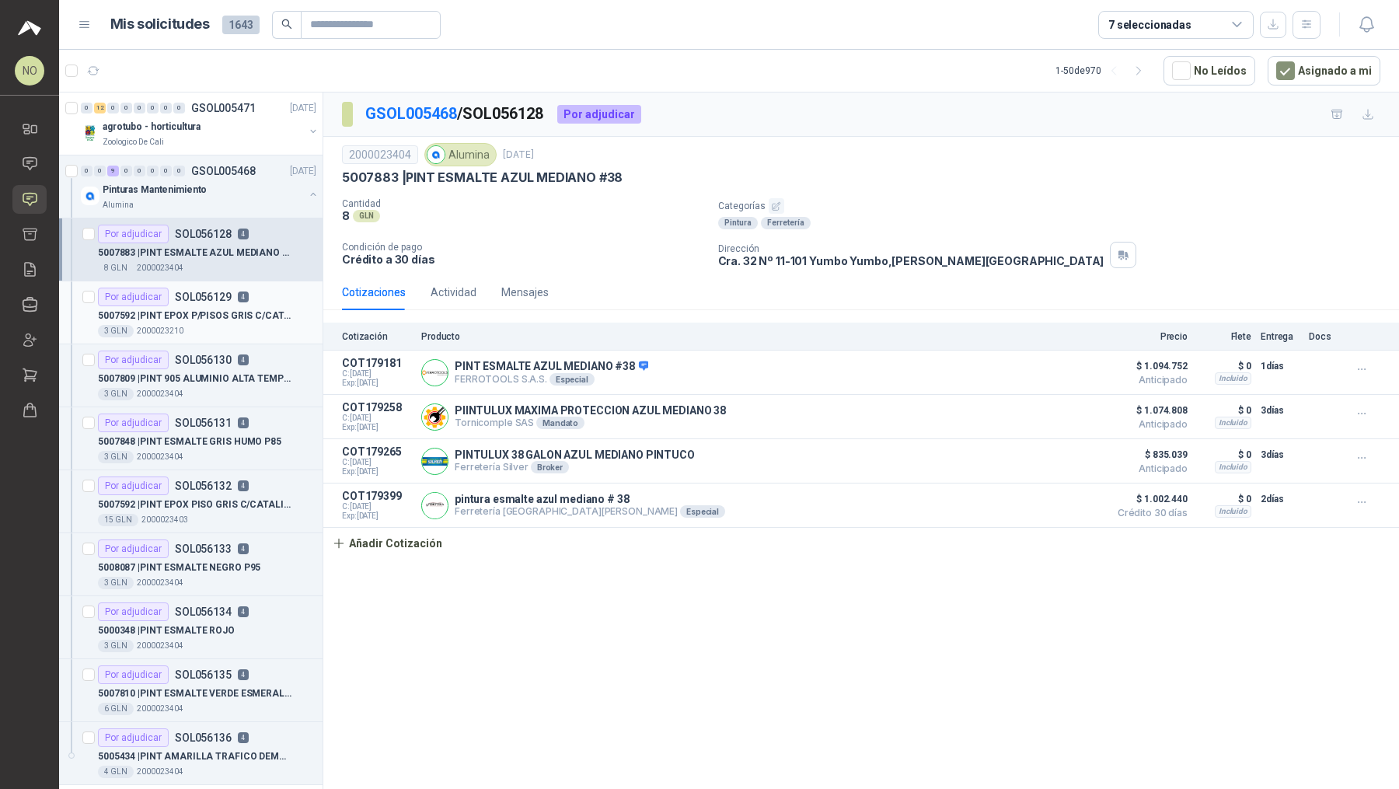
click at [226, 317] on p "5007592 | PINT EPOX P/PISOS GRIS C/CATALIZ+DISOLV" at bounding box center [194, 315] width 193 height 15
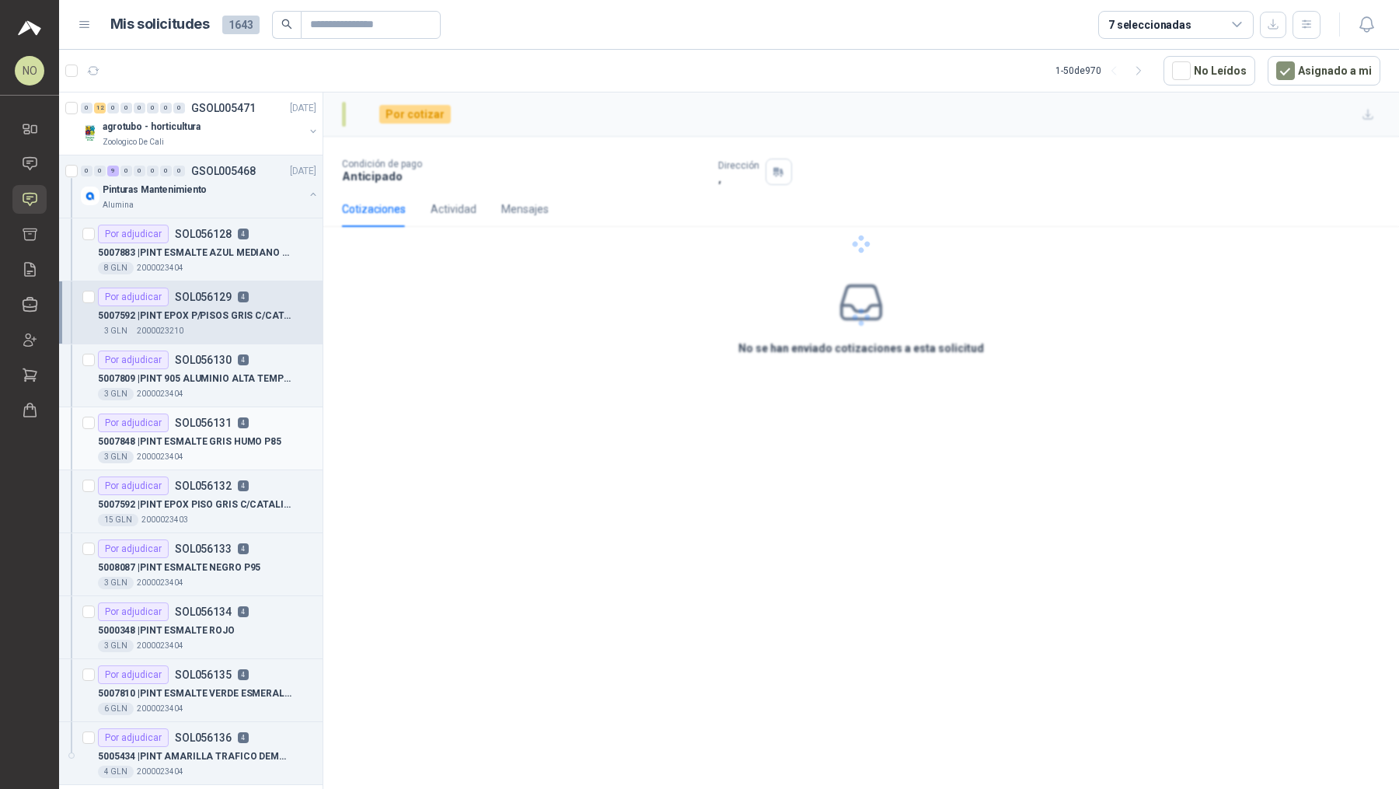
click at [209, 435] on p "5007848 | PINT ESMALTE GRIS HUMO P85" at bounding box center [189, 441] width 183 height 15
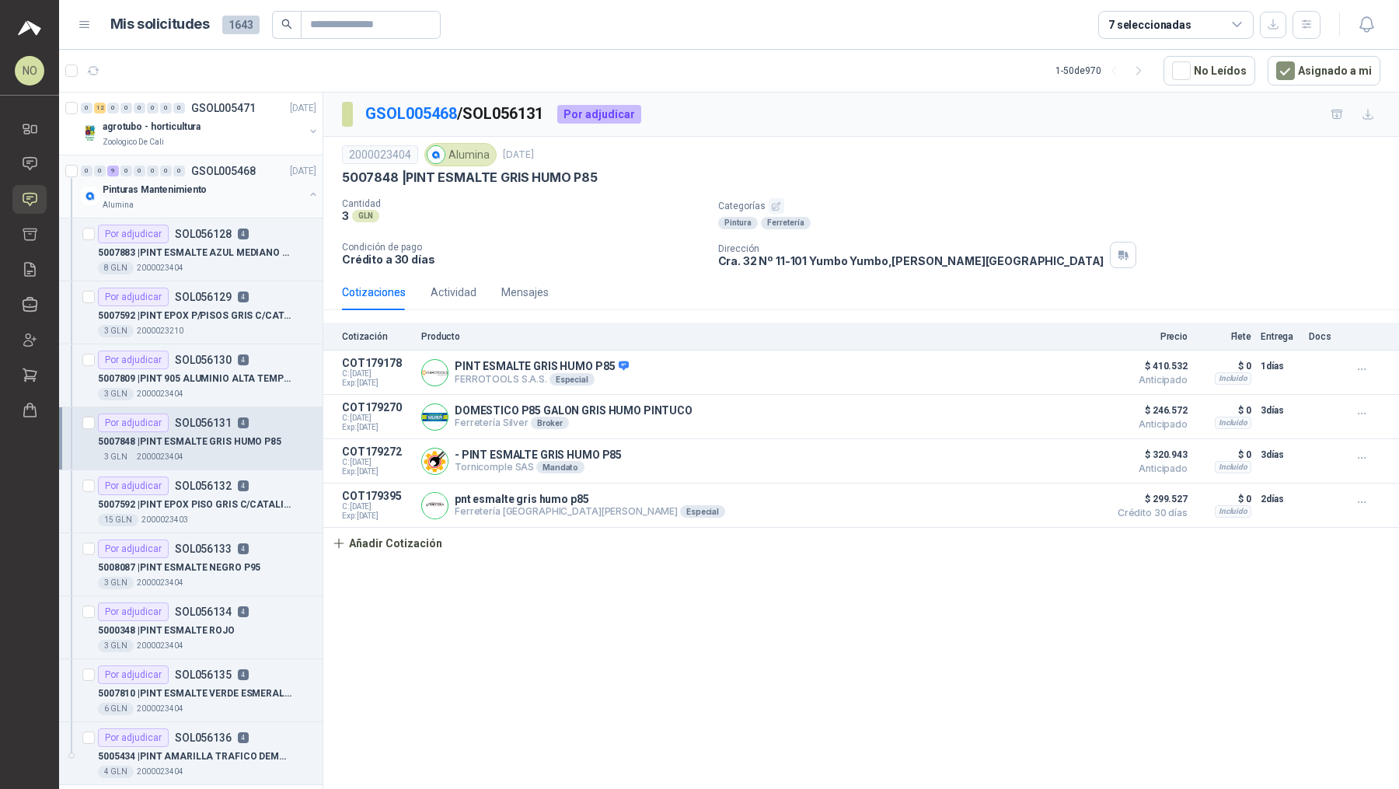
click at [221, 162] on div "0 0 9 0 0 0 0 0 GSOL005468 16/09/25" at bounding box center [200, 171] width 239 height 19
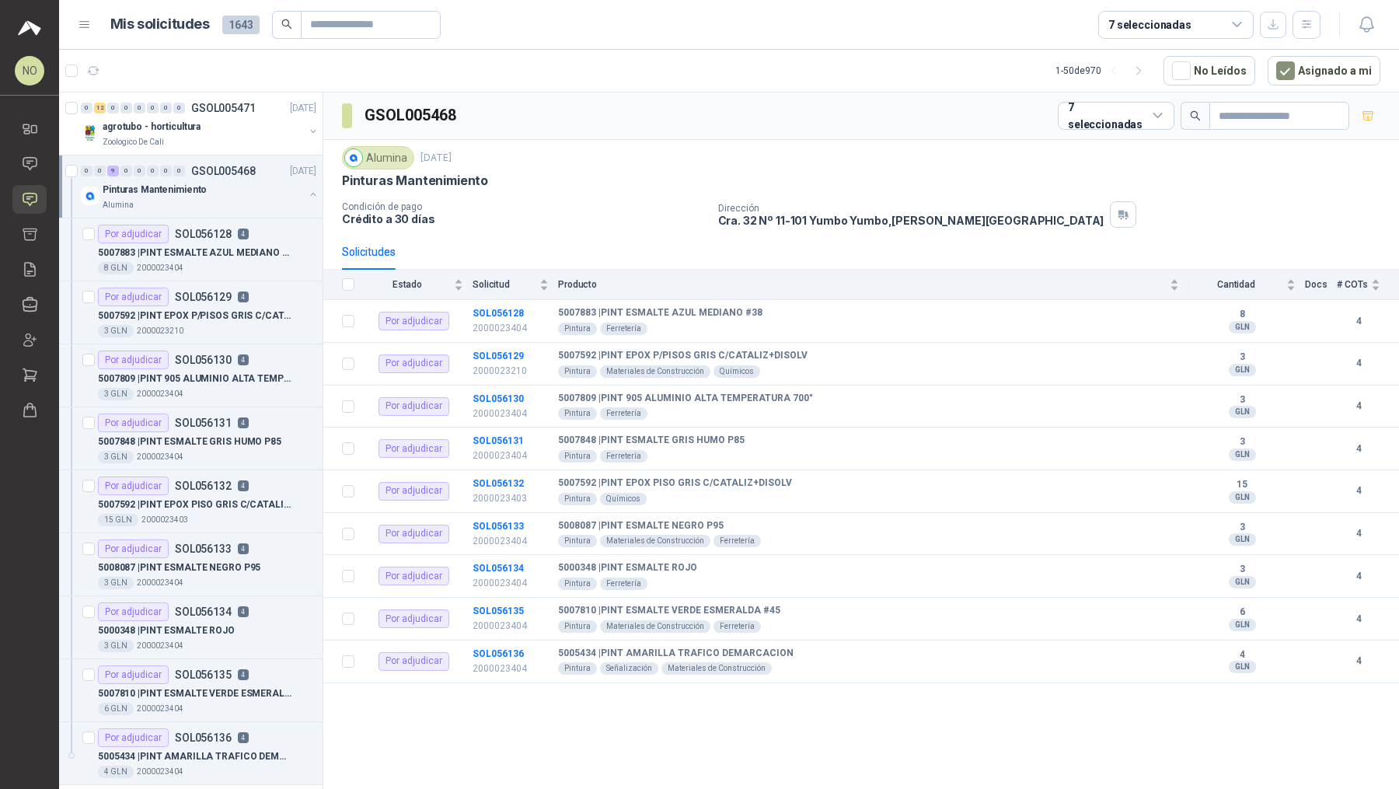
click at [221, 162] on div "0 0 9 0 0 0 0 0 GSOL005468 16/09/25" at bounding box center [200, 171] width 239 height 19
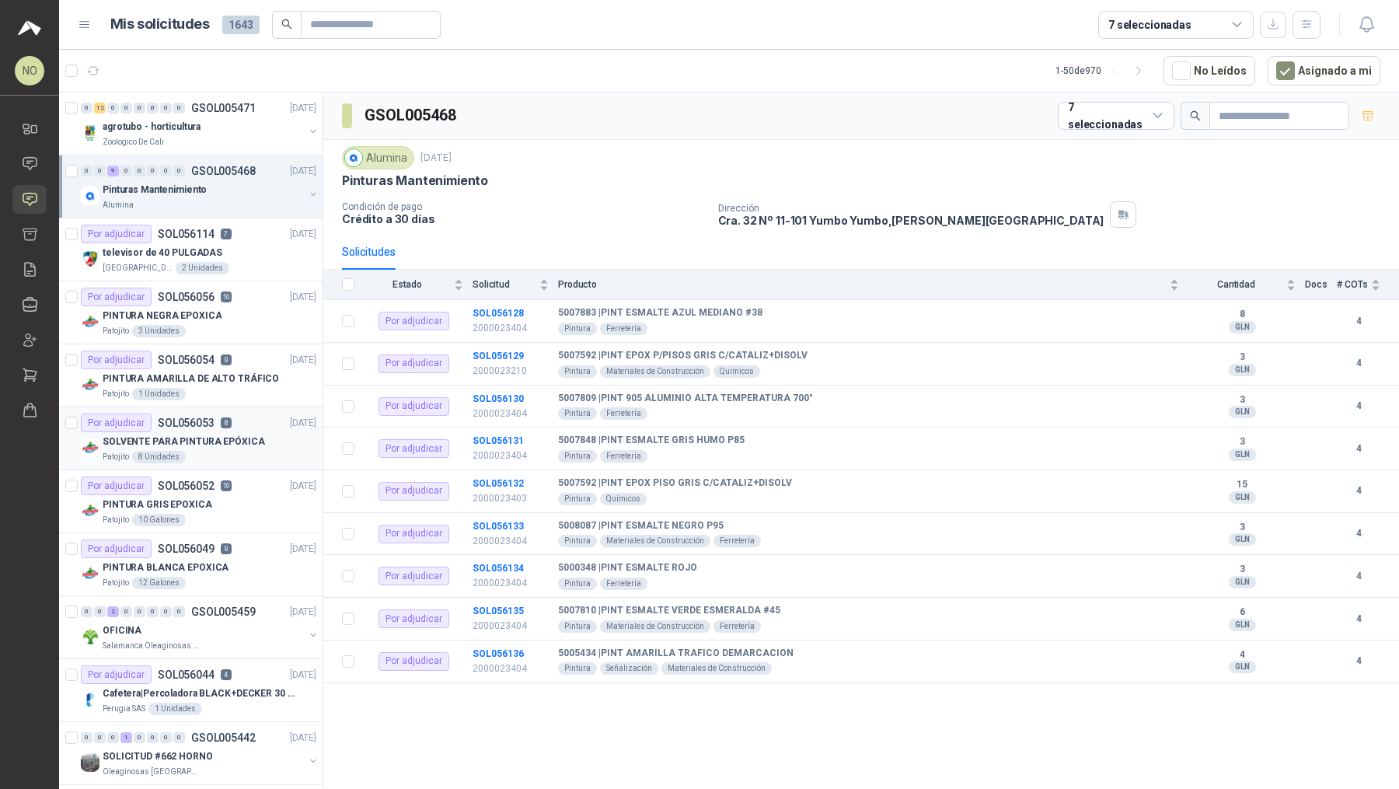
scroll to position [192, 0]
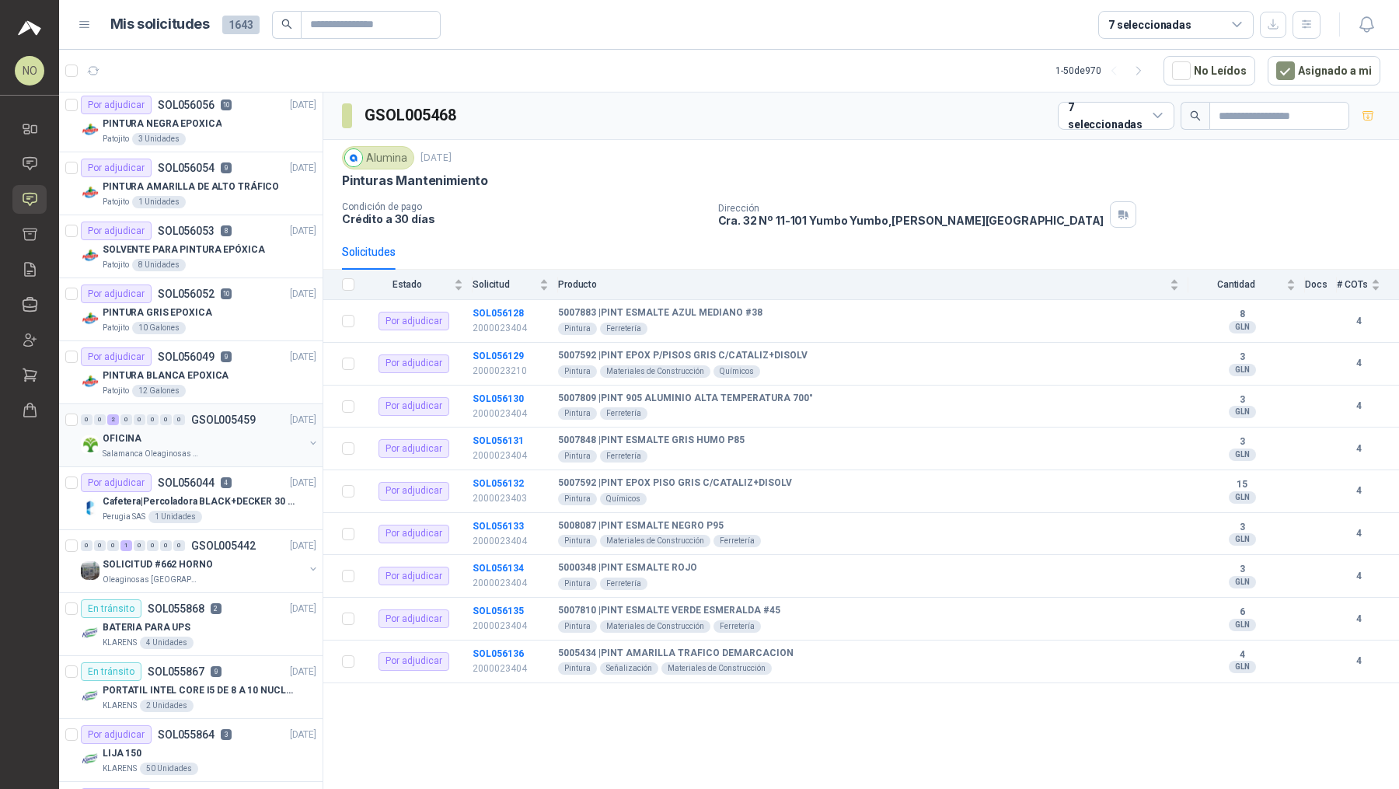
click at [226, 431] on div "OFICINA" at bounding box center [203, 438] width 201 height 19
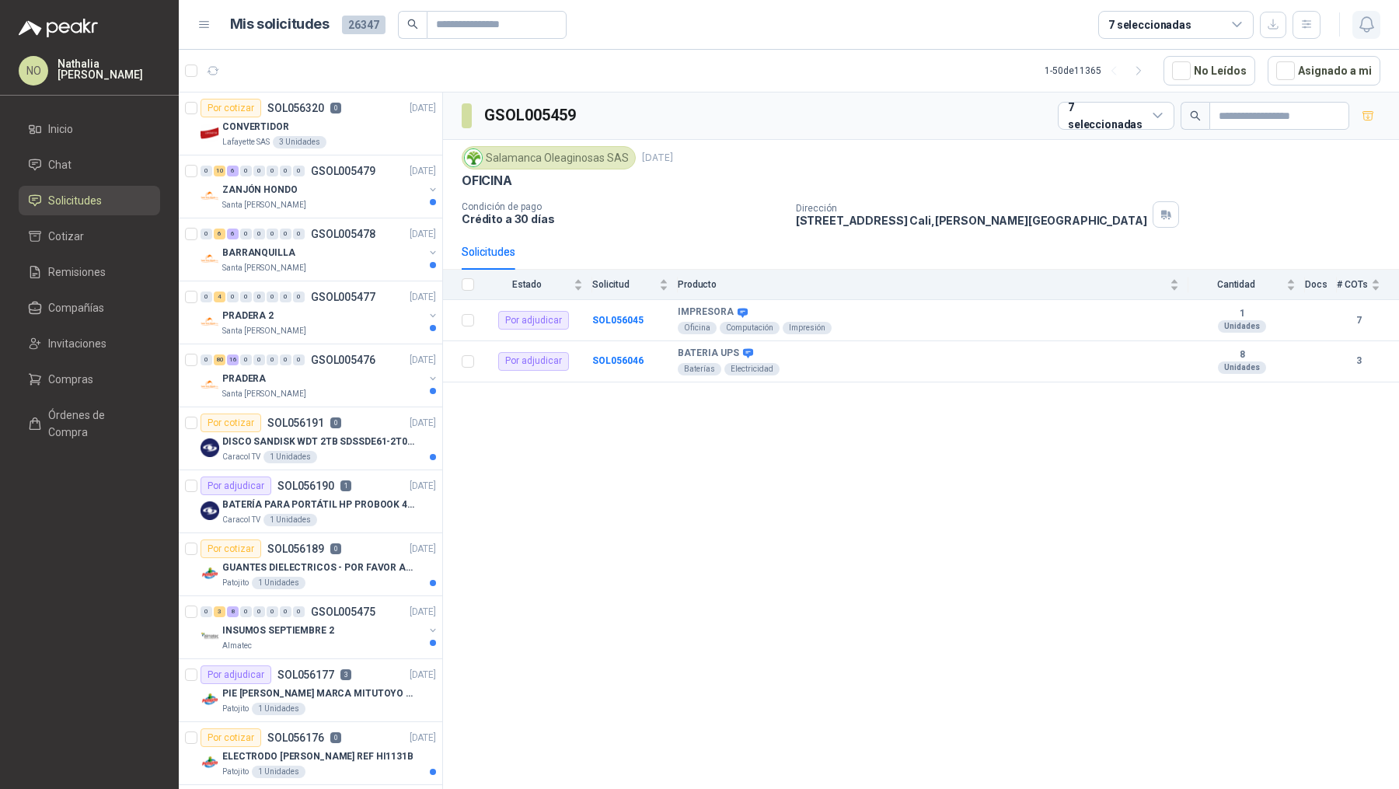
click at [1372, 27] on icon "button" at bounding box center [1365, 24] width 13 height 15
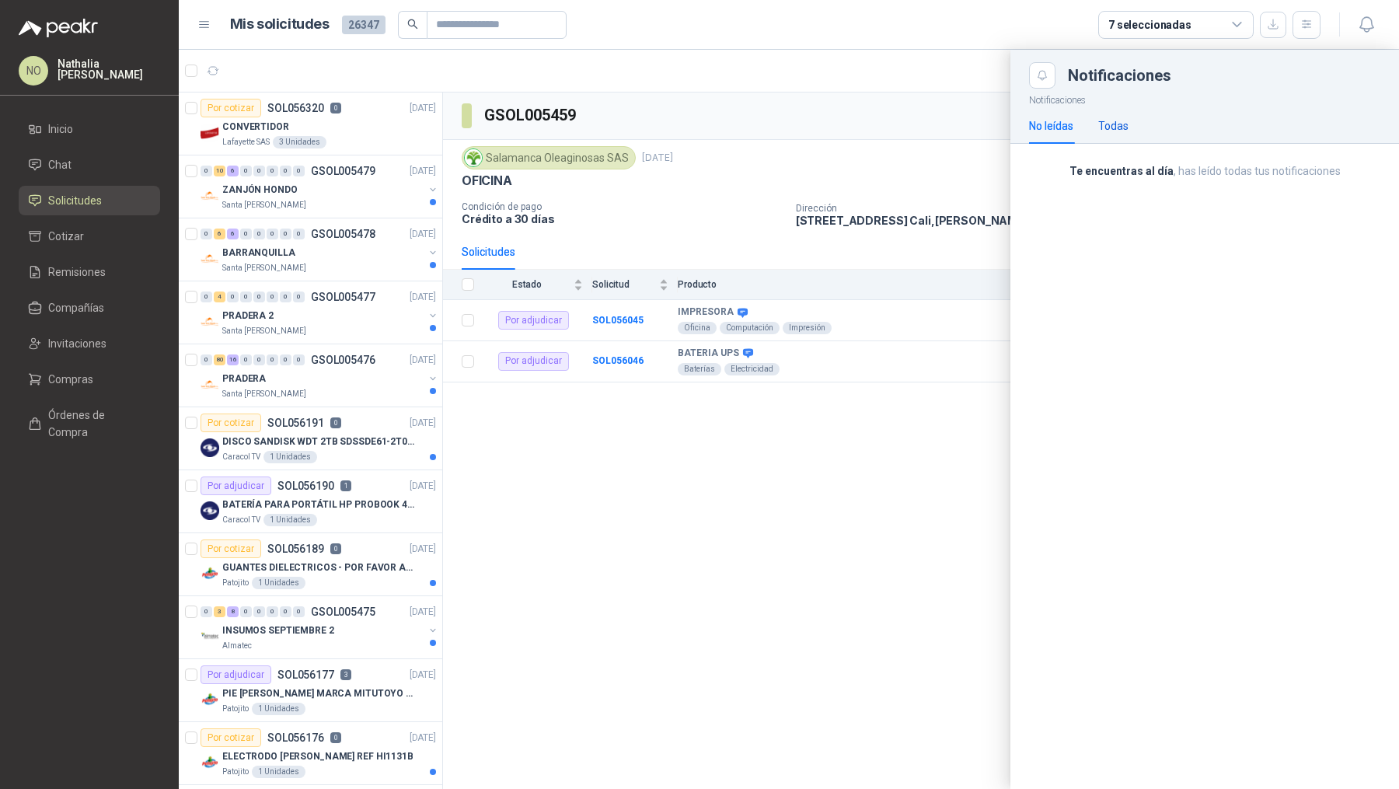
click at [1111, 127] on div "Todas" at bounding box center [1113, 125] width 30 height 17
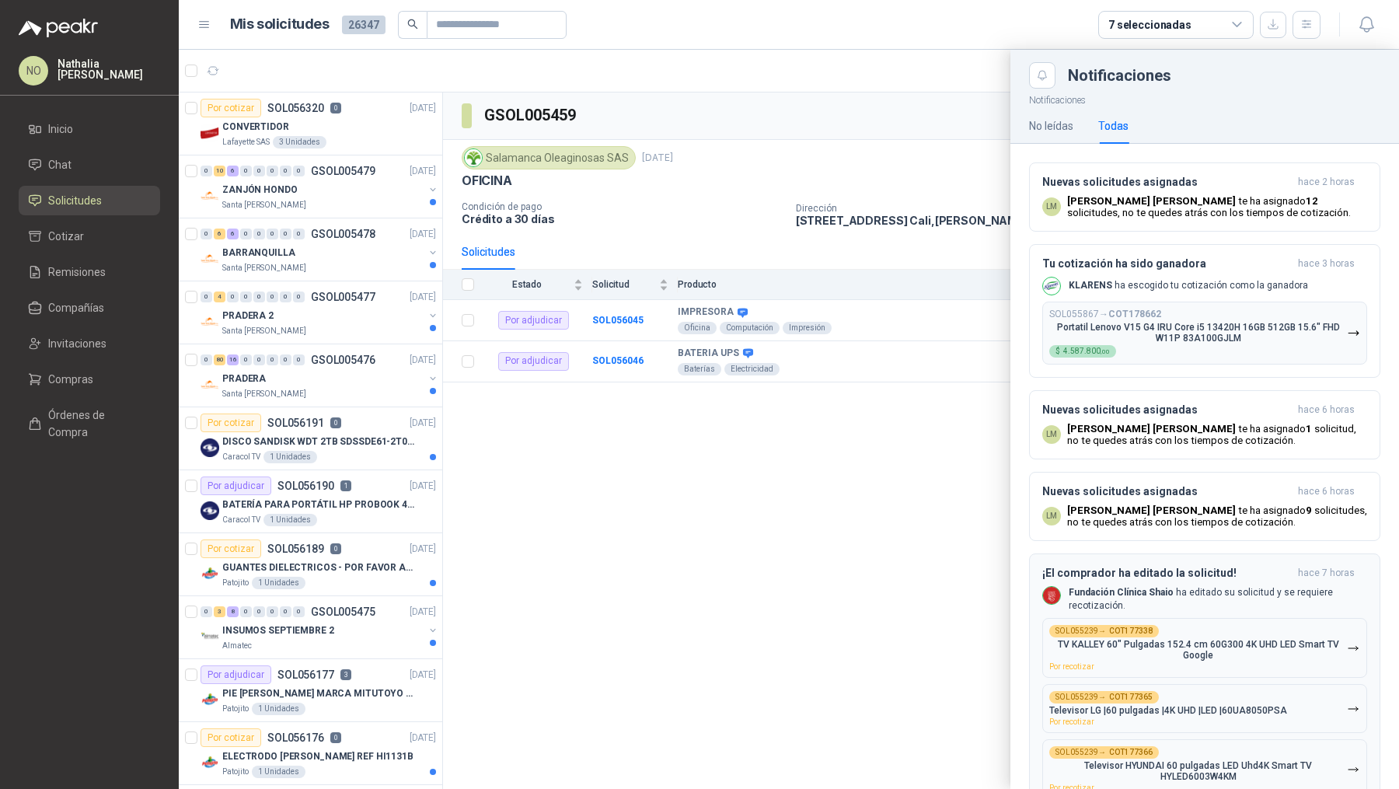
click at [1204, 603] on p "Fundación Clínica Shaio ha editado su solicitud y se requiere recotización." at bounding box center [1217, 599] width 298 height 26
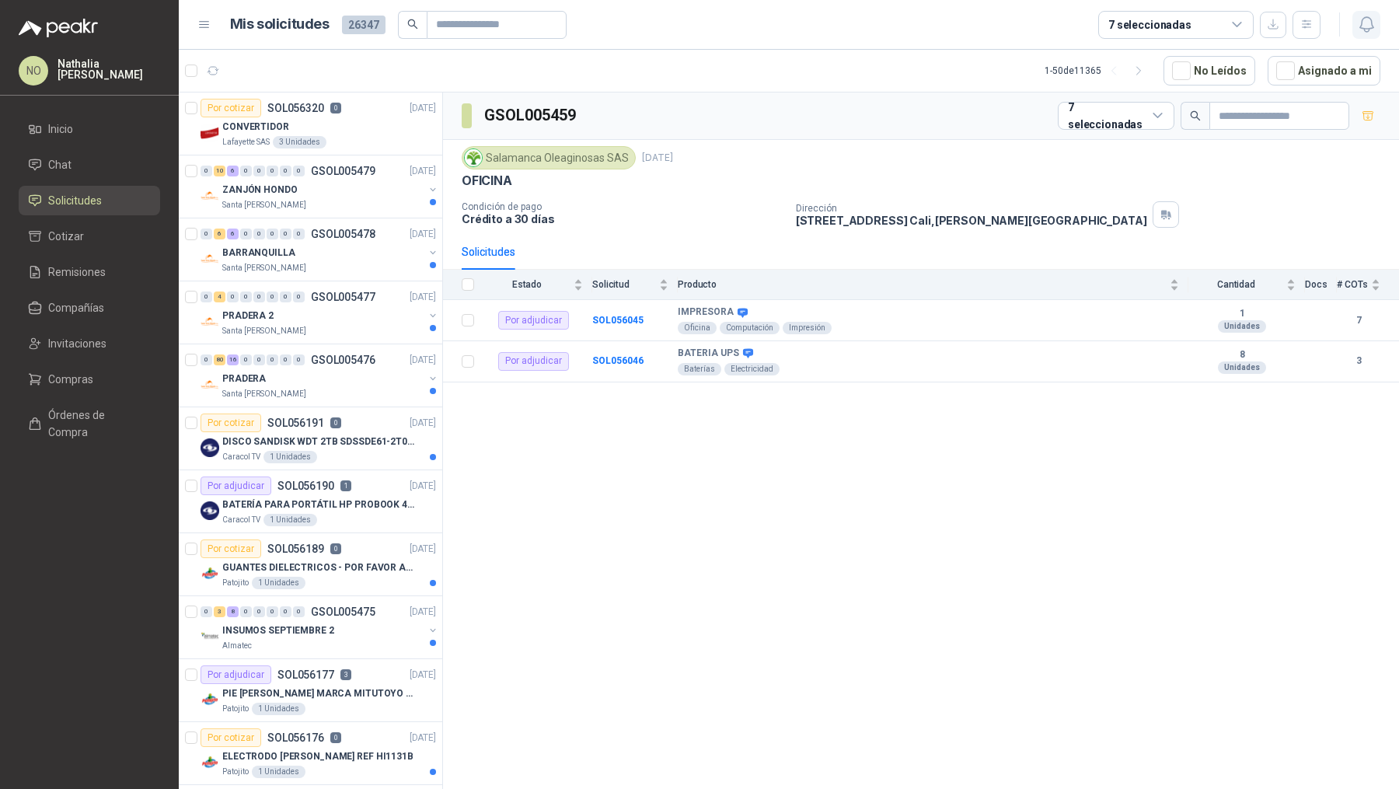
click at [1370, 12] on button "button" at bounding box center [1366, 25] width 28 height 28
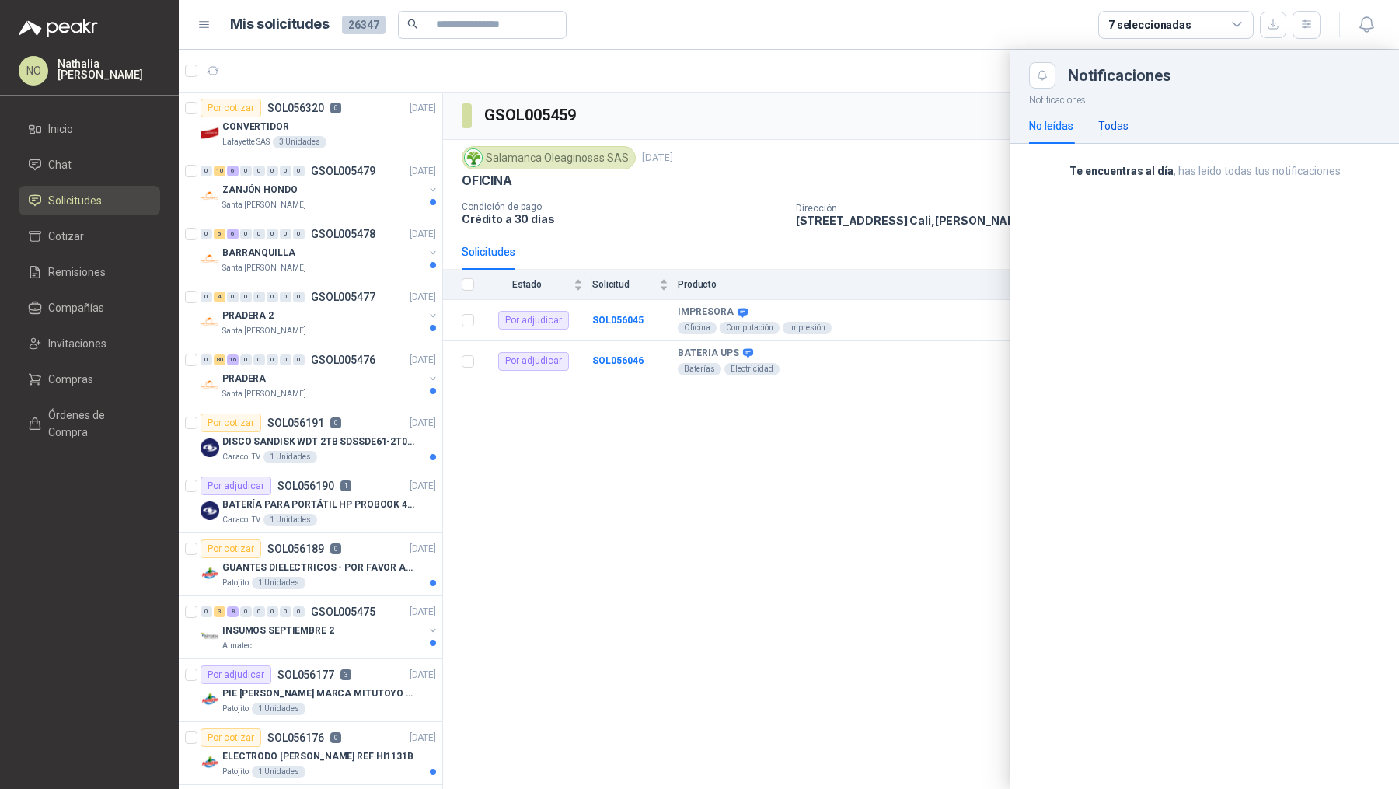
click at [1117, 125] on div "Todas" at bounding box center [1113, 125] width 30 height 17
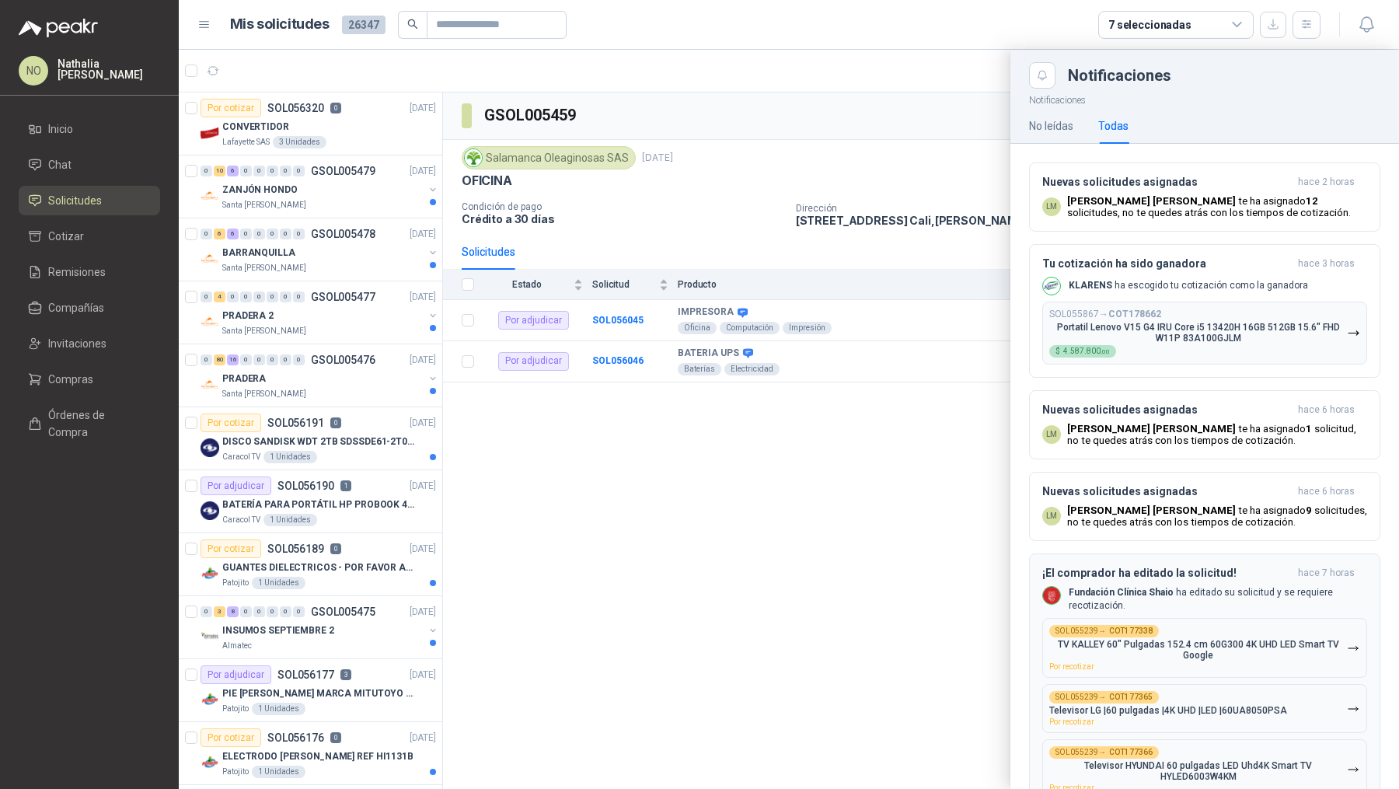
click at [1253, 613] on div "¡El comprador ha editado la solicitud! hace 7 horas Fundación Clínica Shaio ha …" at bounding box center [1204, 793] width 325 height 454
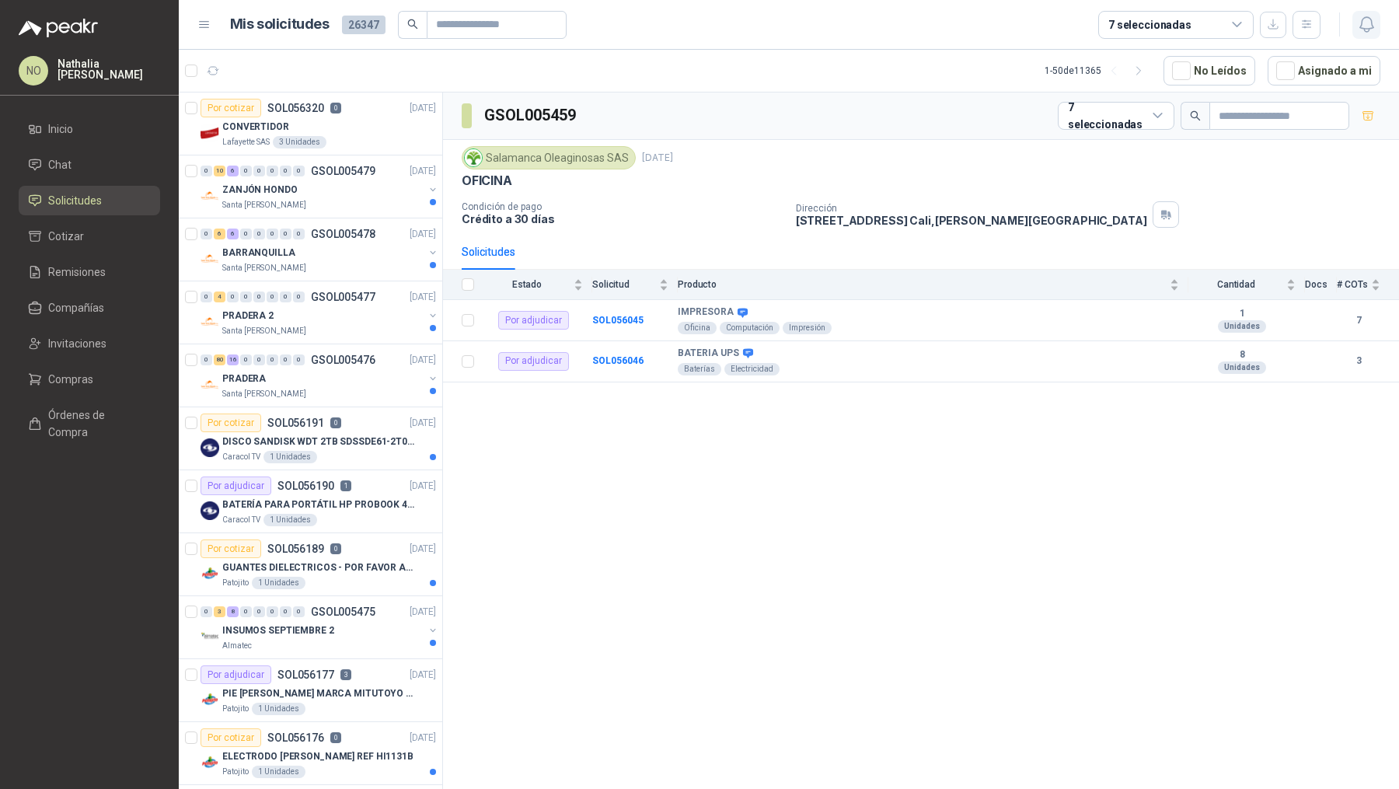
click at [1376, 29] on button "button" at bounding box center [1366, 25] width 28 height 28
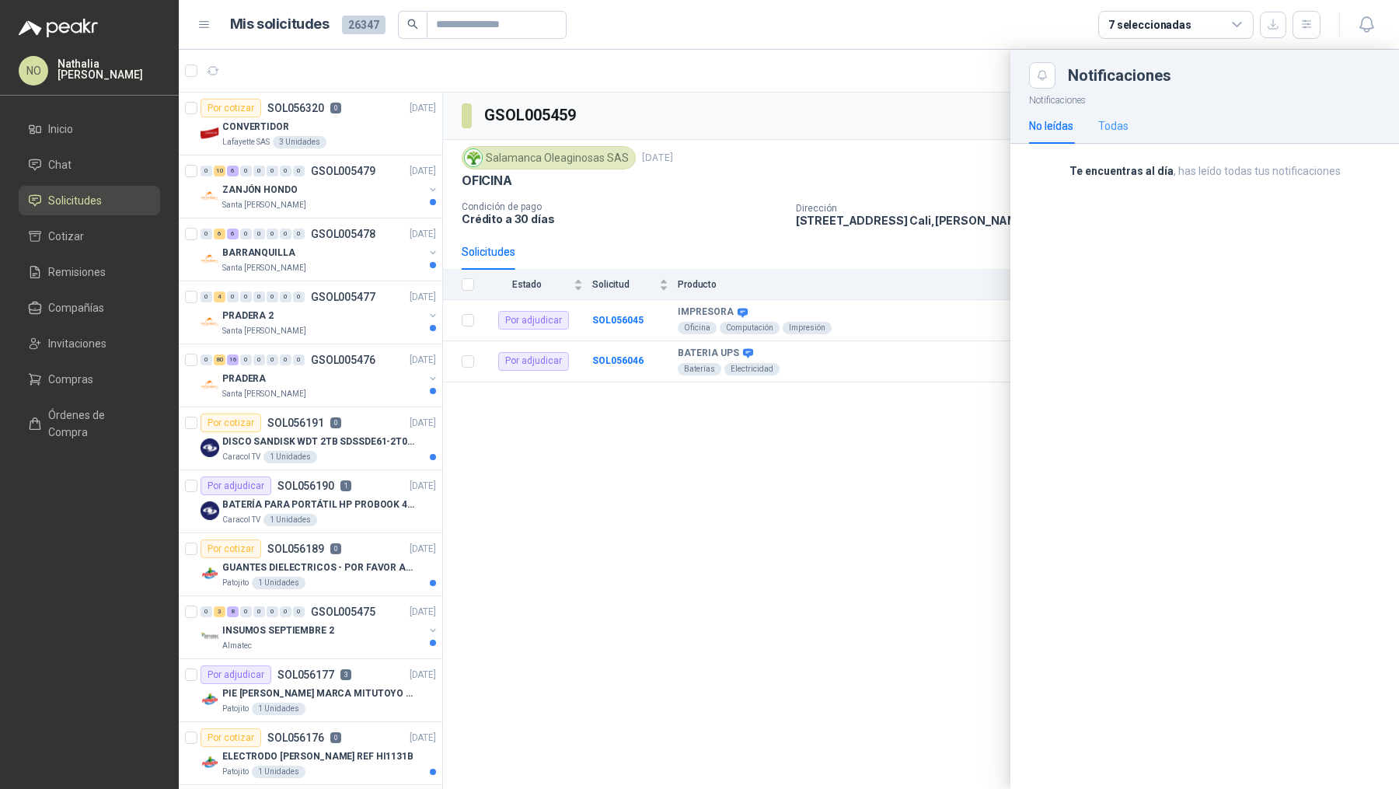
click at [1106, 108] on div "Todas" at bounding box center [1113, 126] width 30 height 36
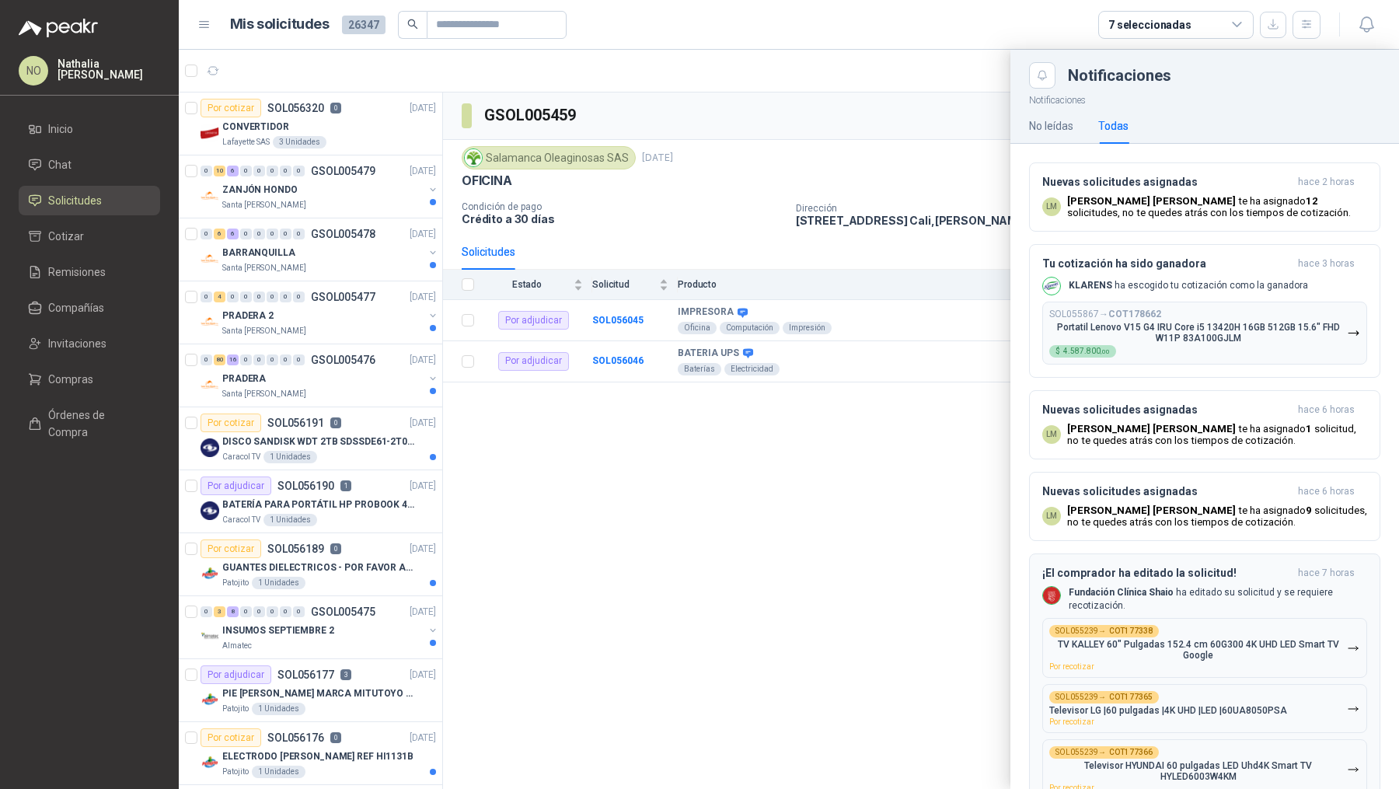
click at [1148, 601] on p "Fundación Clínica Shaio ha editado su solicitud y se requiere recotización." at bounding box center [1217, 599] width 298 height 26
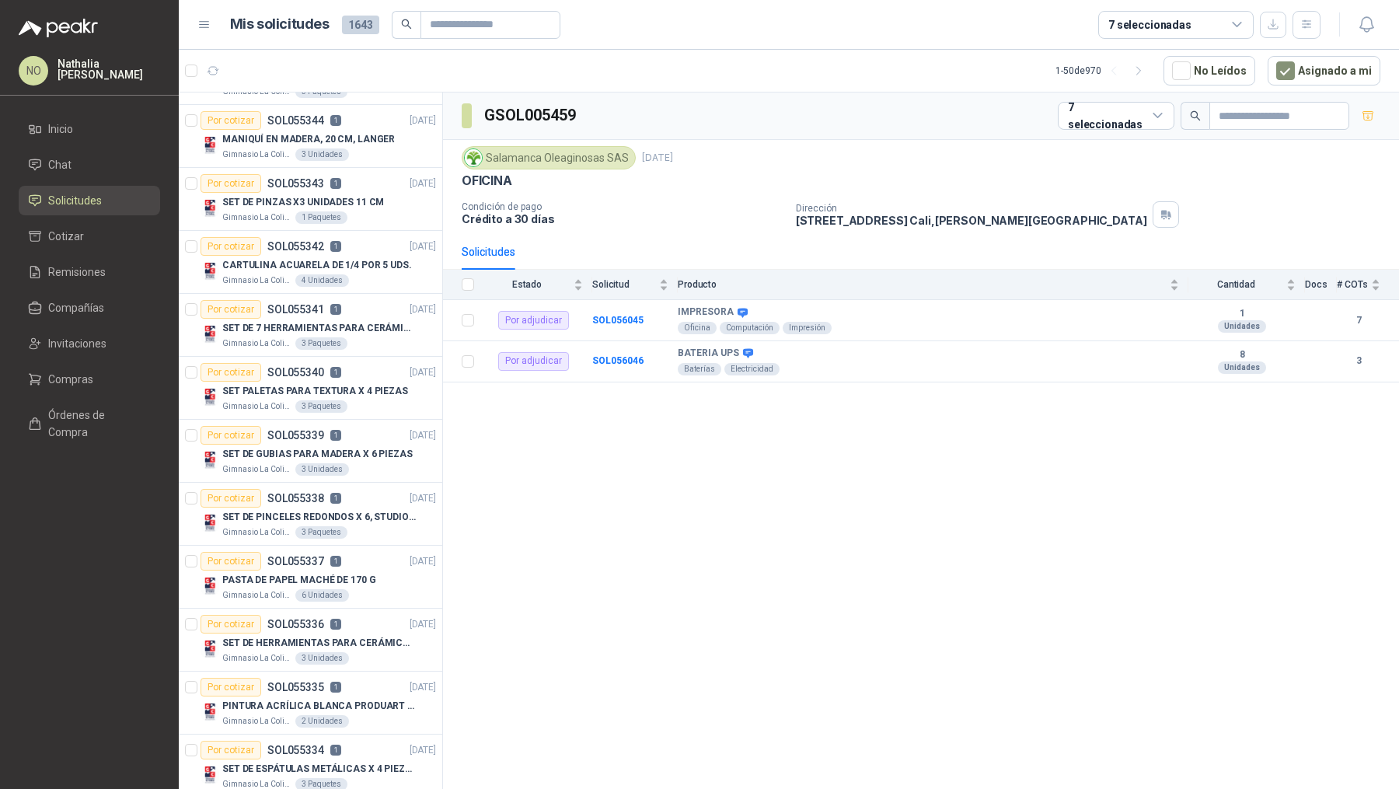
scroll to position [2463, 0]
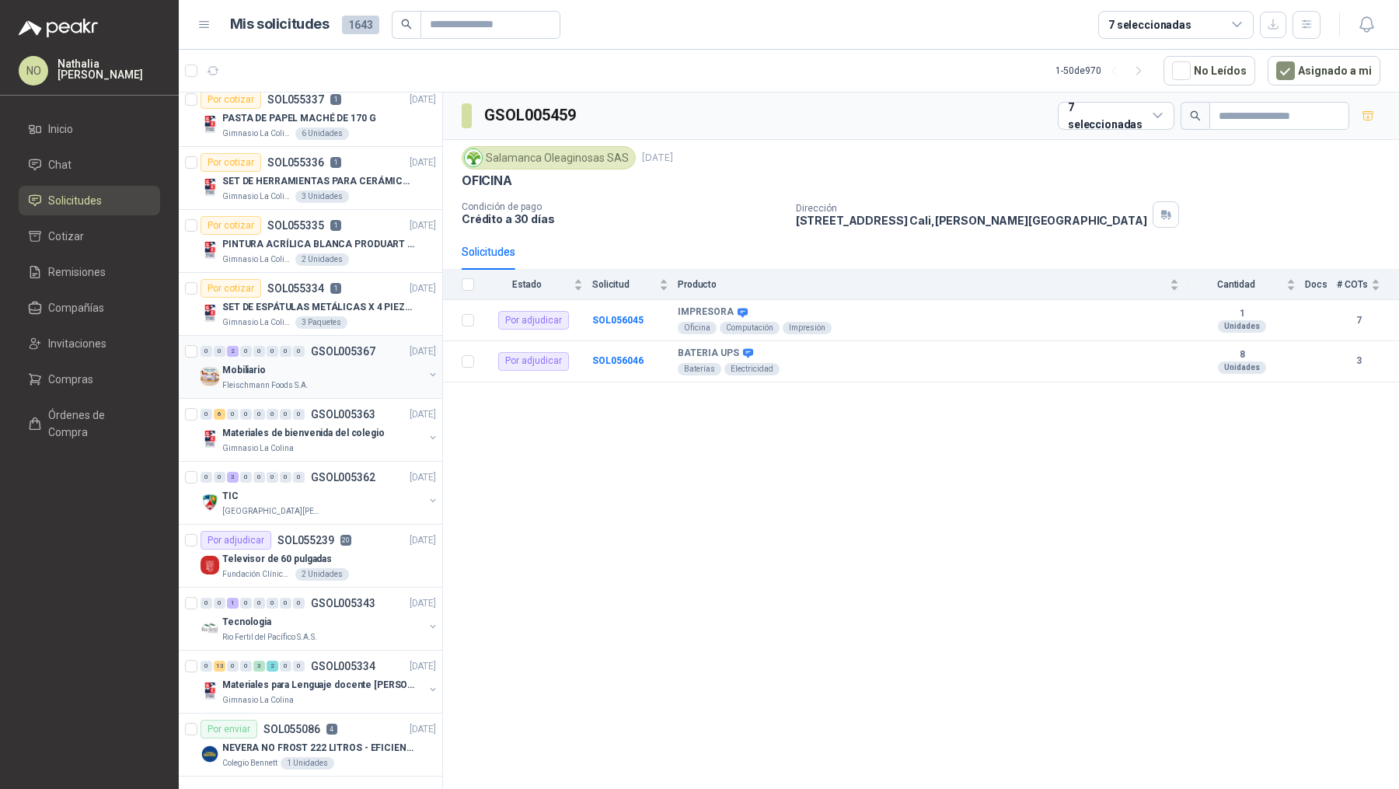
click at [346, 363] on div "Mobiliario" at bounding box center [322, 370] width 201 height 19
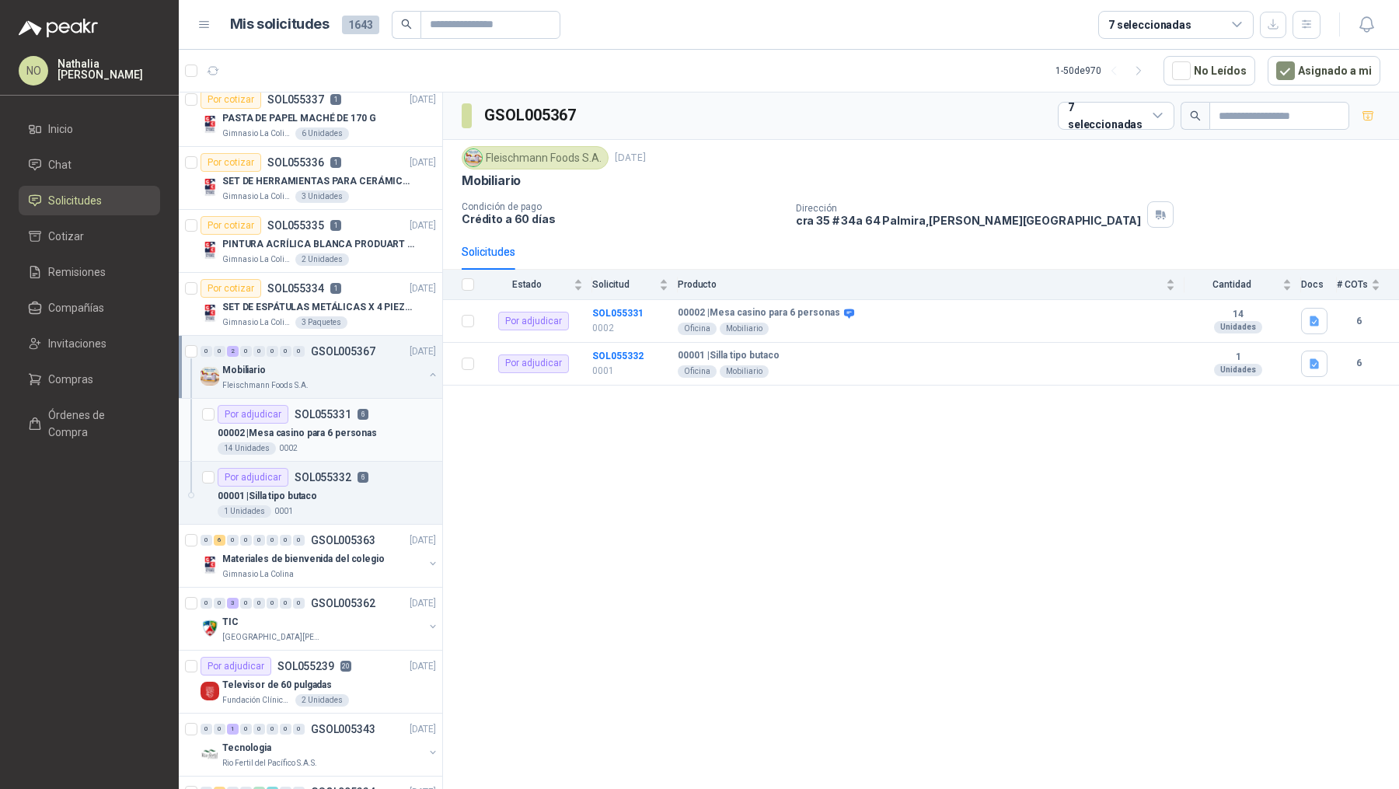
click at [357, 442] on div "14 Unidades 0002" at bounding box center [327, 448] width 218 height 12
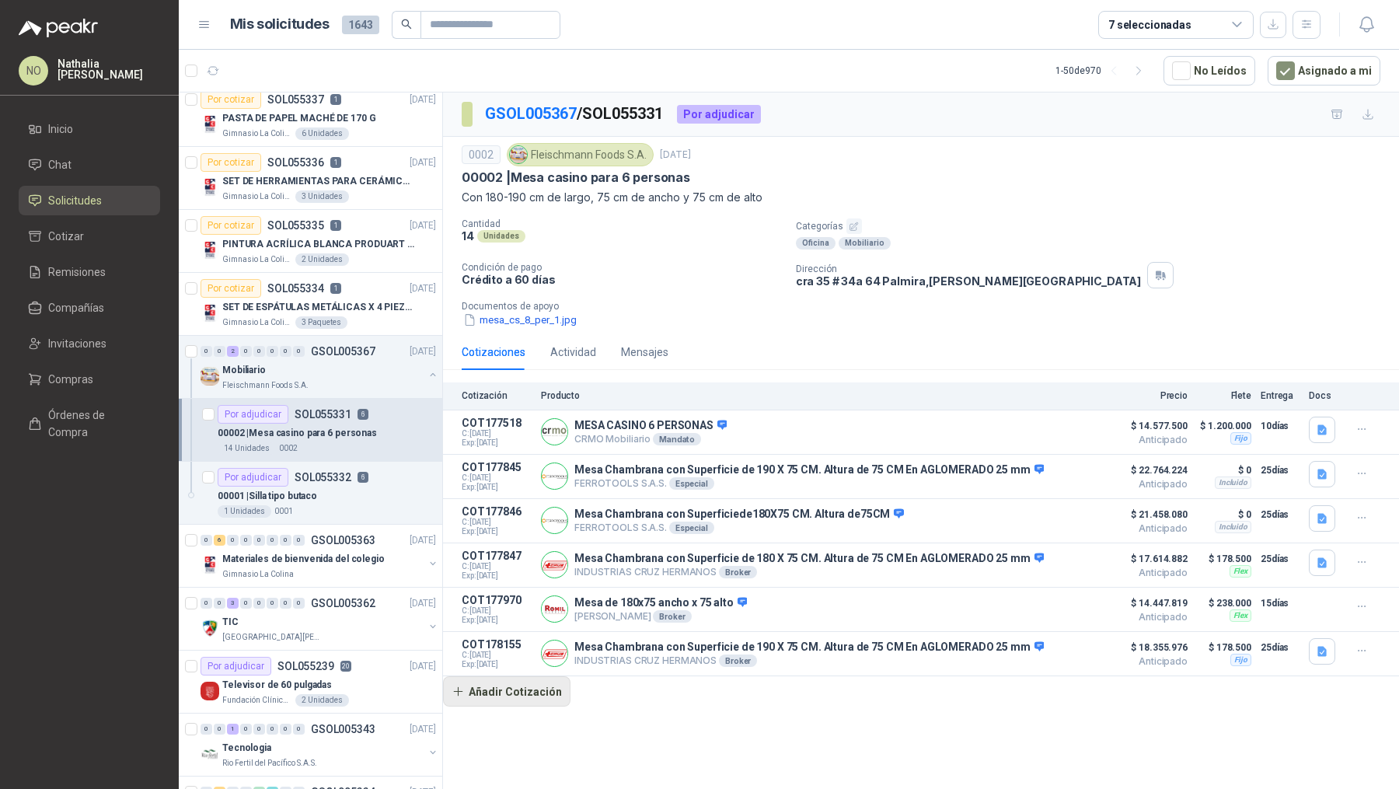
click at [517, 688] on button "Añadir Cotización" at bounding box center [506, 691] width 127 height 31
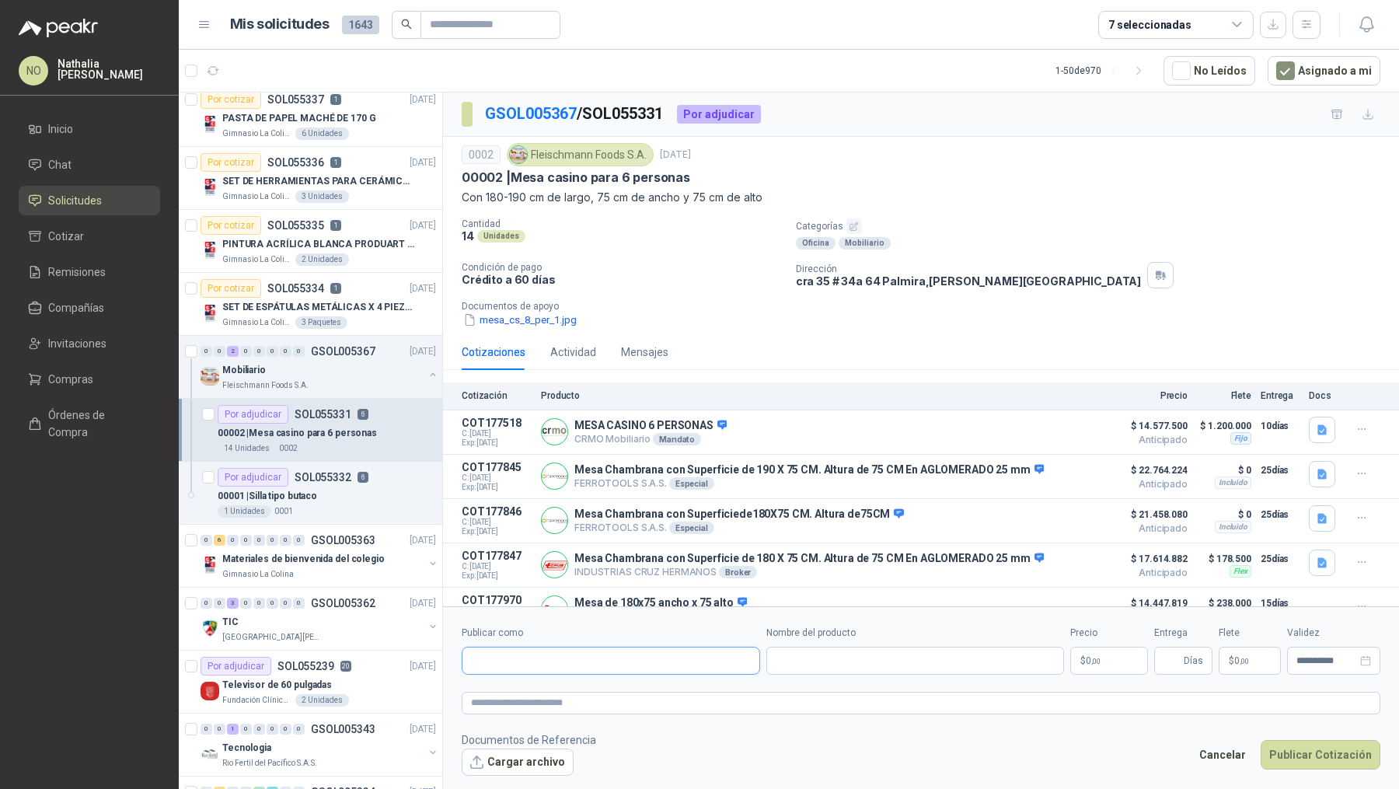
click at [579, 657] on input "Publicar como" at bounding box center [610, 660] width 297 height 26
type input "******"
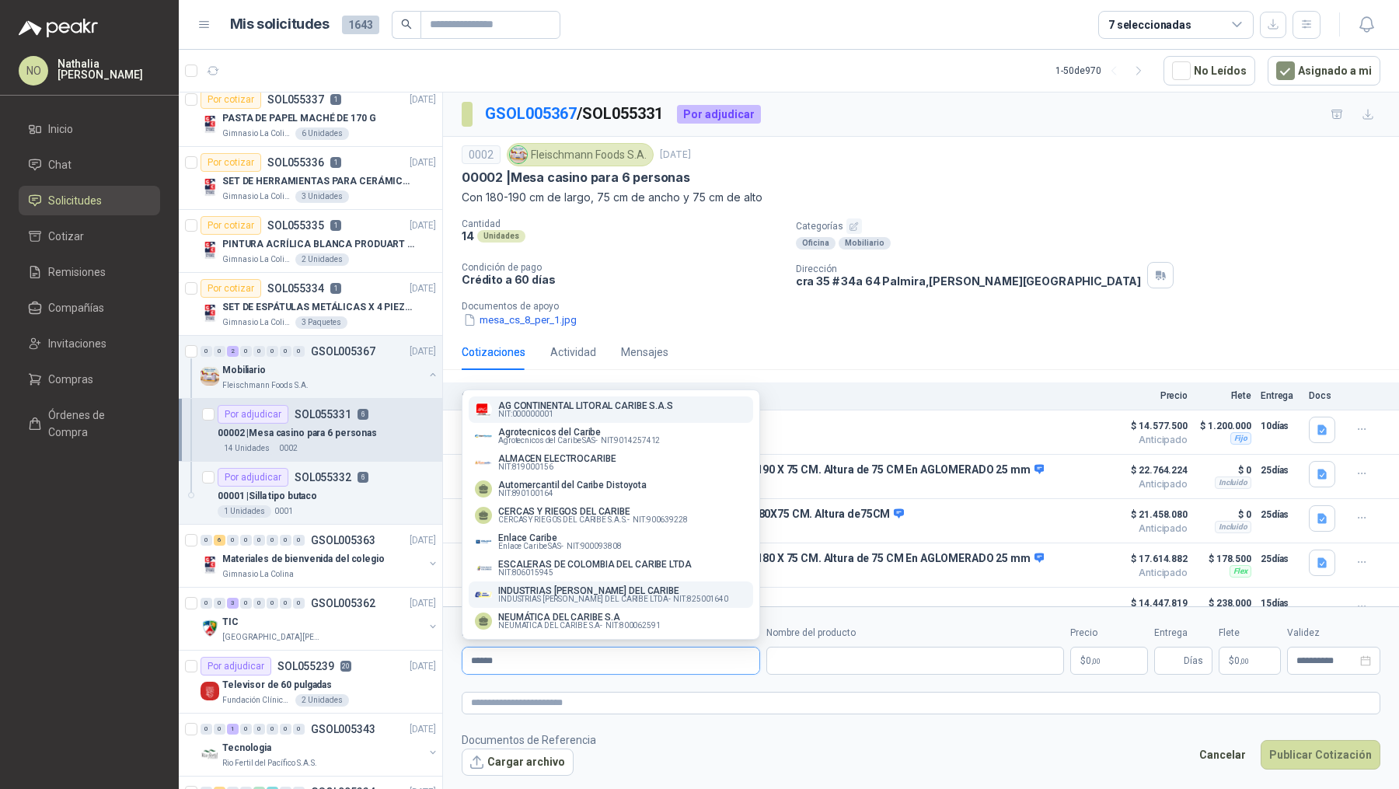
type input "******"
click at [627, 597] on span "INDUSTRIAS [PERSON_NAME] DEL CARIBE LTDA -" at bounding box center [584, 599] width 172 height 8
type input "**********"
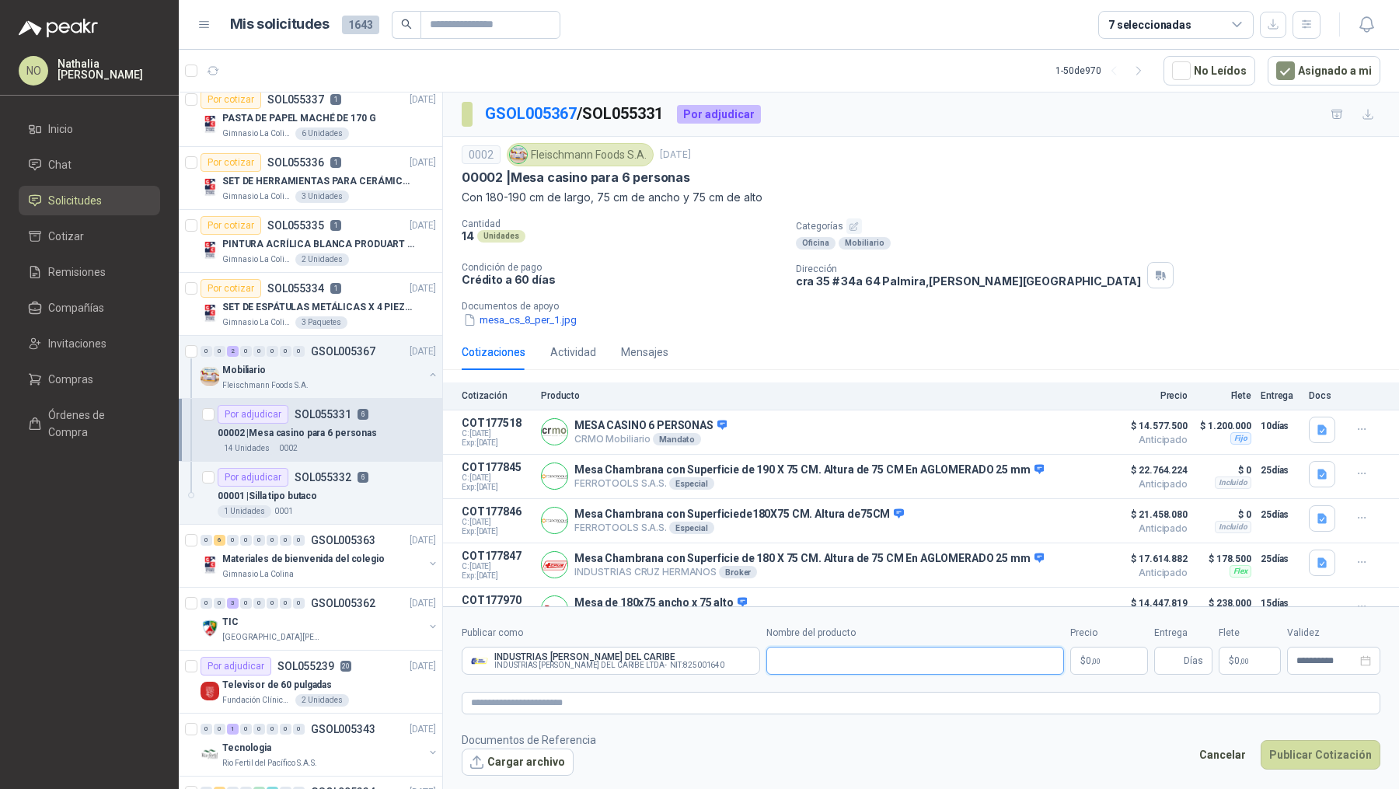
click at [837, 664] on input "Nombre del producto" at bounding box center [915, 660] width 298 height 28
paste input "**********"
type input "**********"
click at [1106, 646] on p "$ 0 ,00" at bounding box center [1109, 660] width 78 height 28
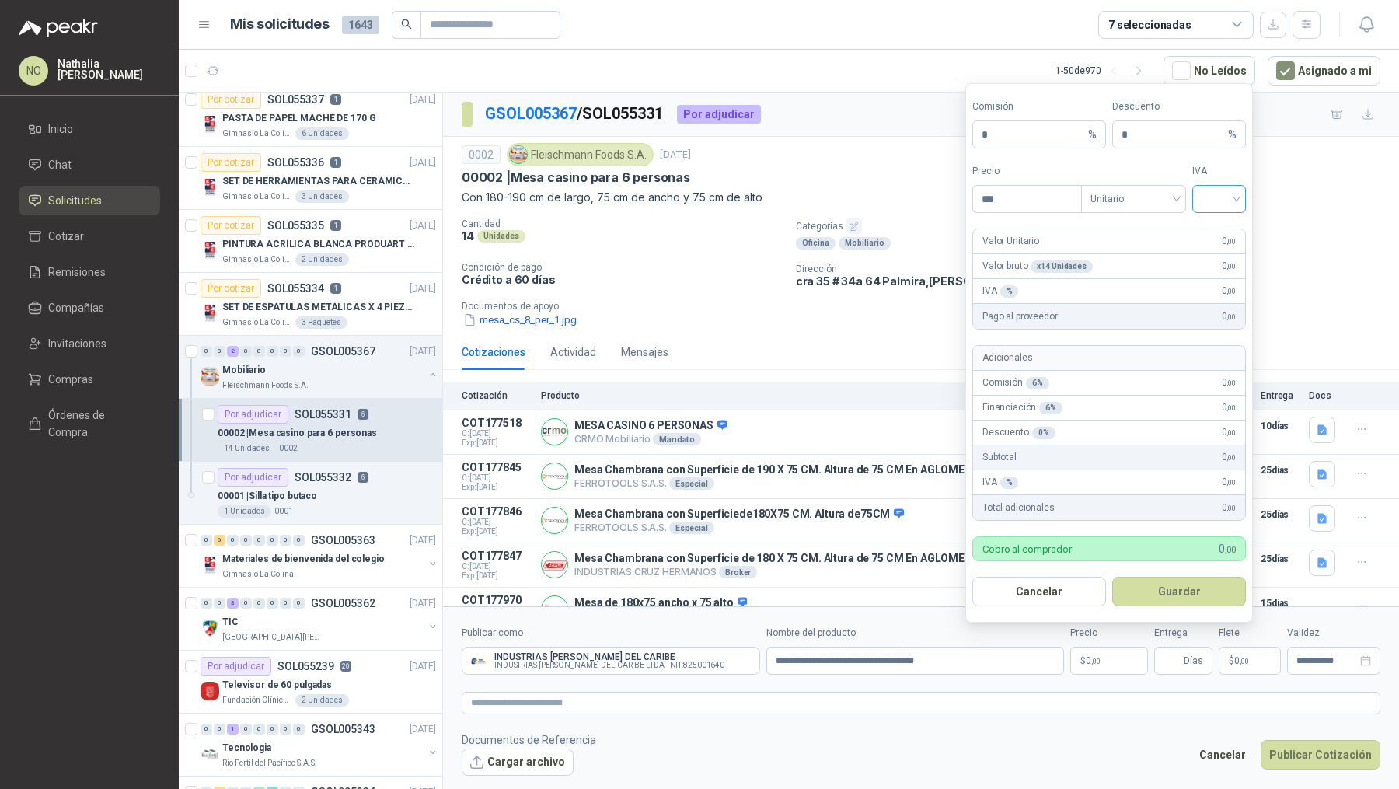
click at [1224, 192] on input "search" at bounding box center [1218, 197] width 35 height 23
click at [1219, 232] on div "19%" at bounding box center [1218, 233] width 29 height 17
click at [1144, 200] on span "Unitario" at bounding box center [1133, 198] width 86 height 23
click at [1142, 253] on div "Unitario con IVA" at bounding box center [1133, 258] width 80 height 17
click at [1046, 205] on input "***" at bounding box center [1027, 199] width 108 height 26
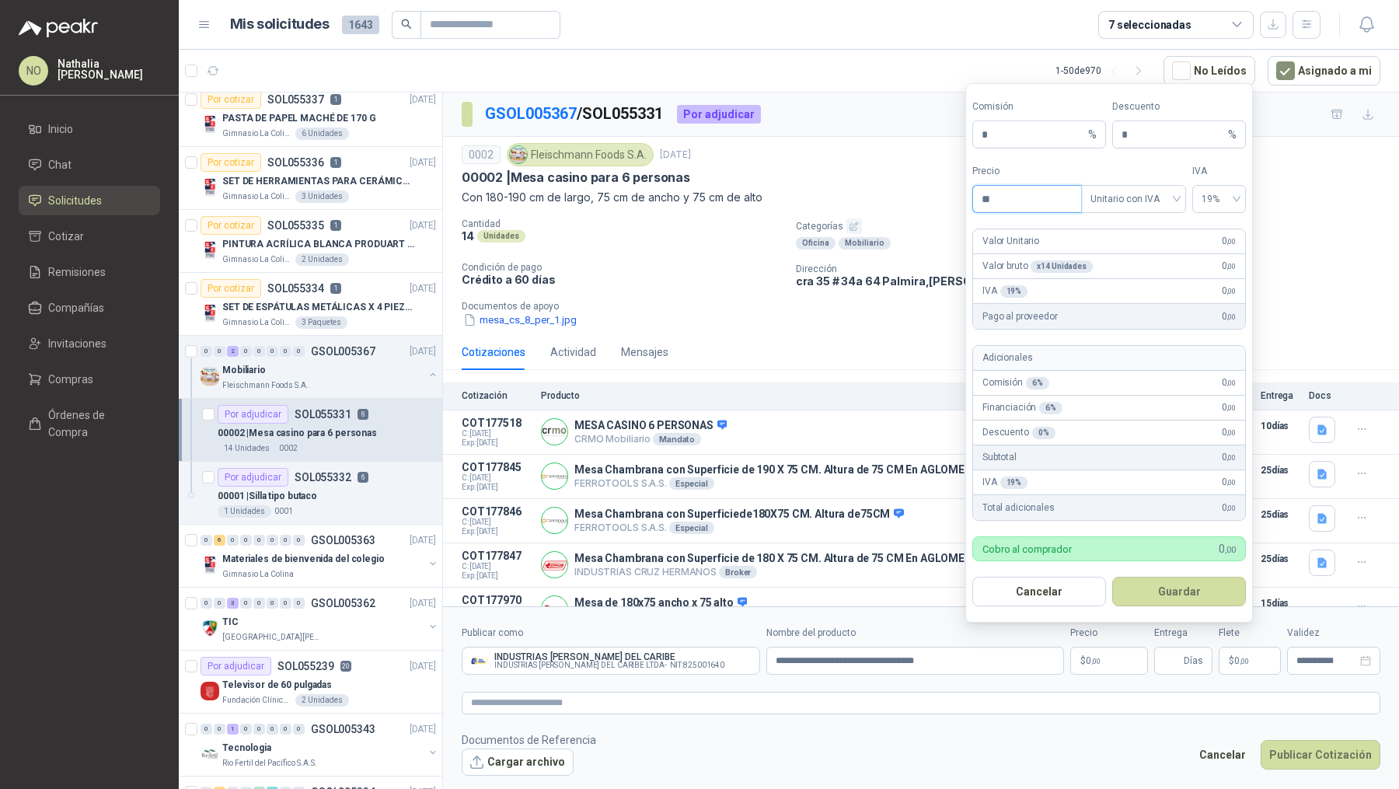
type input "*"
click at [1163, 183] on div "Tipo Unitario con IVA" at bounding box center [1131, 188] width 105 height 49
click at [1157, 204] on span "Unitario con IVA" at bounding box center [1132, 198] width 86 height 23
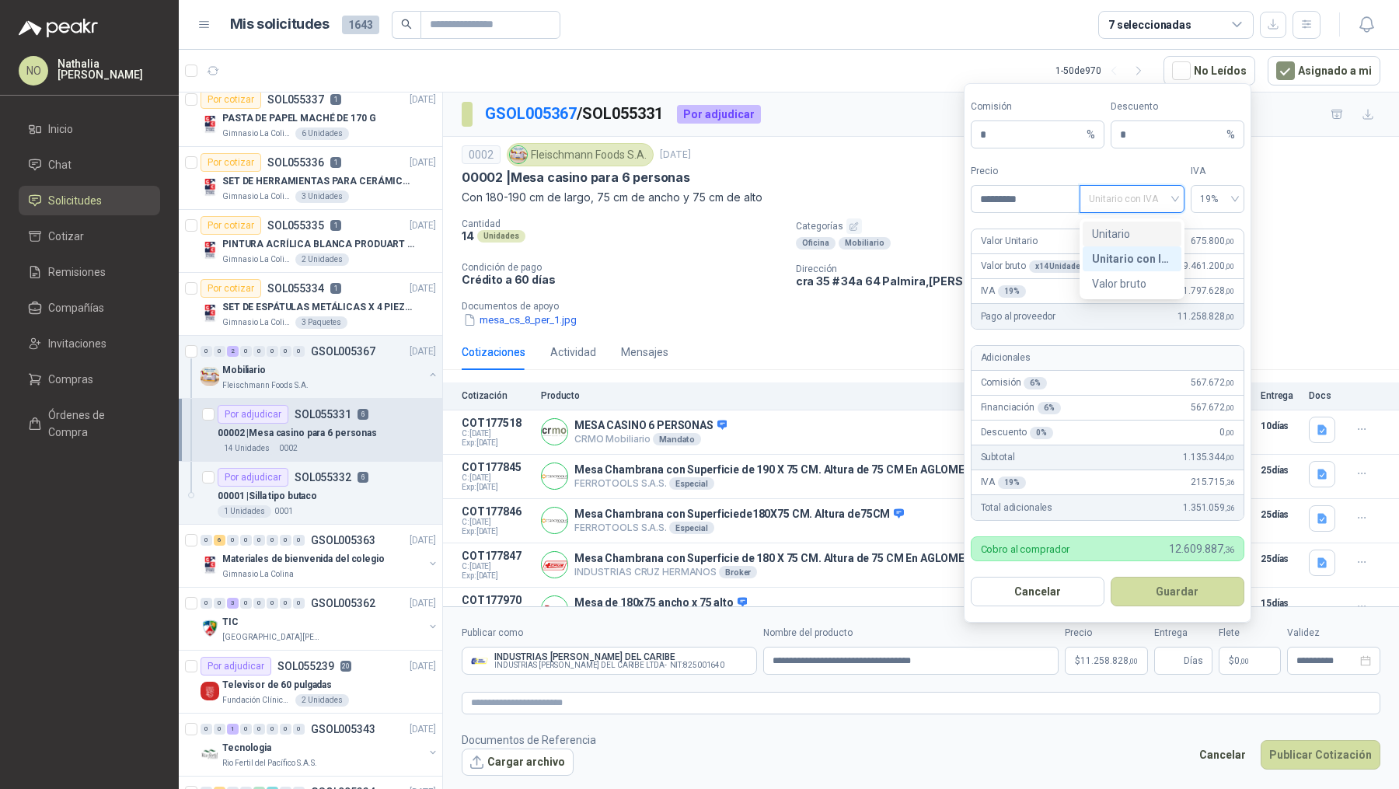
click at [1140, 234] on div "Unitario" at bounding box center [1132, 233] width 80 height 17
click at [1127, 203] on span "Unitario" at bounding box center [1132, 198] width 86 height 23
click at [1130, 258] on div "Unitario con IVA" at bounding box center [1132, 258] width 80 height 17
click at [1054, 204] on input "*********" at bounding box center [1025, 199] width 108 height 26
click at [1137, 203] on span "Unitario con IVA" at bounding box center [1132, 198] width 86 height 23
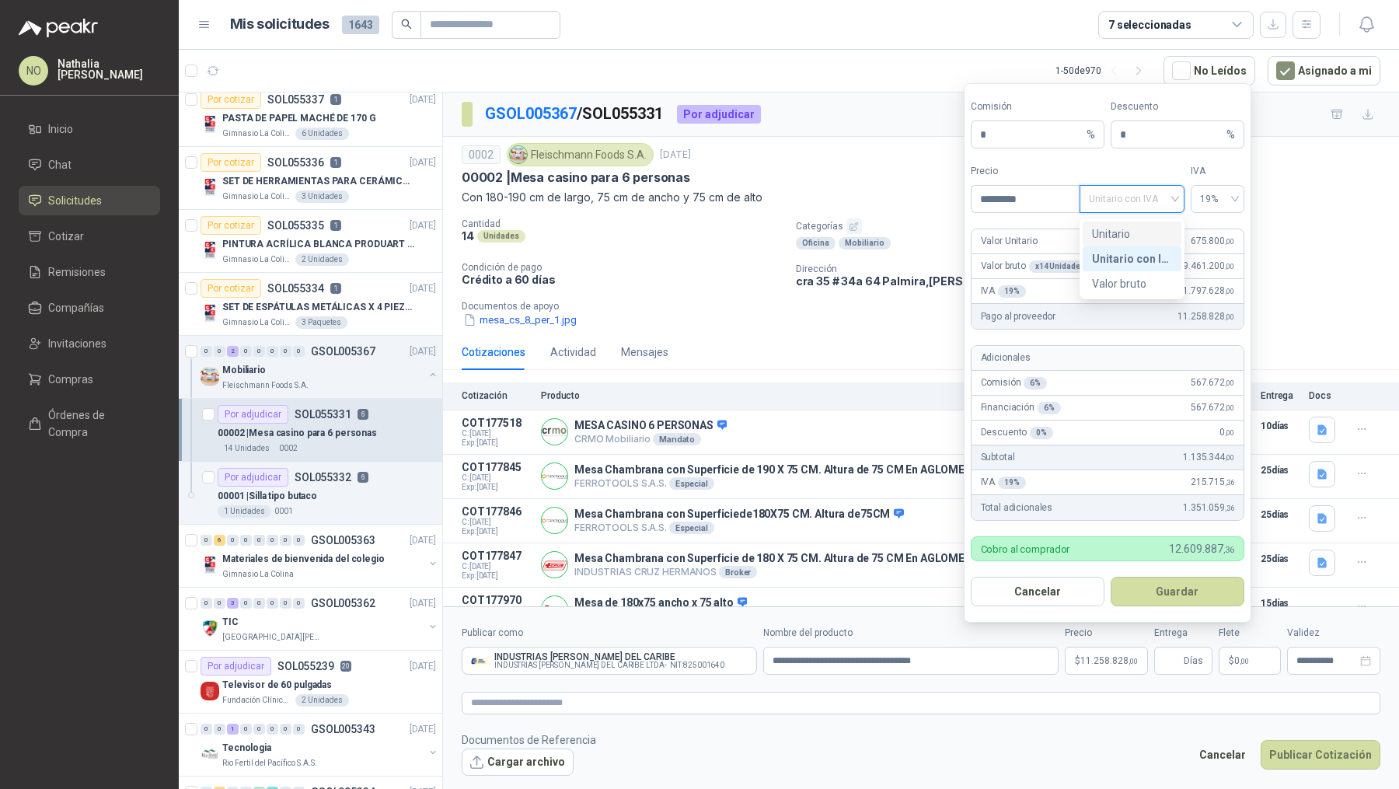
click at [1139, 234] on div "Unitario" at bounding box center [1132, 233] width 80 height 17
click at [1128, 198] on span "Unitario" at bounding box center [1132, 198] width 86 height 23
click at [1125, 258] on div "Unitario con IVA" at bounding box center [1132, 258] width 80 height 17
click at [1042, 204] on input "*********" at bounding box center [1025, 199] width 108 height 26
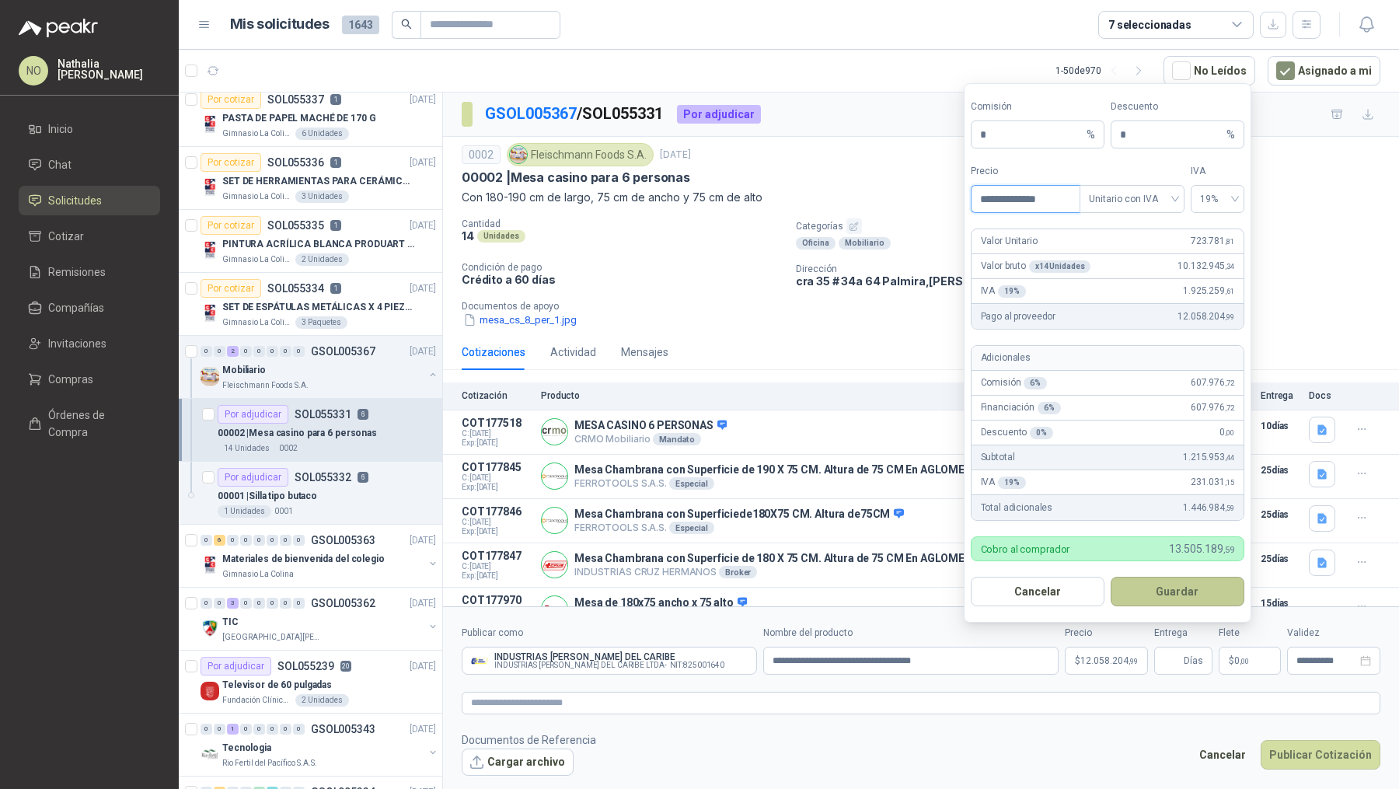
type input "**********"
click at [1204, 583] on button "Guardar" at bounding box center [1177, 591] width 134 height 30
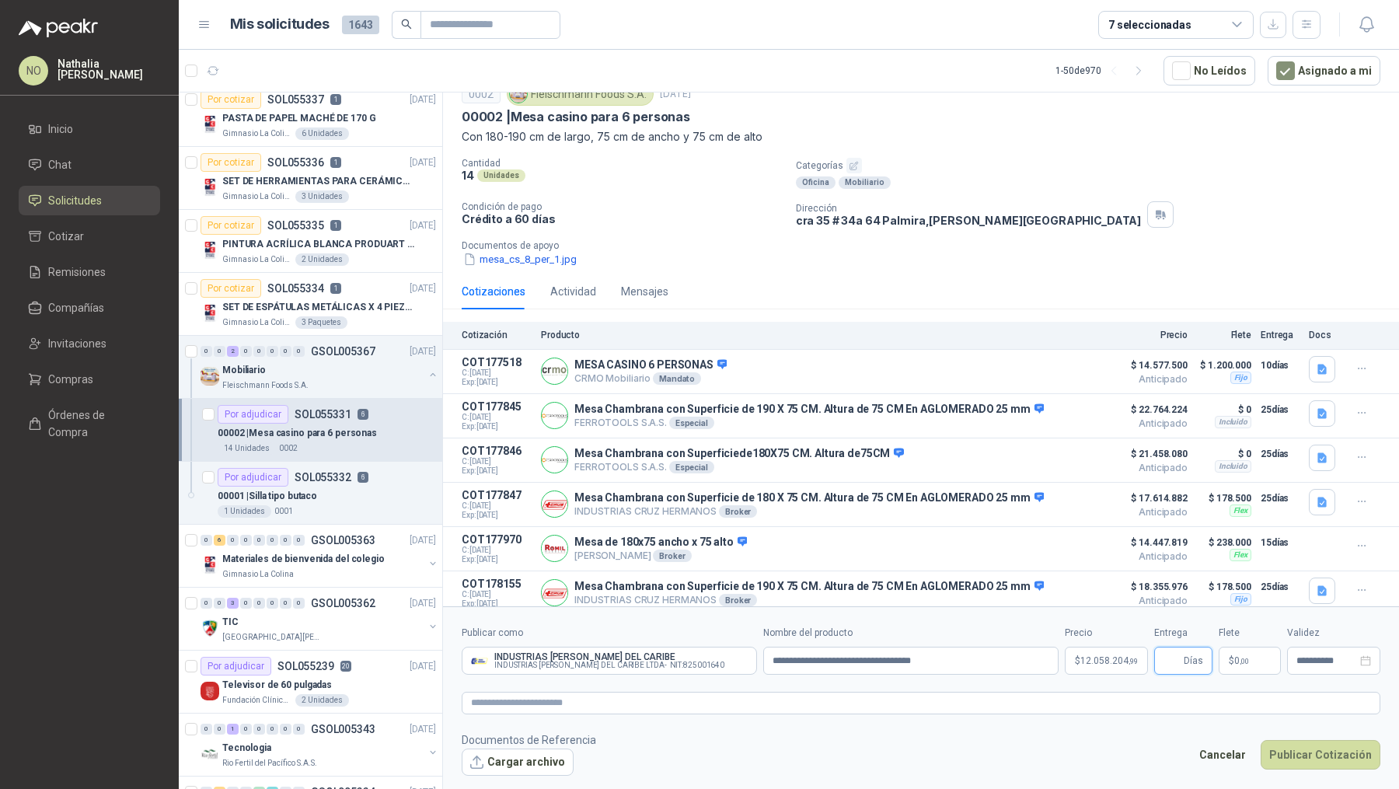
scroll to position [66, 0]
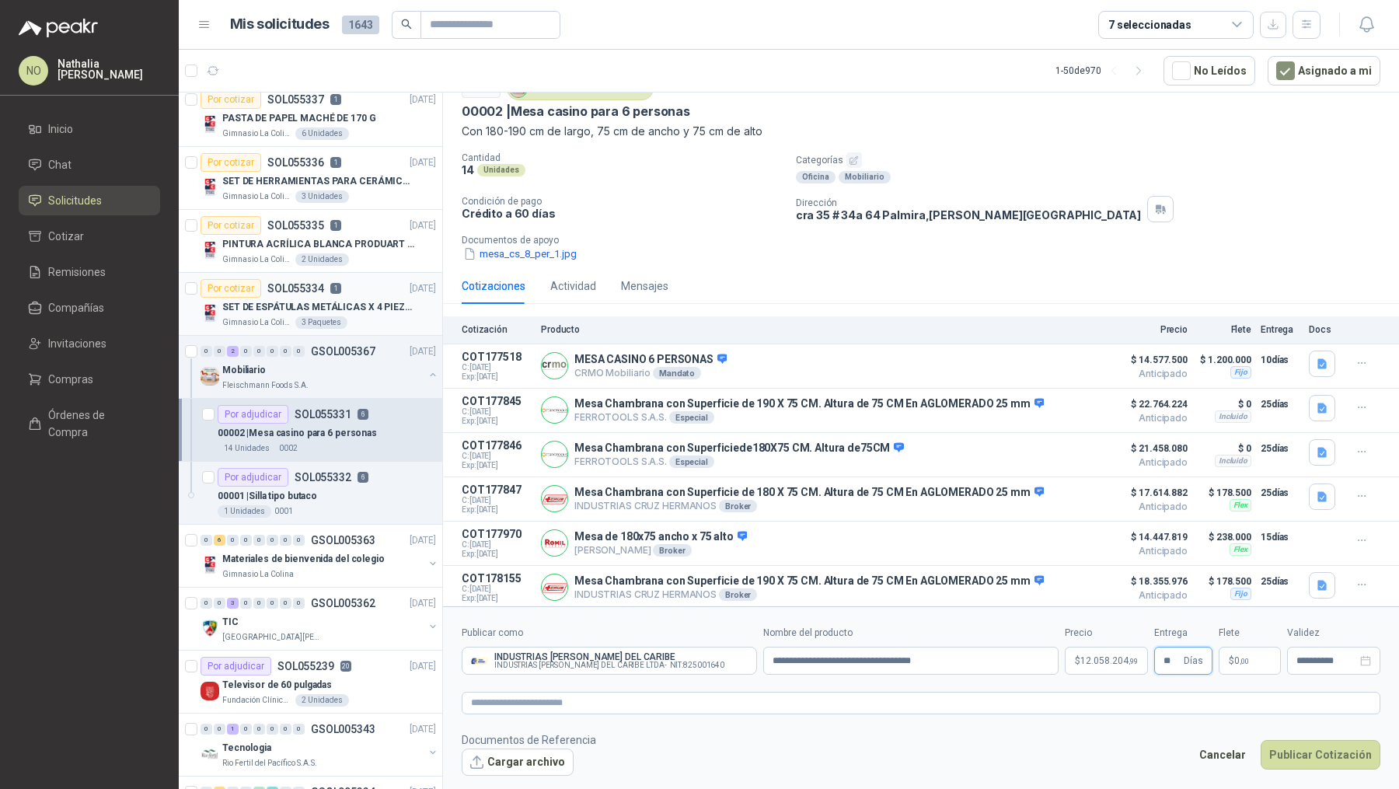
type input "**"
click at [1238, 665] on p "$ 0 ,00" at bounding box center [1249, 660] width 62 height 28
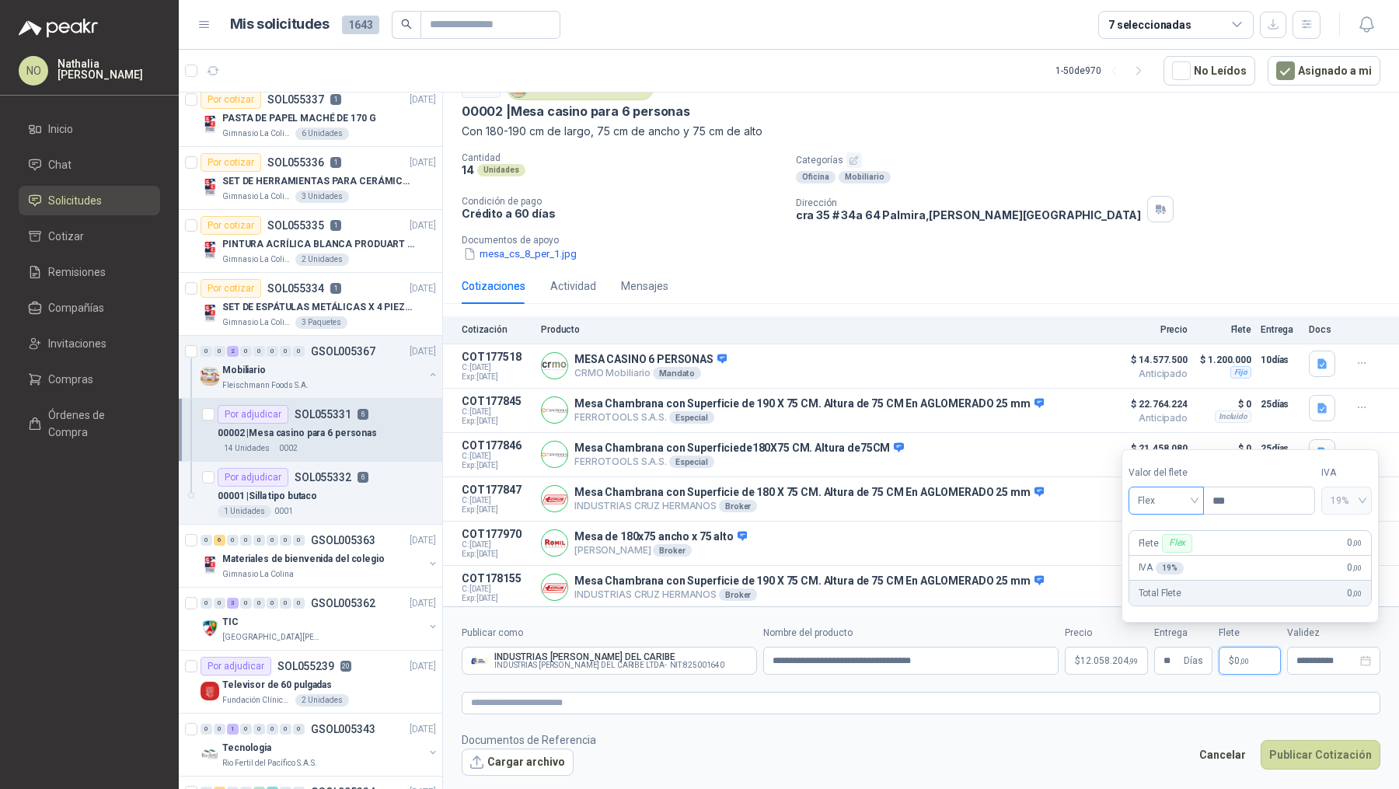
click at [1171, 501] on span "Flex" at bounding box center [1165, 500] width 57 height 23
click at [1162, 578] on div "Fijo" at bounding box center [1165, 583] width 51 height 17
click at [1245, 496] on input "***" at bounding box center [1259, 500] width 110 height 26
type input "*"
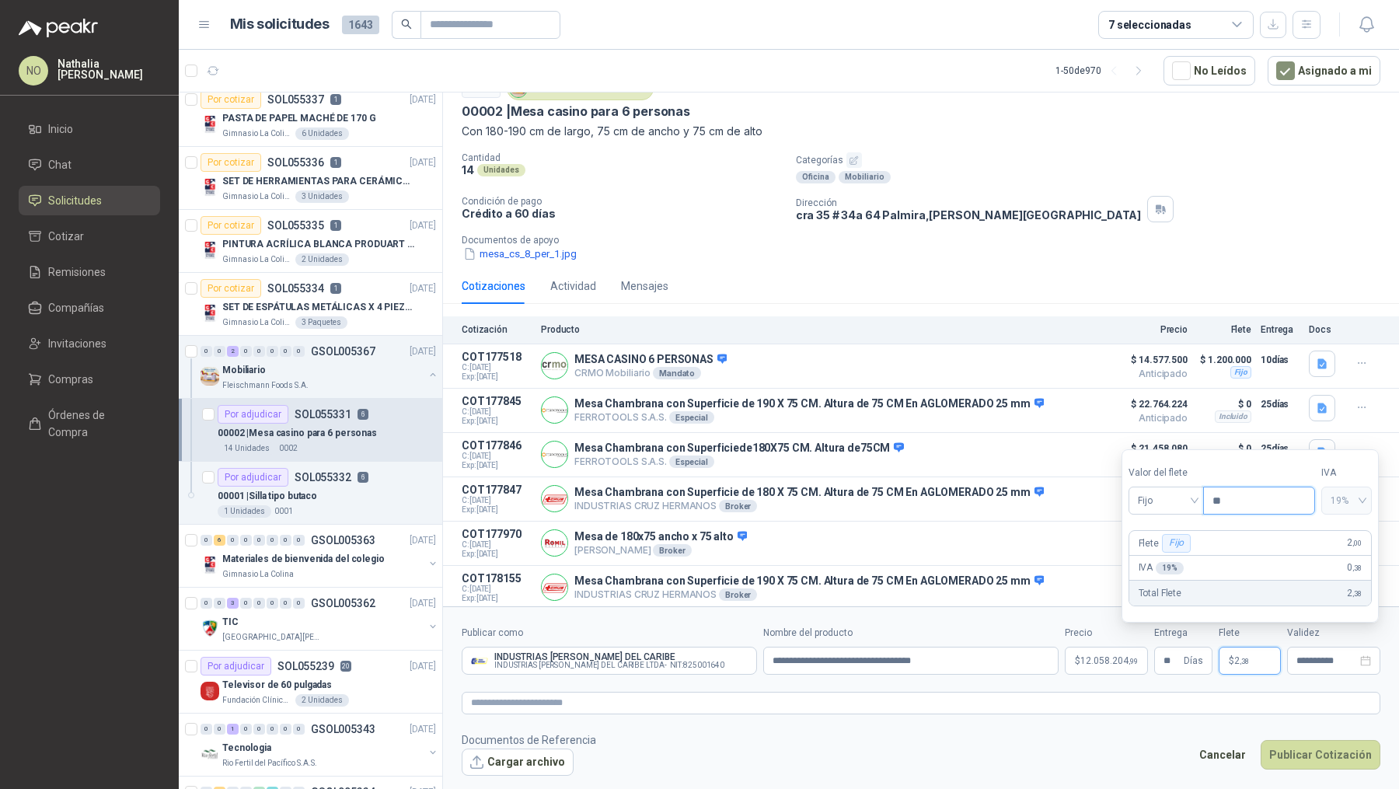
type input "*"
type input "*********"
click at [1325, 659] on input "**********" at bounding box center [1326, 661] width 61 height 10
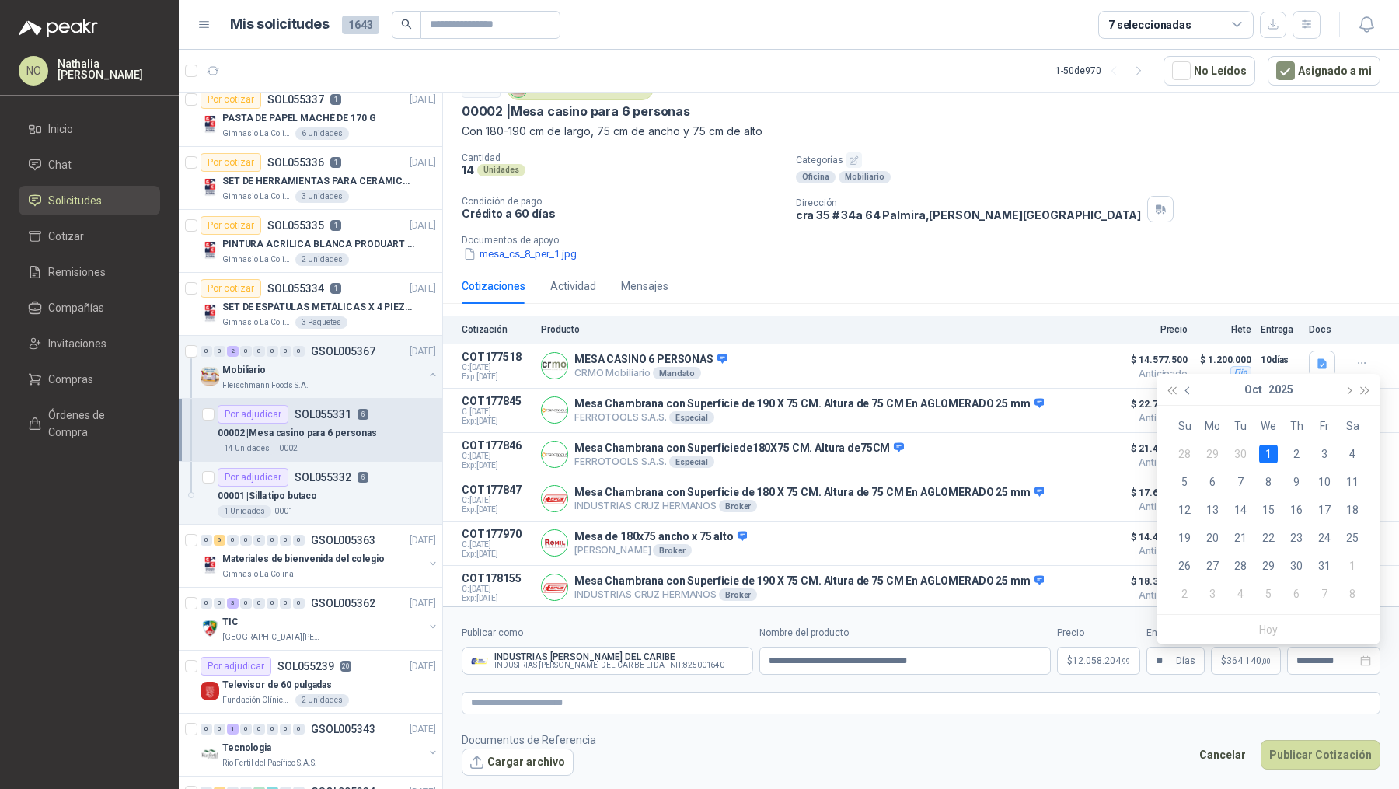
click at [1186, 381] on button "button" at bounding box center [1187, 389] width 17 height 31
click at [1328, 539] on div "26" at bounding box center [1324, 537] width 19 height 19
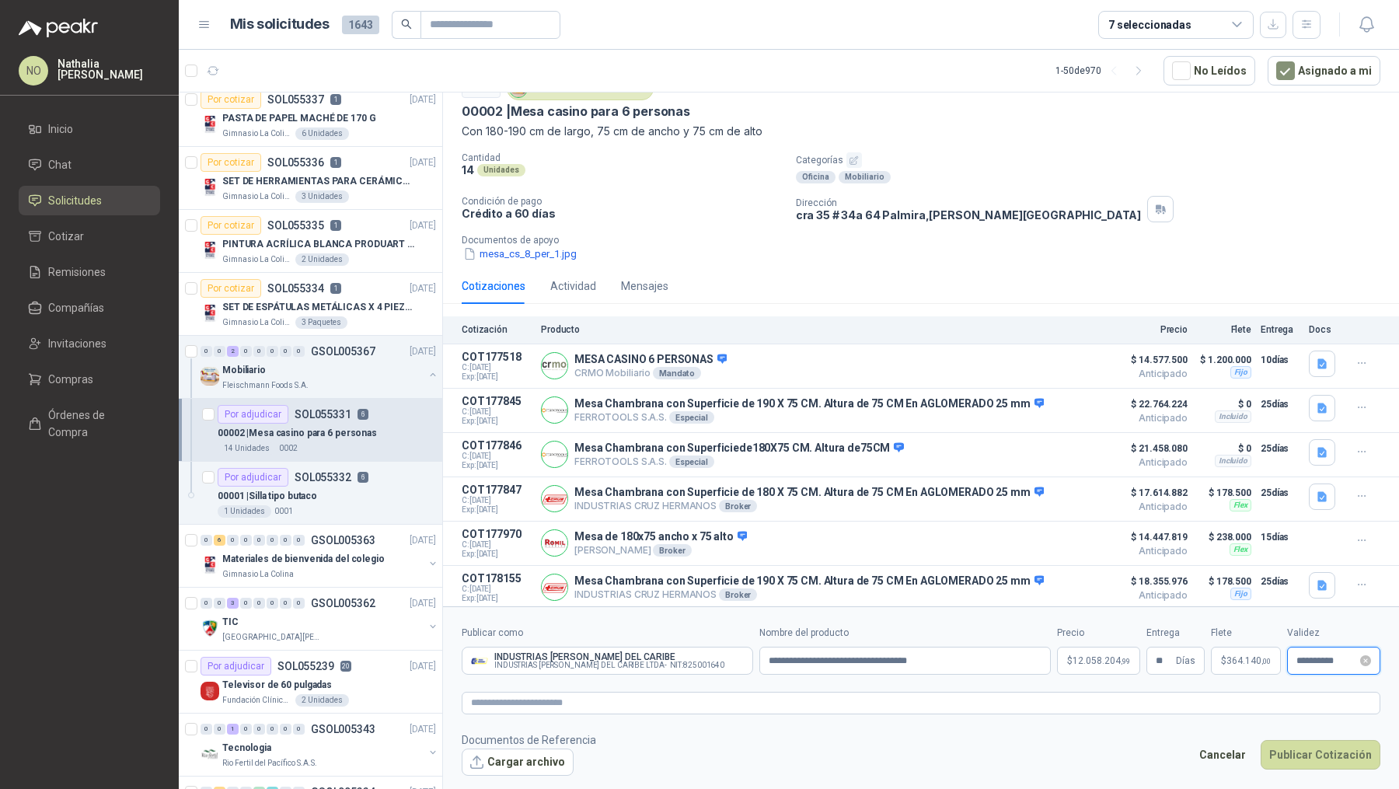
click at [1325, 665] on input "**********" at bounding box center [1326, 661] width 61 height 10
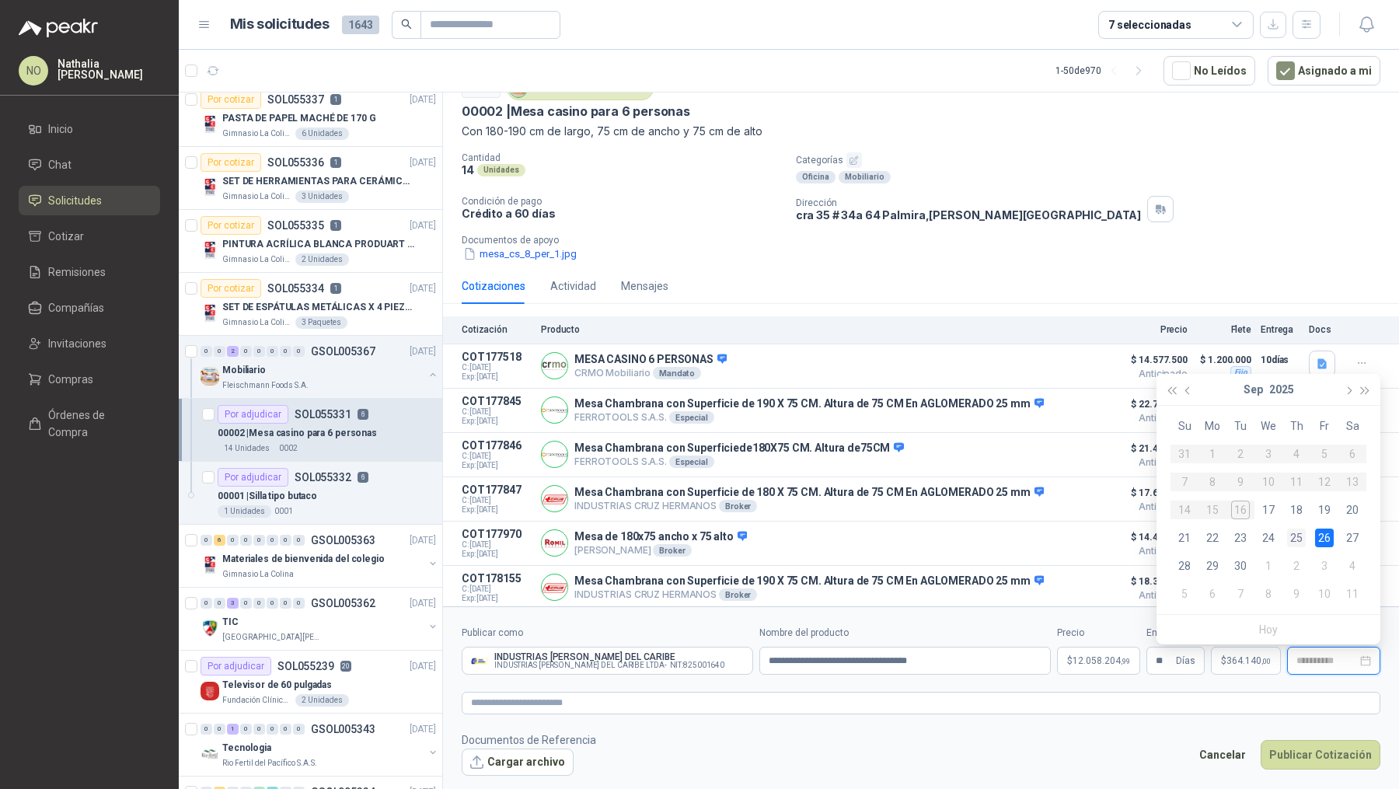
type input "**********"
click at [1297, 538] on div "25" at bounding box center [1296, 537] width 19 height 19
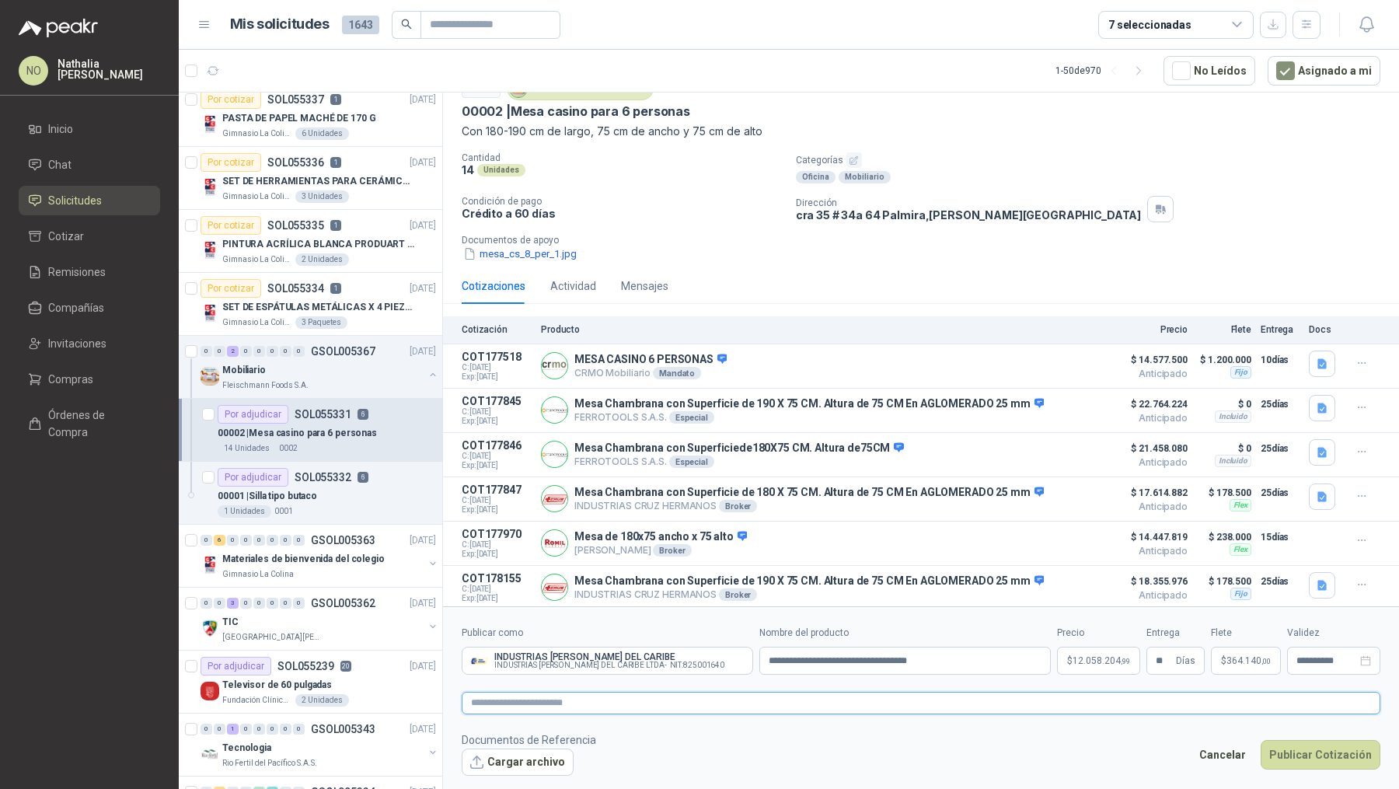
click at [636, 697] on textarea at bounding box center [921, 702] width 918 height 22
paste textarea "**********"
type textarea "**********"
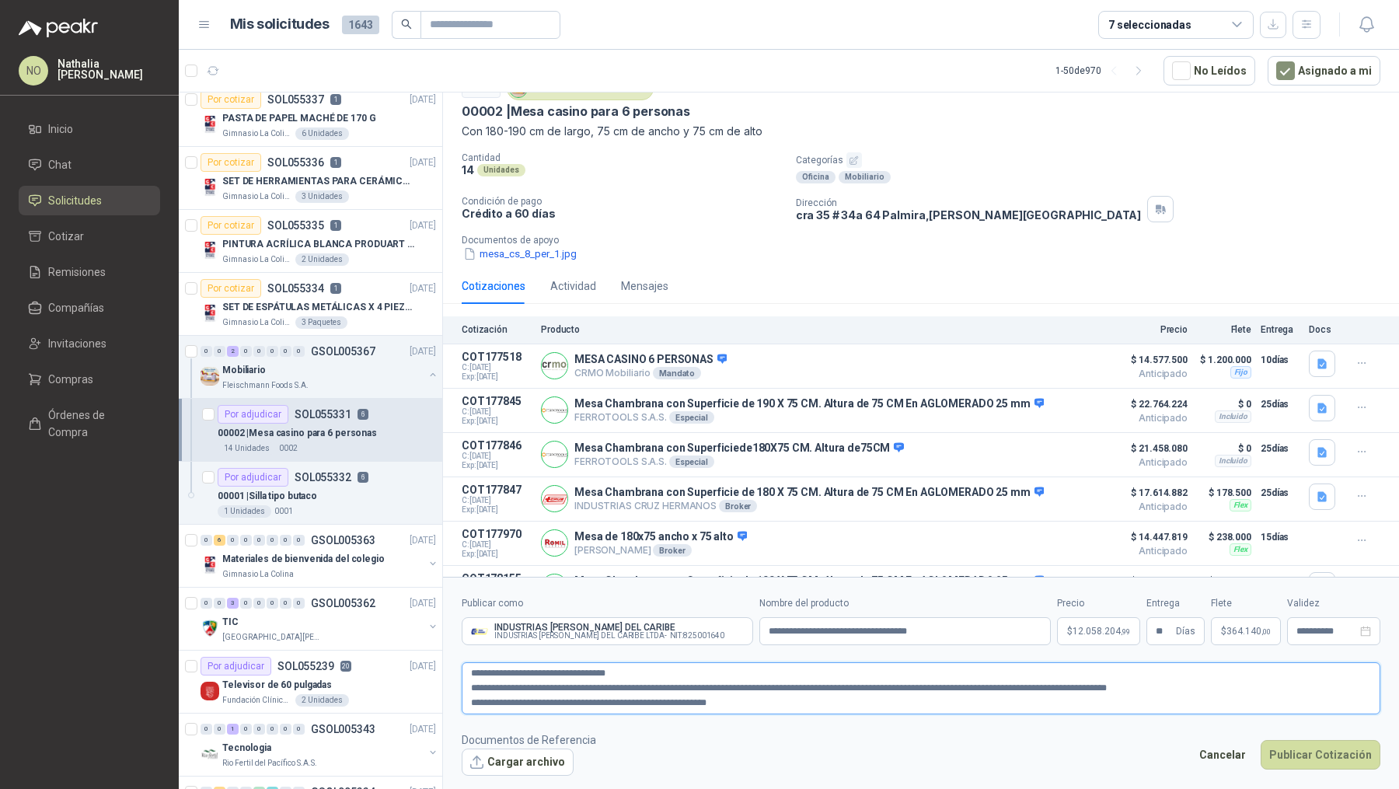
click at [469, 684] on textarea "**********" at bounding box center [921, 687] width 918 height 51
type textarea "**********"
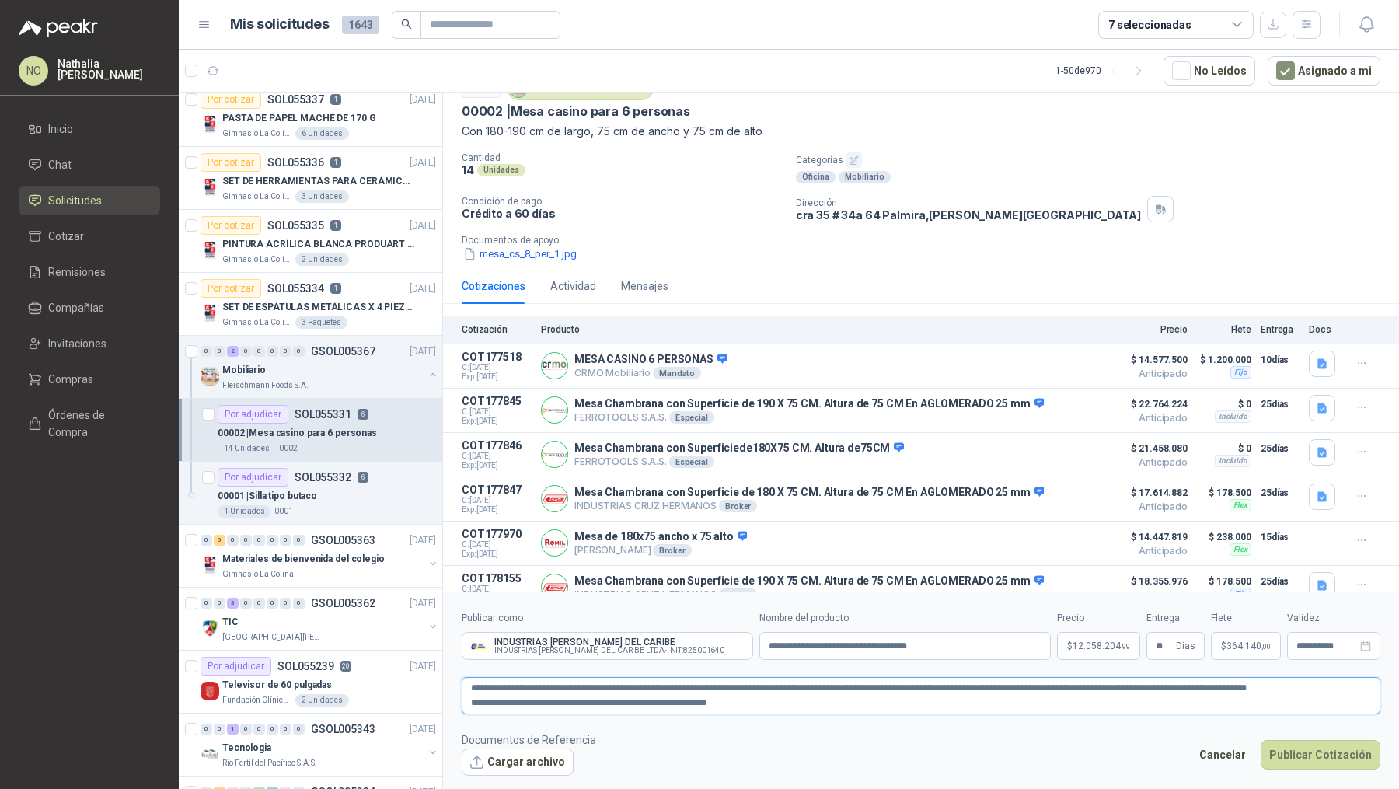
type textarea "**********"
click at [499, 788] on form "**********" at bounding box center [921, 692] width 956 height 203
click at [528, 766] on button "Cargar archivo" at bounding box center [518, 762] width 112 height 28
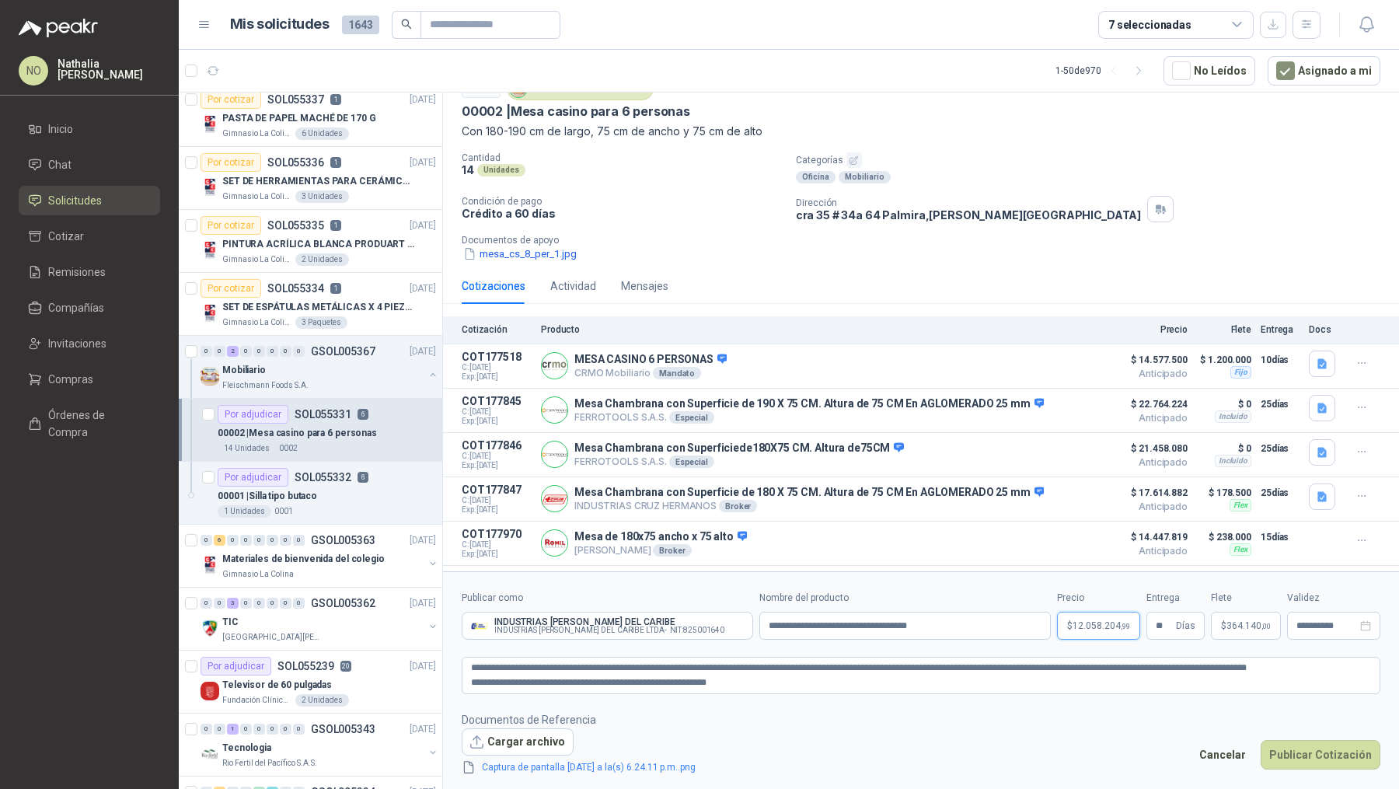
click at [1097, 630] on span "12.058.204 ,99" at bounding box center [1100, 625] width 57 height 9
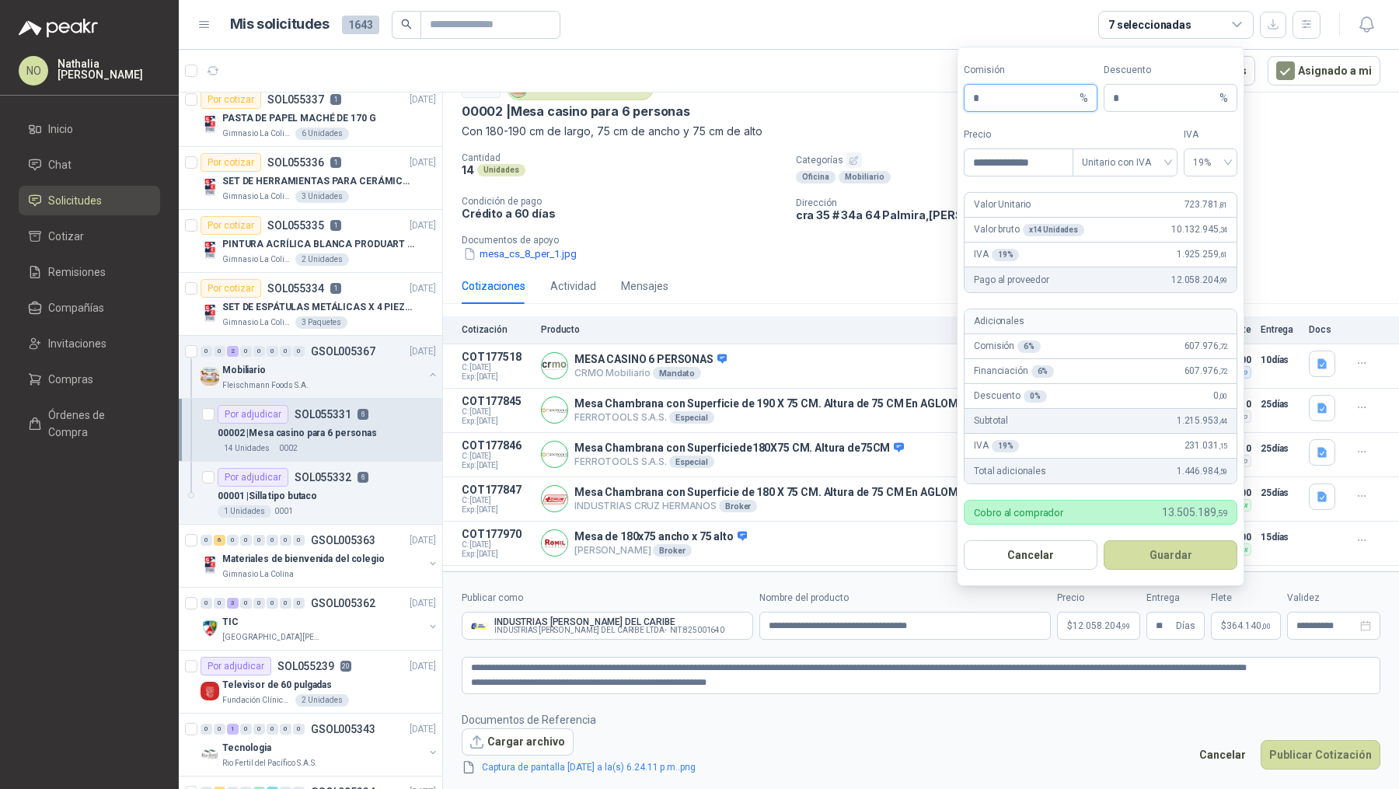
click at [1022, 98] on input "*" at bounding box center [1024, 98] width 103 height 26
type input "**"
click at [1155, 553] on button "Guardar" at bounding box center [1170, 555] width 134 height 30
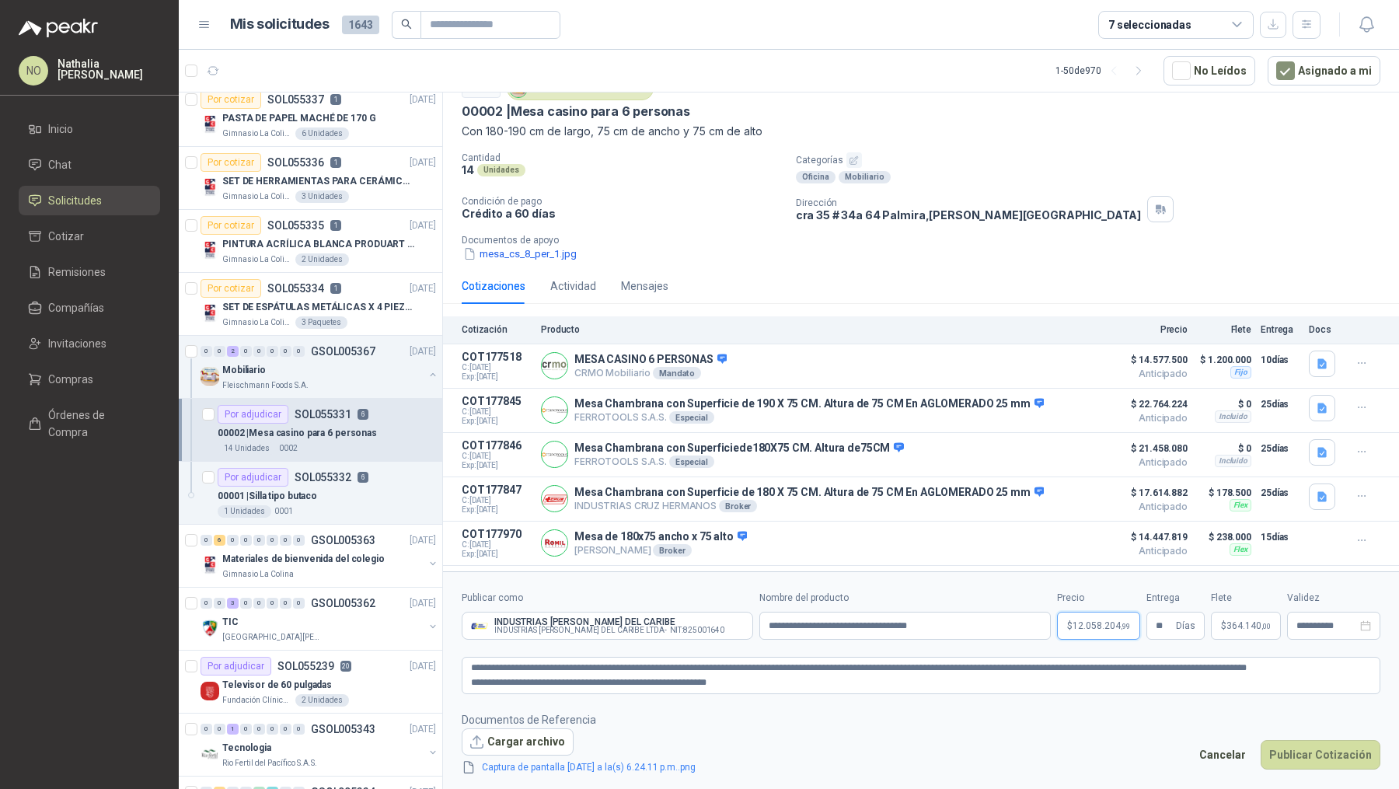
click at [1100, 621] on span "12.058.204 ,99" at bounding box center [1100, 625] width 57 height 9
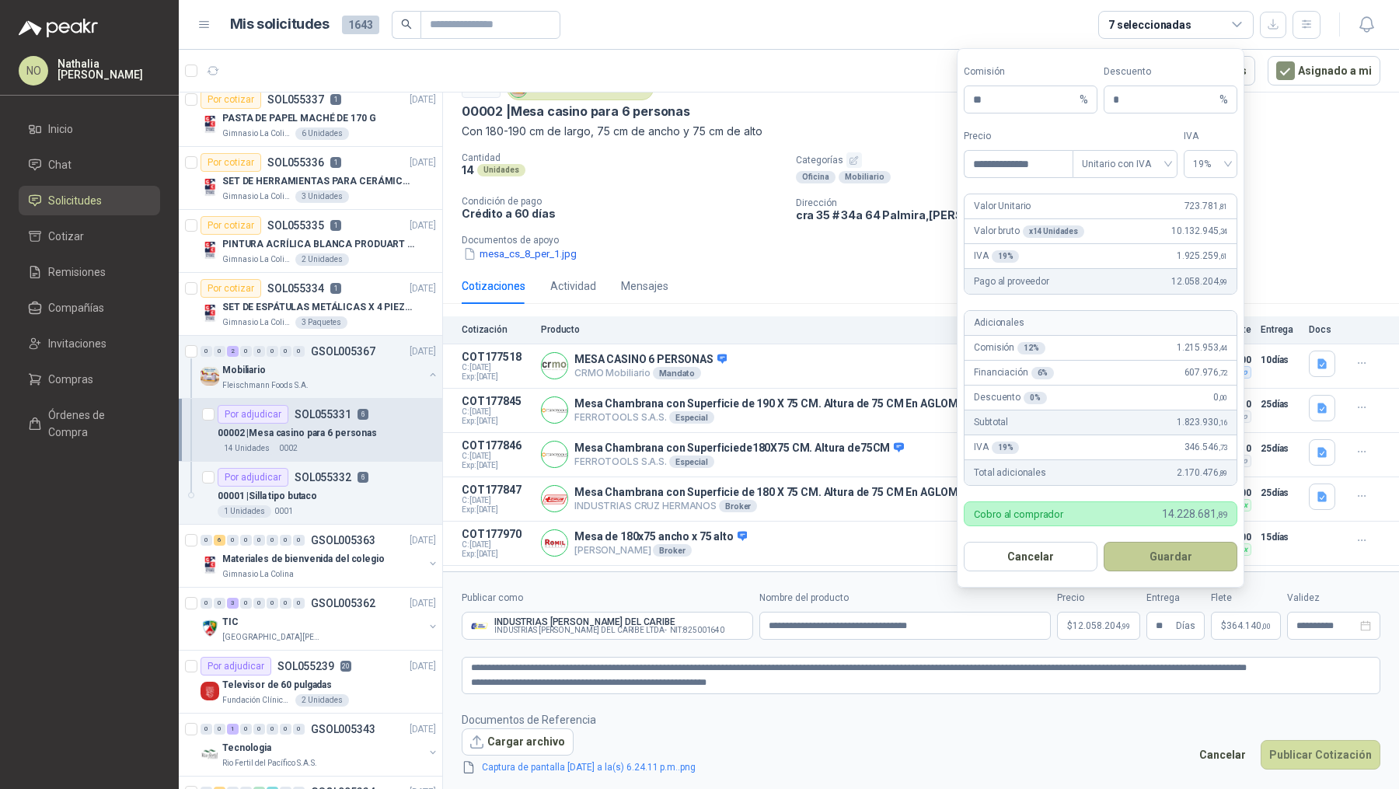
click at [1179, 566] on button "Guardar" at bounding box center [1170, 557] width 134 height 30
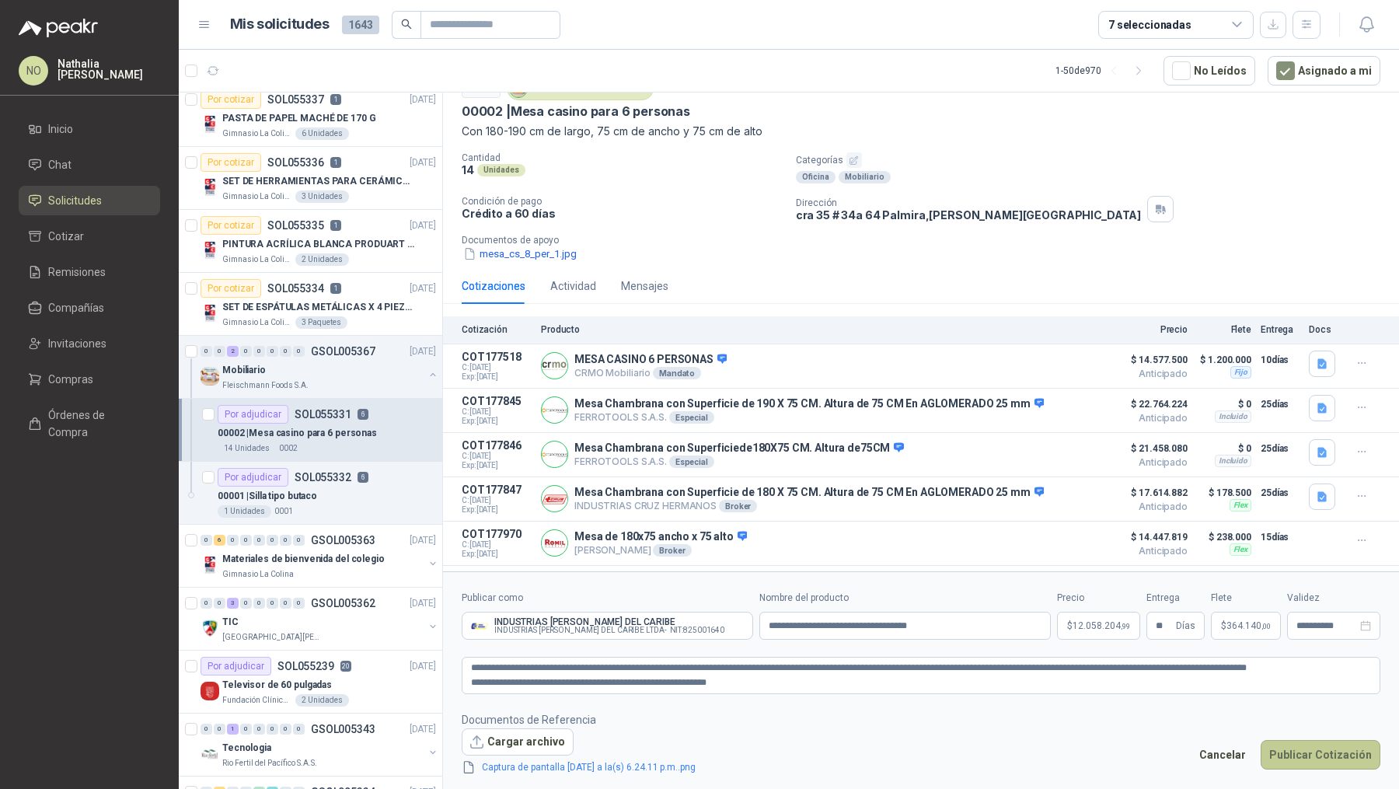
click at [1319, 756] on button "Publicar Cotización" at bounding box center [1320, 755] width 120 height 30
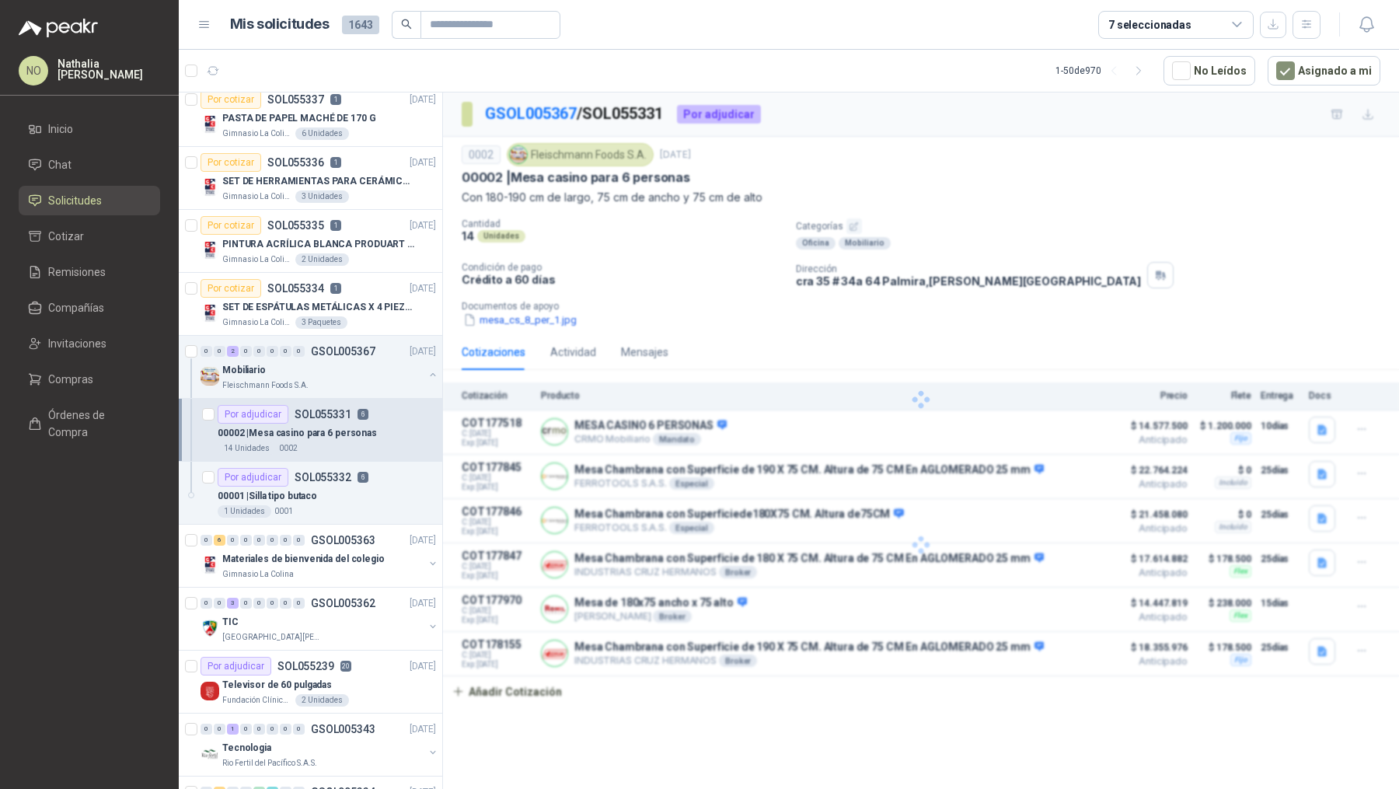
scroll to position [0, 0]
